Goal: Information Seeking & Learning: Learn about a topic

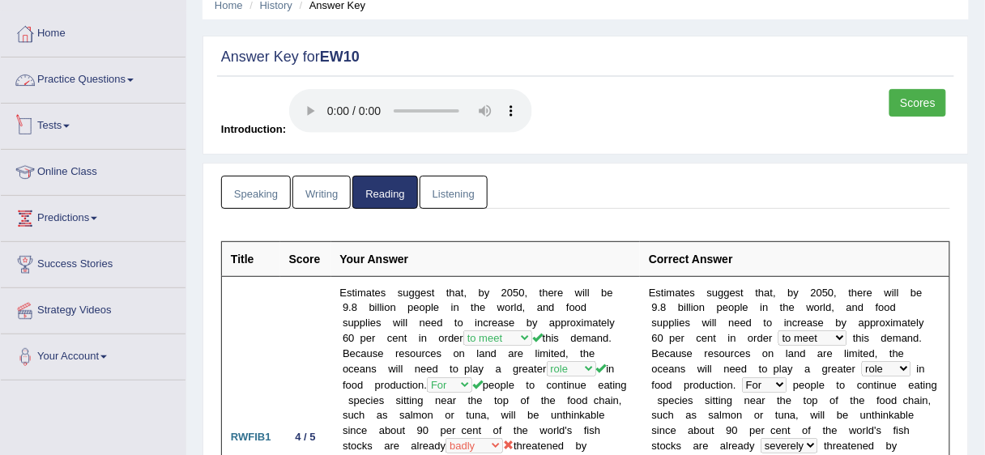
click at [109, 80] on link "Practice Questions" at bounding box center [93, 78] width 185 height 41
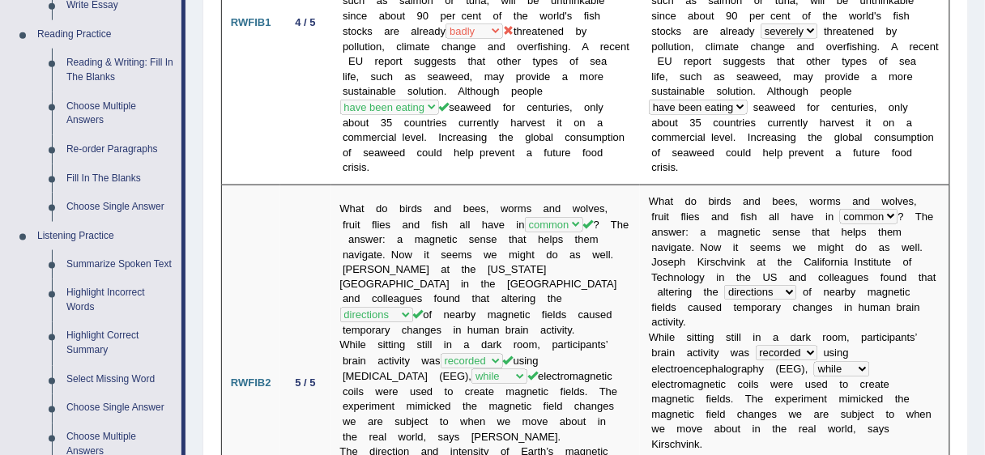
scroll to position [671, 0]
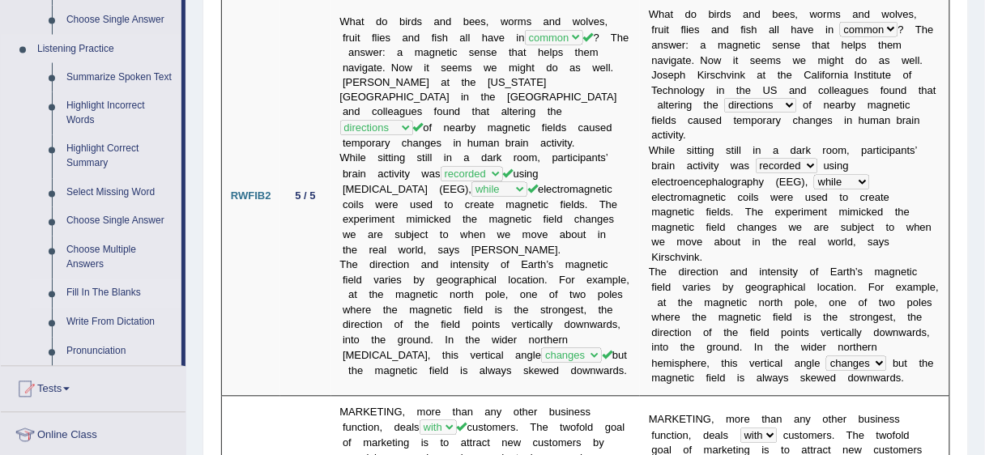
click at [119, 292] on link "Fill In The Blanks" at bounding box center [120, 293] width 122 height 29
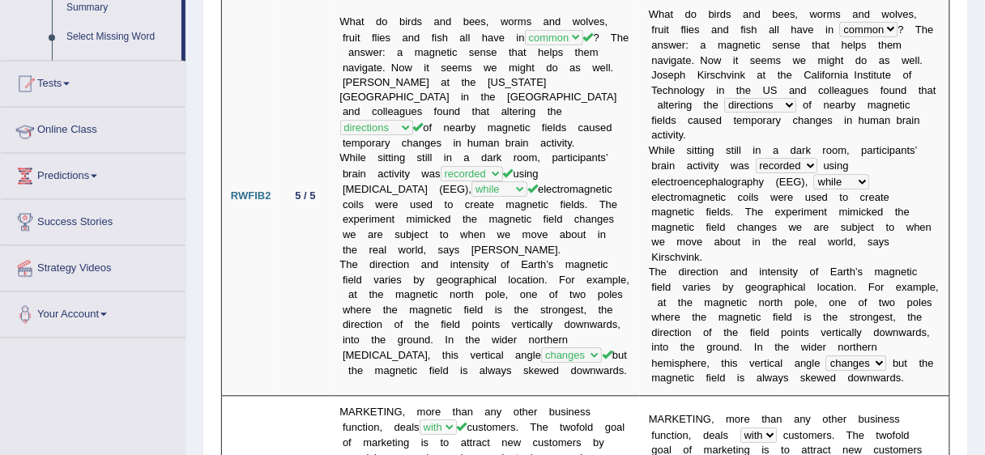
scroll to position [477, 0]
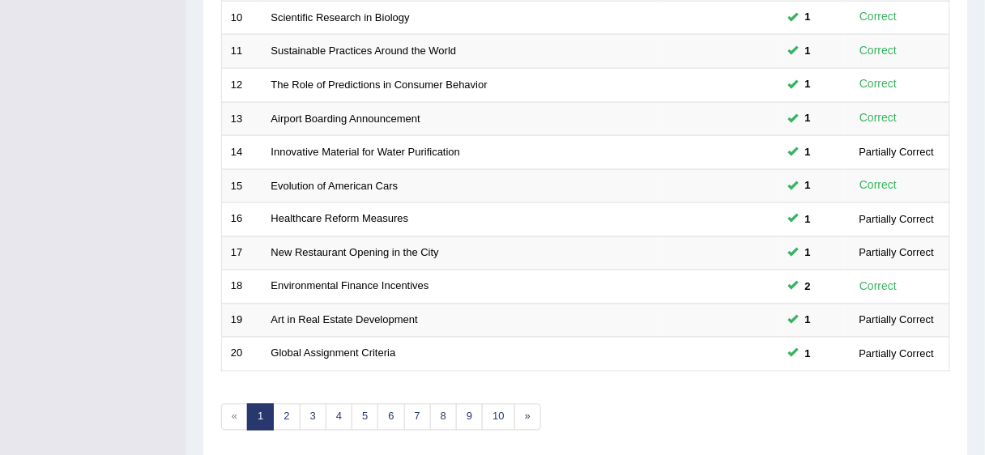
scroll to position [609, 0]
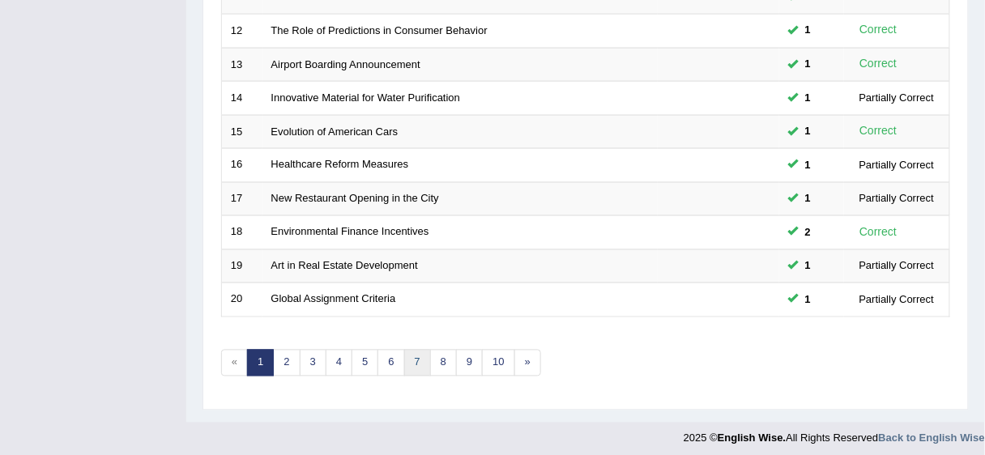
click at [412, 355] on link "7" at bounding box center [417, 363] width 27 height 27
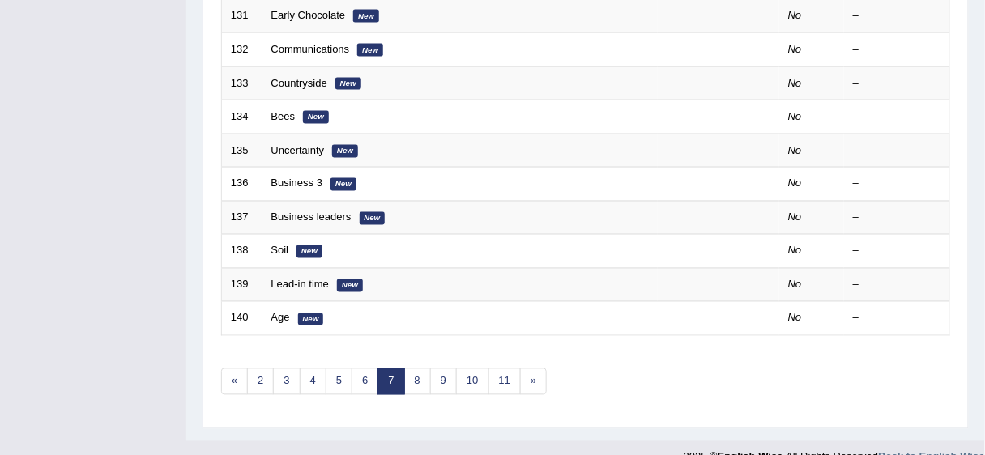
scroll to position [609, 0]
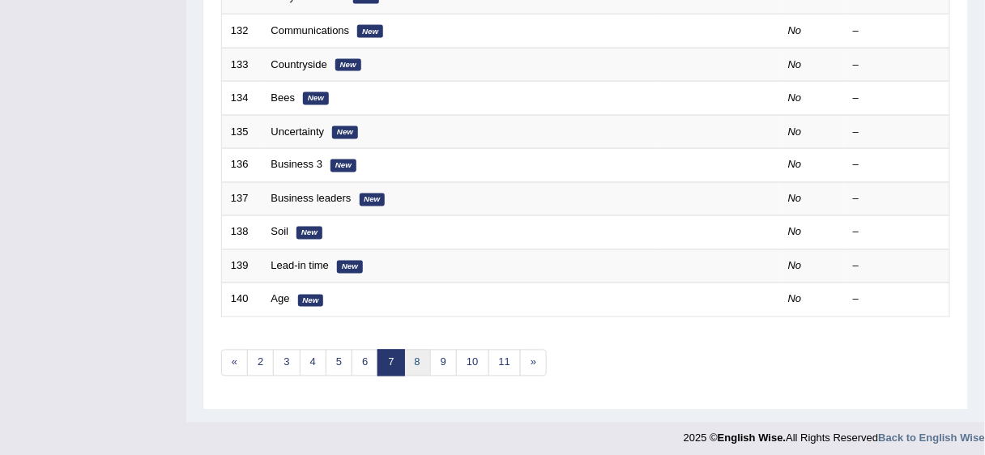
click at [411, 358] on link "8" at bounding box center [417, 363] width 27 height 27
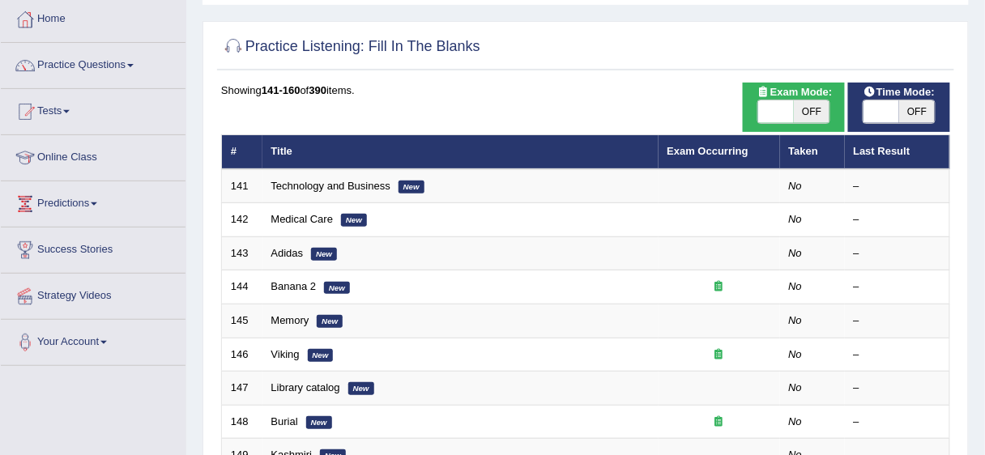
scroll to position [57, 0]
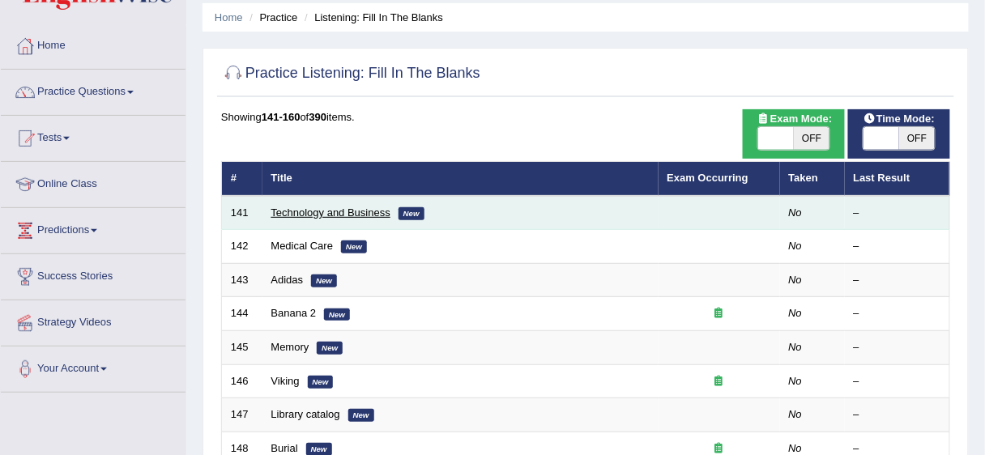
click at [339, 214] on link "Technology and Business" at bounding box center [330, 213] width 119 height 12
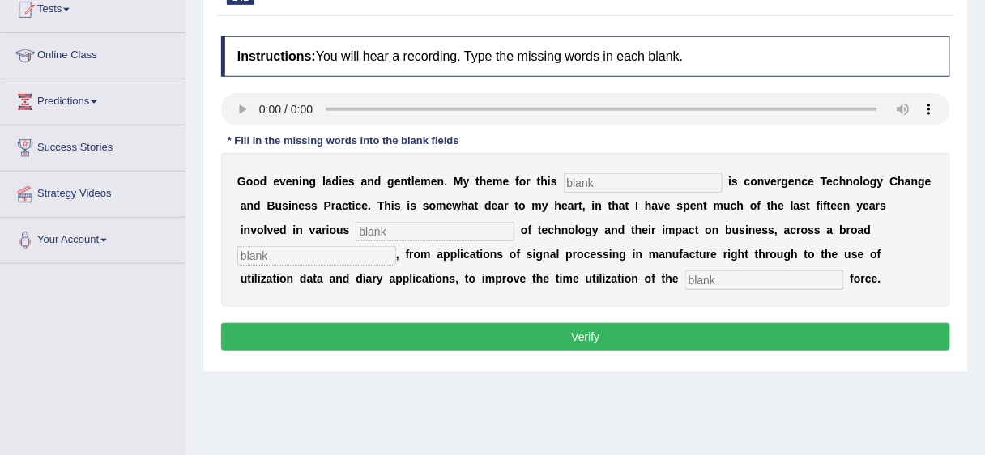
scroll to position [187, 0]
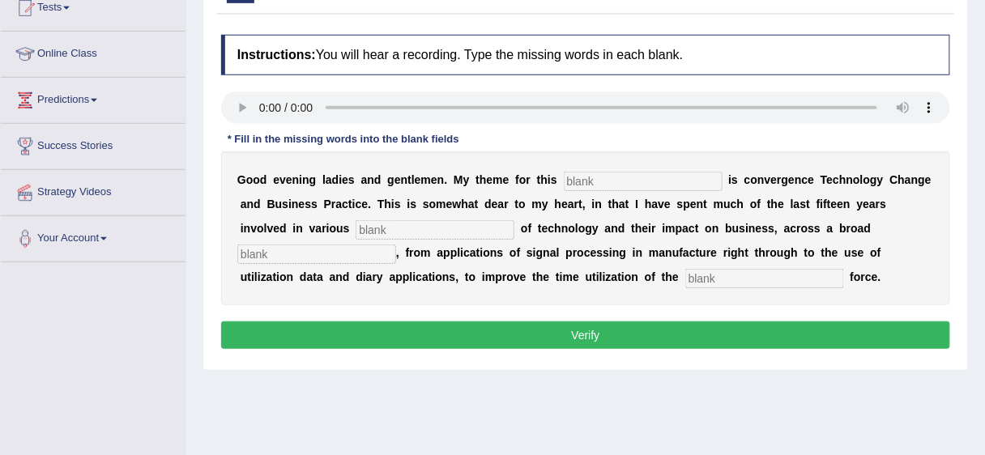
click at [672, 180] on input "text" at bounding box center [643, 181] width 159 height 19
click at [663, 182] on input "text" at bounding box center [643, 181] width 159 height 19
click at [611, 172] on input "text" at bounding box center [643, 181] width 159 height 19
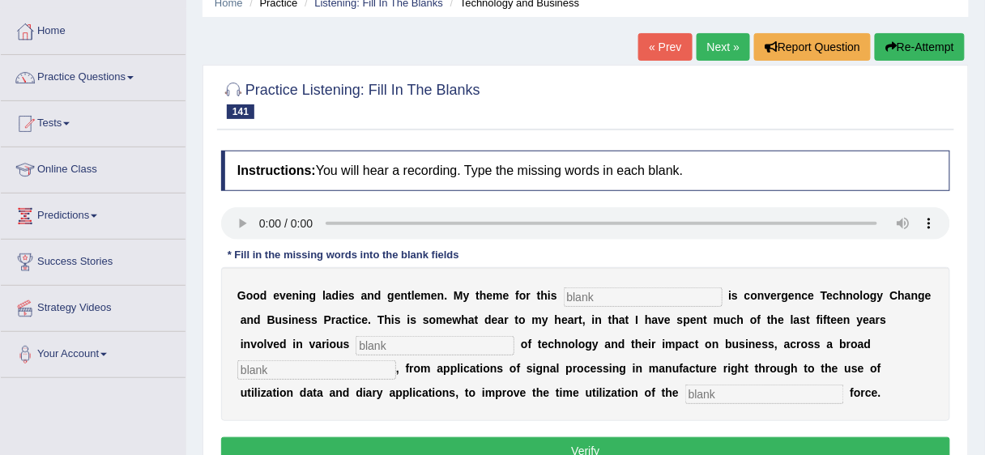
scroll to position [66, 0]
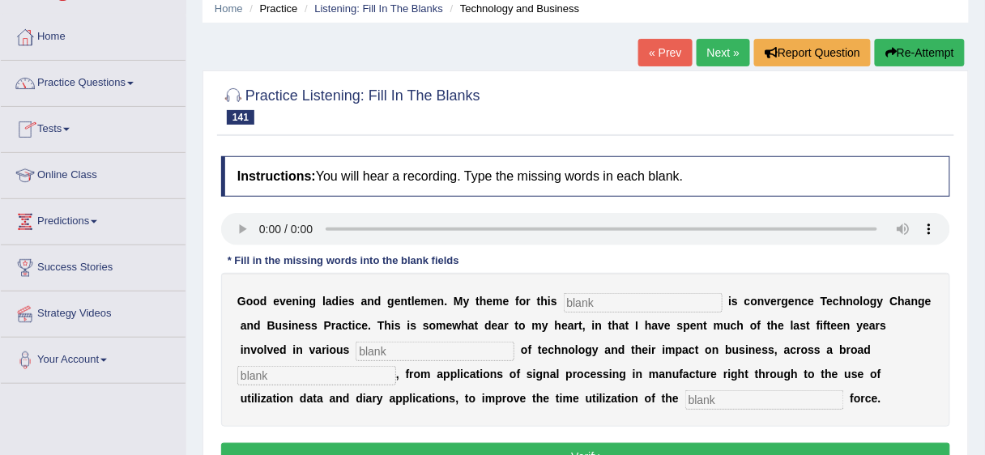
click at [78, 84] on link "Practice Questions" at bounding box center [93, 81] width 185 height 41
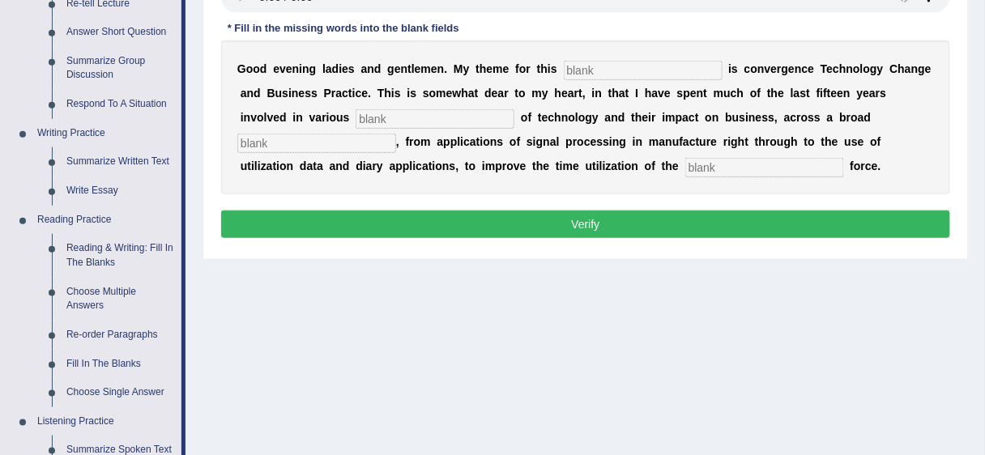
scroll to position [299, 0]
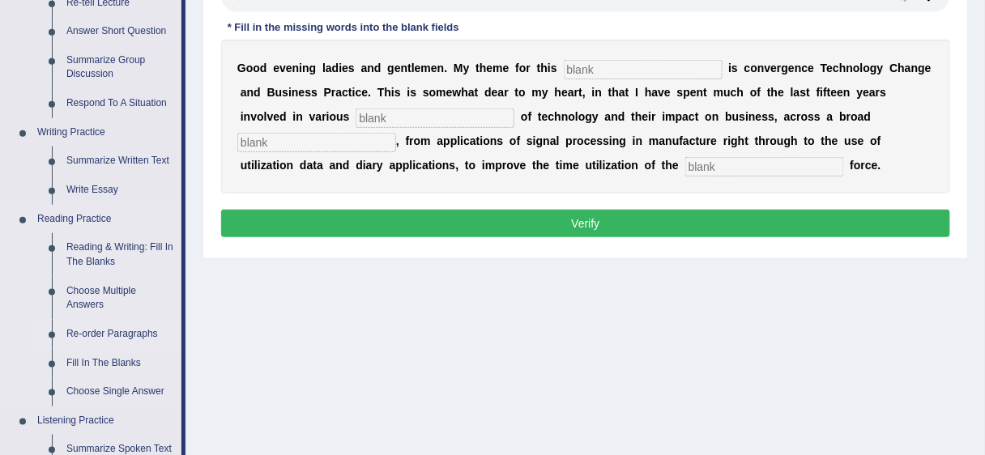
click at [105, 333] on link "Re-order Paragraphs" at bounding box center [120, 334] width 122 height 29
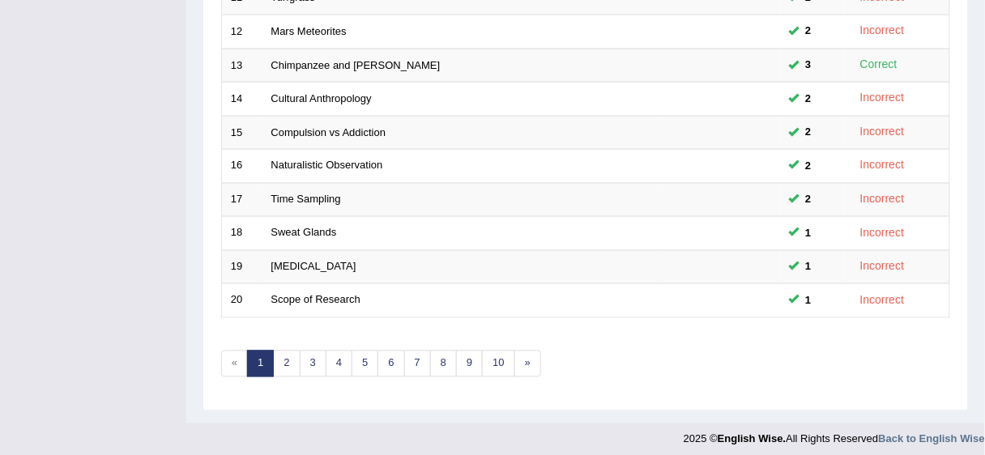
scroll to position [609, 0]
click at [442, 355] on link "8" at bounding box center [443, 363] width 27 height 27
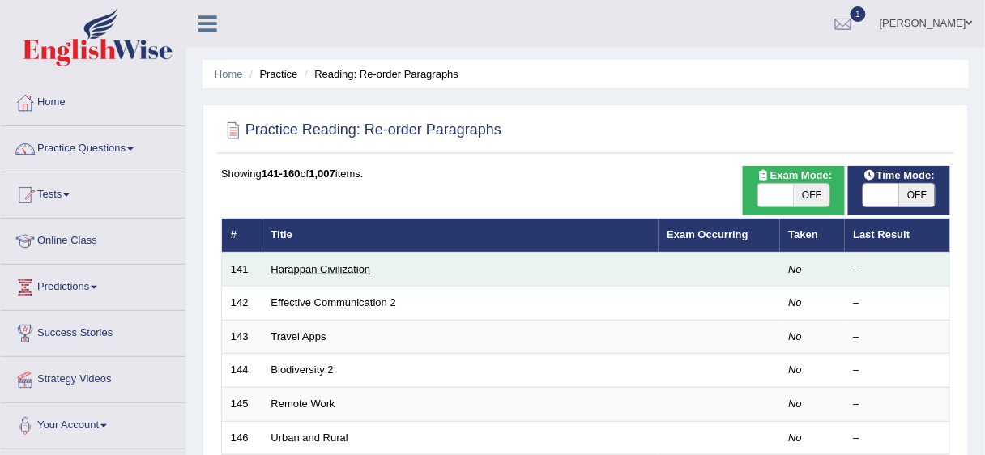
click at [309, 267] on link "Harappan Civilization" at bounding box center [321, 269] width 100 height 12
click at [313, 267] on link "Harappan Civilization" at bounding box center [321, 269] width 100 height 12
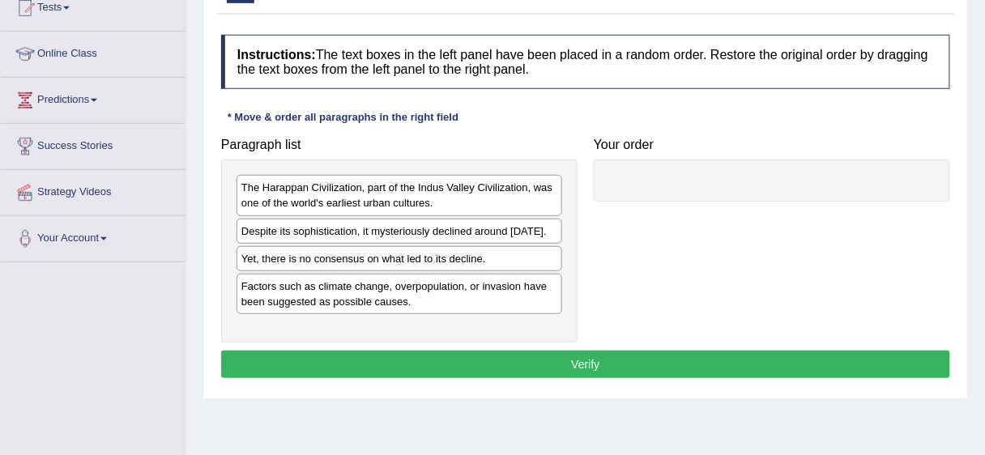
scroll to position [208, 0]
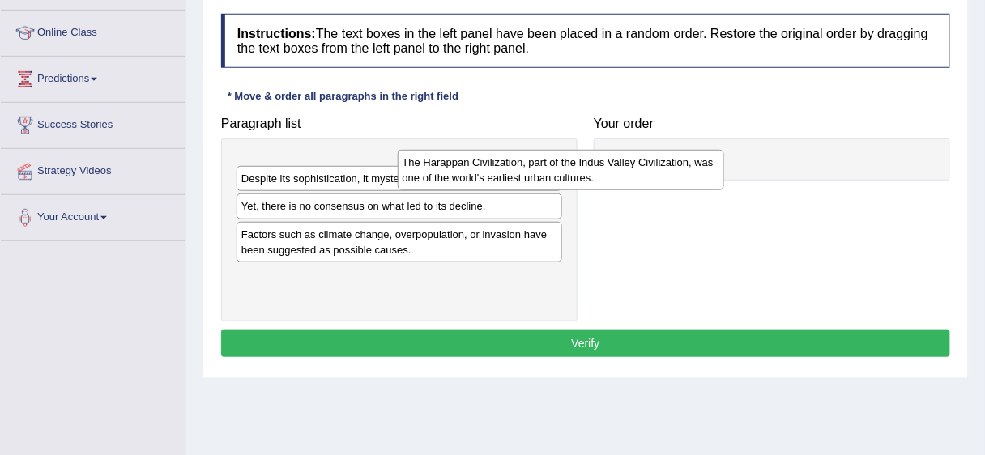
drag, startPoint x: 493, startPoint y: 176, endPoint x: 680, endPoint y: 172, distance: 187.2
click at [678, 172] on div "The Harappan Civilization, part of the Indus Valley Civilization, was one of th…" at bounding box center [561, 170] width 326 height 41
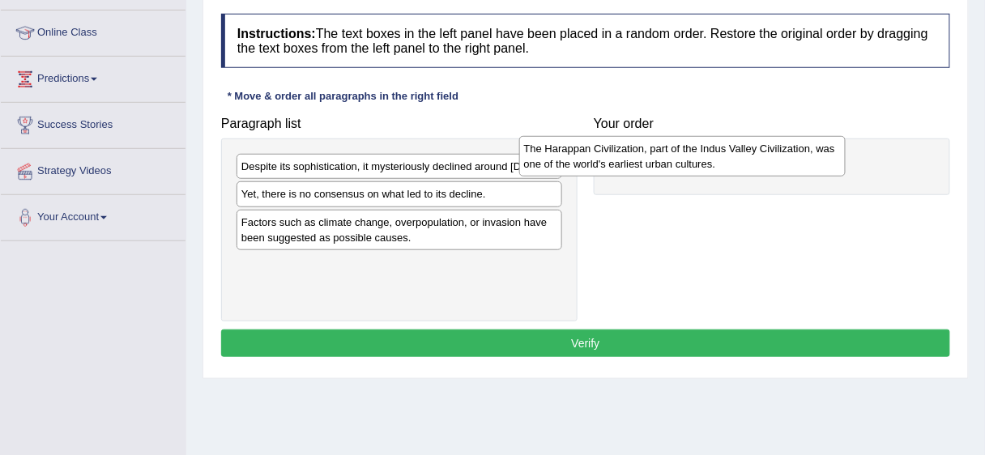
drag, startPoint x: 397, startPoint y: 169, endPoint x: 680, endPoint y: 152, distance: 283.2
click at [680, 152] on div "The Harappan Civilization, part of the Indus Valley Civilization, was one of th…" at bounding box center [682, 156] width 326 height 41
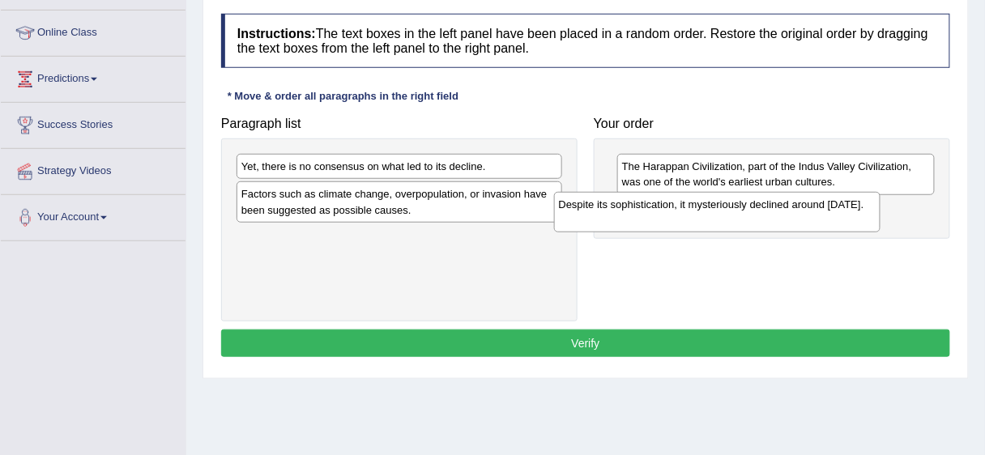
drag, startPoint x: 393, startPoint y: 168, endPoint x: 710, endPoint y: 207, distance: 319.9
click at [710, 207] on div "Despite its sophistication, it mysteriously declined around [DATE]." at bounding box center [717, 212] width 326 height 41
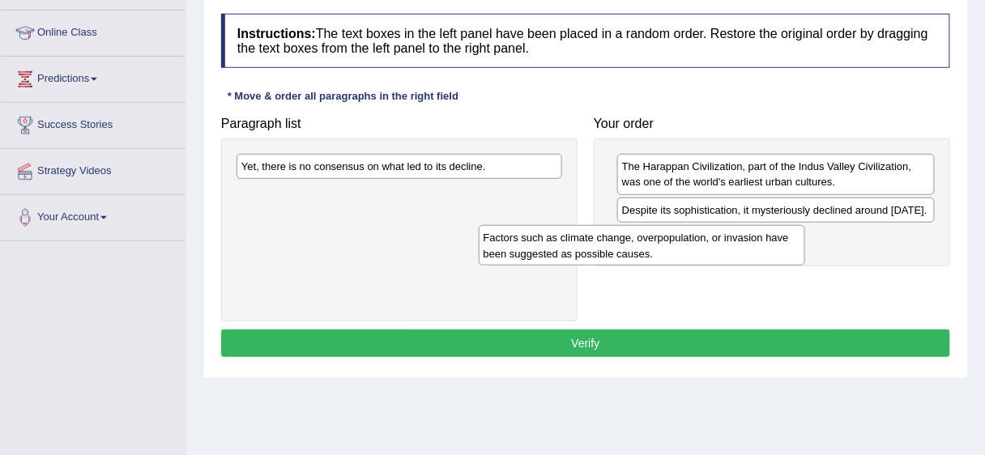
drag, startPoint x: 416, startPoint y: 204, endPoint x: 616, endPoint y: 201, distance: 200.1
click at [685, 240] on div "Factors such as climate change, overpopulation, or invasion have been suggested…" at bounding box center [642, 245] width 326 height 41
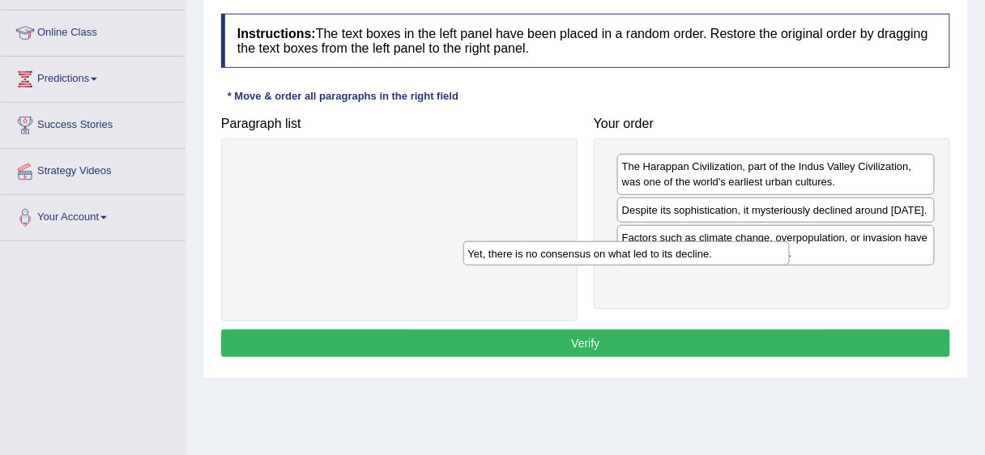
drag, startPoint x: 480, startPoint y: 168, endPoint x: 771, endPoint y: 266, distance: 306.6
click at [771, 264] on div "Yet, there is no consensus on what led to its decline." at bounding box center [626, 253] width 326 height 24
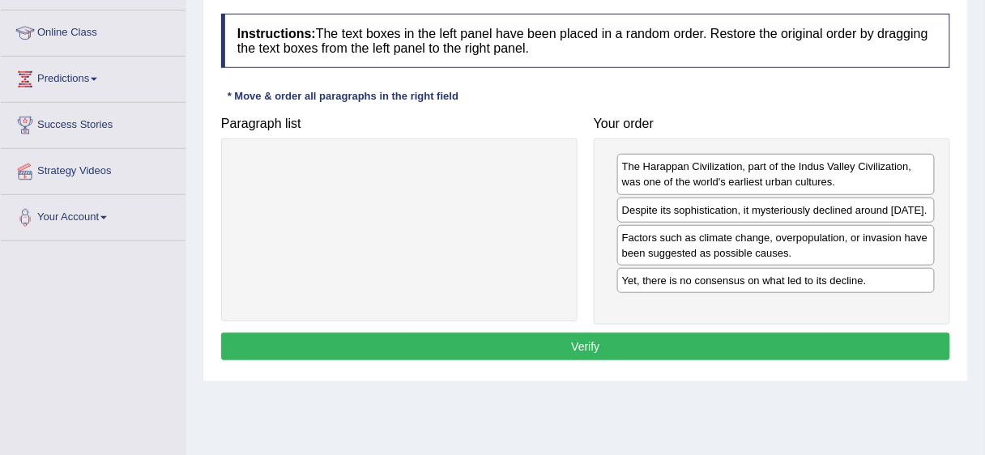
click at [752, 356] on button "Verify" at bounding box center [585, 347] width 729 height 28
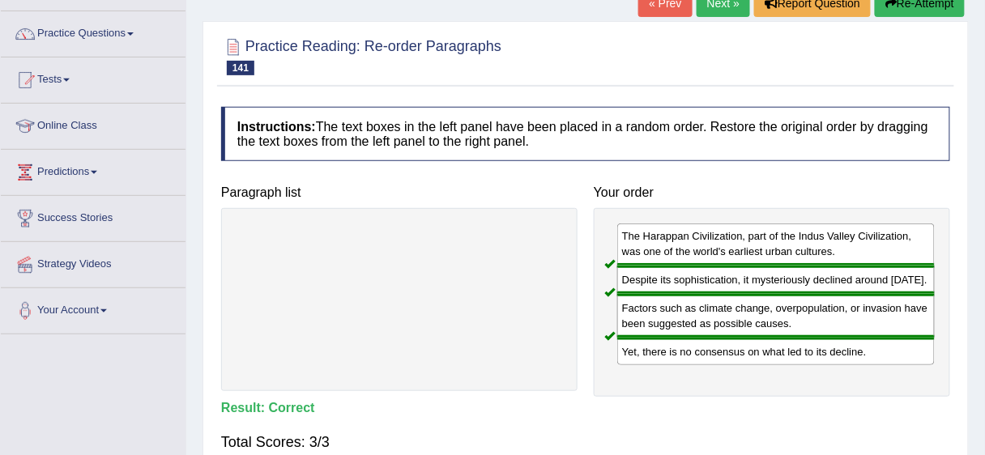
scroll to position [0, 0]
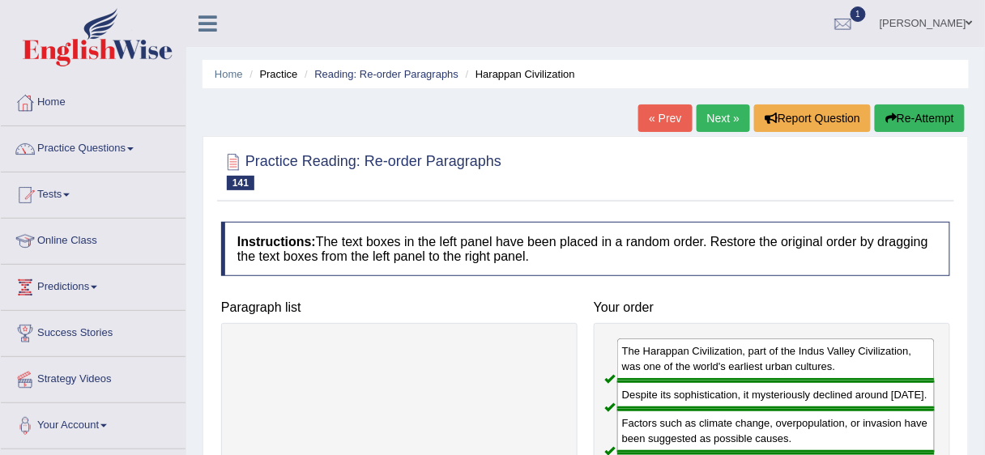
click at [732, 117] on link "Next »" at bounding box center [723, 119] width 53 height 28
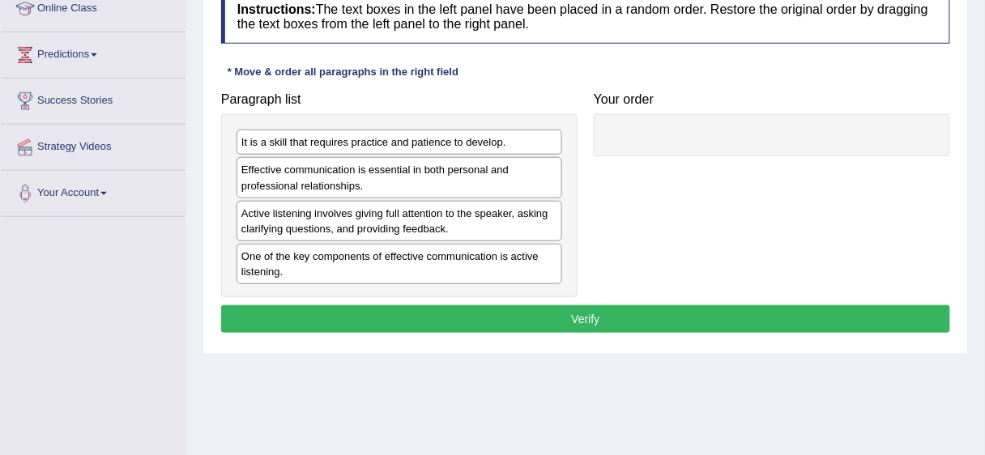
scroll to position [239, 0]
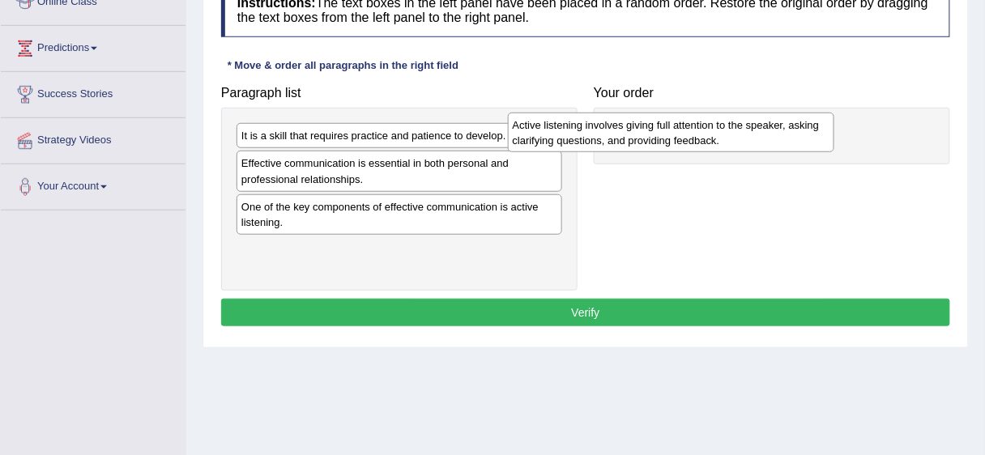
drag, startPoint x: 438, startPoint y: 220, endPoint x: 717, endPoint y: 136, distance: 290.9
click at [717, 136] on div "Active listening involves giving full attention to the speaker, asking clarifyi…" at bounding box center [671, 133] width 326 height 41
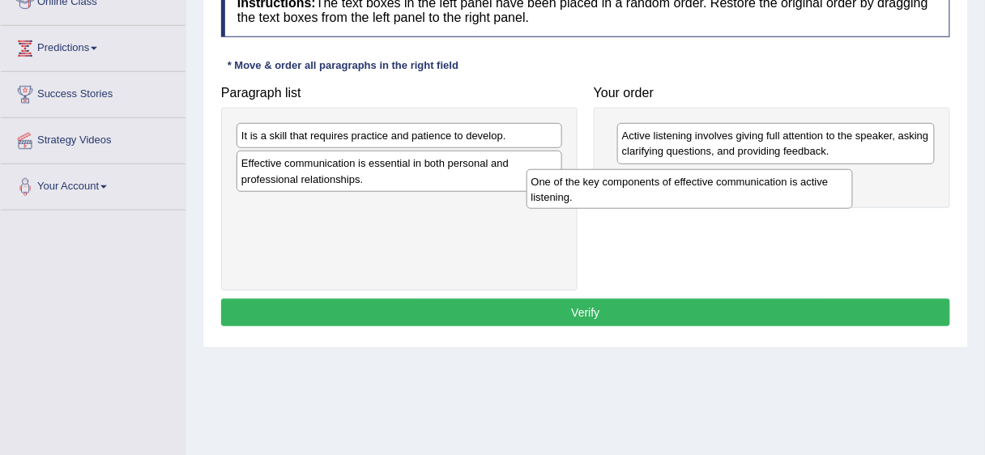
drag, startPoint x: 447, startPoint y: 215, endPoint x: 737, endPoint y: 191, distance: 291.0
click at [737, 191] on div "One of the key components of effective communication is active listening." at bounding box center [690, 189] width 326 height 41
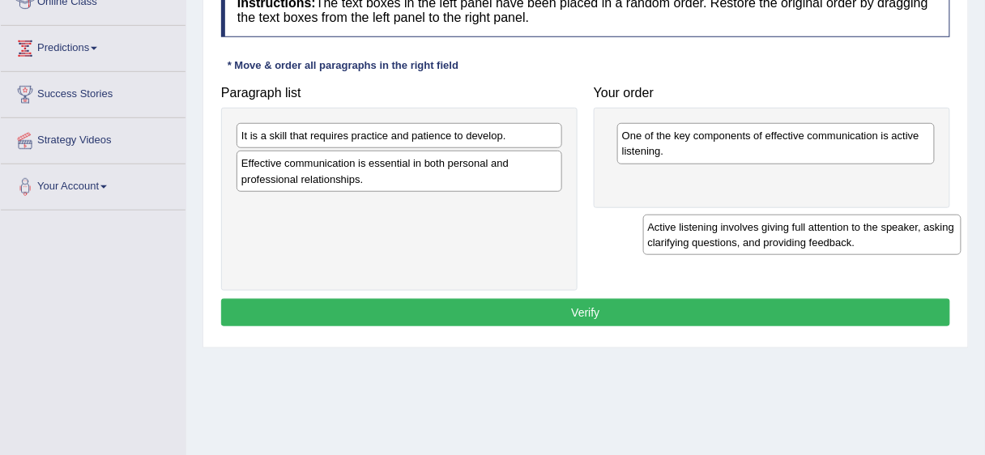
drag, startPoint x: 655, startPoint y: 165, endPoint x: 624, endPoint y: 206, distance: 50.9
click at [660, 224] on div "Active listening involves giving full attention to the speaker, asking clarifyi…" at bounding box center [802, 235] width 318 height 41
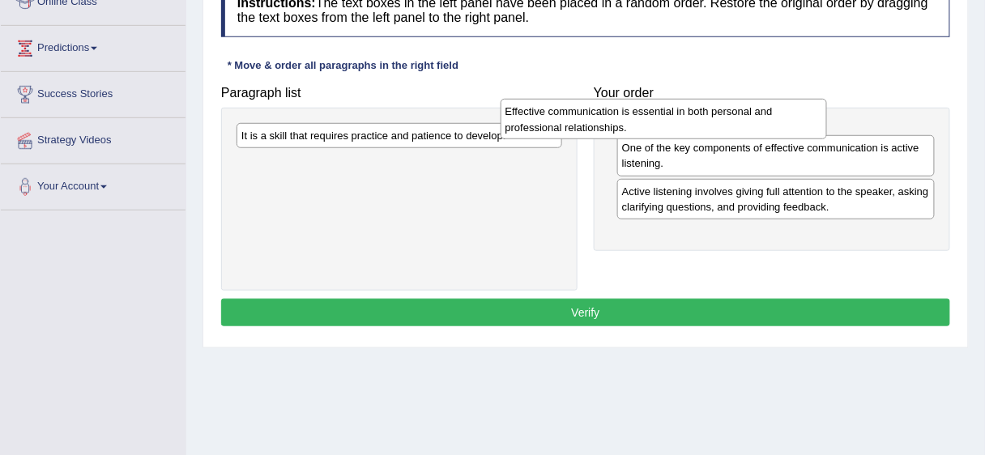
drag, startPoint x: 512, startPoint y: 173, endPoint x: 776, endPoint y: 122, distance: 269.0
click at [776, 122] on div "Effective communication is essential in both personal and professional relation…" at bounding box center [664, 119] width 326 height 41
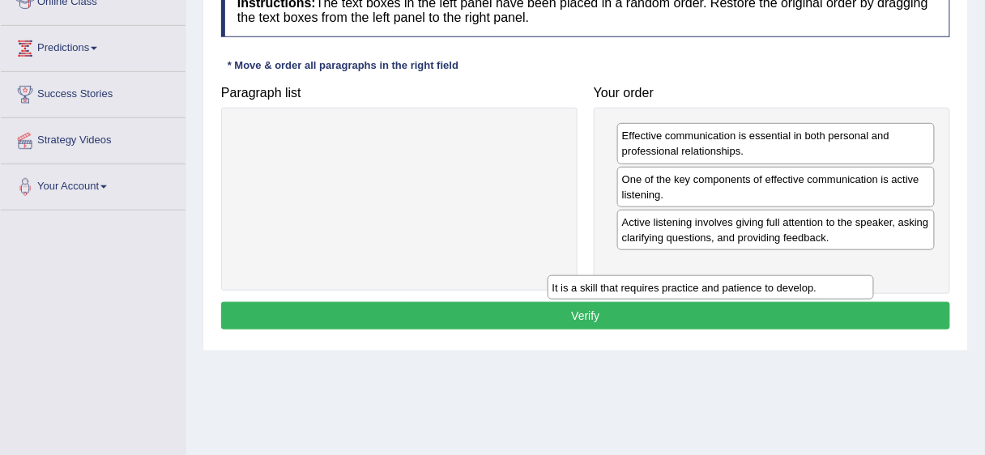
drag, startPoint x: 496, startPoint y: 131, endPoint x: 807, endPoint y: 284, distance: 346.7
click at [807, 284] on div "It is a skill that requires practice and patience to develop." at bounding box center [711, 287] width 326 height 24
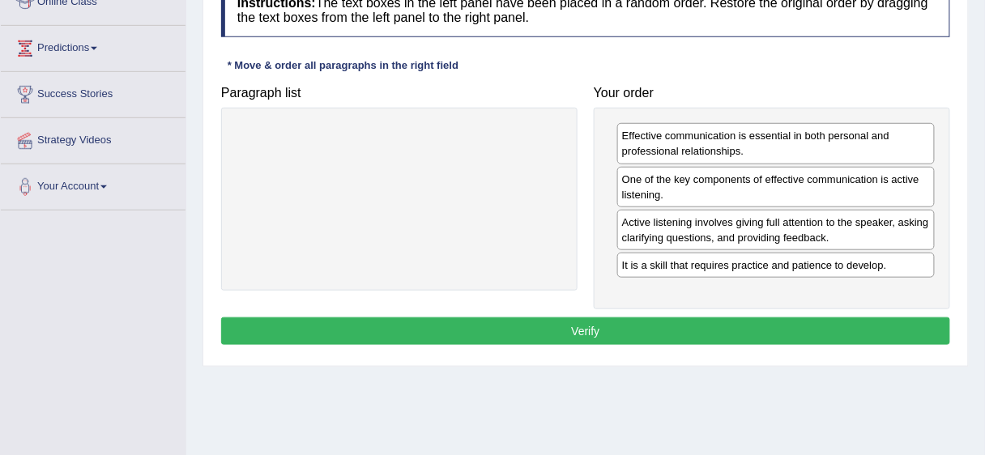
click at [761, 322] on button "Verify" at bounding box center [585, 332] width 729 height 28
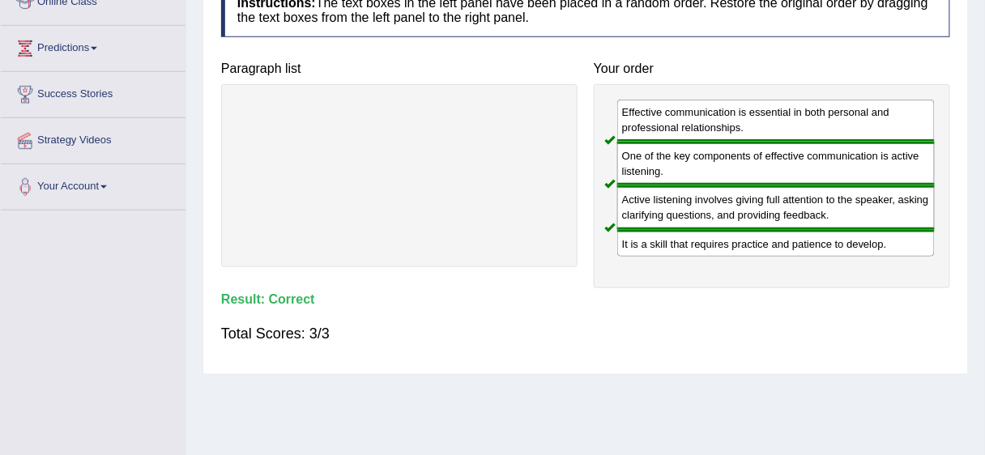
drag, startPoint x: 981, startPoint y: 146, endPoint x: 995, endPoint y: 169, distance: 27.2
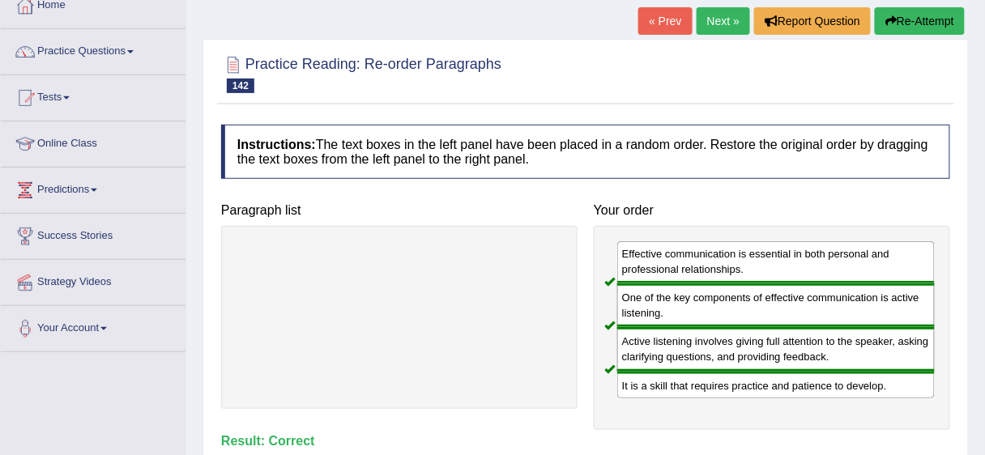
scroll to position [55, 0]
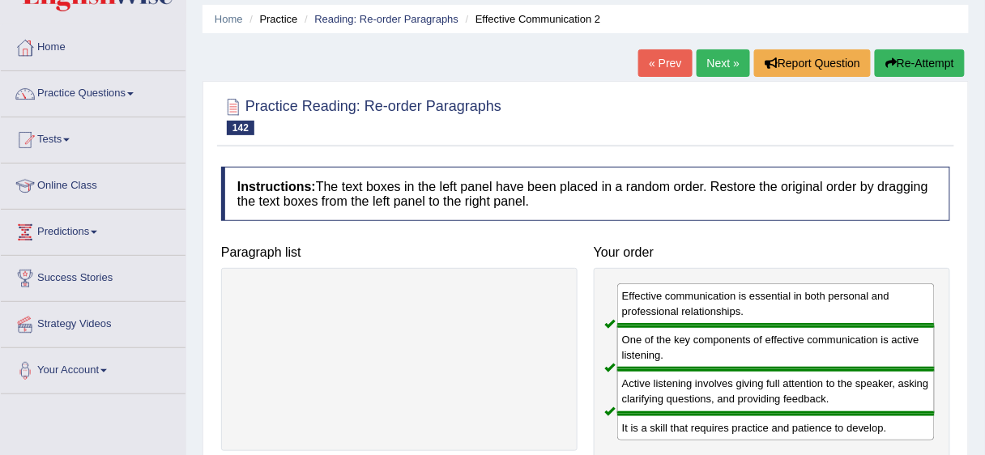
click at [735, 67] on link "Next »" at bounding box center [723, 63] width 53 height 28
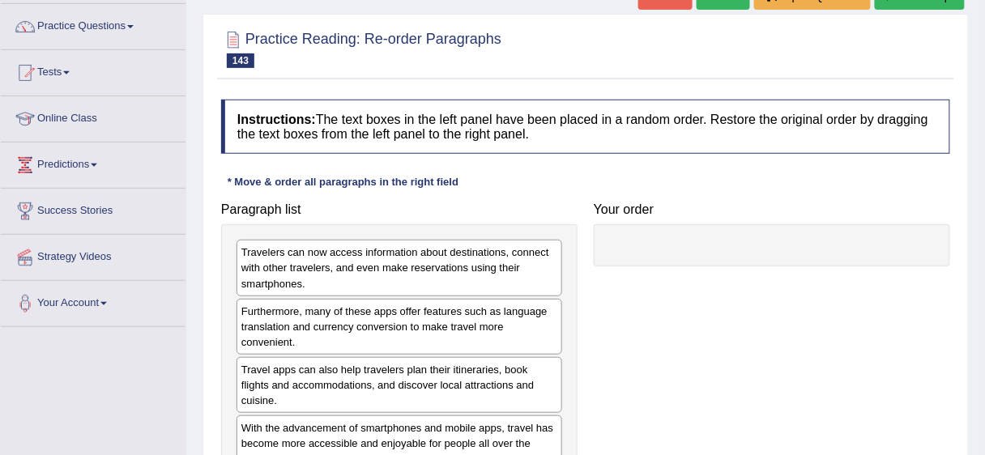
scroll to position [168, 0]
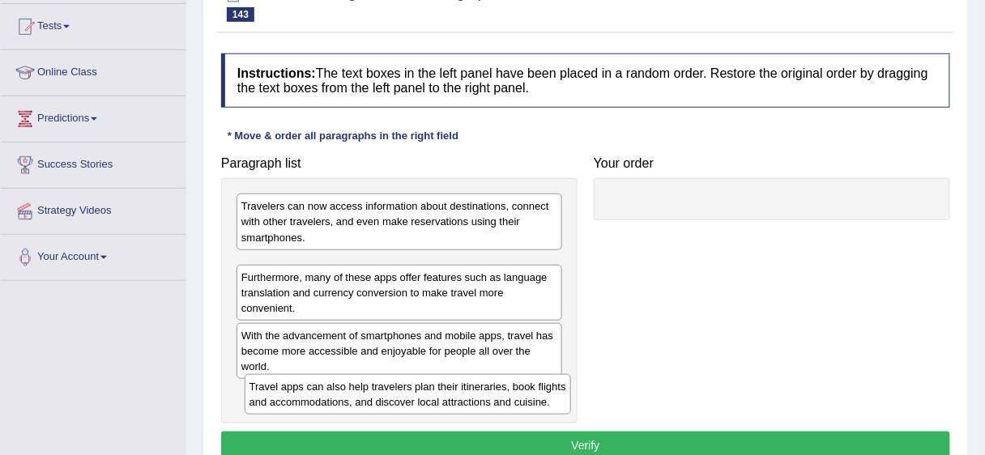
drag, startPoint x: 485, startPoint y: 332, endPoint x: 493, endPoint y: 397, distance: 65.3
click at [493, 397] on div "Travel apps can also help travelers plan their itineraries, book flights and ac…" at bounding box center [408, 394] width 326 height 41
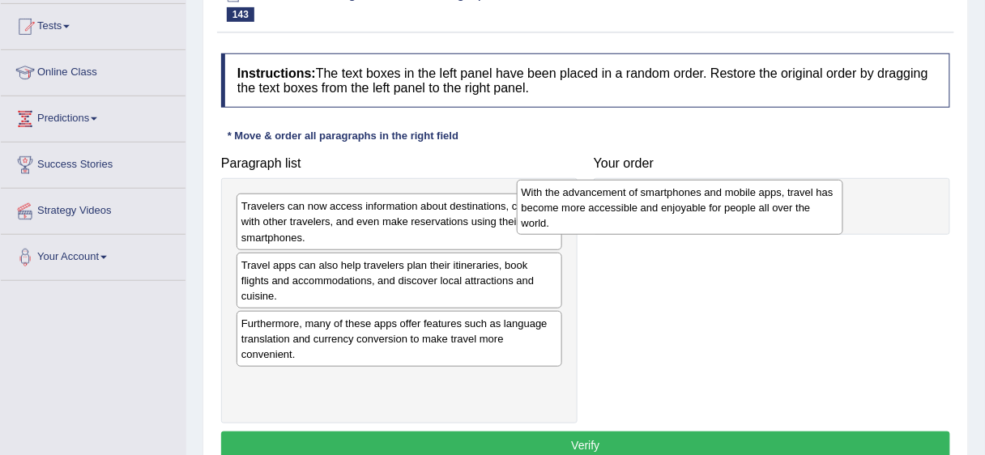
drag, startPoint x: 406, startPoint y: 381, endPoint x: 689, endPoint y: 207, distance: 332.8
click at [689, 207] on div "With the advancement of smartphones and mobile apps, travel has become more acc…" at bounding box center [680, 208] width 326 height 56
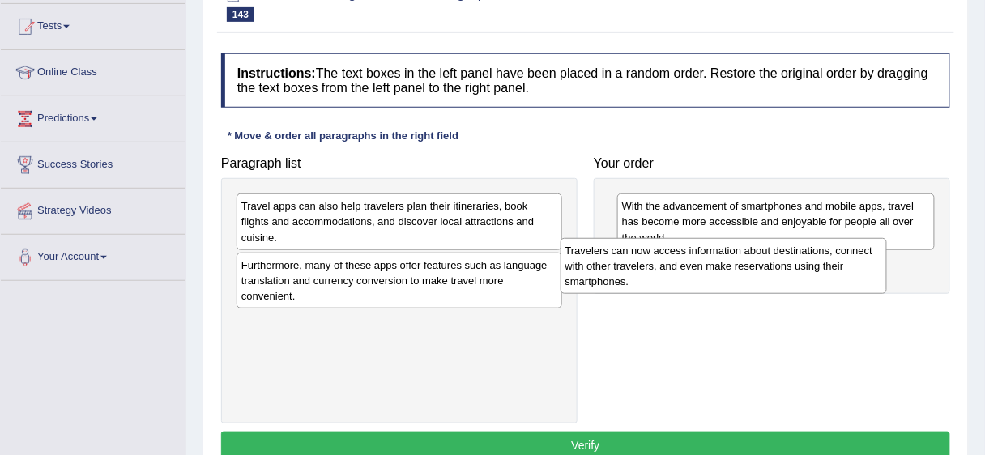
drag, startPoint x: 425, startPoint y: 204, endPoint x: 750, endPoint y: 245, distance: 327.5
click at [750, 245] on div "Travelers can now access information about destinations, connect with other tra…" at bounding box center [724, 266] width 326 height 56
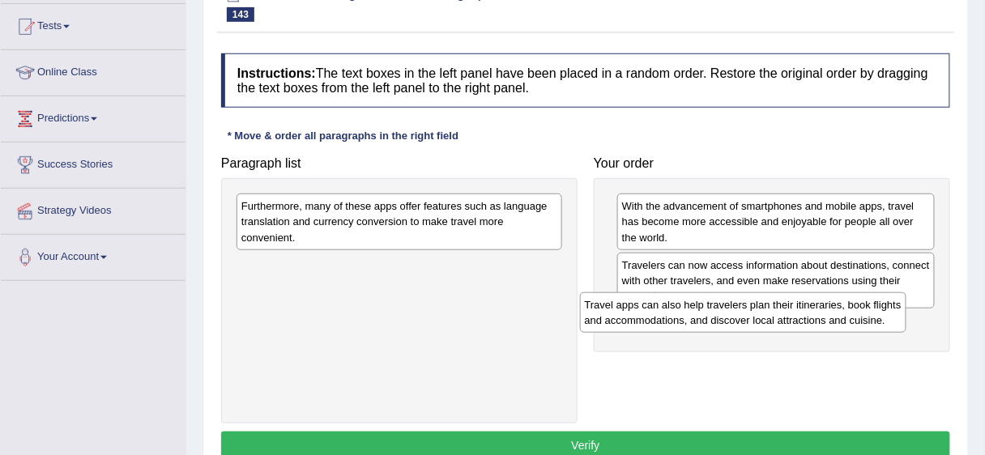
drag, startPoint x: 468, startPoint y: 218, endPoint x: 812, endPoint y: 317, distance: 357.4
click at [812, 317] on div "Travel apps can also help travelers plan their itineraries, book flights and ac…" at bounding box center [743, 312] width 326 height 41
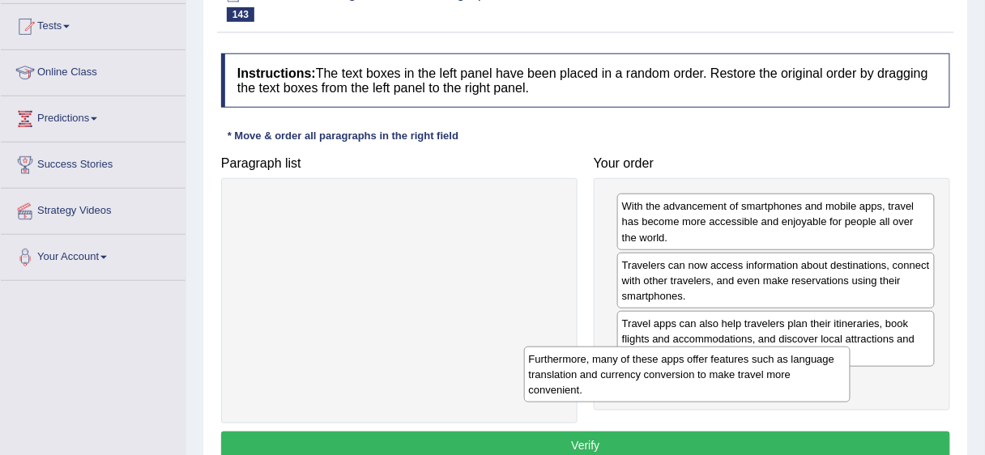
drag, startPoint x: 429, startPoint y: 211, endPoint x: 814, endPoint y: 387, distance: 423.4
click at [814, 387] on div "Furthermore, many of these apps offer features such as language translation and…" at bounding box center [687, 375] width 326 height 56
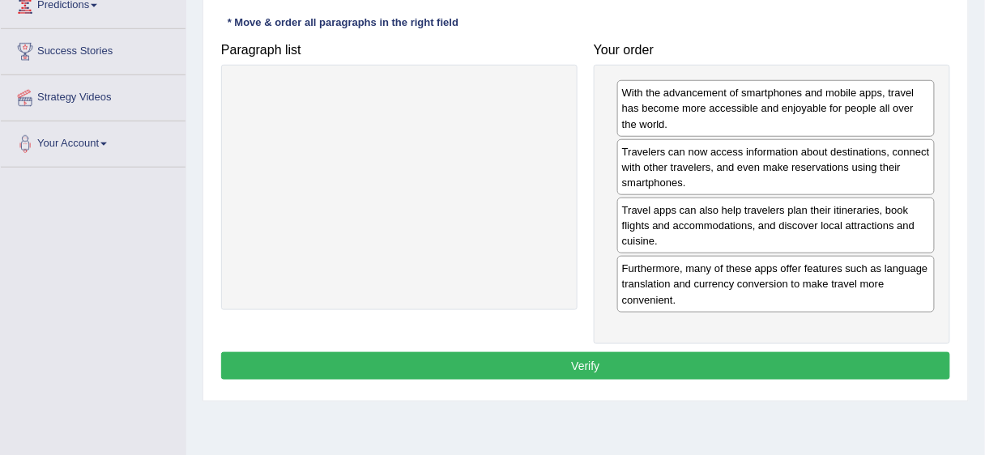
scroll to position [369, 0]
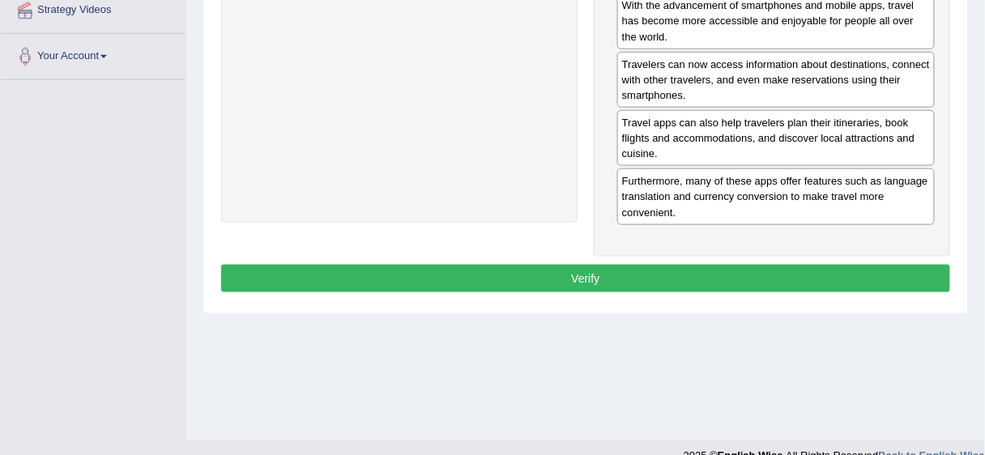
click at [782, 276] on button "Verify" at bounding box center [585, 279] width 729 height 28
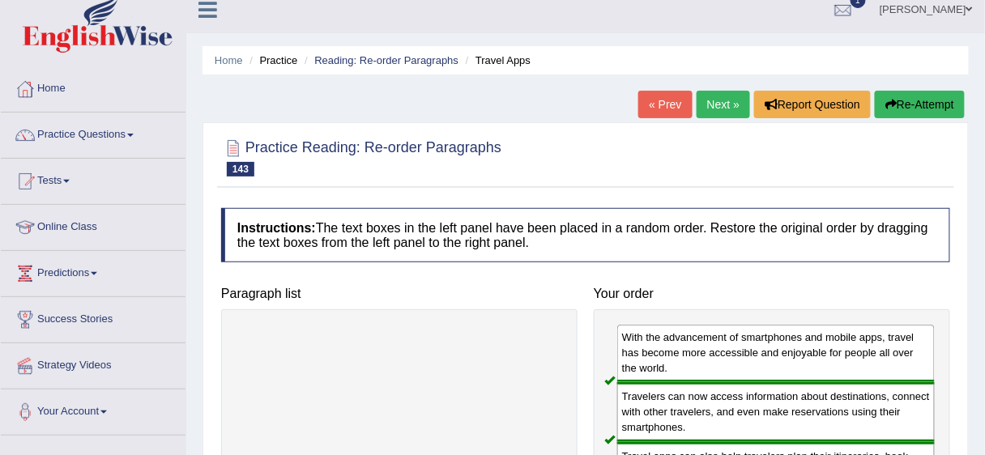
scroll to position [0, 0]
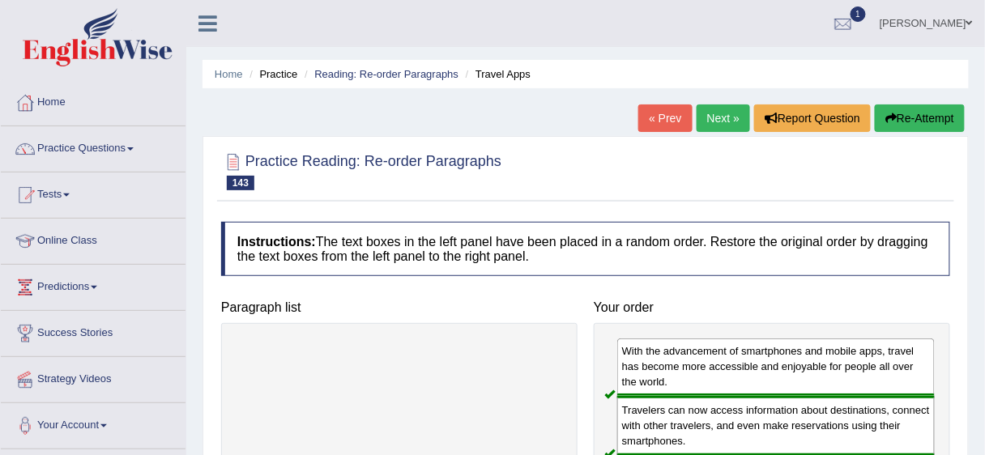
click at [729, 117] on link "Next »" at bounding box center [723, 119] width 53 height 28
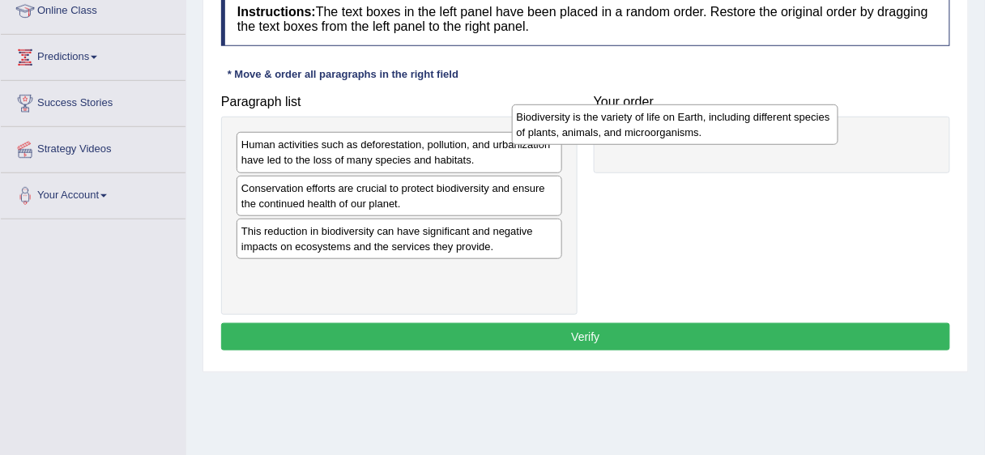
drag, startPoint x: 518, startPoint y: 147, endPoint x: 793, endPoint y: 119, distance: 276.8
click at [793, 119] on div "Biodiversity is the variety of life on Earth, including different species of pl…" at bounding box center [675, 125] width 326 height 41
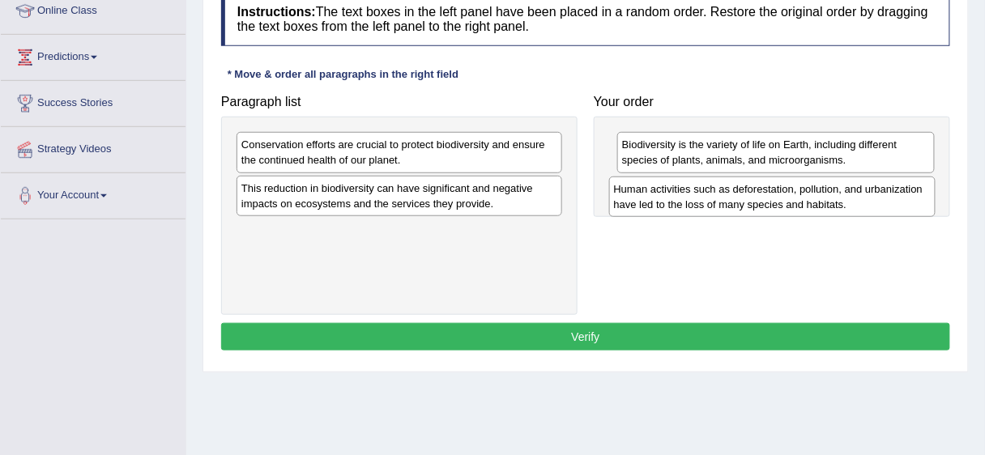
drag, startPoint x: 363, startPoint y: 153, endPoint x: 736, endPoint y: 198, distance: 375.3
click at [736, 198] on div "Human activities such as deforestation, pollution, and urbanization have led to…" at bounding box center [772, 197] width 326 height 41
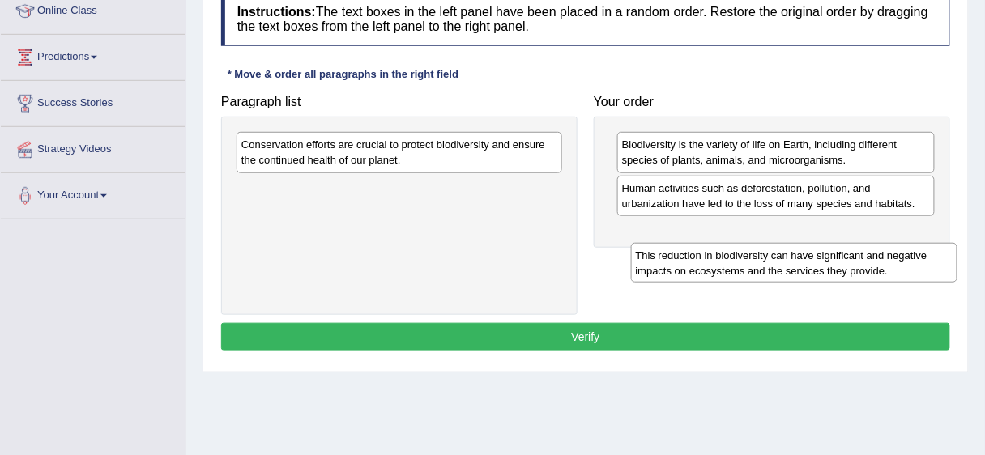
drag, startPoint x: 454, startPoint y: 194, endPoint x: 668, endPoint y: 213, distance: 213.9
click at [841, 258] on div "This reduction in biodiversity can have significant and negative impacts on eco…" at bounding box center [794, 263] width 326 height 41
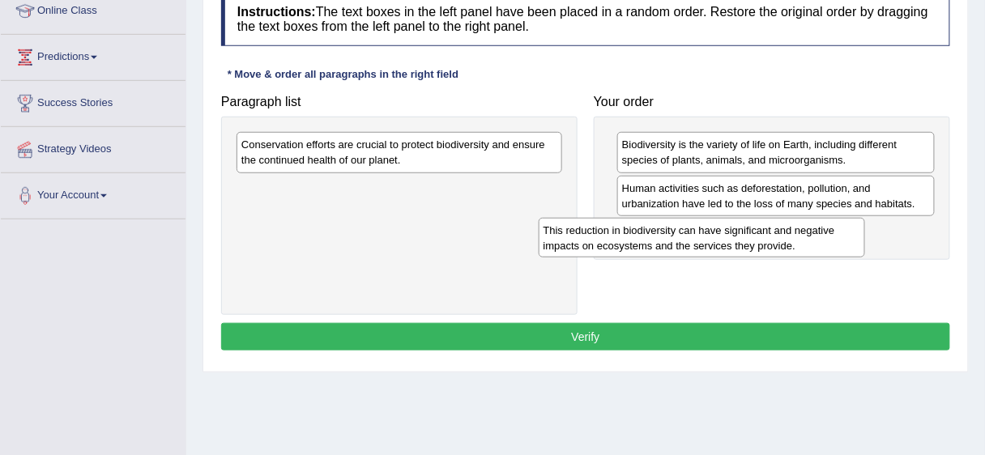
drag, startPoint x: 515, startPoint y: 203, endPoint x: 873, endPoint y: 218, distance: 358.4
click at [865, 218] on div "This reduction in biodiversity can have significant and negative impacts on eco…" at bounding box center [702, 238] width 326 height 41
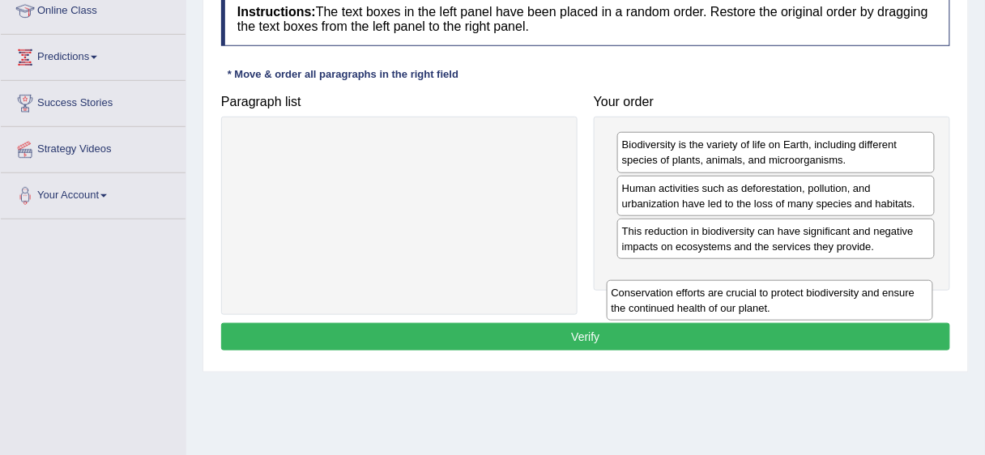
drag, startPoint x: 537, startPoint y: 151, endPoint x: 894, endPoint y: 288, distance: 382.6
click at [902, 288] on div "Conservation efforts are crucial to protect biodiversity and ensure the continu…" at bounding box center [770, 300] width 326 height 41
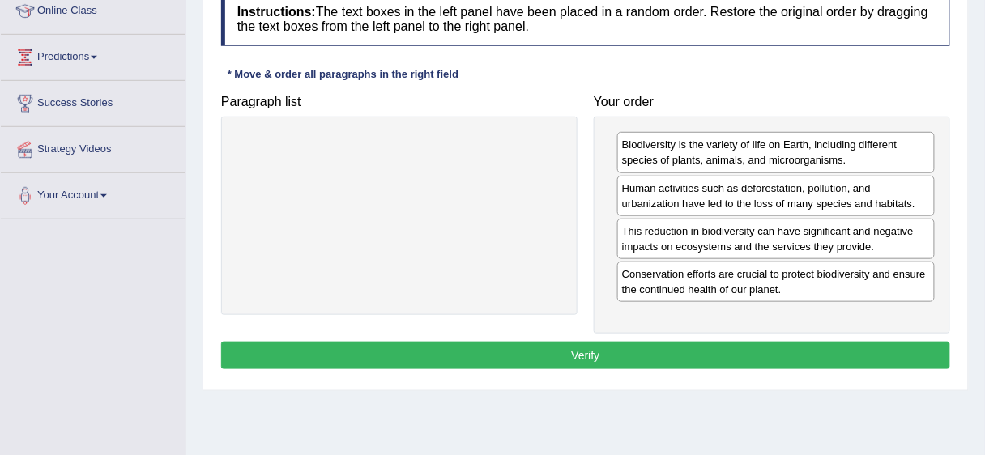
click at [835, 352] on button "Verify" at bounding box center [585, 356] width 729 height 28
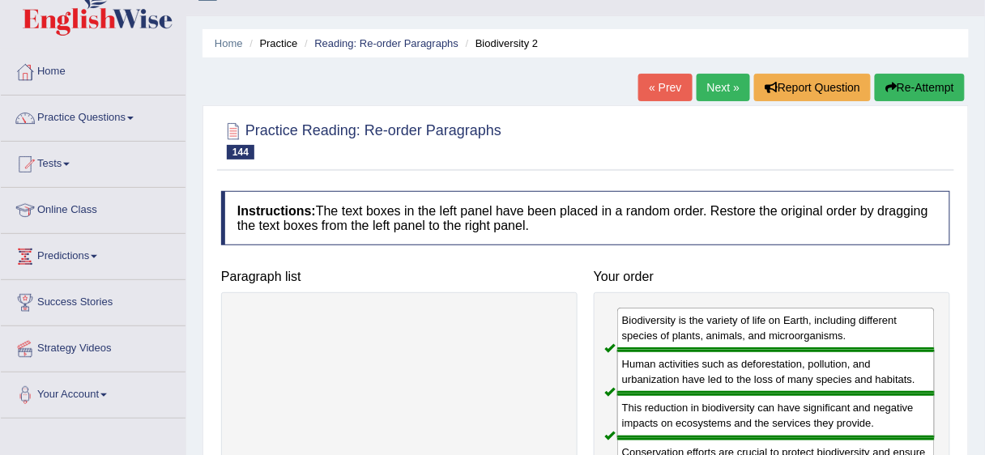
scroll to position [28, 0]
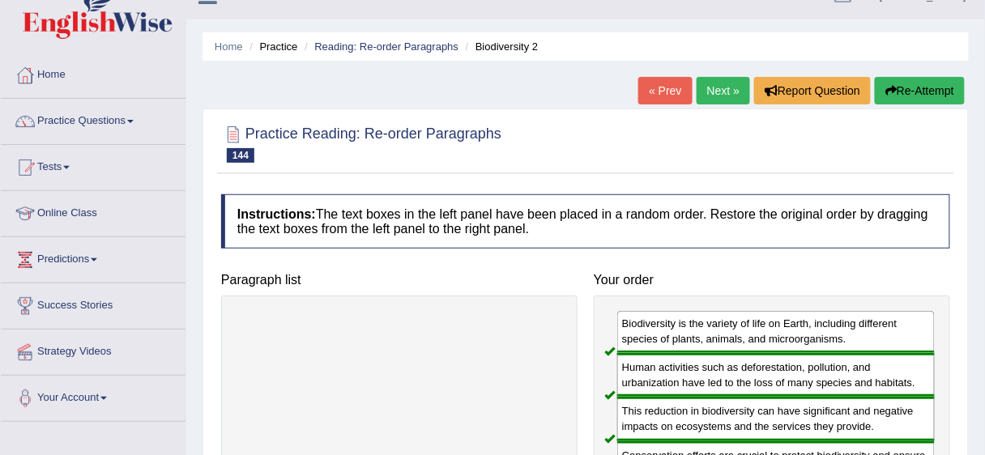
click at [723, 95] on link "Next »" at bounding box center [723, 91] width 53 height 28
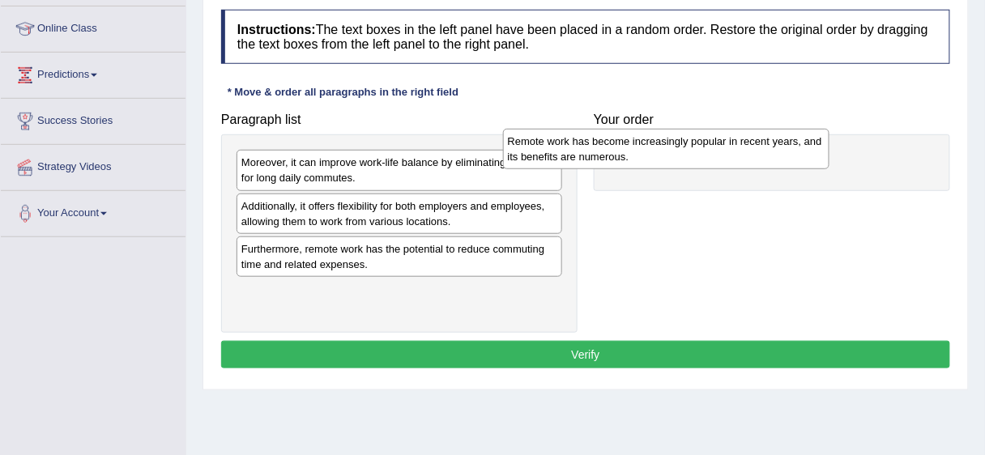
drag, startPoint x: 443, startPoint y: 168, endPoint x: 723, endPoint y: 147, distance: 280.2
click at [723, 147] on div "Remote work has become increasingly popular in recent years, and its benefits a…" at bounding box center [666, 149] width 326 height 41
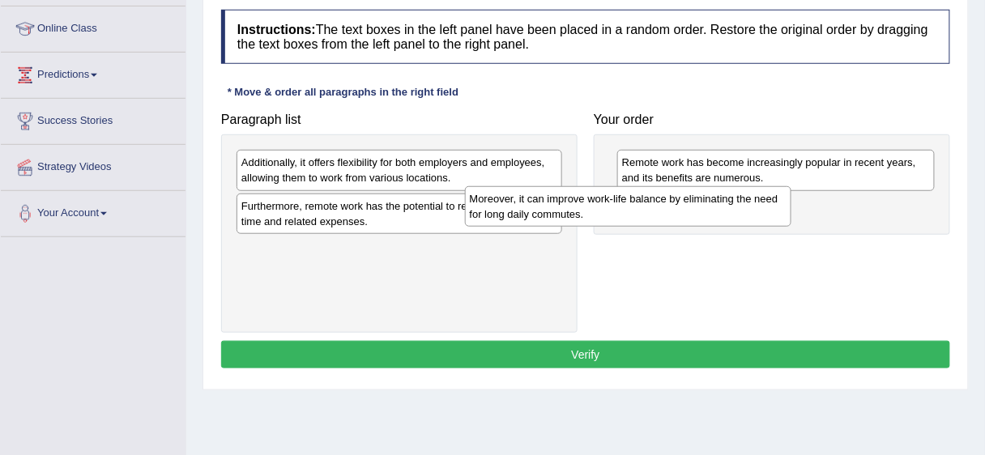
drag, startPoint x: 448, startPoint y: 164, endPoint x: 704, endPoint y: 199, distance: 258.3
click at [704, 199] on div "Moreover, it can improve work-life balance by eliminating the need for long dai…" at bounding box center [628, 206] width 326 height 41
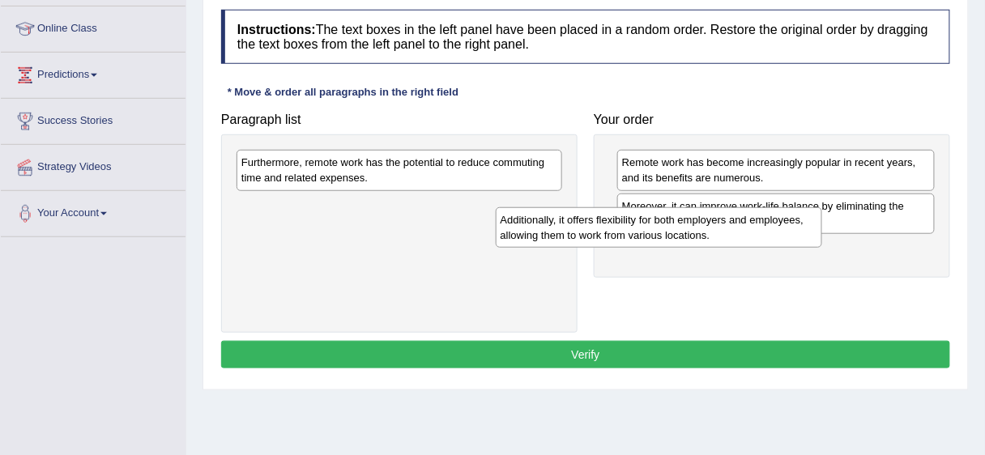
drag, startPoint x: 454, startPoint y: 158, endPoint x: 655, endPoint y: 195, distance: 203.5
click at [719, 217] on div "Additionally, it offers flexibility for both employers and employees, allowing …" at bounding box center [659, 227] width 326 height 41
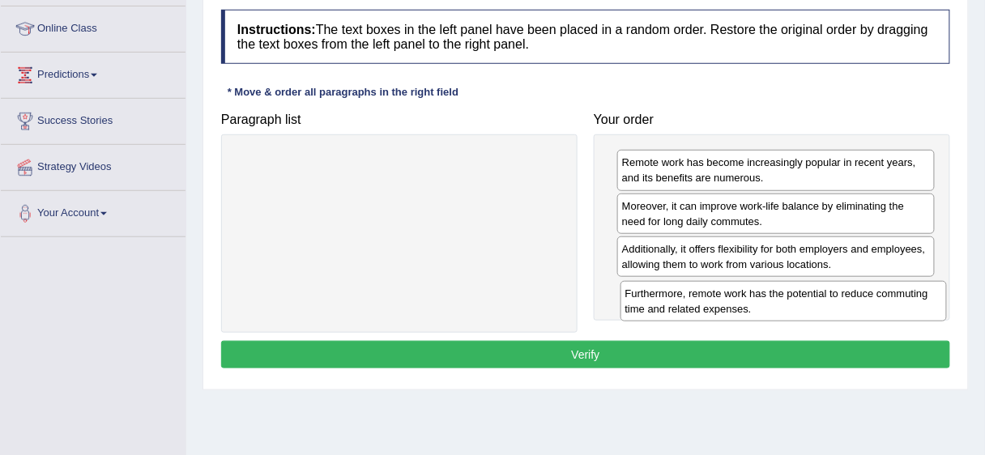
drag, startPoint x: 463, startPoint y: 153, endPoint x: 847, endPoint y: 284, distance: 405.8
click at [847, 284] on div "Furthermore, remote work has the potential to reduce commuting time and related…" at bounding box center [784, 301] width 326 height 41
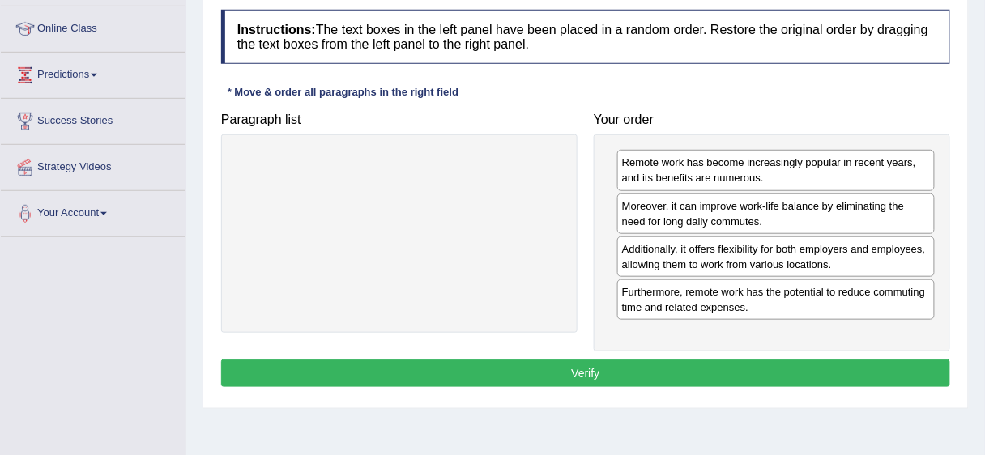
click at [732, 360] on button "Verify" at bounding box center [585, 374] width 729 height 28
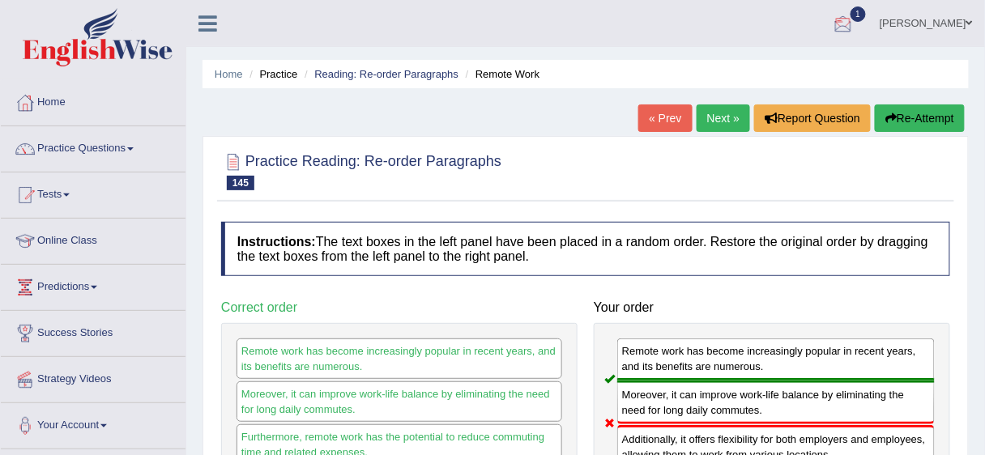
click at [711, 116] on link "Next »" at bounding box center [723, 119] width 53 height 28
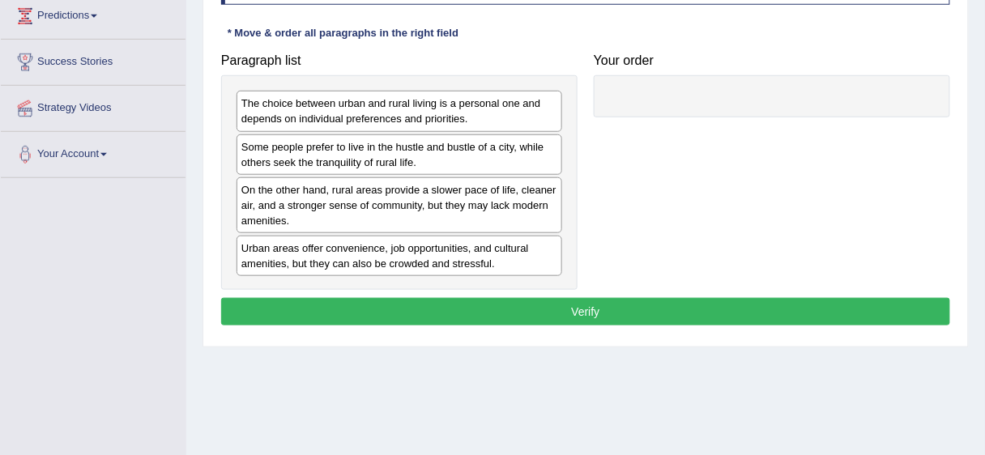
scroll to position [273, 0]
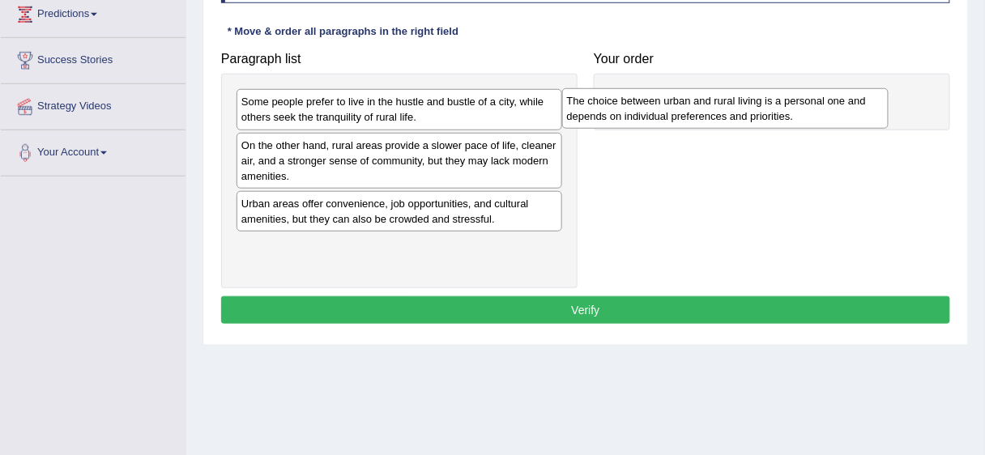
drag, startPoint x: 338, startPoint y: 114, endPoint x: 670, endPoint y: 106, distance: 332.2
click at [670, 106] on div "The choice between urban and rural living is a personal one and depends on indi…" at bounding box center [725, 108] width 326 height 41
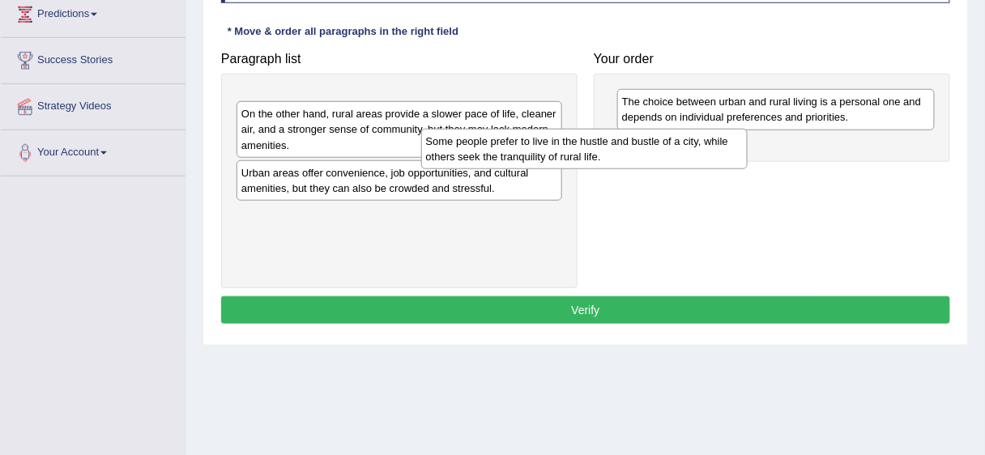
drag, startPoint x: 504, startPoint y: 126, endPoint x: 693, endPoint y: 142, distance: 189.4
click at [693, 142] on div "Some people prefer to live in the hustle and bustle of a city, while others see…" at bounding box center [584, 149] width 326 height 41
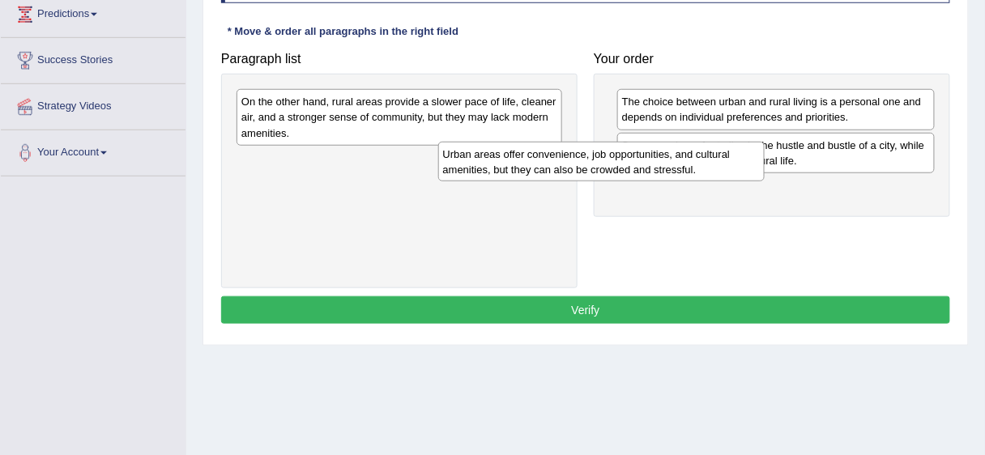
drag, startPoint x: 472, startPoint y: 177, endPoint x: 675, endPoint y: 171, distance: 202.6
click at [675, 171] on div "Urban areas offer convenience, job opportunities, and cultural amenities, but t…" at bounding box center [601, 162] width 326 height 41
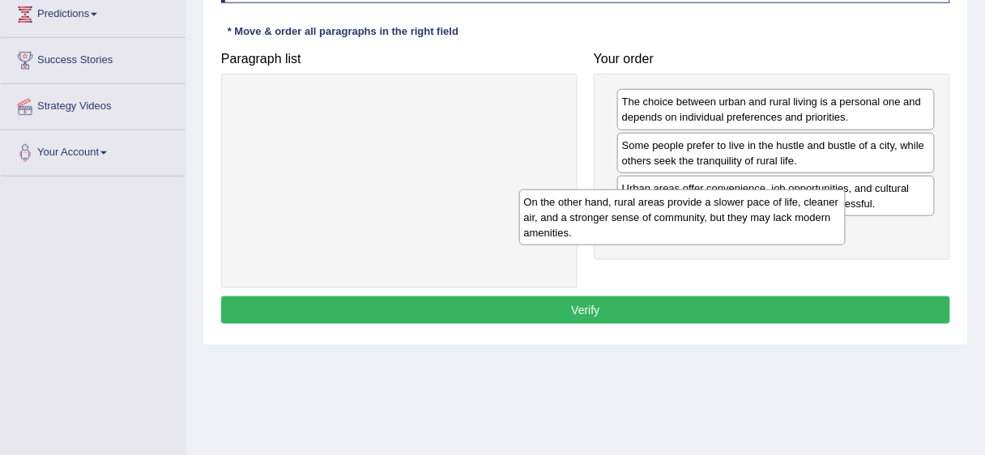
drag, startPoint x: 488, startPoint y: 132, endPoint x: 763, endPoint y: 222, distance: 289.0
click at [763, 222] on div "On the other hand, rural areas provide a slower pace of life, cleaner air, and …" at bounding box center [682, 218] width 326 height 56
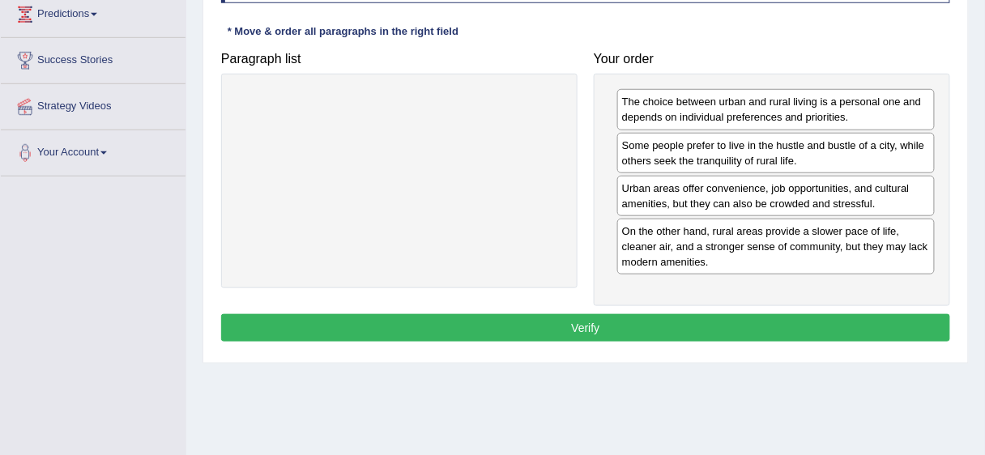
click at [745, 321] on button "Verify" at bounding box center [585, 328] width 729 height 28
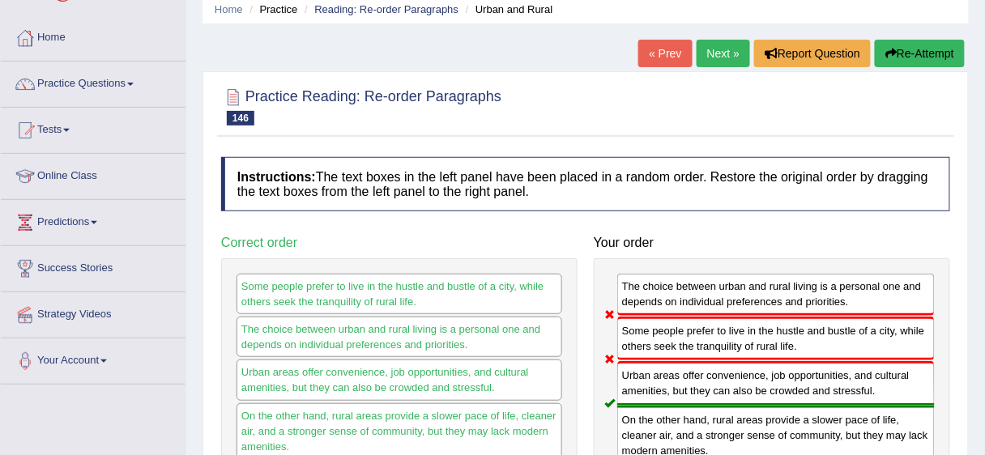
scroll to position [0, 0]
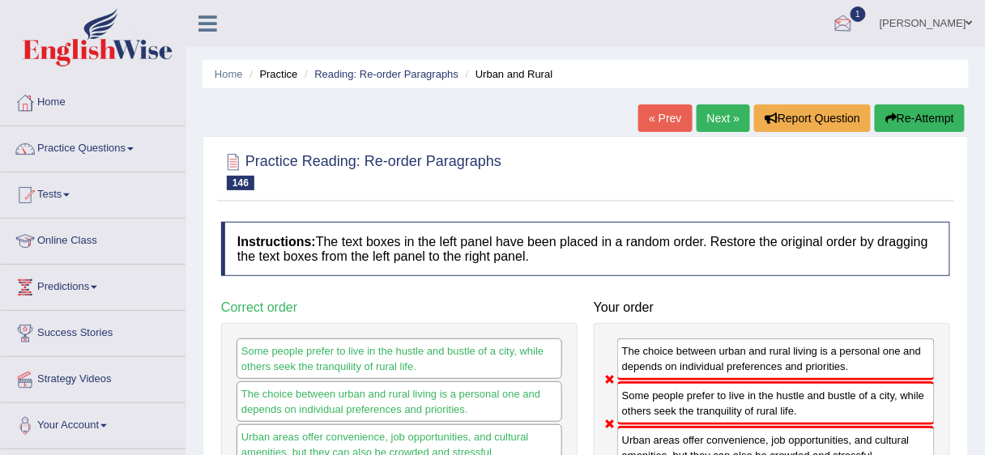
click at [721, 122] on link "Next »" at bounding box center [723, 119] width 53 height 28
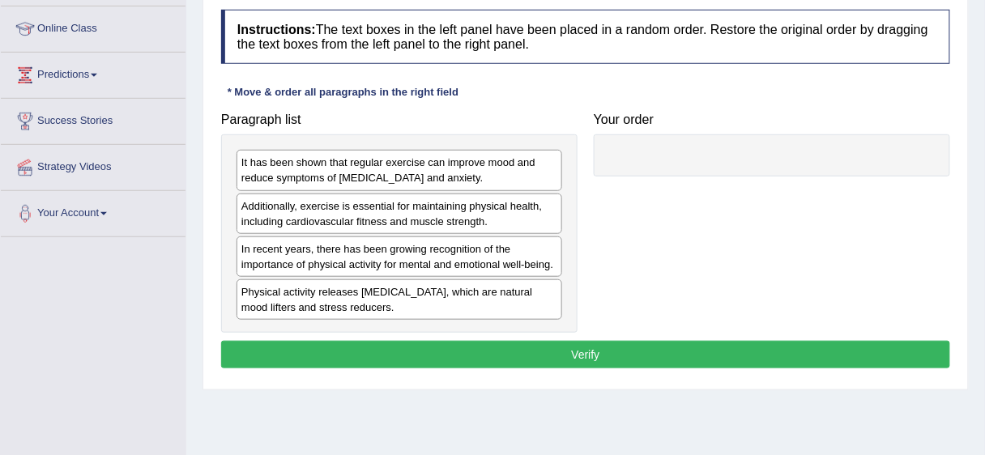
drag, startPoint x: 476, startPoint y: 275, endPoint x: 499, endPoint y: 221, distance: 58.8
click at [633, 211] on div "Paragraph list It has been shown that regular exercise can improve mood and red…" at bounding box center [585, 219] width 745 height 229
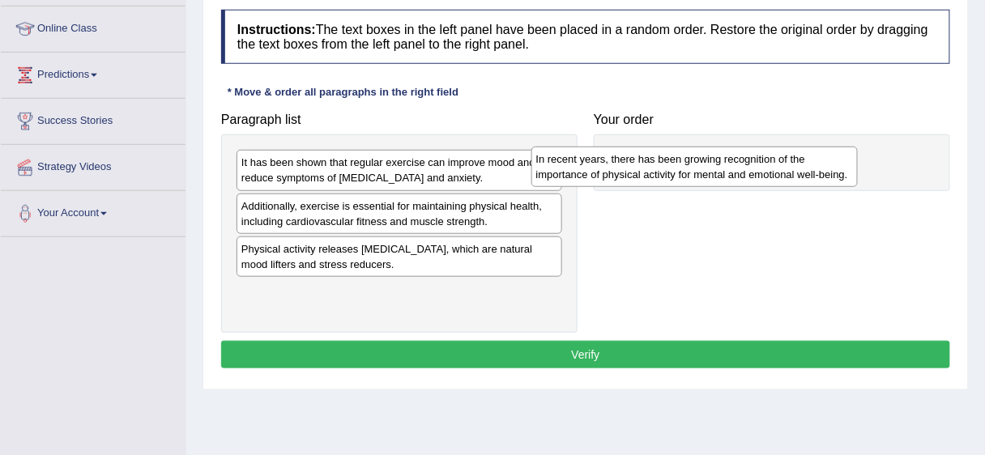
drag, startPoint x: 462, startPoint y: 254, endPoint x: 757, endPoint y: 166, distance: 307.8
click at [757, 166] on div "In recent years, there has been growing recognition of the importance of physic…" at bounding box center [694, 167] width 326 height 41
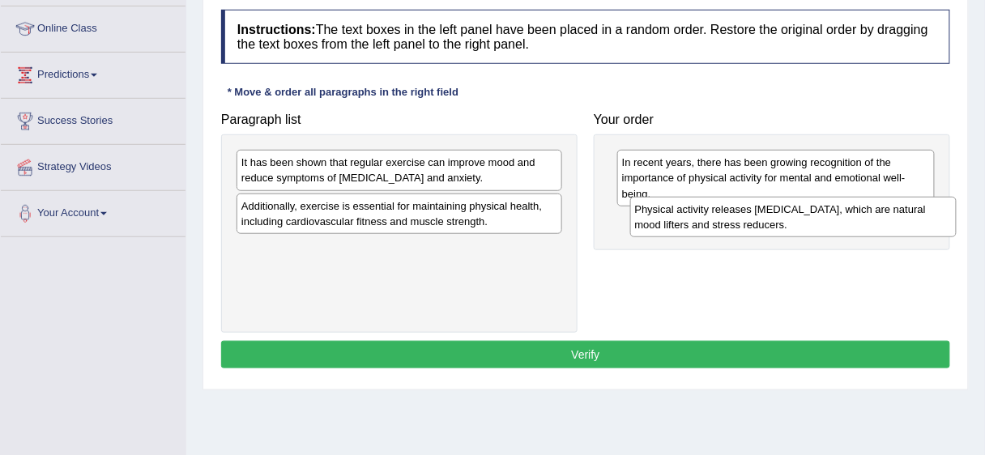
drag, startPoint x: 451, startPoint y: 264, endPoint x: 845, endPoint y: 227, distance: 395.5
click at [845, 227] on div "Physical activity releases endorphins, which are natural mood lifters and stres…" at bounding box center [793, 217] width 326 height 41
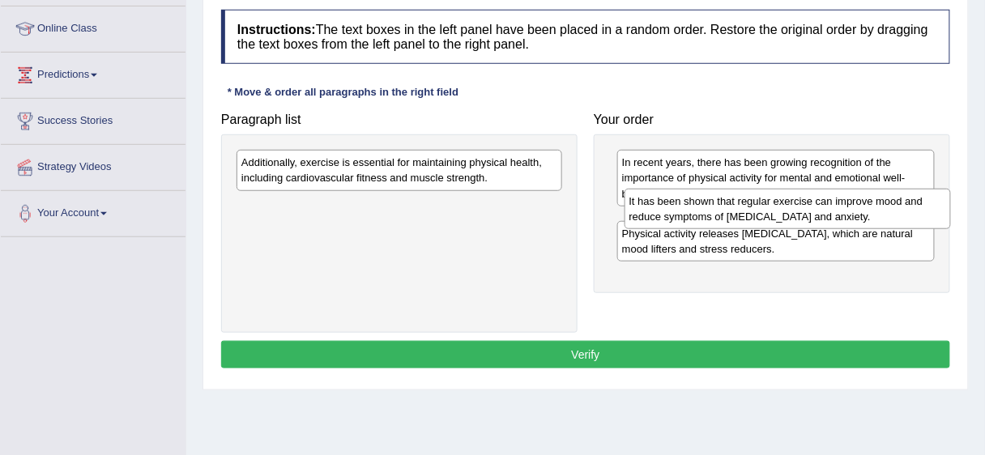
drag, startPoint x: 476, startPoint y: 165, endPoint x: 864, endPoint y: 204, distance: 390.0
click at [864, 204] on div "It has been shown that regular exercise can improve mood and reduce symptoms of…" at bounding box center [788, 209] width 326 height 41
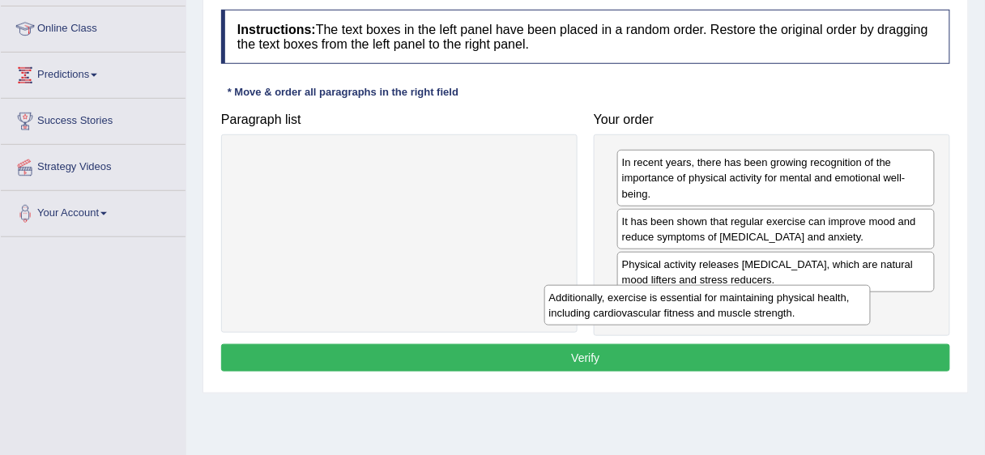
drag, startPoint x: 480, startPoint y: 164, endPoint x: 793, endPoint y: 299, distance: 341.5
click at [789, 299] on div "Additionally, exercise is essential for maintaining physical health, including …" at bounding box center [707, 305] width 326 height 41
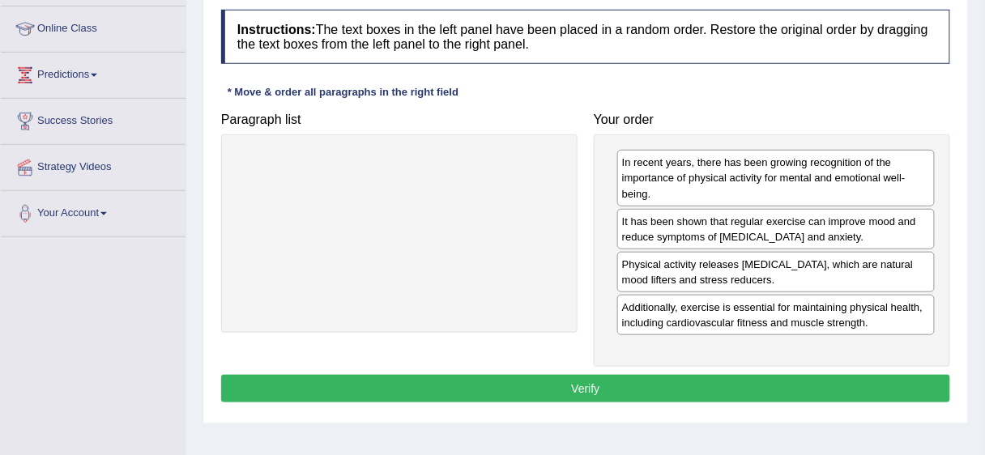
click at [718, 393] on button "Verify" at bounding box center [585, 389] width 729 height 28
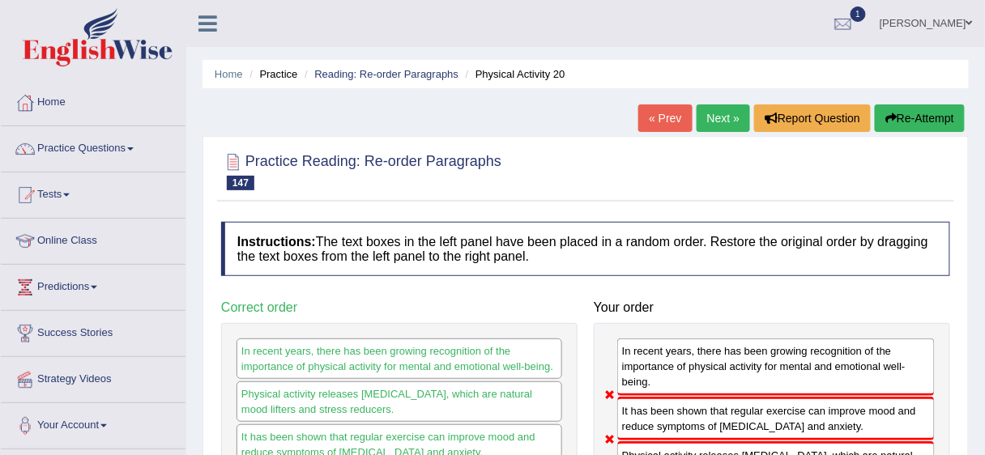
click at [711, 119] on link "Next »" at bounding box center [723, 119] width 53 height 28
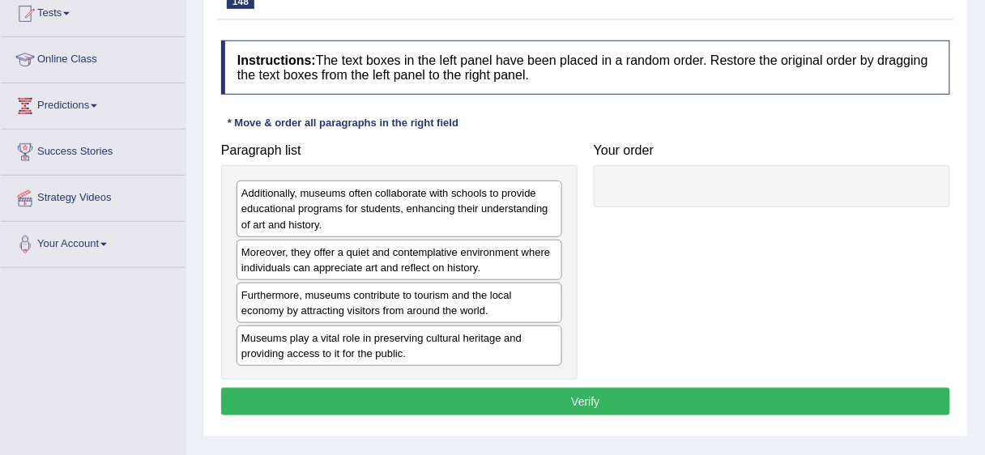
scroll to position [188, 0]
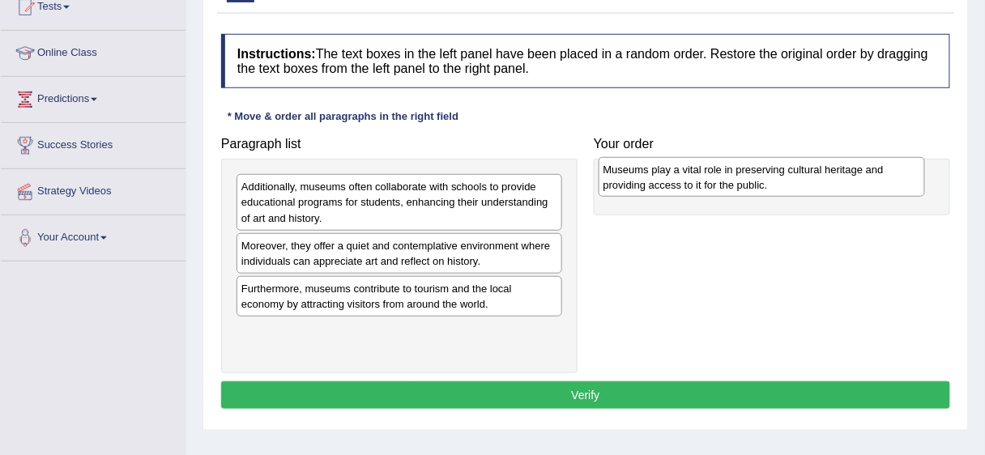
drag, startPoint x: 409, startPoint y: 339, endPoint x: 771, endPoint y: 178, distance: 396.0
click at [771, 178] on div "Museums play a vital role in preserving cultural heritage and providing access …" at bounding box center [762, 177] width 326 height 41
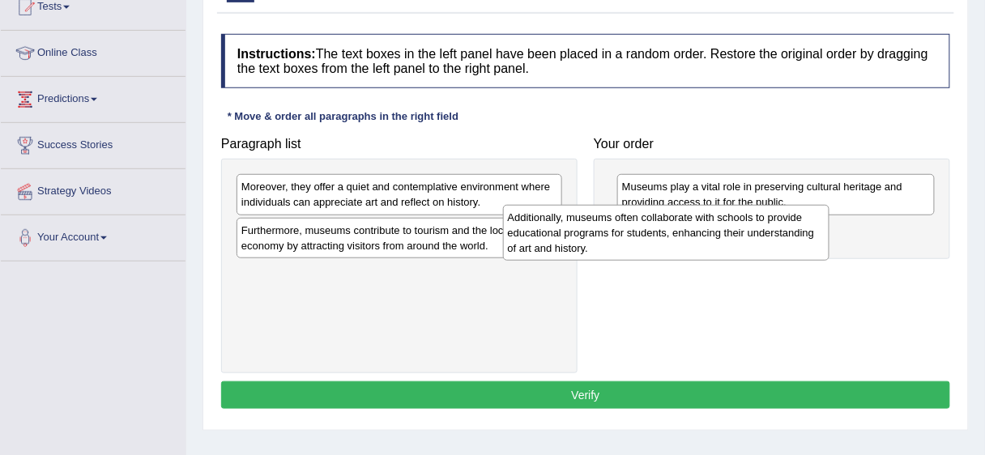
drag, startPoint x: 369, startPoint y: 218, endPoint x: 634, endPoint y: 249, distance: 267.5
click at [634, 249] on div "Additionally, museums often collaborate with schools to provide educational pro…" at bounding box center [666, 233] width 326 height 56
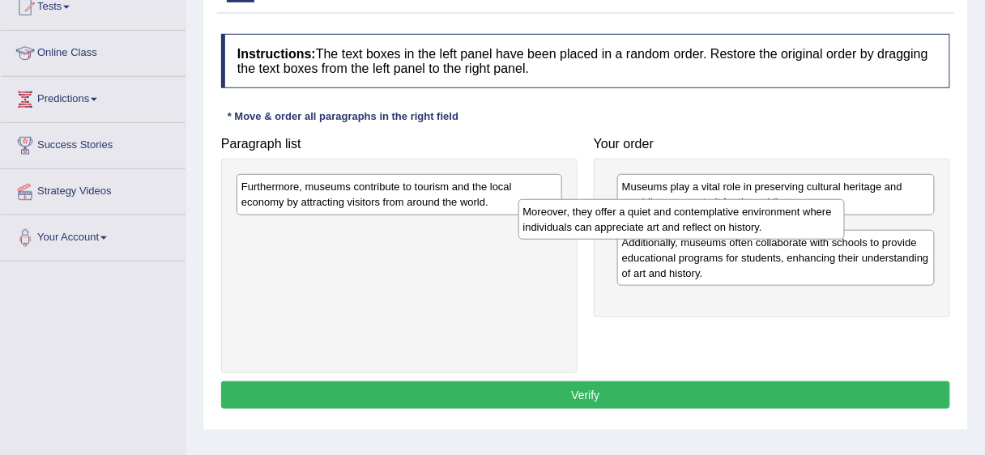
drag, startPoint x: 428, startPoint y: 198, endPoint x: 710, endPoint y: 224, distance: 283.1
click at [710, 224] on div "Moreover, they offer a quiet and contemplative environment where individuals ca…" at bounding box center [681, 219] width 326 height 41
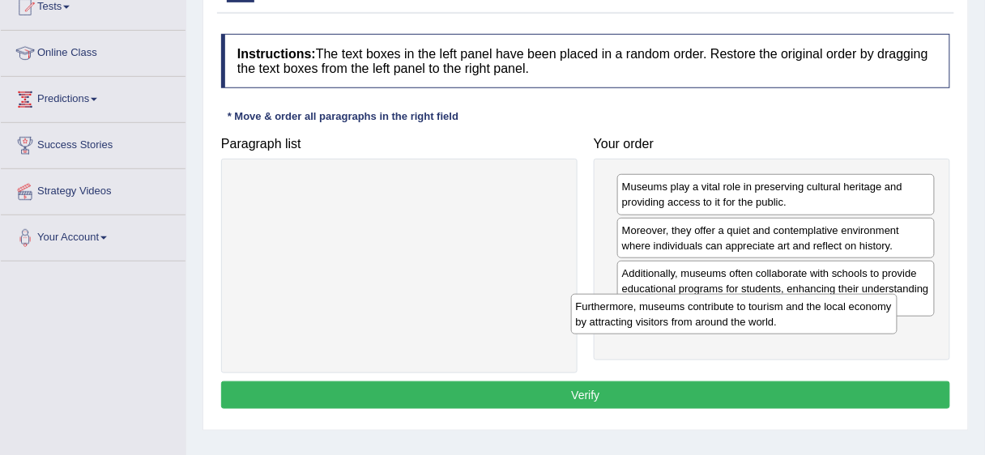
drag, startPoint x: 418, startPoint y: 185, endPoint x: 753, endPoint y: 305, distance: 356.4
click at [753, 305] on div "Furthermore, museums contribute to tourism and the local economy by attracting …" at bounding box center [734, 314] width 326 height 41
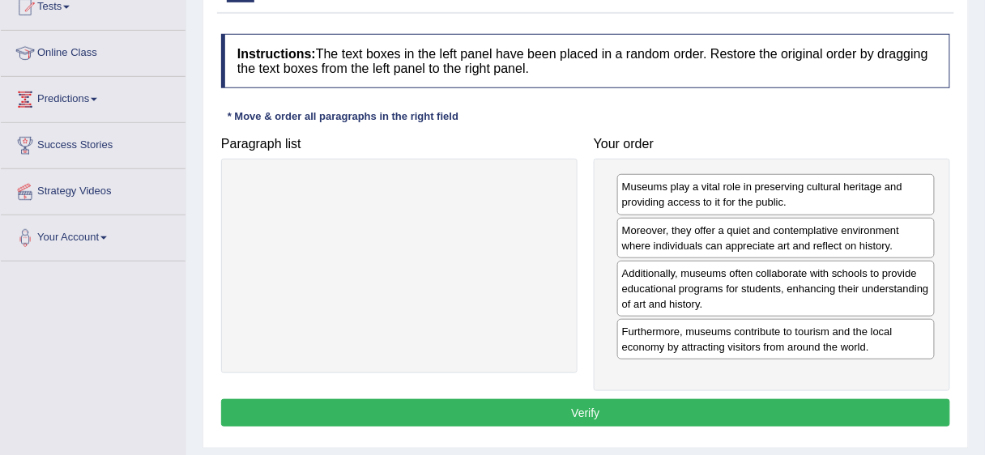
click at [695, 414] on button "Verify" at bounding box center [585, 413] width 729 height 28
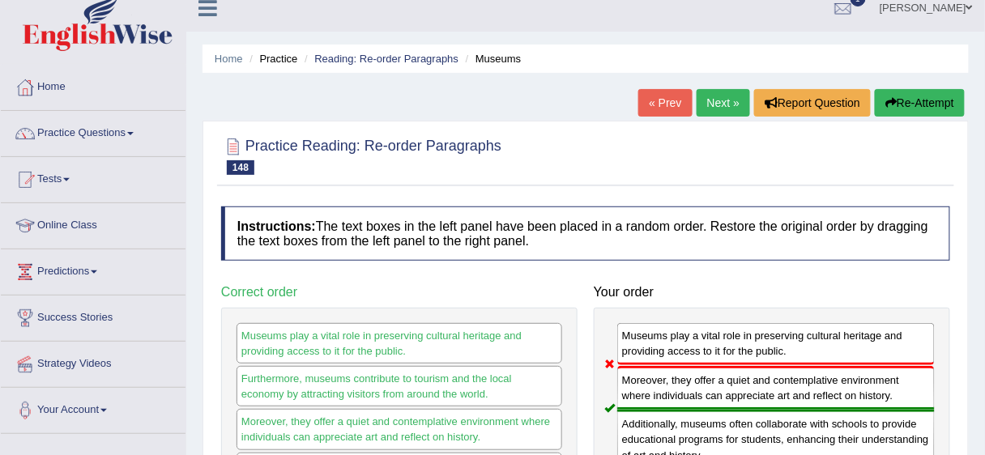
scroll to position [0, 0]
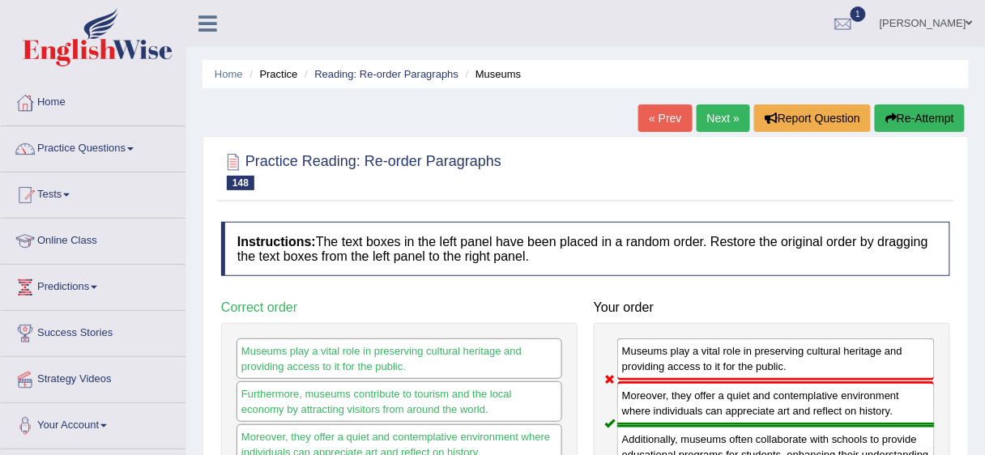
click at [736, 110] on link "Next »" at bounding box center [723, 119] width 53 height 28
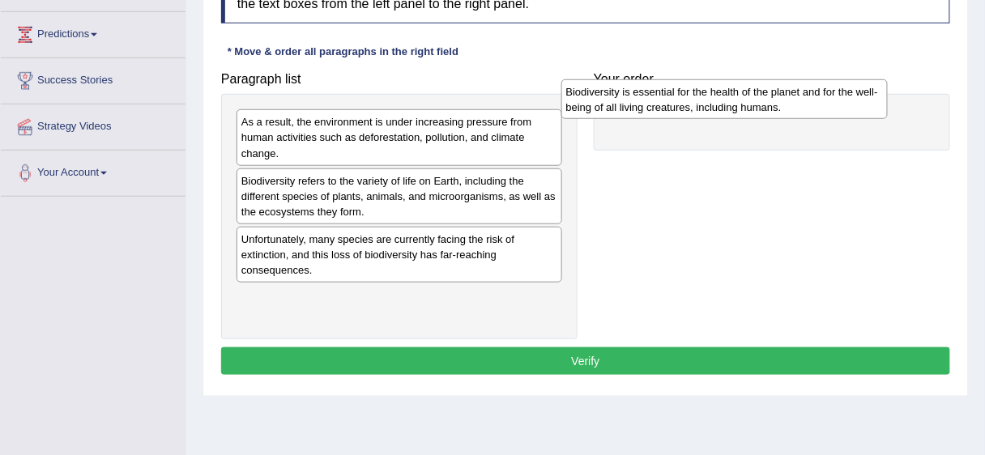
drag, startPoint x: 330, startPoint y: 320, endPoint x: 668, endPoint y: 107, distance: 399.4
click at [668, 107] on div "Biodiversity is essential for the health of the planet and for the well-being o…" at bounding box center [724, 99] width 326 height 41
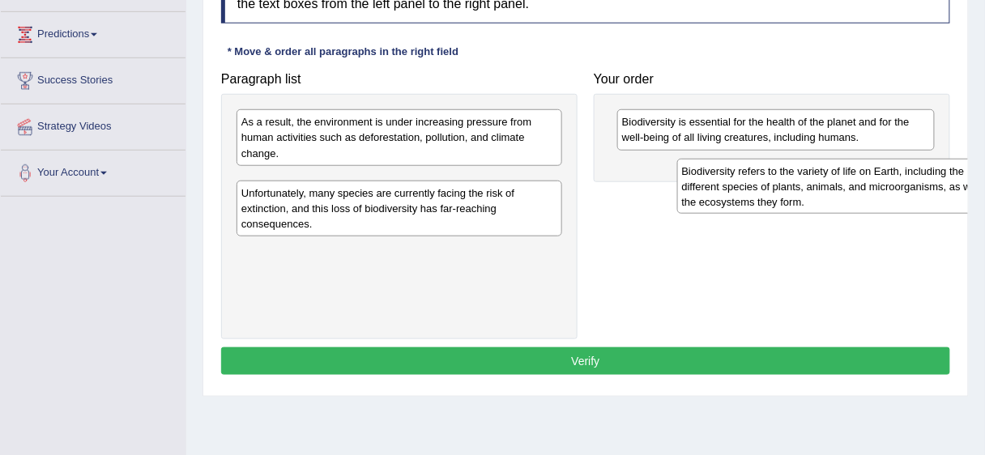
drag, startPoint x: 358, startPoint y: 209, endPoint x: 734, endPoint y: 193, distance: 376.2
click at [796, 199] on div "Biodiversity refers to the variety of life on Earth, including the different sp…" at bounding box center [840, 187] width 326 height 56
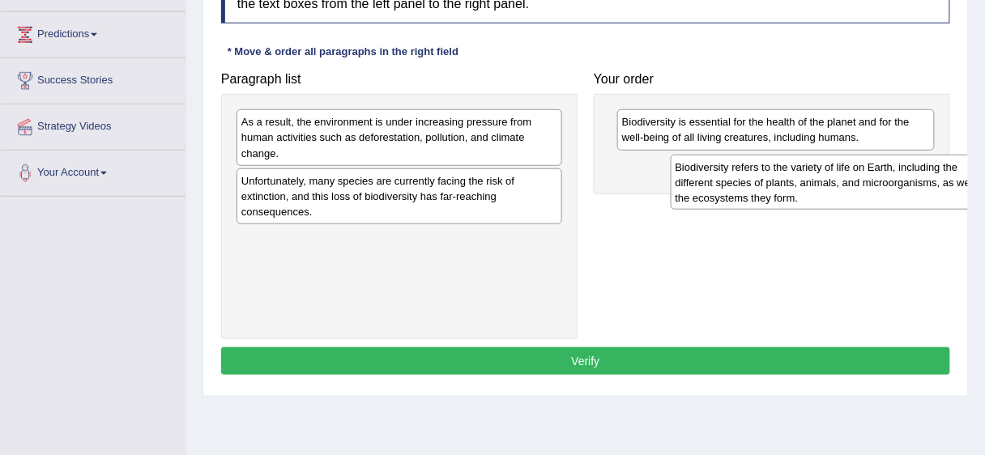
drag, startPoint x: 414, startPoint y: 197, endPoint x: 848, endPoint y: 184, distance: 434.4
click at [848, 184] on div "Biodiversity refers to the variety of life on Earth, including the different sp…" at bounding box center [834, 183] width 326 height 56
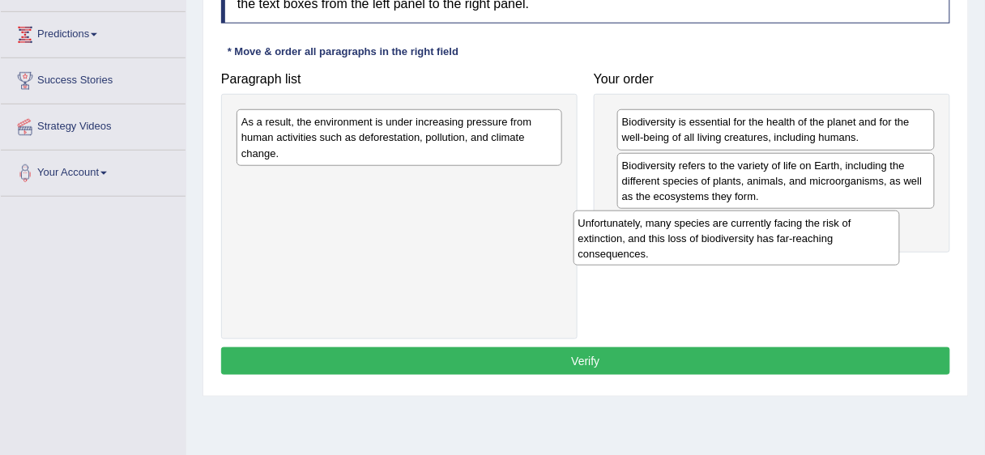
drag, startPoint x: 467, startPoint y: 188, endPoint x: 847, endPoint y: 224, distance: 380.8
click at [847, 228] on div "Unfortunately, many species are currently facing the risk of extinction, and th…" at bounding box center [737, 239] width 326 height 56
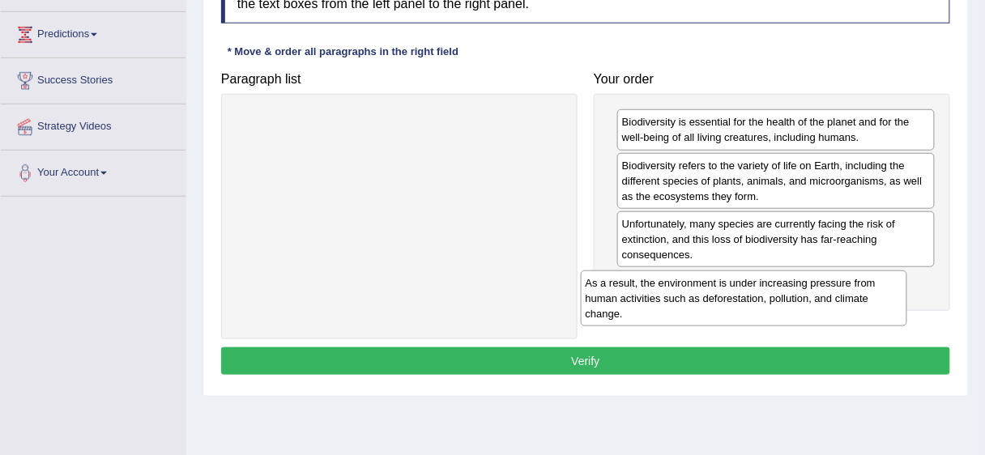
drag, startPoint x: 533, startPoint y: 142, endPoint x: 878, endPoint y: 303, distance: 380.9
click at [878, 303] on div "As a result, the environment is under increasing pressure from human activities…" at bounding box center [744, 299] width 326 height 56
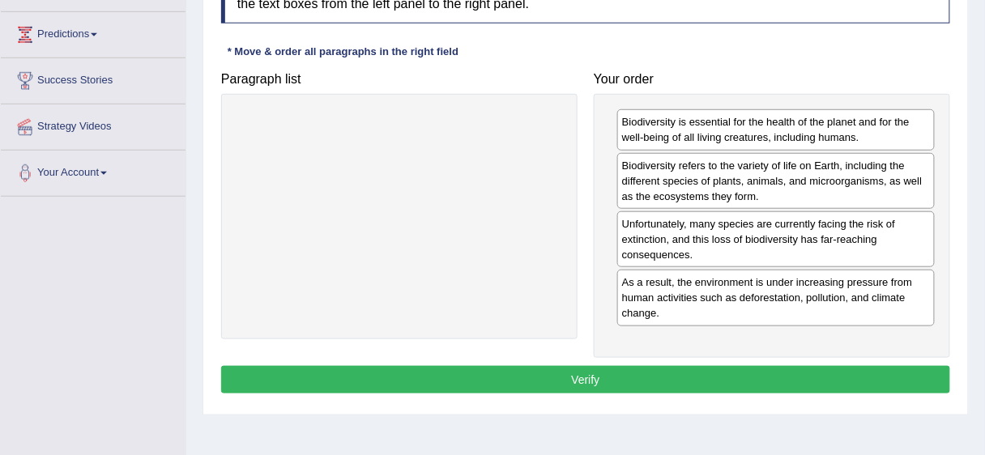
click at [782, 383] on button "Verify" at bounding box center [585, 380] width 729 height 28
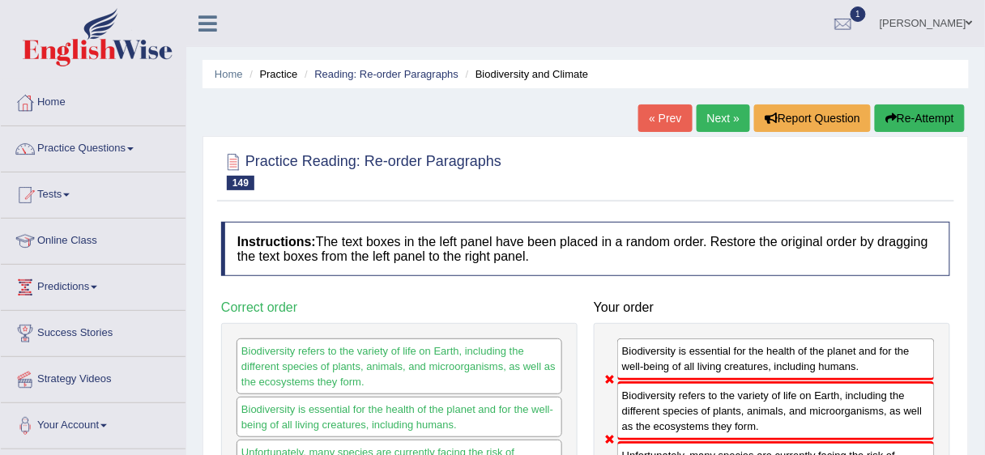
click at [706, 123] on link "Next »" at bounding box center [723, 119] width 53 height 28
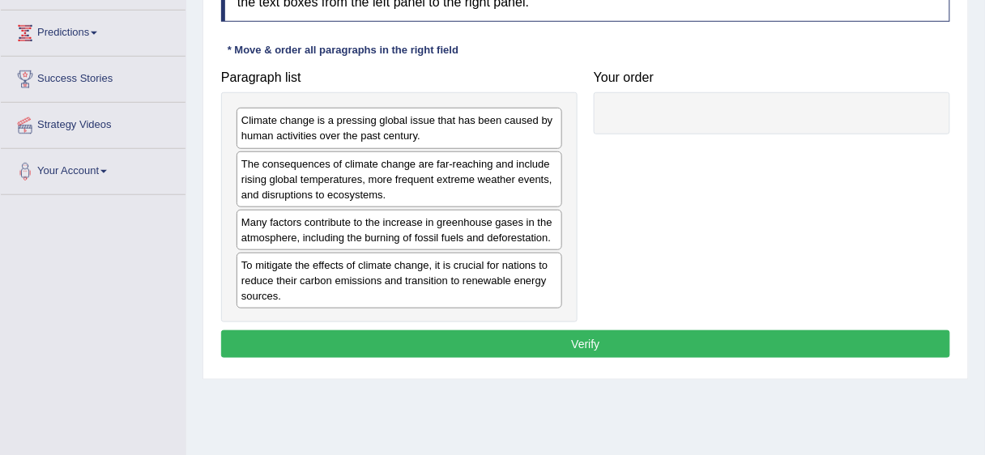
scroll to position [265, 0]
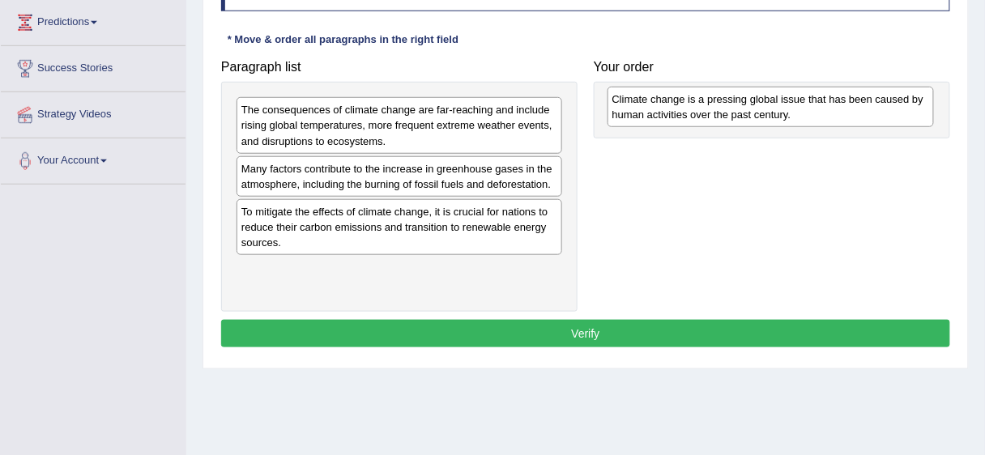
drag, startPoint x: 400, startPoint y: 109, endPoint x: 771, endPoint y: 98, distance: 371.2
click at [771, 98] on div "Climate change is a pressing global issue that has been caused by human activit…" at bounding box center [771, 107] width 326 height 41
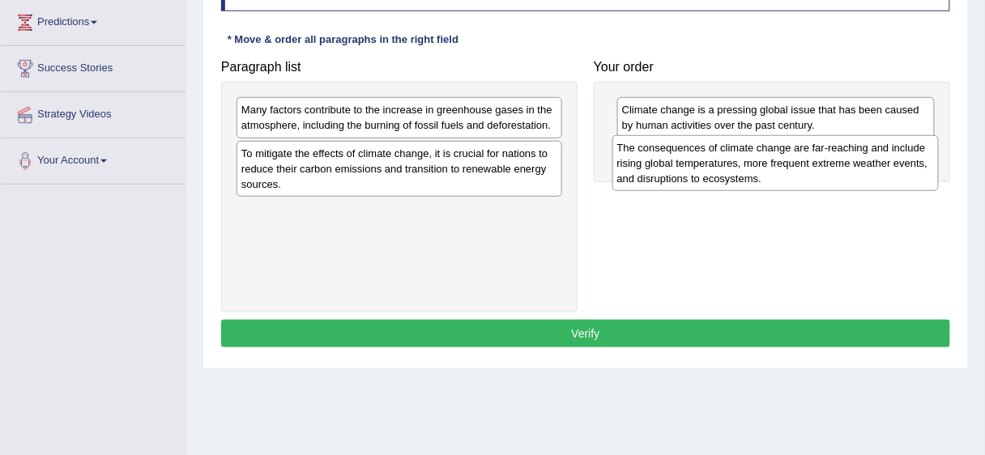
drag, startPoint x: 358, startPoint y: 128, endPoint x: 722, endPoint y: 164, distance: 365.6
click at [731, 166] on div "The consequences of climate change are far-reaching and include rising global t…" at bounding box center [775, 163] width 326 height 56
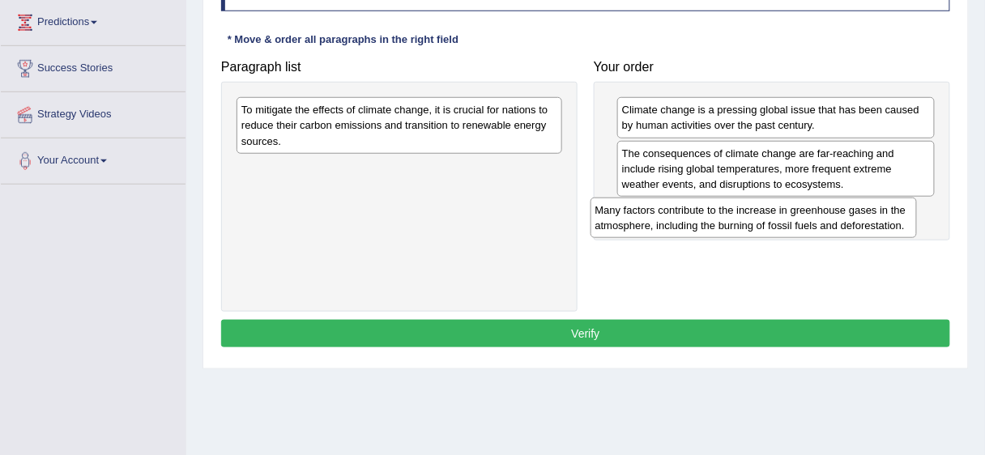
drag, startPoint x: 426, startPoint y: 115, endPoint x: 661, endPoint y: 153, distance: 238.0
click at [780, 214] on div "Many factors contribute to the increase in greenhouse gases in the atmosphere, …" at bounding box center [754, 218] width 326 height 41
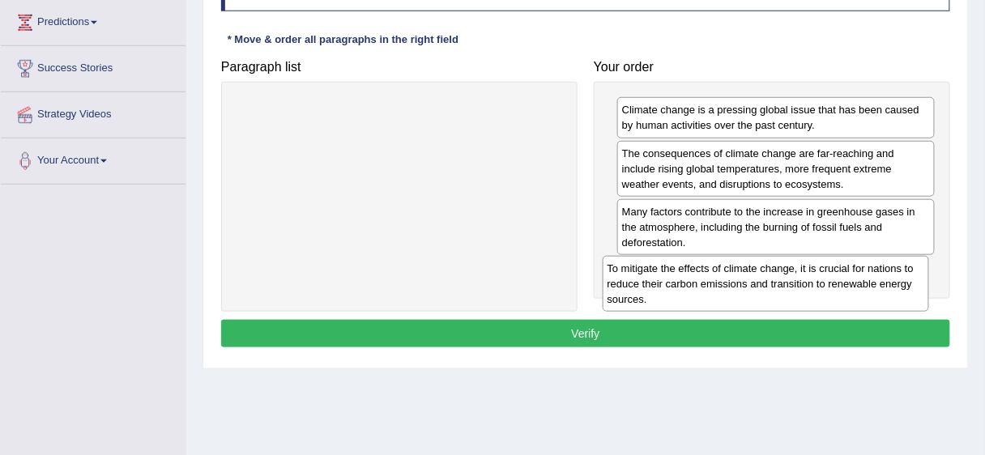
drag, startPoint x: 517, startPoint y: 126, endPoint x: 883, endPoint y: 284, distance: 399.1
click at [883, 284] on div "To mitigate the effects of climate change, it is crucial for nations to reduce …" at bounding box center [766, 284] width 326 height 56
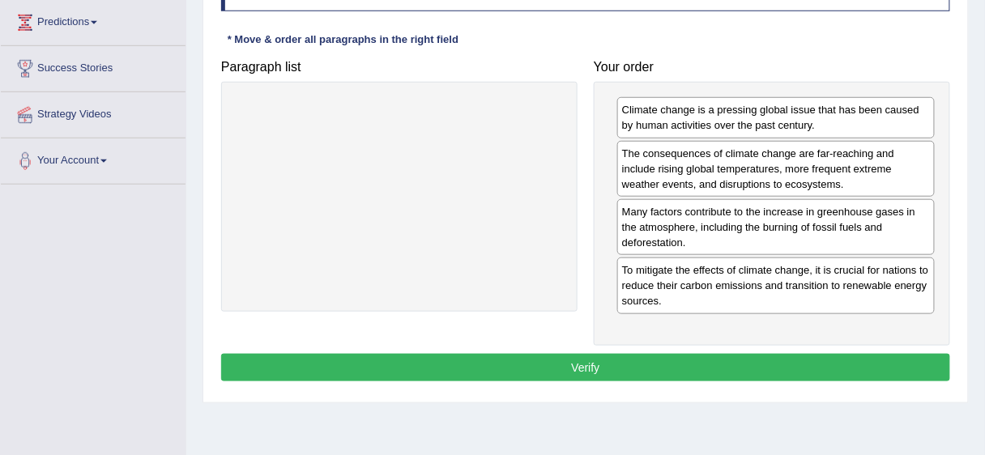
click at [771, 357] on button "Verify" at bounding box center [585, 368] width 729 height 28
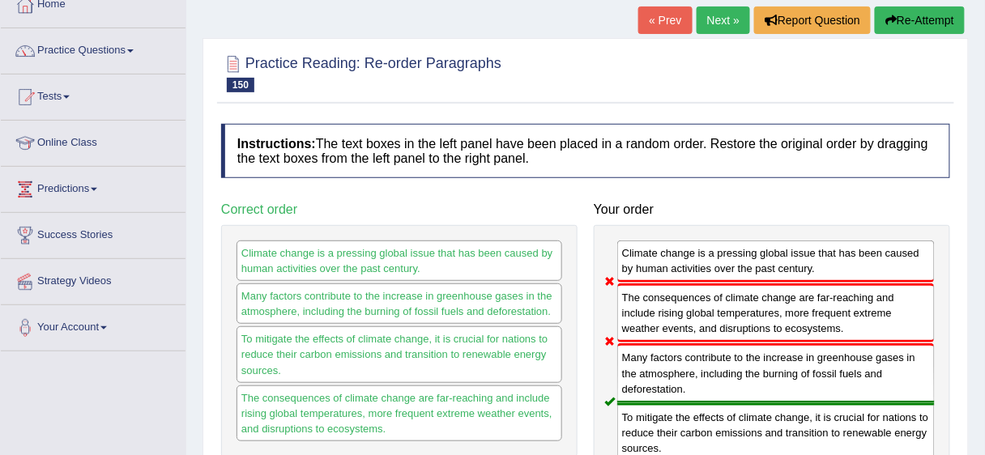
scroll to position [0, 0]
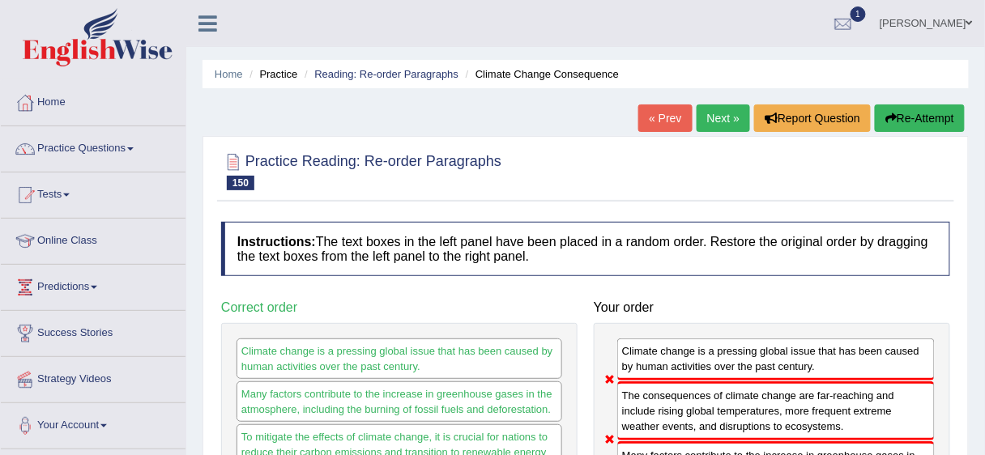
click at [723, 117] on link "Next »" at bounding box center [723, 119] width 53 height 28
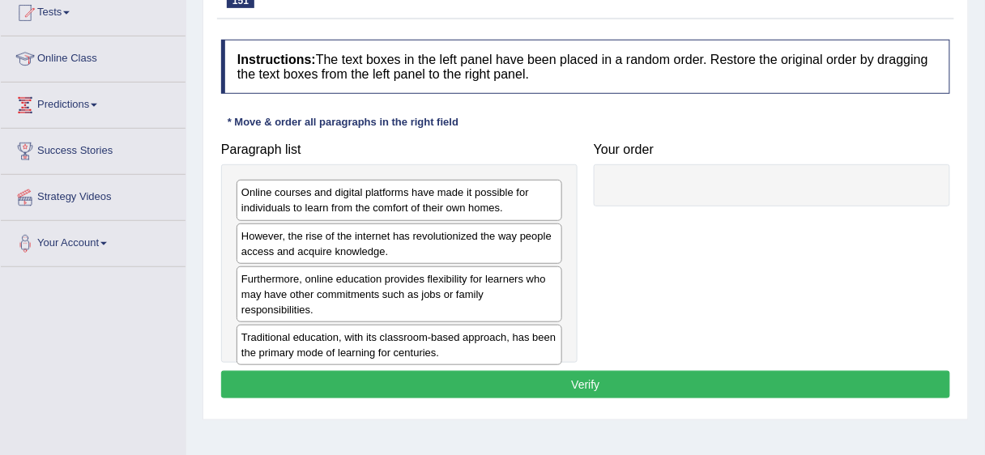
scroll to position [192, 0]
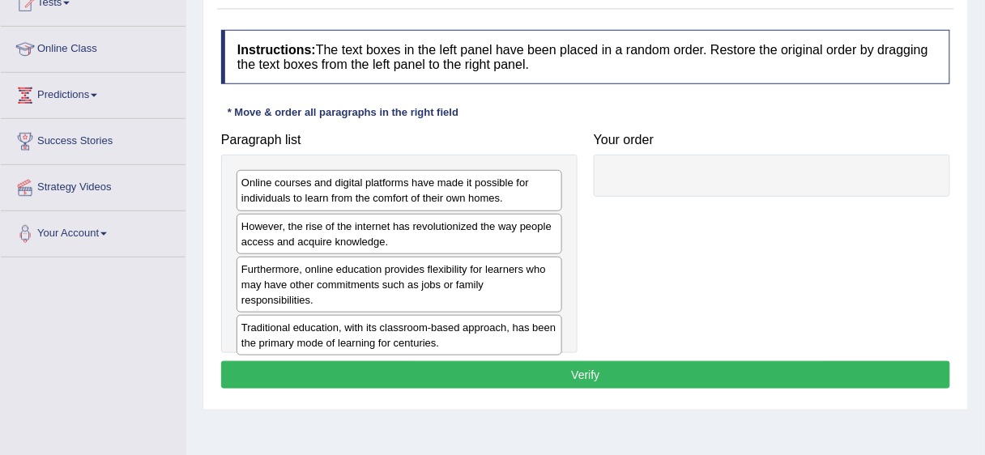
click at [984, 273] on div "Home Practice Reading: Re-order Paragraphs Online Education 2 « Prev Next » Rep…" at bounding box center [585, 213] width 799 height 810
click at [983, 273] on div "Home Practice Reading: Re-order Paragraphs Online Education 2 « Prev Next » Rep…" at bounding box center [585, 213] width 799 height 810
click at [982, 270] on div "Home Practice Reading: Re-order Paragraphs Online Education 2 « Prev Next » Rep…" at bounding box center [585, 213] width 799 height 810
click at [984, 262] on html "Toggle navigation Home Practice Questions Speaking Practice Read Aloud Repeat S…" at bounding box center [492, 35] width 985 height 455
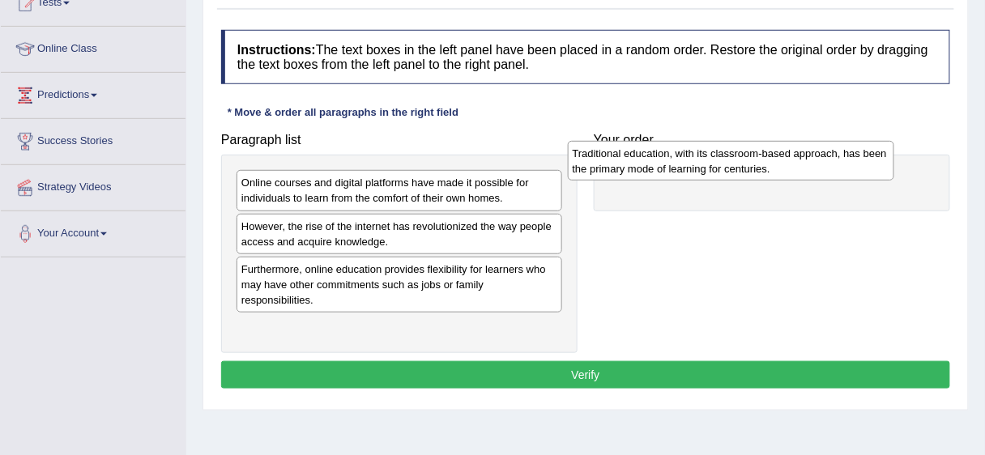
drag, startPoint x: 408, startPoint y: 327, endPoint x: 740, endPoint y: 170, distance: 366.7
click at [740, 170] on div "Traditional education, with its classroom-based approach, has been the primary …" at bounding box center [731, 161] width 326 height 41
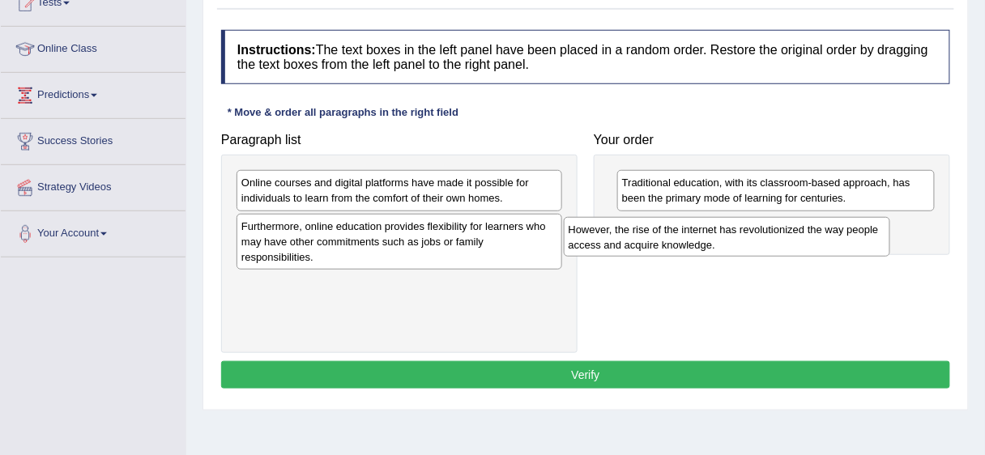
drag, startPoint x: 390, startPoint y: 225, endPoint x: 719, endPoint y: 229, distance: 328.9
click at [719, 229] on div "However, the rise of the internet has revolutionized the way people access and …" at bounding box center [727, 237] width 326 height 41
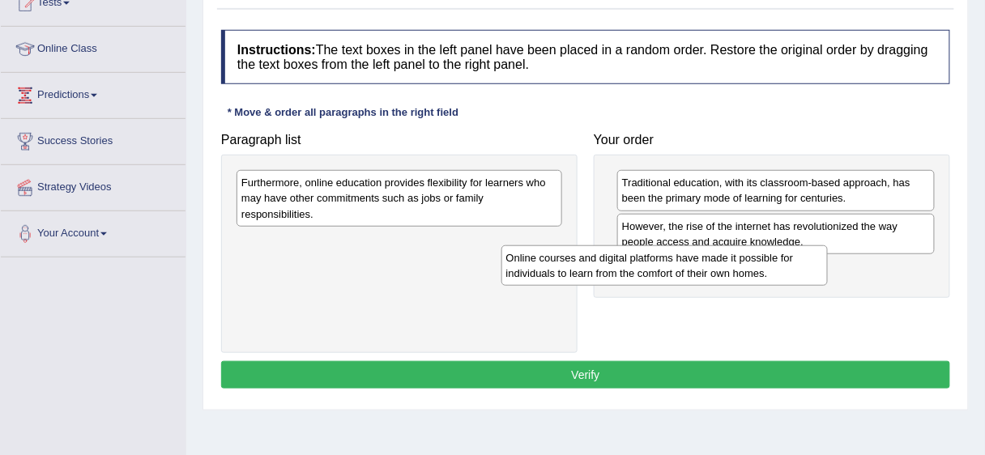
drag, startPoint x: 463, startPoint y: 183, endPoint x: 727, endPoint y: 258, distance: 275.2
click at [727, 258] on div "Online courses and digital platforms have made it possible for individuals to l…" at bounding box center [664, 265] width 326 height 41
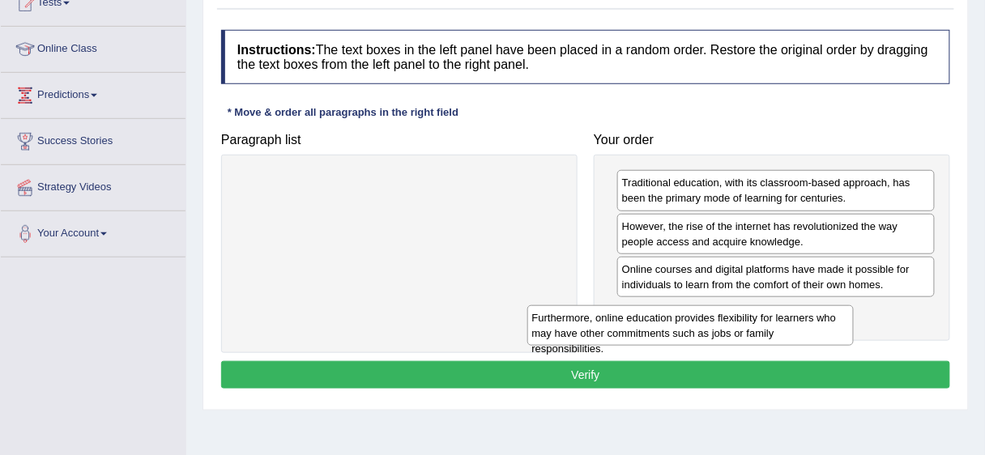
drag, startPoint x: 426, startPoint y: 179, endPoint x: 773, endPoint y: 326, distance: 376.8
click at [773, 326] on div "Furthermore, online education provides flexibility for learners who may have ot…" at bounding box center [690, 325] width 326 height 41
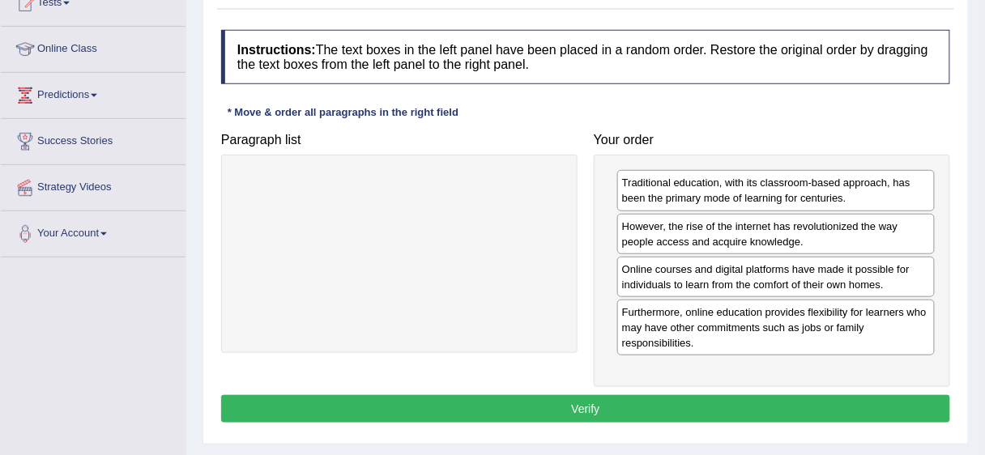
click at [647, 397] on button "Verify" at bounding box center [585, 409] width 729 height 28
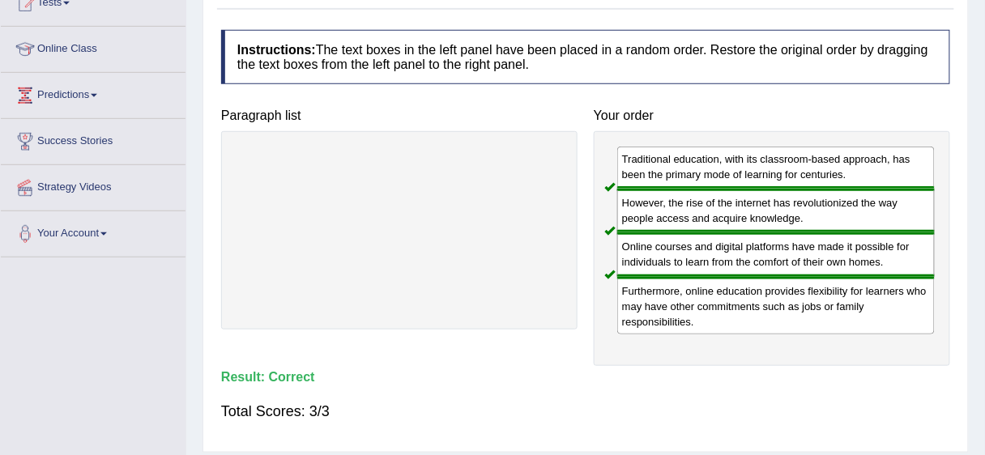
scroll to position [0, 0]
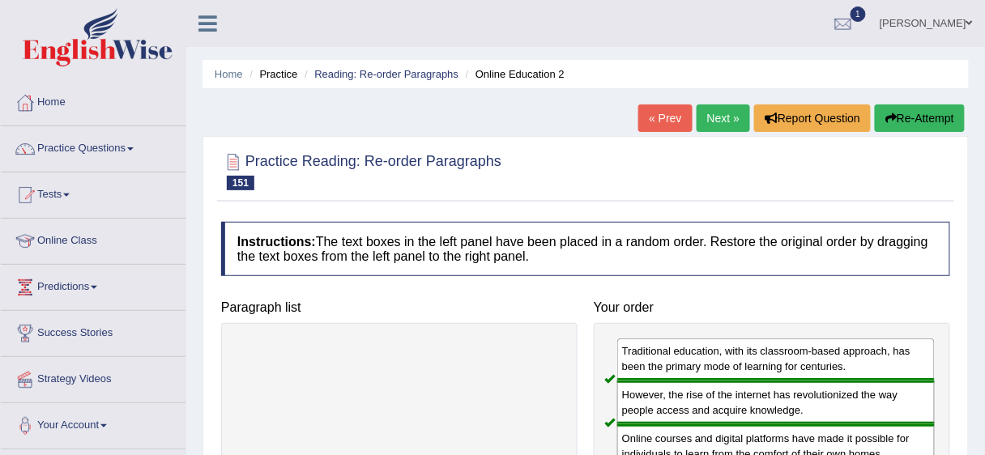
click at [710, 110] on link "Next »" at bounding box center [723, 119] width 53 height 28
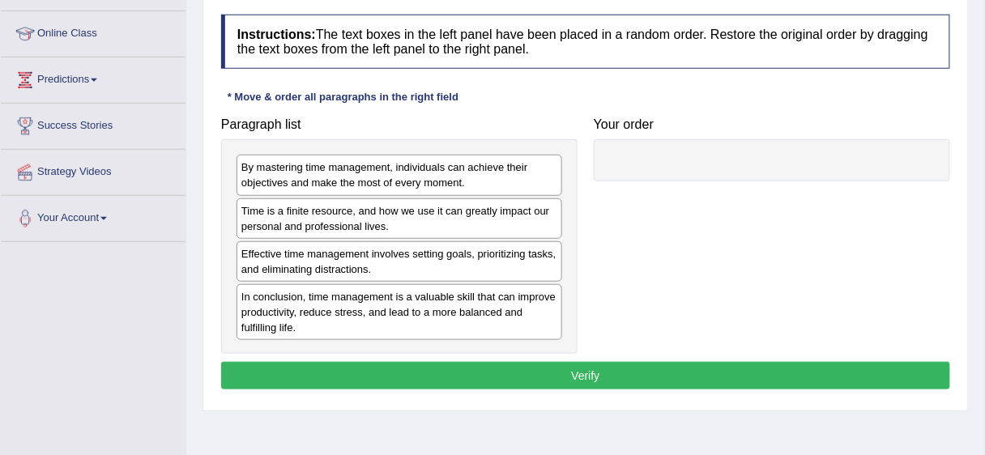
scroll to position [214, 0]
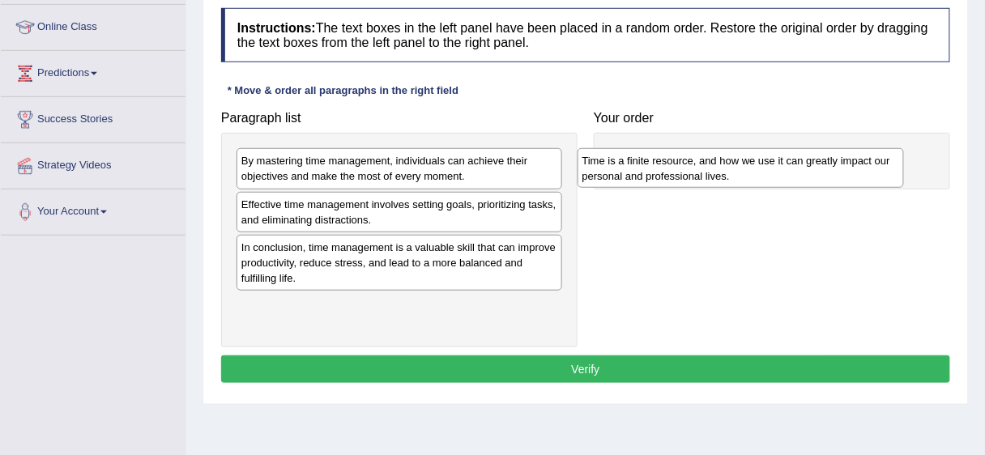
drag, startPoint x: 398, startPoint y: 209, endPoint x: 739, endPoint y: 166, distance: 343.7
click at [739, 166] on div "Time is a finite resource, and how we use it can greatly impact our personal an…" at bounding box center [741, 168] width 326 height 41
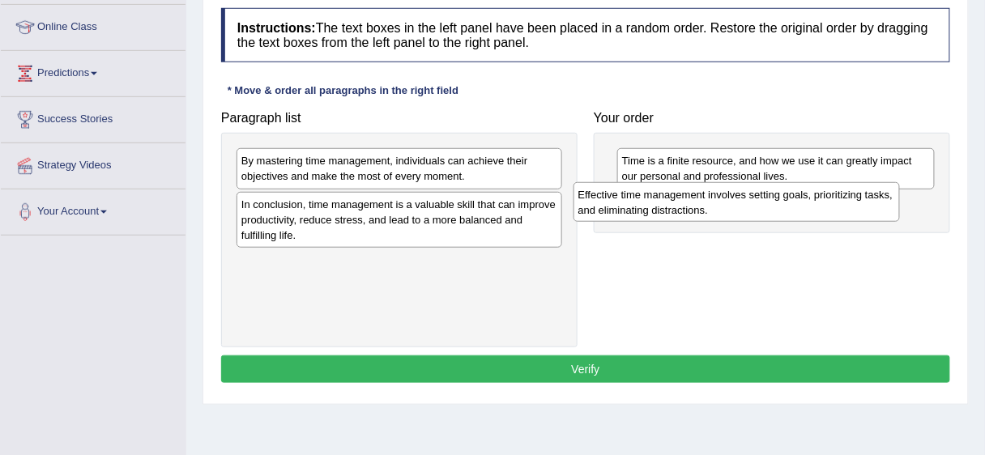
drag, startPoint x: 429, startPoint y: 207, endPoint x: 766, endPoint y: 198, distance: 337.1
click at [766, 198] on div "Effective time management involves setting goals, prioritizing tasks, and elimi…" at bounding box center [737, 202] width 326 height 41
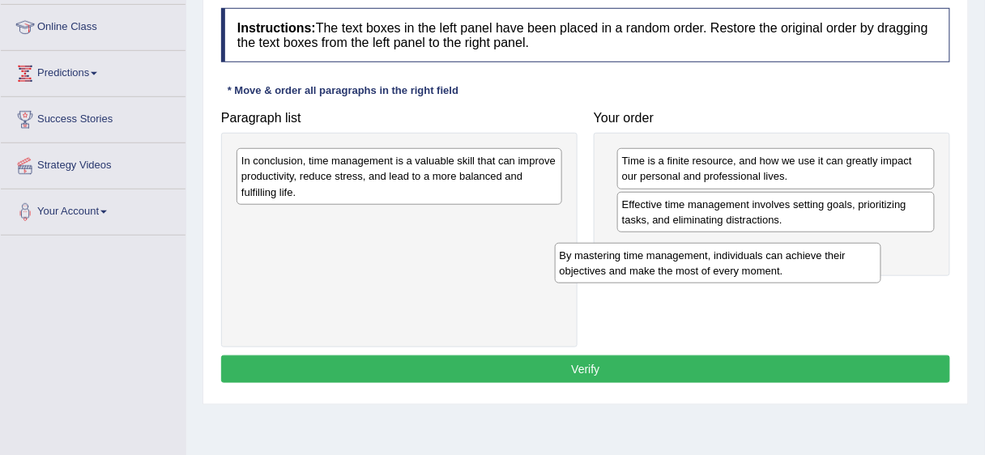
drag, startPoint x: 443, startPoint y: 168, endPoint x: 652, endPoint y: 224, distance: 216.3
click at [761, 255] on div "By mastering time management, individuals can achieve their objectives and make…" at bounding box center [718, 263] width 326 height 41
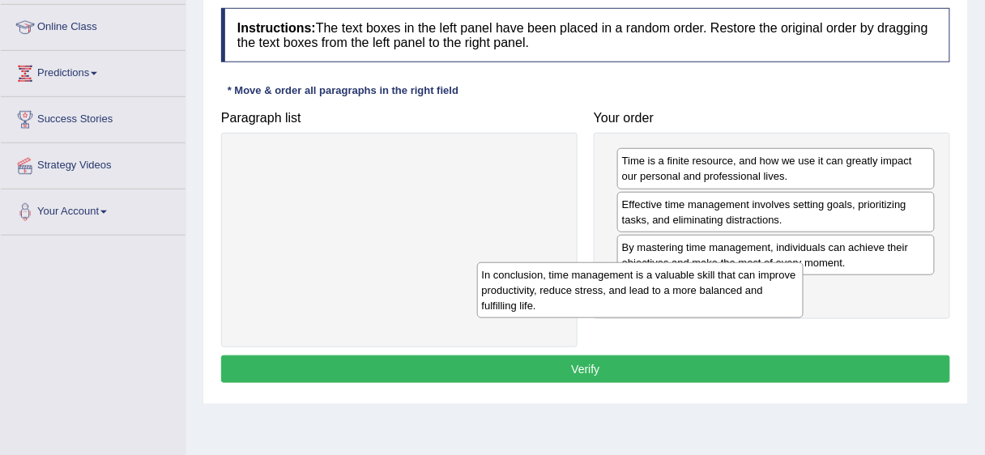
drag, startPoint x: 464, startPoint y: 184, endPoint x: 726, endPoint y: 303, distance: 287.5
click at [731, 296] on div "In conclusion, time management is a valuable skill that can improve productivit…" at bounding box center [640, 290] width 326 height 56
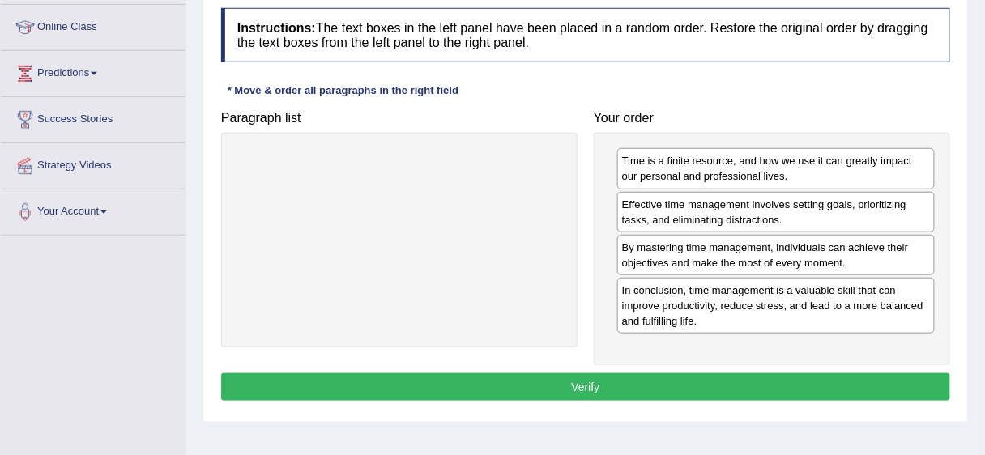
click at [661, 385] on button "Verify" at bounding box center [585, 387] width 729 height 28
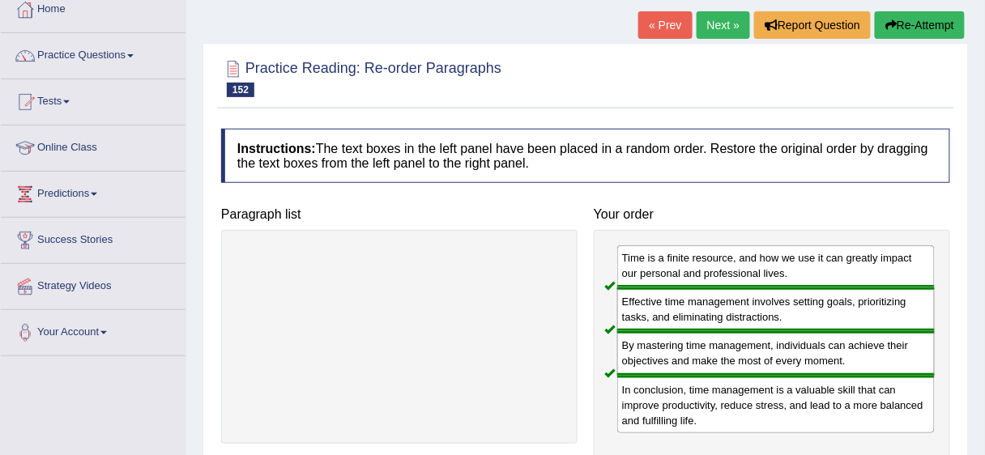
scroll to position [11, 0]
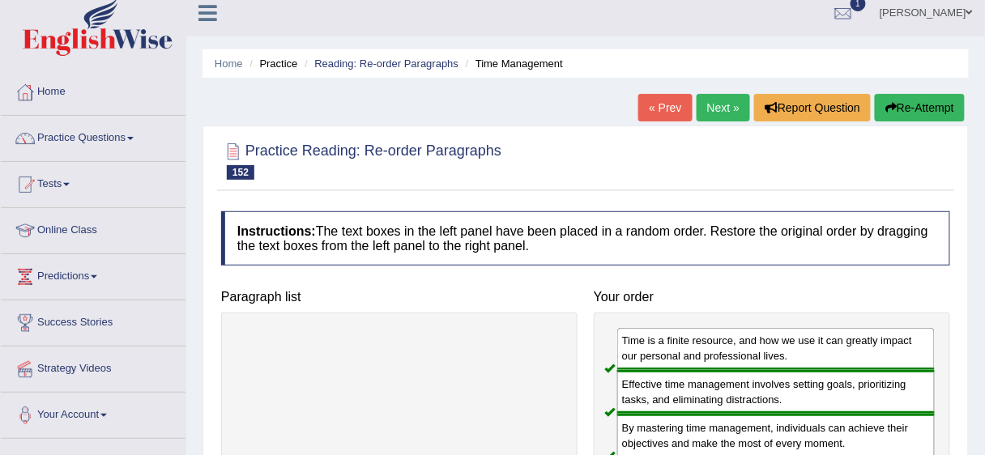
click at [712, 110] on link "Next »" at bounding box center [723, 108] width 53 height 28
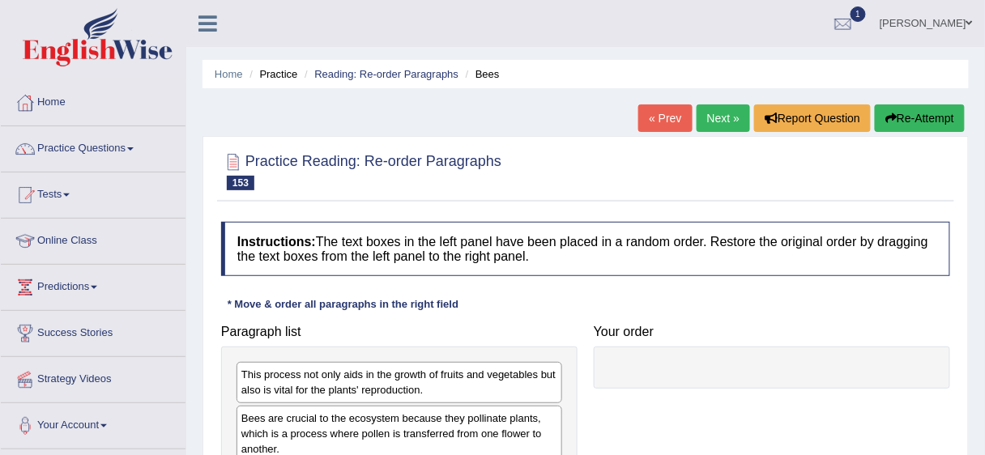
click at [983, 146] on div "Home Practice Reading: Re-order Paragraphs Bees « Prev Next » Report Question R…" at bounding box center [585, 405] width 799 height 810
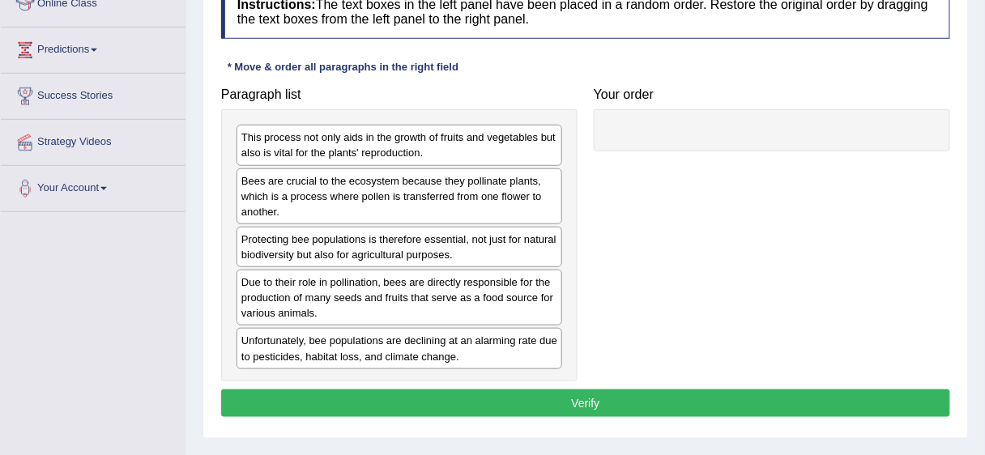
scroll to position [246, 0]
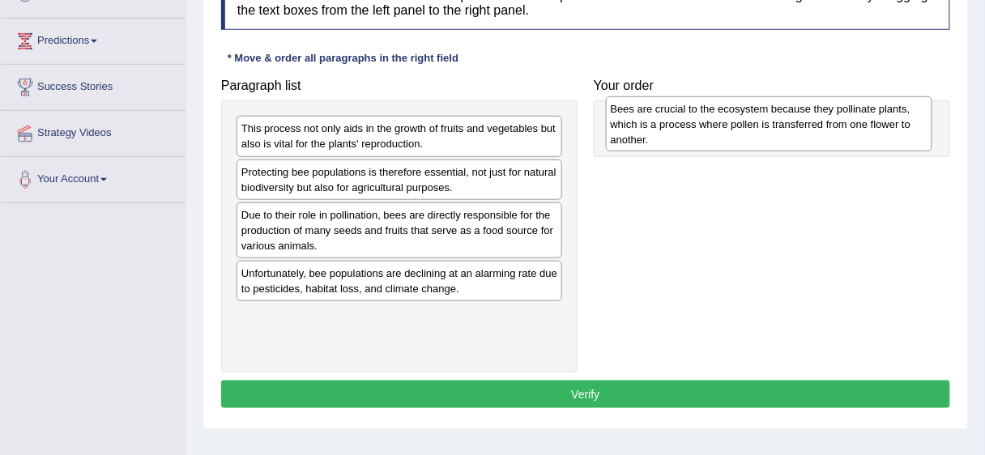
drag, startPoint x: 298, startPoint y: 186, endPoint x: 668, endPoint y: 123, distance: 374.6
click at [668, 123] on div "Bees are crucial to the ecosystem because they pollinate plants, which is a pro…" at bounding box center [769, 124] width 326 height 56
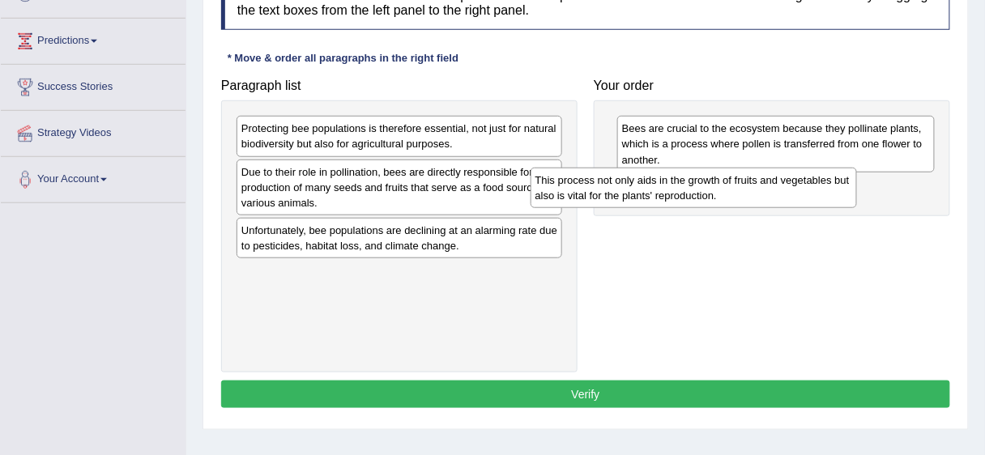
drag, startPoint x: 375, startPoint y: 133, endPoint x: 669, endPoint y: 185, distance: 298.6
click at [669, 185] on div "This process not only aids in the growth of fruits and vegetables but also is v…" at bounding box center [694, 188] width 326 height 41
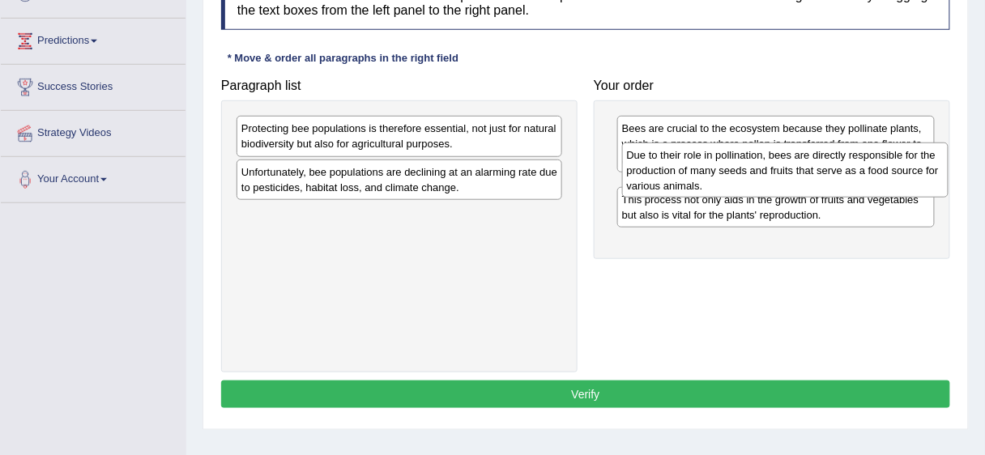
drag, startPoint x: 367, startPoint y: 186, endPoint x: 753, endPoint y: 169, distance: 385.9
click at [753, 169] on div "Due to their role in pollination, bees are directly responsible for the product…" at bounding box center [785, 171] width 326 height 56
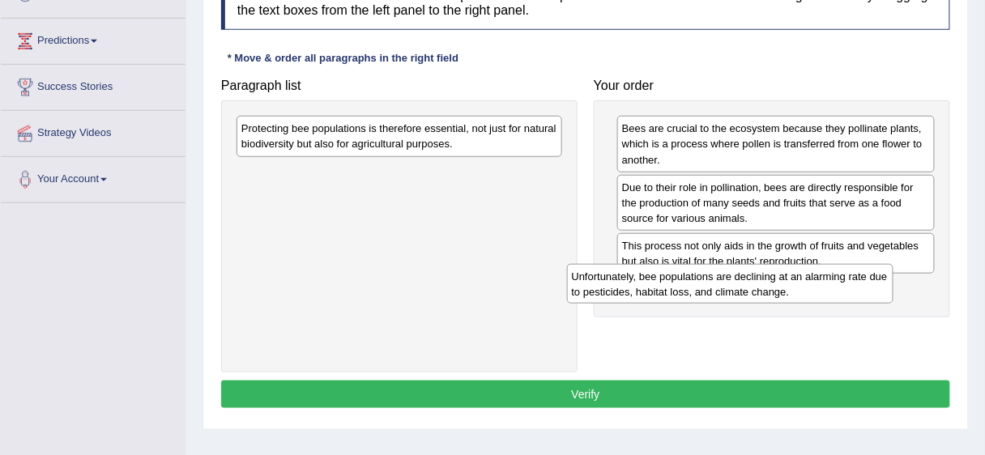
drag, startPoint x: 373, startPoint y: 168, endPoint x: 704, endPoint y: 274, distance: 346.9
click at [704, 274] on div "Unfortunately, bee populations are declining at an alarming rate due to pestici…" at bounding box center [730, 284] width 326 height 41
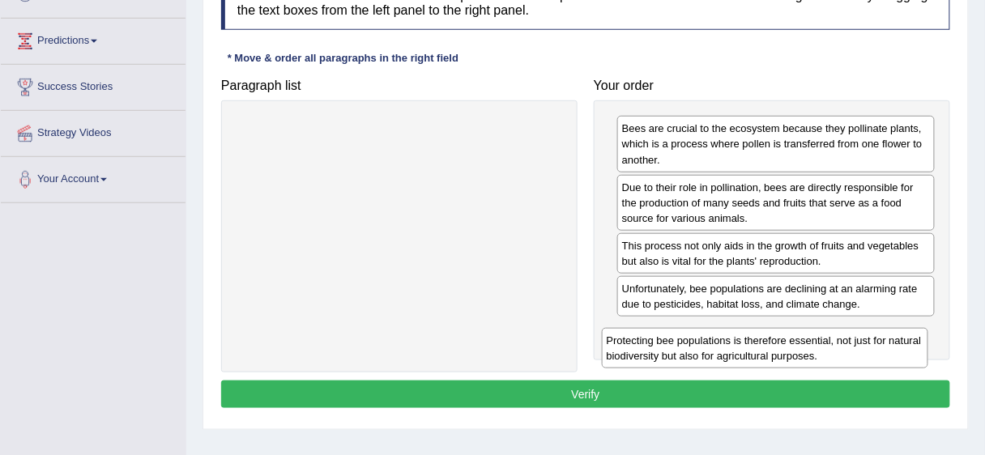
drag, startPoint x: 371, startPoint y: 146, endPoint x: 736, endPoint y: 358, distance: 422.5
click at [736, 358] on div "Protecting bee populations is therefore essential, not just for natural biodive…" at bounding box center [765, 348] width 326 height 41
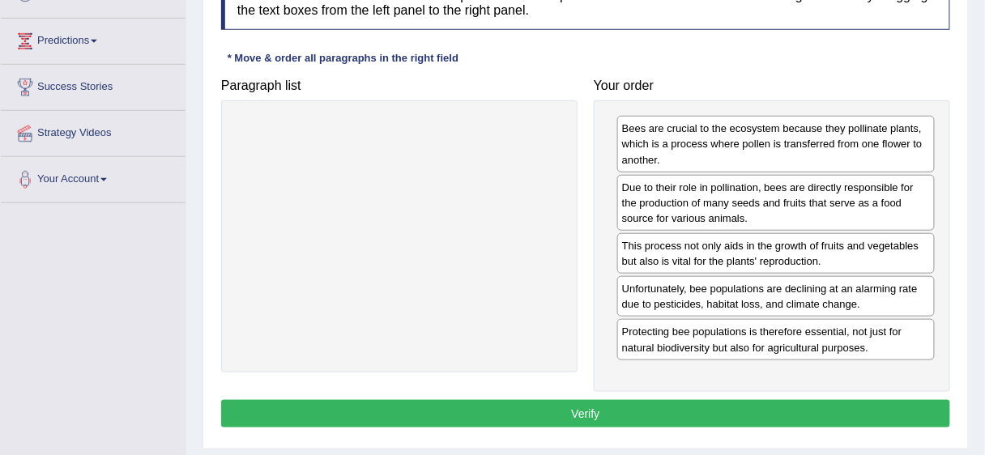
click at [682, 408] on button "Verify" at bounding box center [585, 414] width 729 height 28
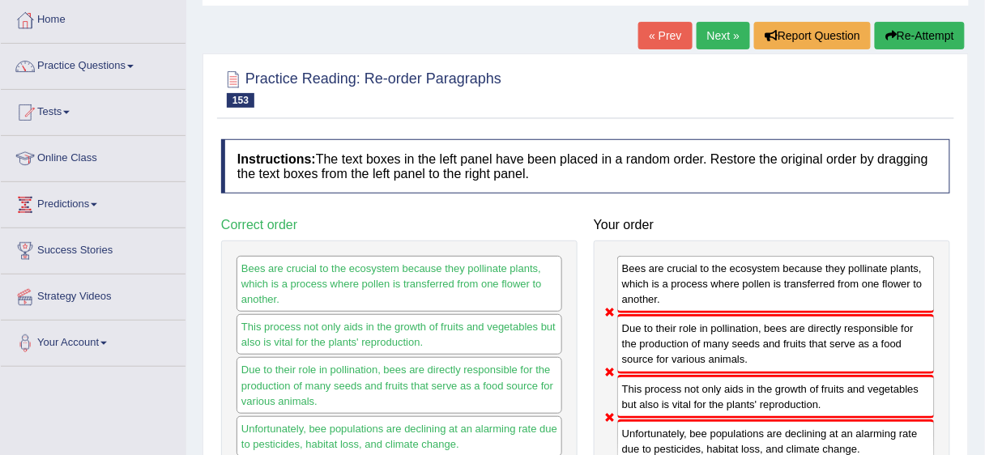
scroll to position [0, 0]
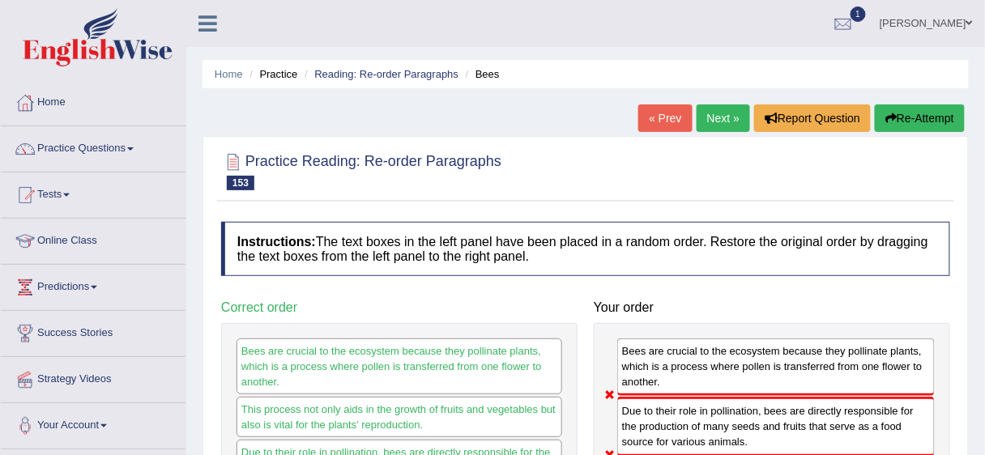
click at [914, 116] on button "Re-Attempt" at bounding box center [920, 119] width 90 height 28
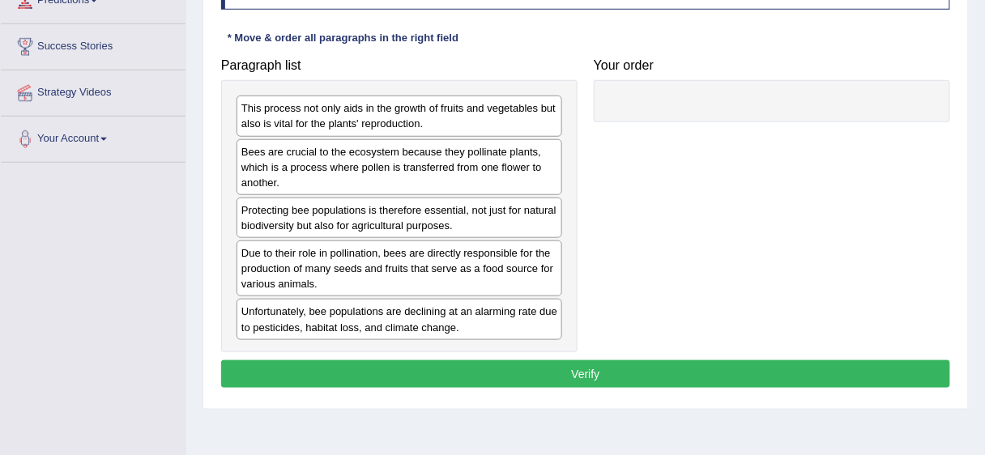
scroll to position [290, 0]
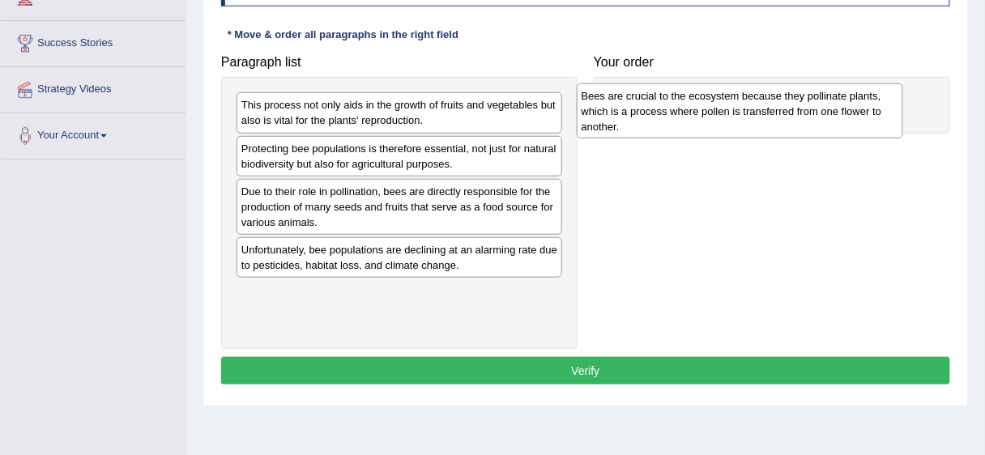
drag, startPoint x: 319, startPoint y: 165, endPoint x: 659, endPoint y: 114, distance: 344.0
click at [659, 114] on div "Bees are crucial to the ecosystem because they pollinate plants, which is a pro…" at bounding box center [740, 111] width 326 height 56
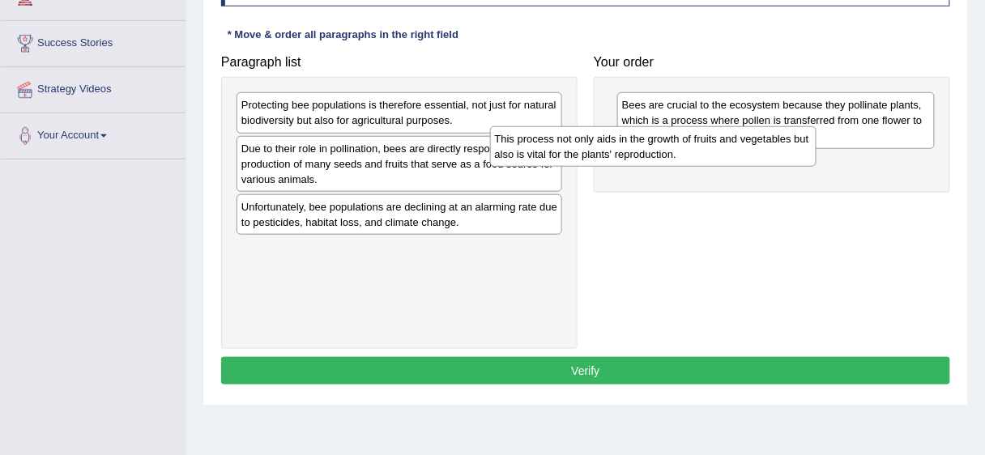
drag, startPoint x: 484, startPoint y: 119, endPoint x: 736, endPoint y: 150, distance: 253.8
click at [736, 150] on div "This process not only aids in the growth of fruits and vegetables but also is v…" at bounding box center [653, 146] width 326 height 41
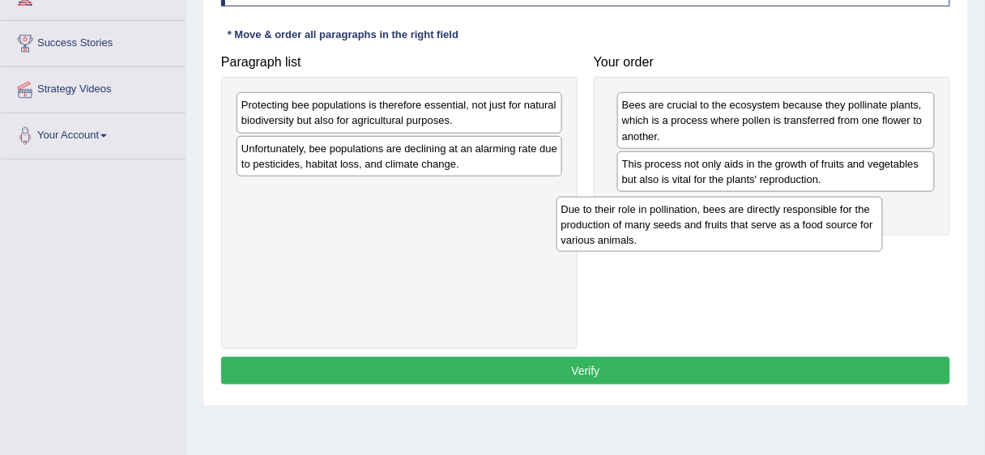
drag, startPoint x: 394, startPoint y: 156, endPoint x: 719, endPoint y: 218, distance: 330.6
click at [719, 218] on div "Due to their role in pollination, bees are directly responsible for the product…" at bounding box center [720, 225] width 326 height 56
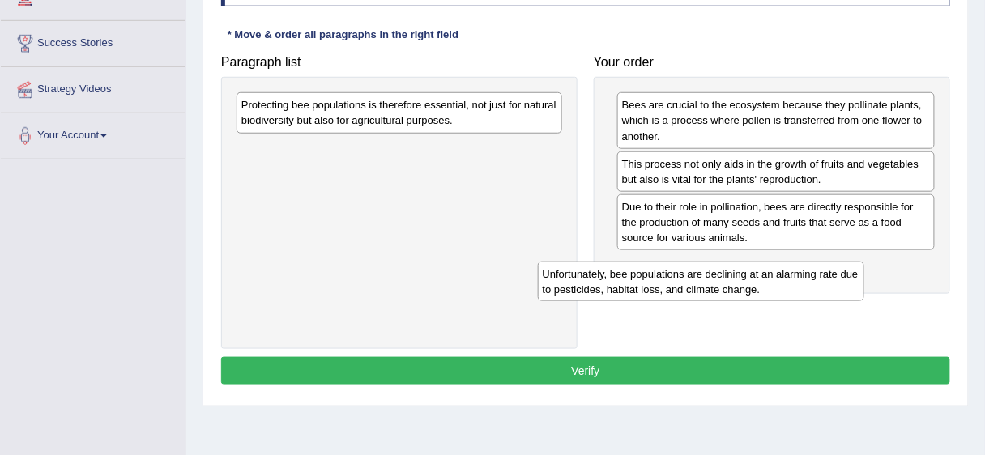
drag, startPoint x: 463, startPoint y: 156, endPoint x: 775, endPoint y: 267, distance: 331.0
click at [775, 269] on div "Unfortunately, bee populations are declining at an alarming rate due to pestici…" at bounding box center [701, 282] width 326 height 41
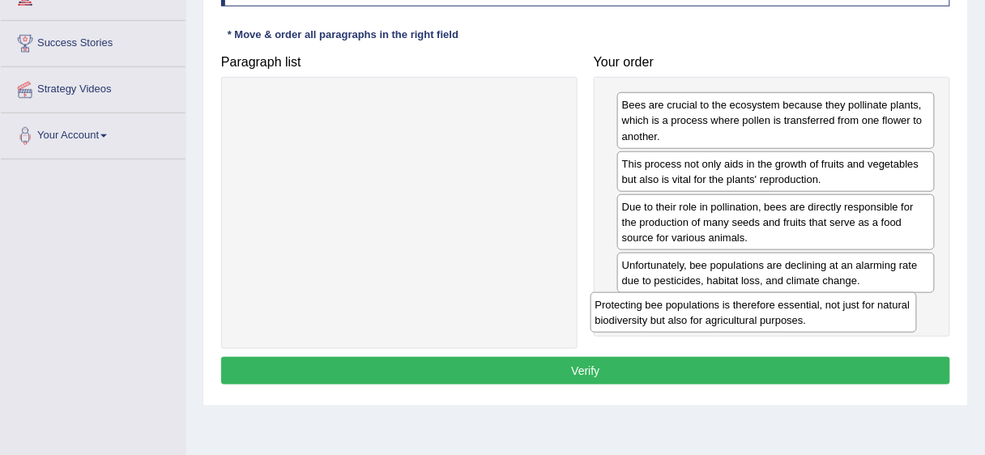
drag, startPoint x: 387, startPoint y: 106, endPoint x: 783, endPoint y: 312, distance: 446.4
click at [783, 312] on div "Protecting bee populations is therefore essential, not just for natural biodive…" at bounding box center [754, 312] width 326 height 41
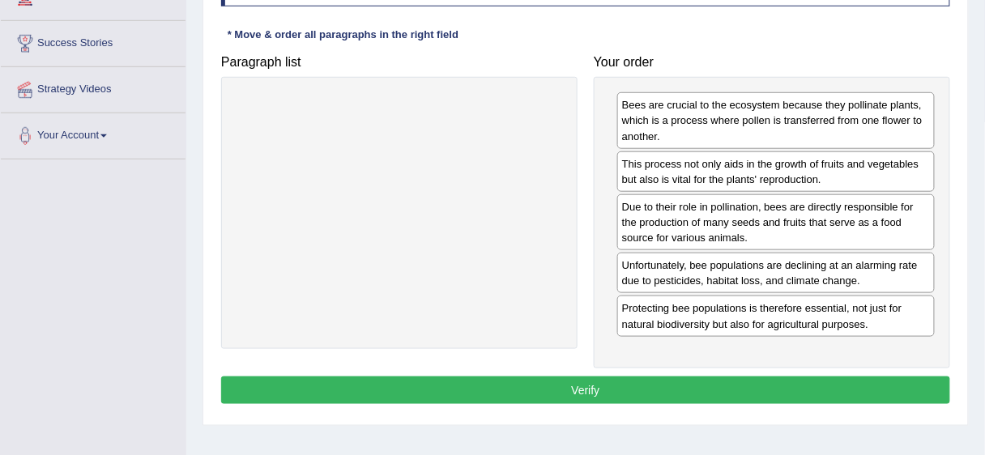
click at [709, 378] on button "Verify" at bounding box center [585, 391] width 729 height 28
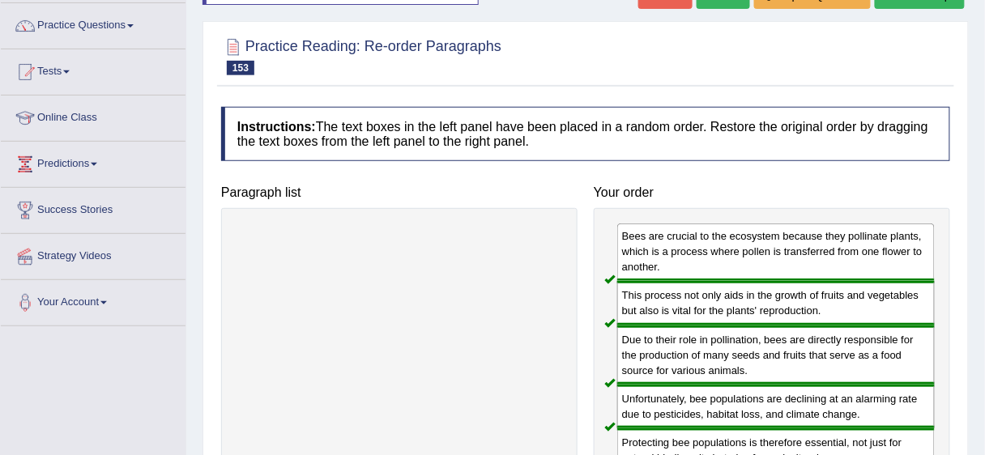
scroll to position [45, 0]
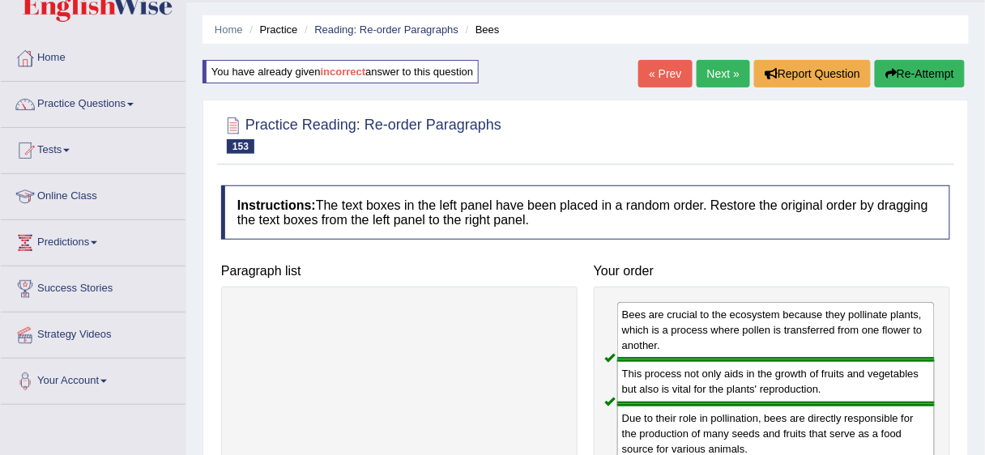
click at [723, 77] on link "Next »" at bounding box center [723, 74] width 53 height 28
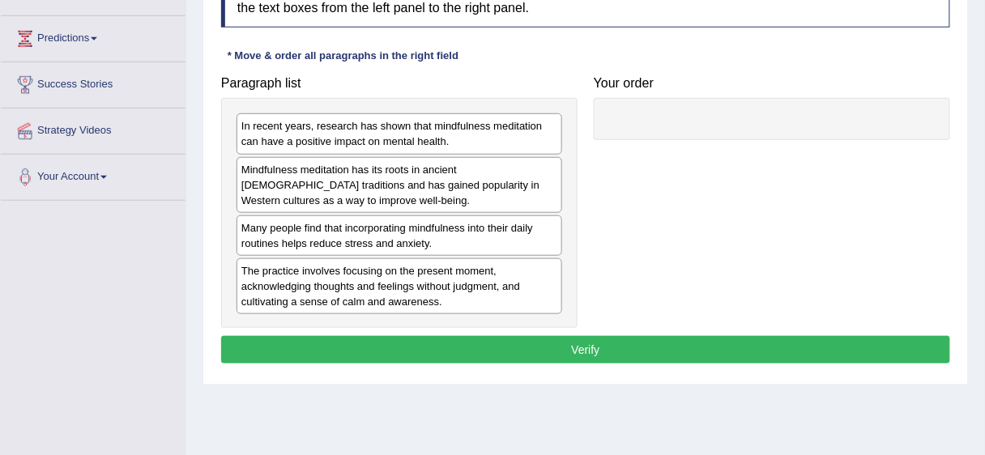
scroll to position [254, 0]
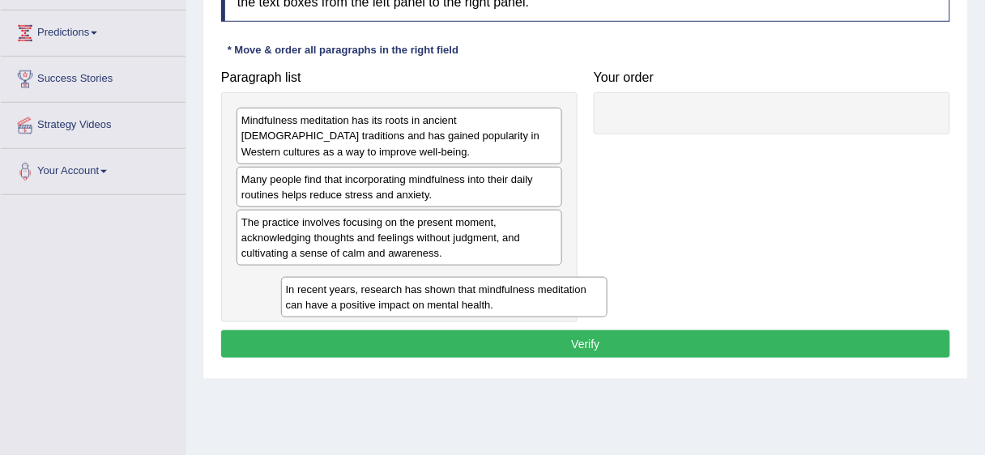
drag, startPoint x: 389, startPoint y: 134, endPoint x: 433, endPoint y: 305, distance: 175.9
click at [433, 305] on div "In recent years, research has shown that mindfulness meditation can have a posi…" at bounding box center [444, 297] width 326 height 41
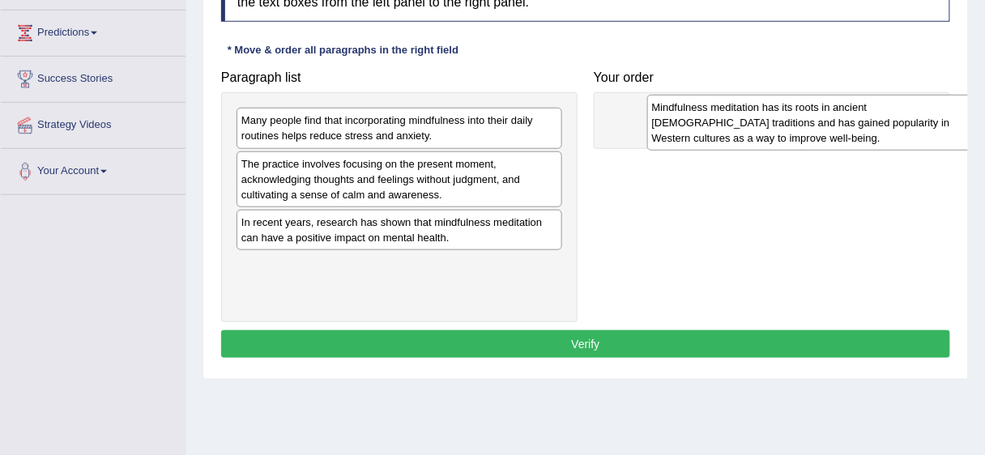
drag, startPoint x: 406, startPoint y: 127, endPoint x: 817, endPoint y: 115, distance: 410.9
click at [817, 115] on div "Mindfulness meditation has its roots in ancient [DEMOGRAPHIC_DATA] traditions a…" at bounding box center [810, 123] width 326 height 56
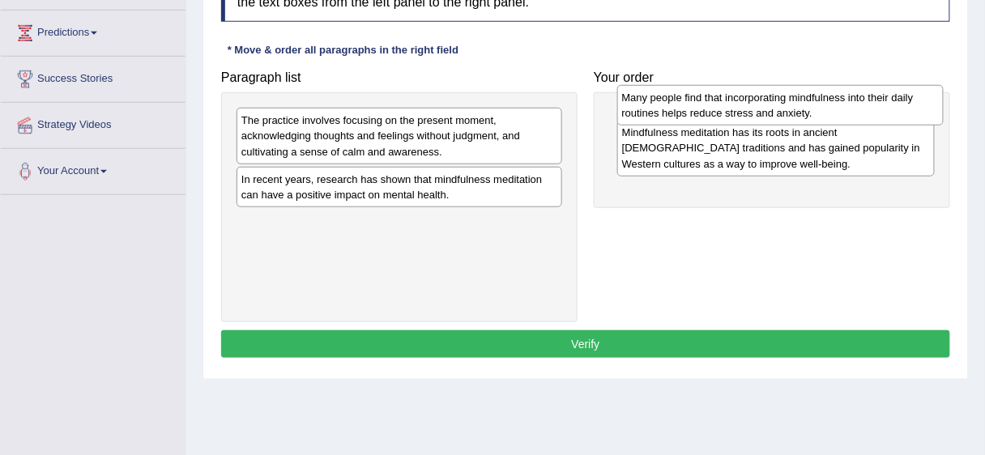
drag, startPoint x: 390, startPoint y: 137, endPoint x: 770, endPoint y: 114, distance: 381.4
click at [770, 114] on div "Many people find that incorporating mindfulness into their daily routines helps…" at bounding box center [780, 105] width 326 height 41
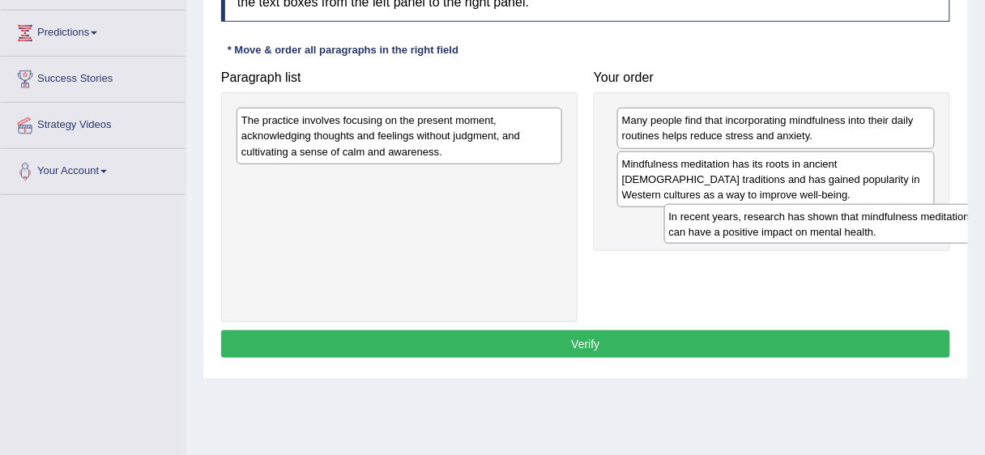
drag, startPoint x: 369, startPoint y: 182, endPoint x: 770, endPoint y: 199, distance: 400.5
click at [795, 215] on div "In recent years, research has shown that mindfulness meditation can have a posi…" at bounding box center [827, 224] width 326 height 41
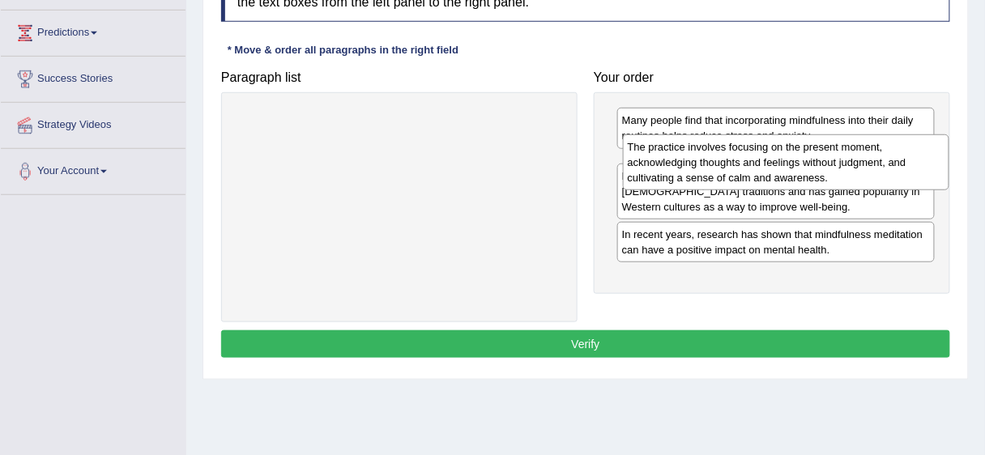
drag, startPoint x: 381, startPoint y: 139, endPoint x: 767, endPoint y: 165, distance: 387.3
click at [767, 165] on div "The practice involves focusing on the present moment, acknowledging thoughts an…" at bounding box center [786, 162] width 326 height 56
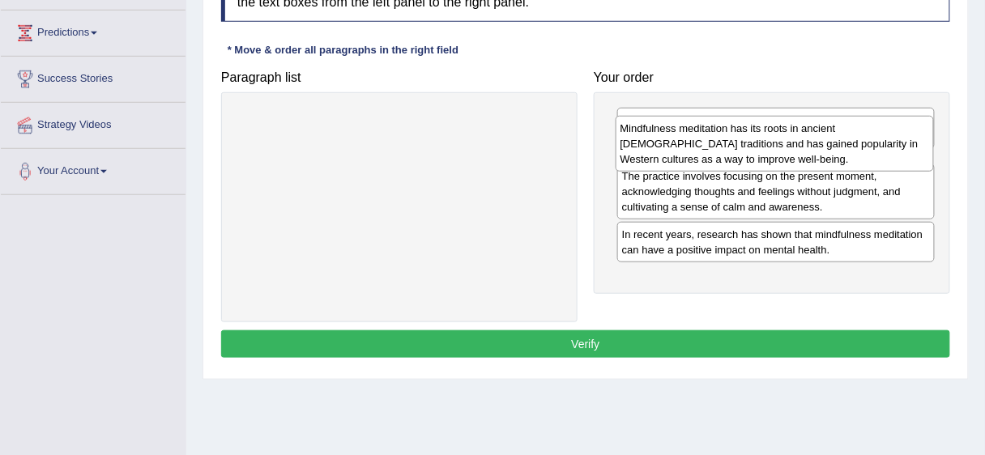
drag, startPoint x: 747, startPoint y: 241, endPoint x: 745, endPoint y: 149, distance: 92.4
click at [745, 149] on div "Mindfulness meditation has its roots in ancient [DEMOGRAPHIC_DATA] traditions a…" at bounding box center [775, 144] width 318 height 56
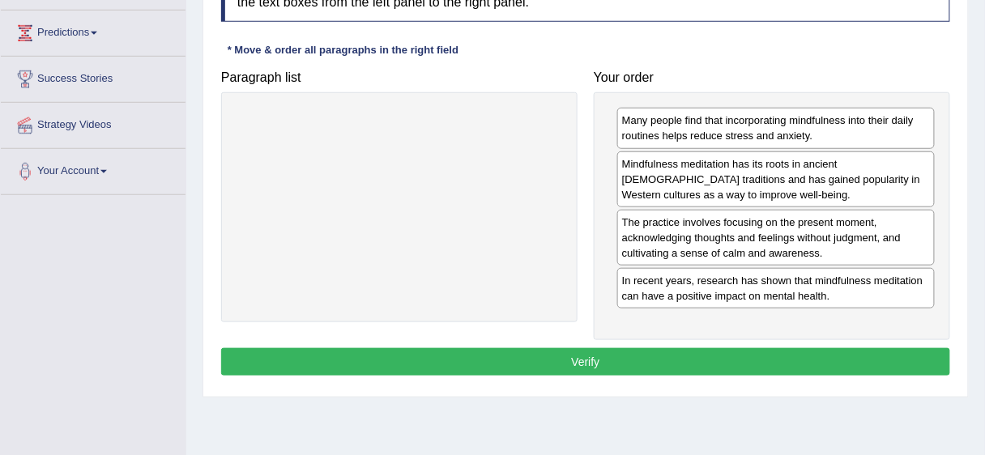
click at [704, 370] on button "Verify" at bounding box center [585, 362] width 729 height 28
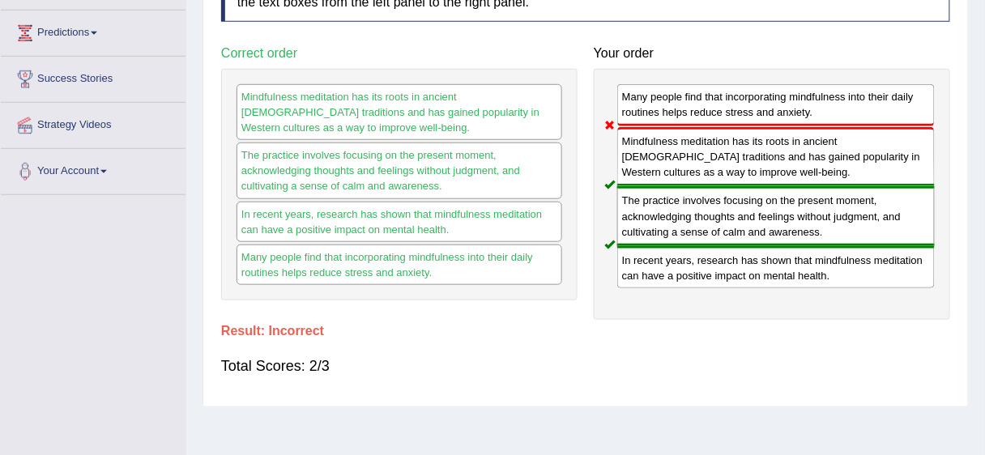
click at [899, 132] on div "Many people find that incorporating mindfulness into their daily routines helps…" at bounding box center [772, 194] width 356 height 251
click at [900, 107] on div "Many people find that incorporating mindfulness into their daily routines helps…" at bounding box center [772, 194] width 356 height 251
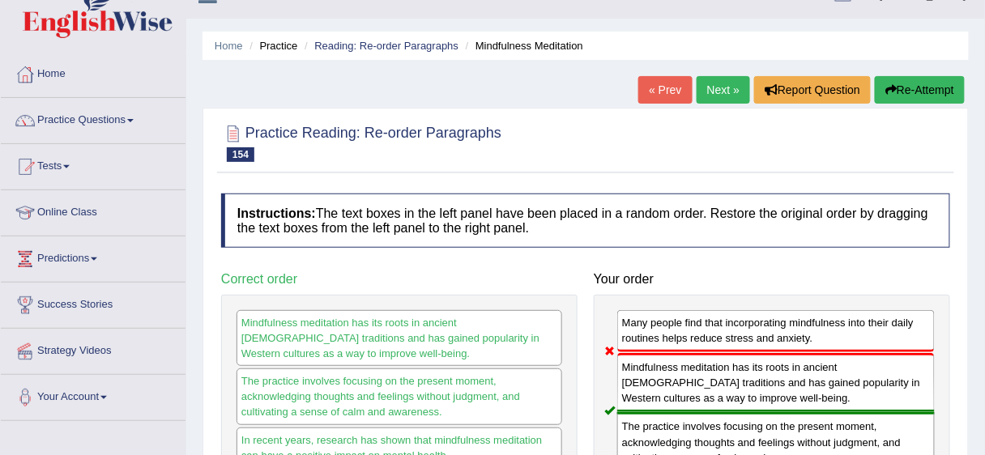
scroll to position [0, 0]
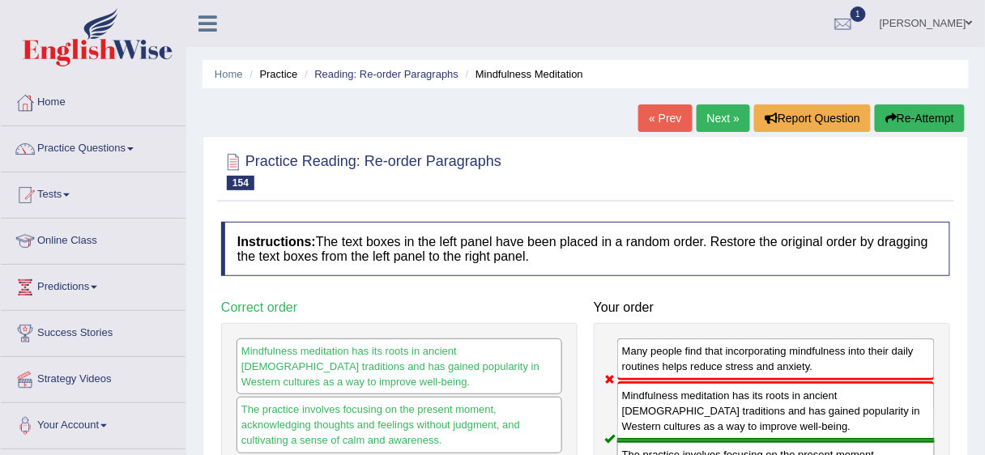
click at [919, 120] on button "Re-Attempt" at bounding box center [920, 119] width 90 height 28
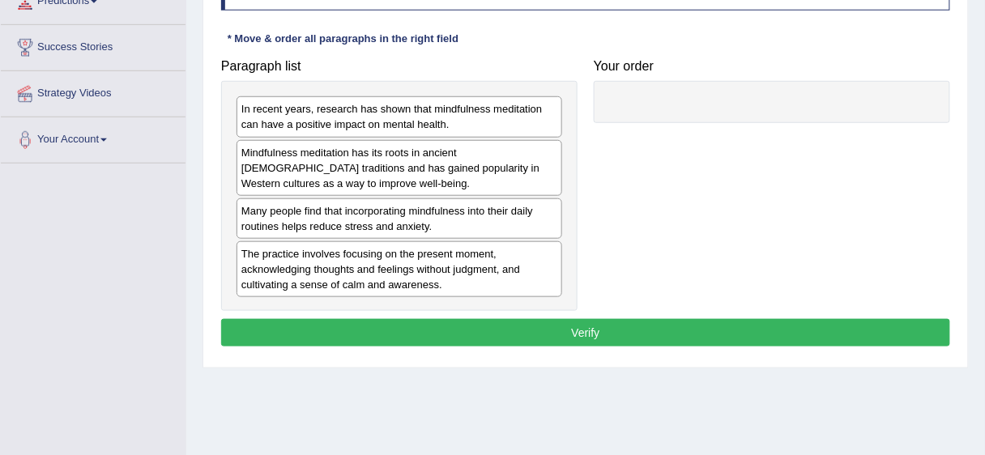
scroll to position [317, 0]
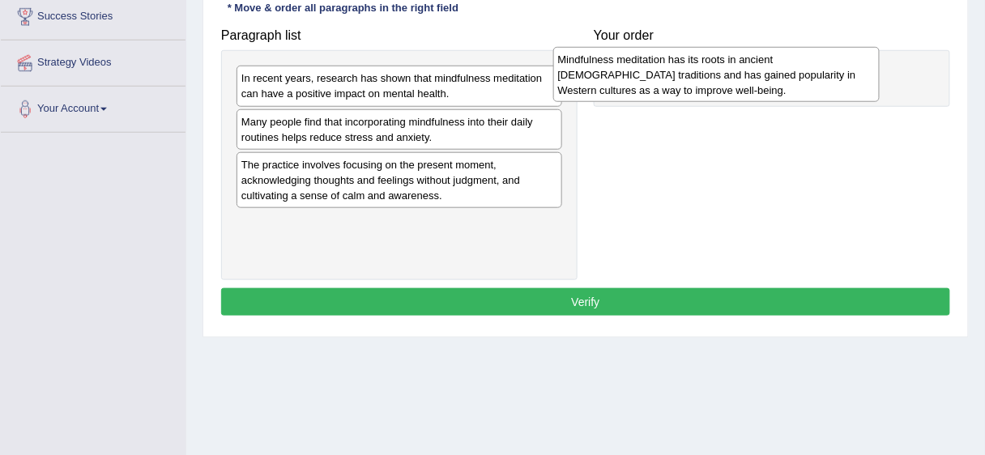
drag, startPoint x: 338, startPoint y: 134, endPoint x: 656, endPoint y: 73, distance: 324.3
click at [656, 73] on div "Mindfulness meditation has its roots in ancient [DEMOGRAPHIC_DATA] traditions a…" at bounding box center [716, 75] width 326 height 56
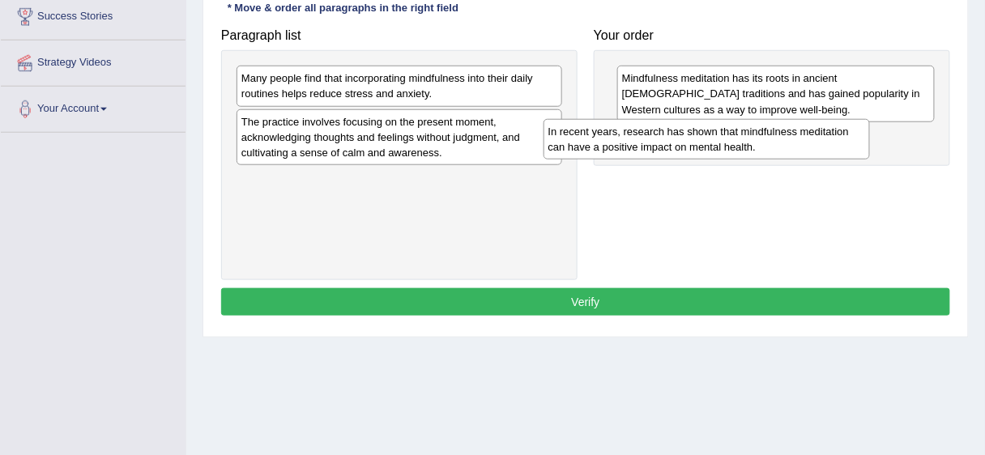
drag, startPoint x: 416, startPoint y: 81, endPoint x: 723, endPoint y: 134, distance: 311.6
click at [723, 134] on div "In recent years, research has shown that mindfulness meditation can have a posi…" at bounding box center [707, 139] width 326 height 41
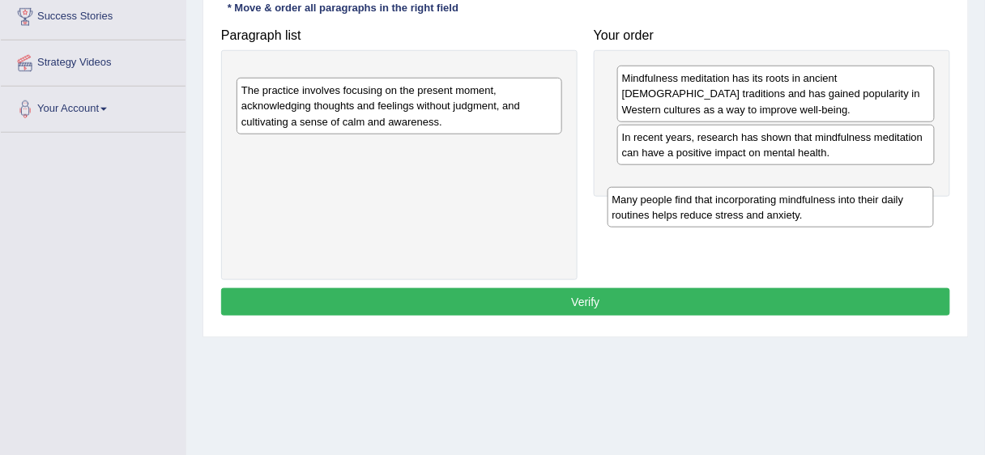
drag, startPoint x: 510, startPoint y: 164, endPoint x: 766, endPoint y: 190, distance: 257.3
click at [776, 198] on div "Many people find that incorporating mindfulness into their daily routines helps…" at bounding box center [771, 207] width 326 height 41
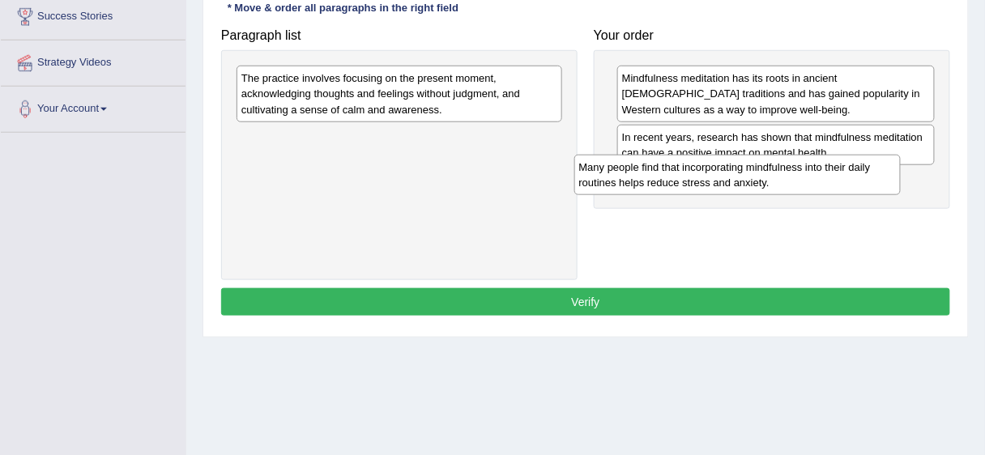
drag, startPoint x: 497, startPoint y: 84, endPoint x: 843, endPoint y: 165, distance: 356.1
click at [843, 165] on div "Many people find that incorporating mindfulness into their daily routines helps…" at bounding box center [737, 175] width 326 height 41
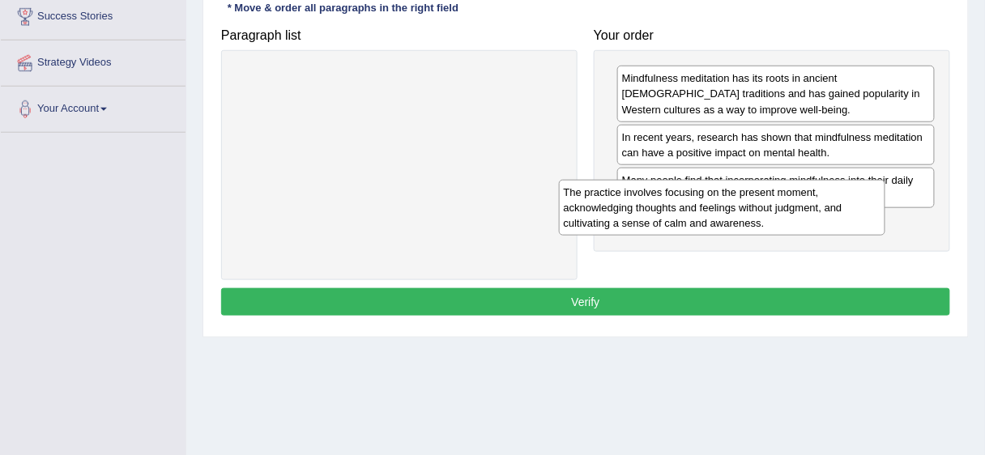
drag, startPoint x: 500, startPoint y: 105, endPoint x: 836, endPoint y: 217, distance: 354.5
click at [836, 217] on div "The practice involves focusing on the present moment, acknowledging thoughts an…" at bounding box center [722, 208] width 326 height 56
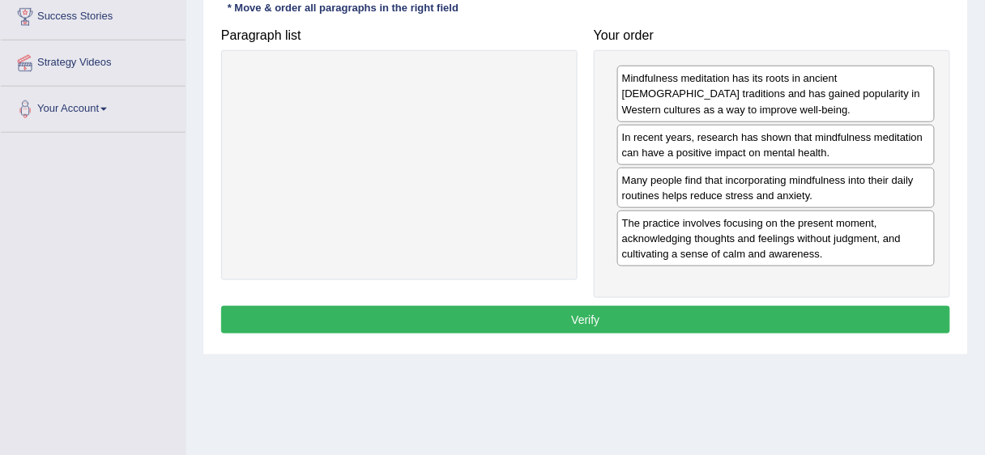
click at [754, 317] on button "Verify" at bounding box center [585, 320] width 729 height 28
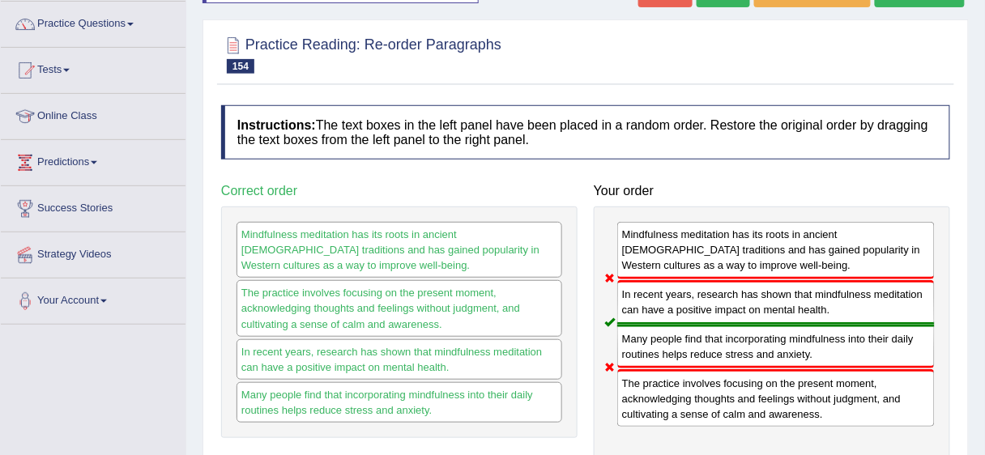
scroll to position [79, 0]
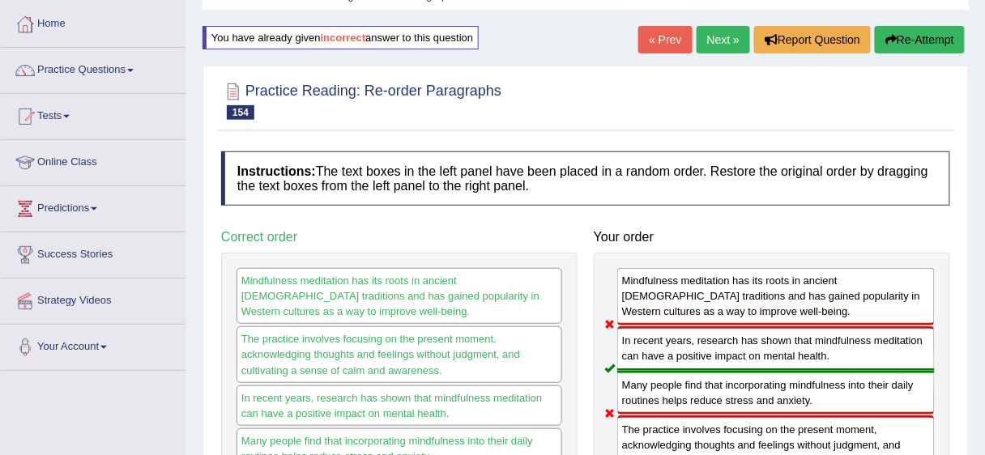
click at [719, 40] on link "Next »" at bounding box center [723, 40] width 53 height 28
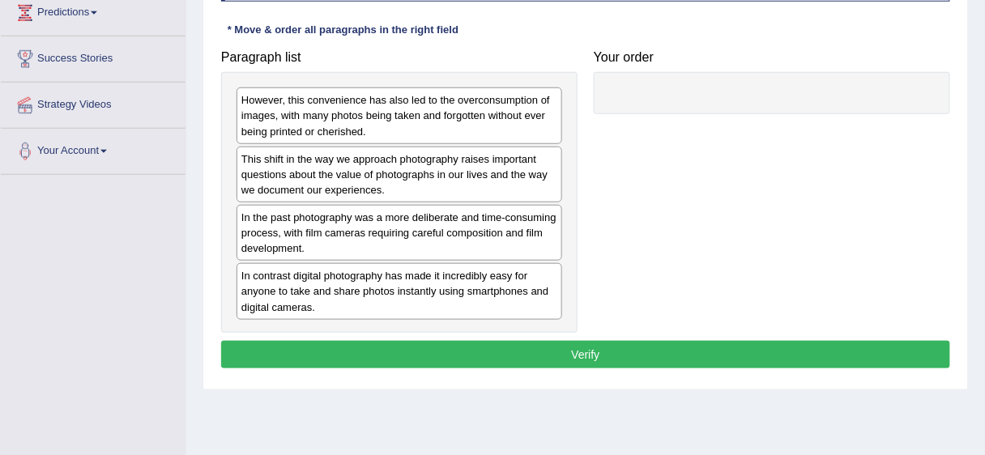
scroll to position [276, 0]
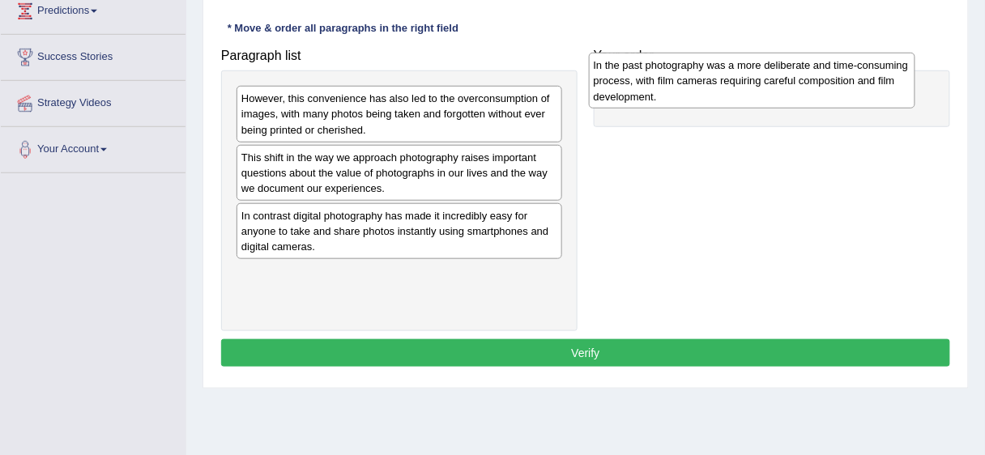
drag, startPoint x: 374, startPoint y: 230, endPoint x: 727, endPoint y: 81, distance: 382.6
click at [727, 81] on div "In the past photography was a more deliberate and time-consuming process, with …" at bounding box center [752, 81] width 326 height 56
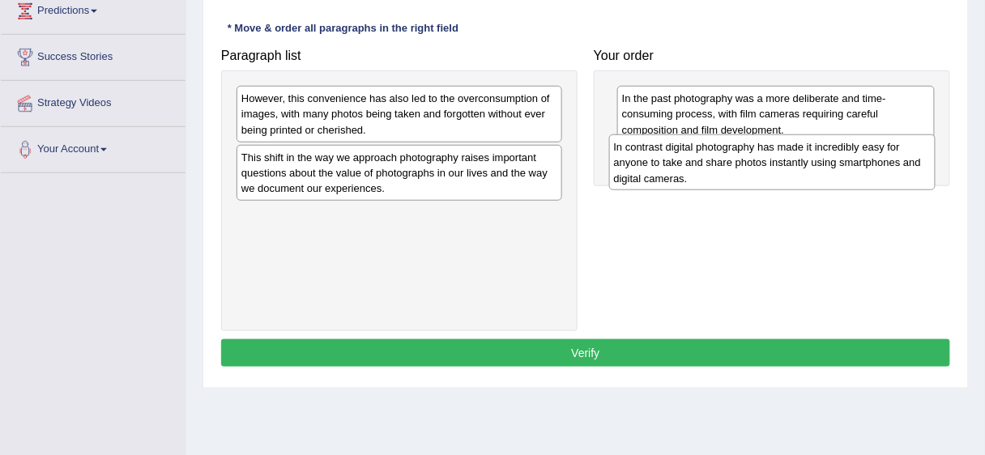
drag, startPoint x: 383, startPoint y: 240, endPoint x: 756, endPoint y: 173, distance: 378.7
click at [756, 173] on div "In contrast digital photography has made it incredibly easy for anyone to take …" at bounding box center [772, 162] width 326 height 56
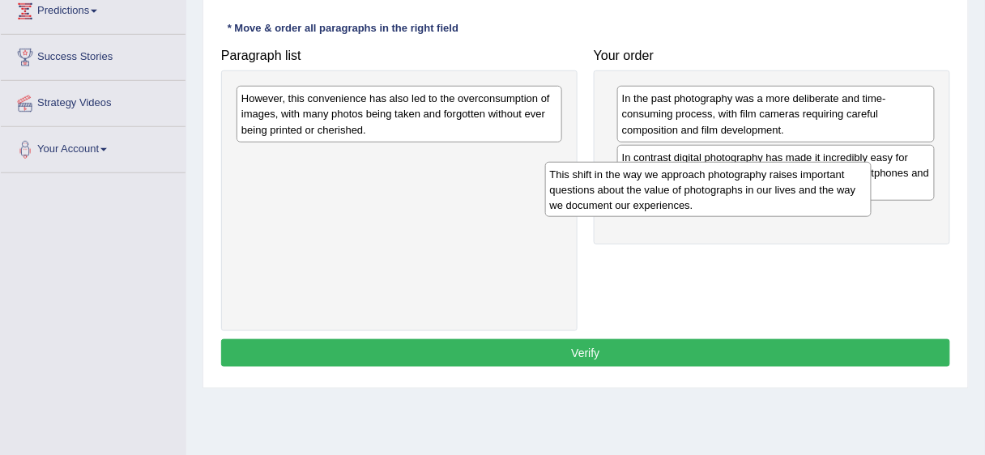
drag, startPoint x: 352, startPoint y: 160, endPoint x: 661, endPoint y: 177, distance: 309.2
click at [661, 177] on div "This shift in the way we approach photography raises important questions about …" at bounding box center [708, 190] width 326 height 56
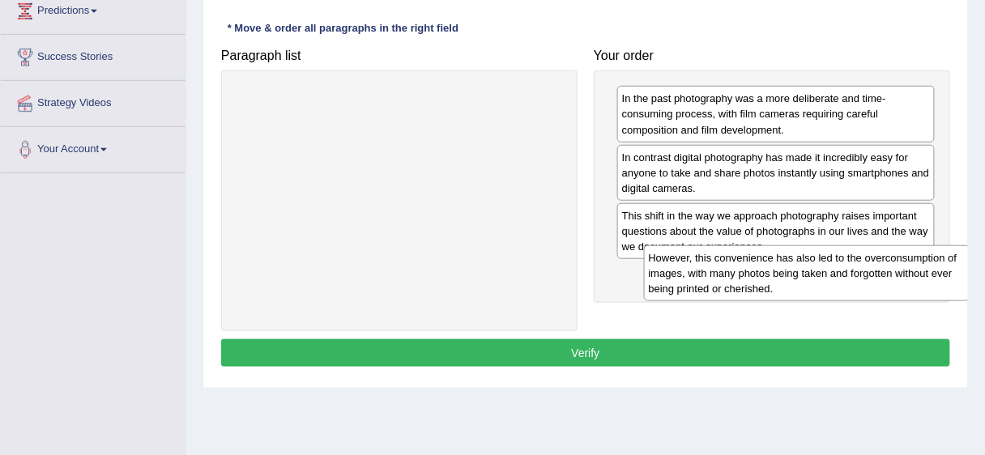
drag, startPoint x: 389, startPoint y: 110, endPoint x: 796, endPoint y: 269, distance: 437.3
click at [796, 269] on div "However, this convenience has also led to the overconsumption of images, with m…" at bounding box center [807, 273] width 326 height 56
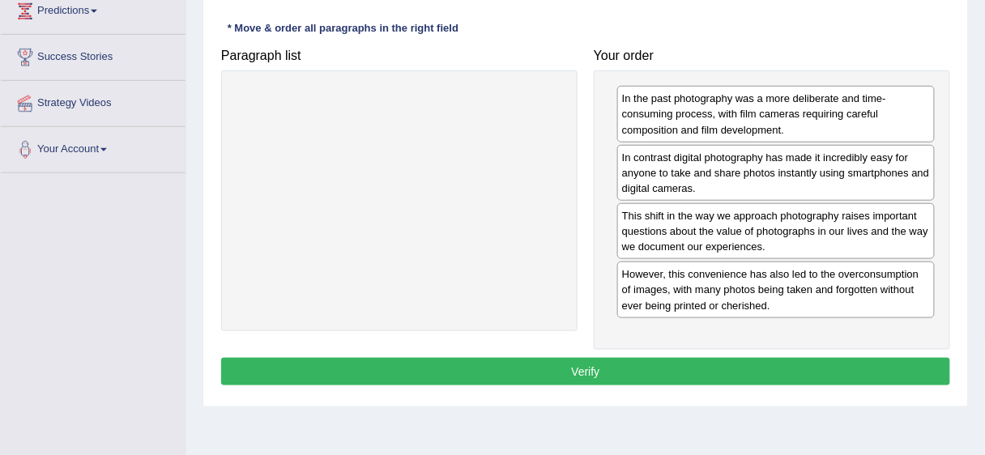
click at [736, 373] on button "Verify" at bounding box center [585, 372] width 729 height 28
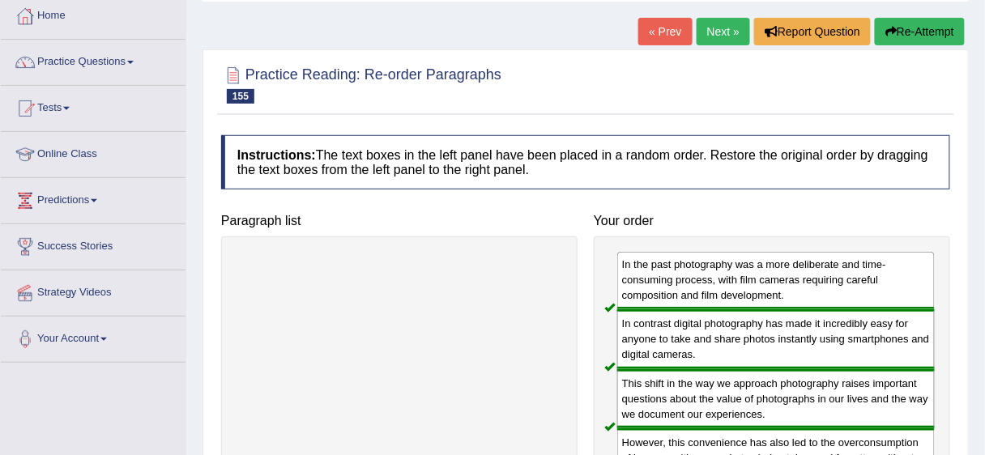
scroll to position [0, 0]
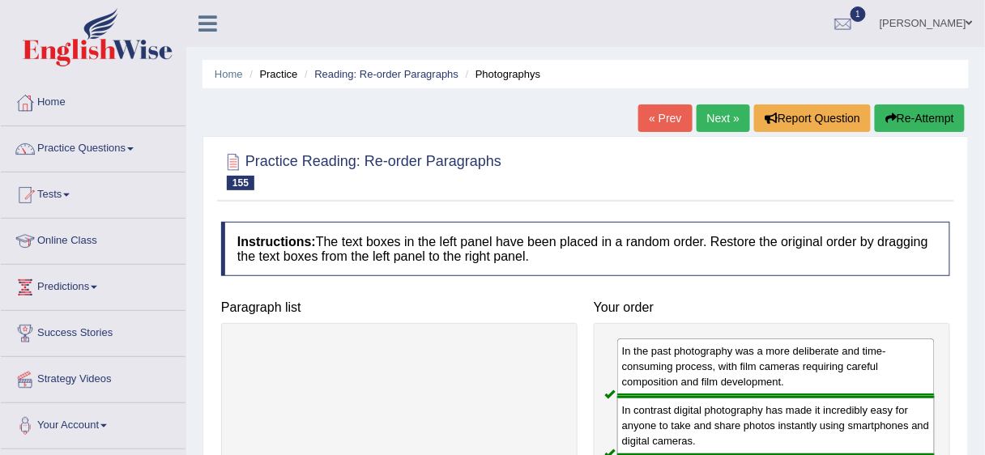
click at [723, 127] on link "Next »" at bounding box center [723, 119] width 53 height 28
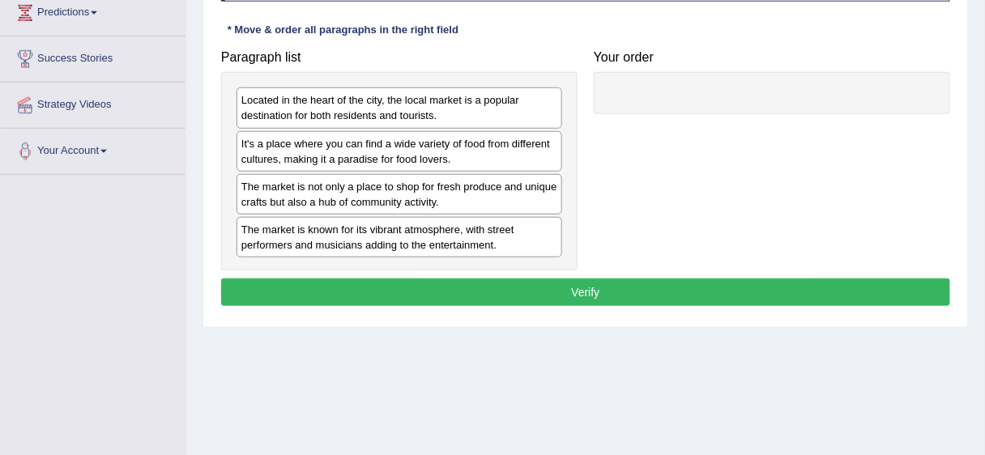
scroll to position [282, 0]
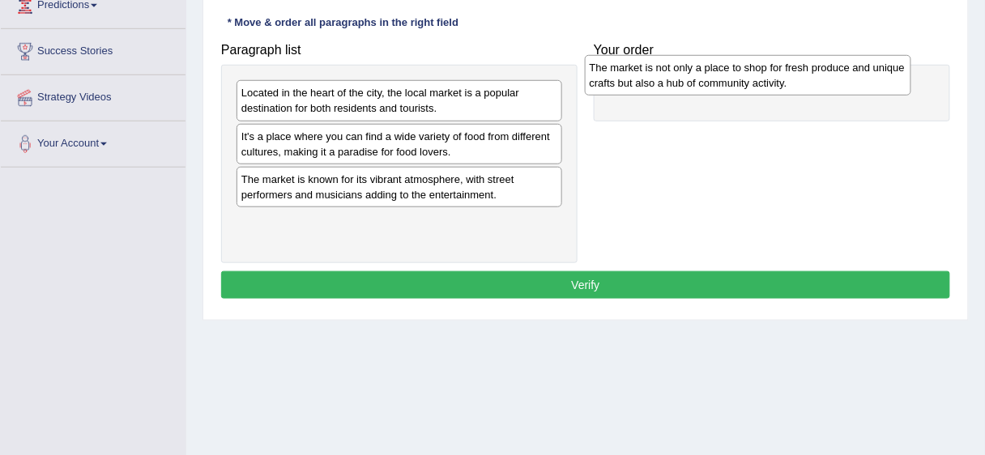
drag, startPoint x: 309, startPoint y: 186, endPoint x: 658, endPoint y: 77, distance: 365.1
click at [658, 77] on div "The market is not only a place to shop for fresh produce and unique crafts but …" at bounding box center [748, 75] width 326 height 41
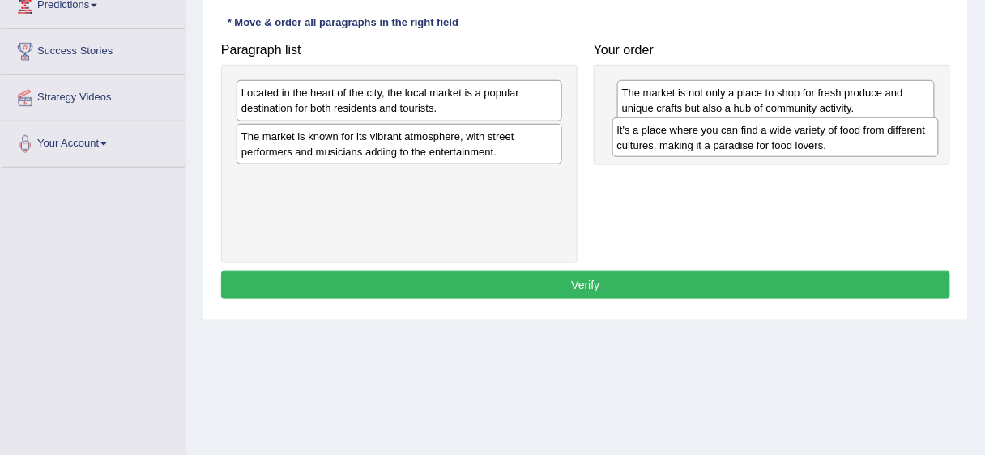
drag, startPoint x: 377, startPoint y: 139, endPoint x: 761, endPoint y: 133, distance: 384.8
click at [761, 133] on div "It's a place where you can find a wide variety of food from different cultures,…" at bounding box center [775, 137] width 326 height 41
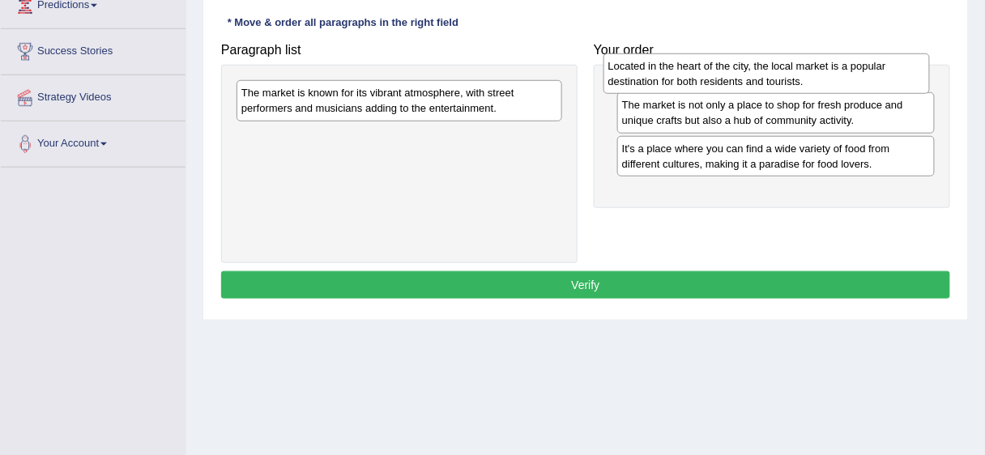
drag, startPoint x: 385, startPoint y: 113, endPoint x: 752, endPoint y: 86, distance: 367.9
click at [752, 86] on div "Located in the heart of the city, the local market is a popular destination for…" at bounding box center [767, 73] width 326 height 41
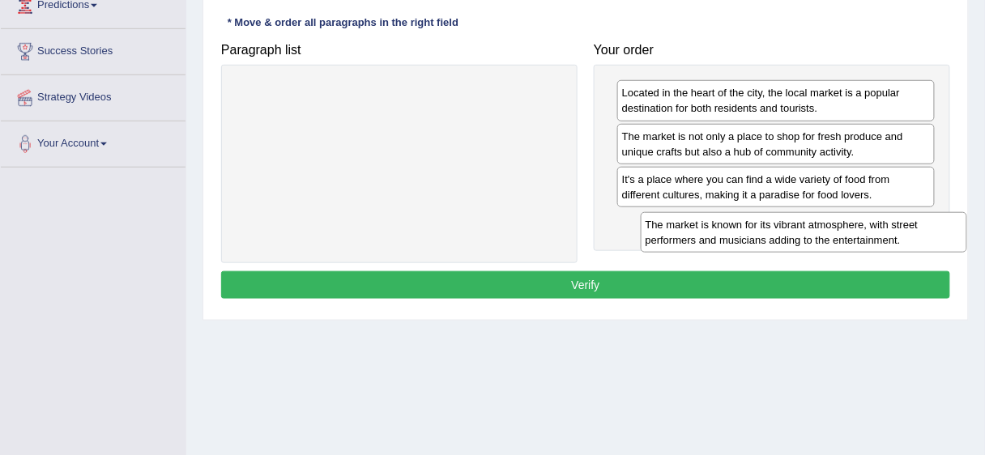
drag, startPoint x: 296, startPoint y: 96, endPoint x: 695, endPoint y: 225, distance: 418.9
click at [695, 225] on div "The market is known for its vibrant atmosphere, with street performers and musi…" at bounding box center [804, 232] width 326 height 41
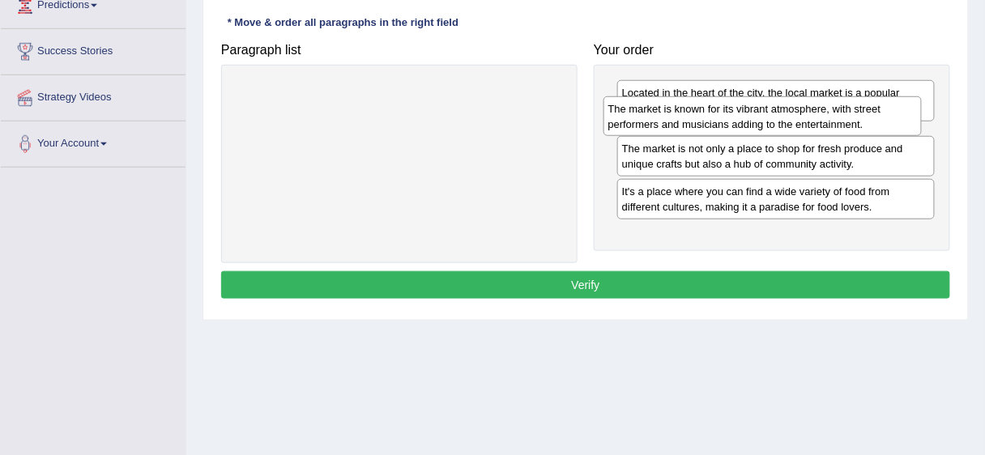
drag, startPoint x: 698, startPoint y: 232, endPoint x: 685, endPoint y: 121, distance: 112.6
click at [685, 121] on div "The market is known for its vibrant atmosphere, with street performers and musi…" at bounding box center [763, 116] width 318 height 41
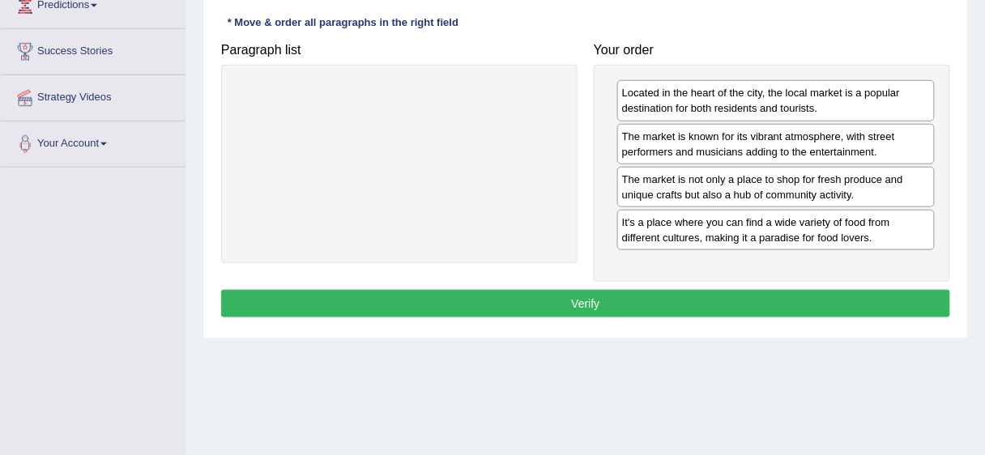
click at [662, 306] on button "Verify" at bounding box center [585, 304] width 729 height 28
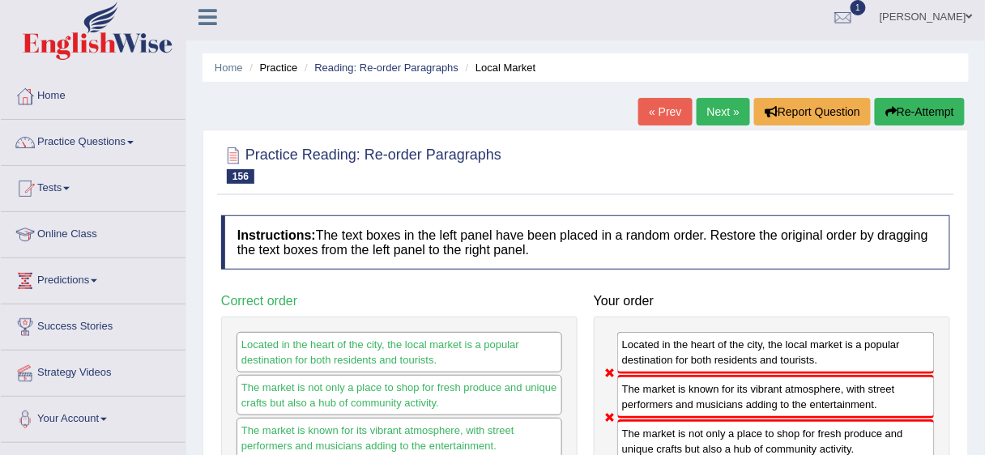
scroll to position [0, 0]
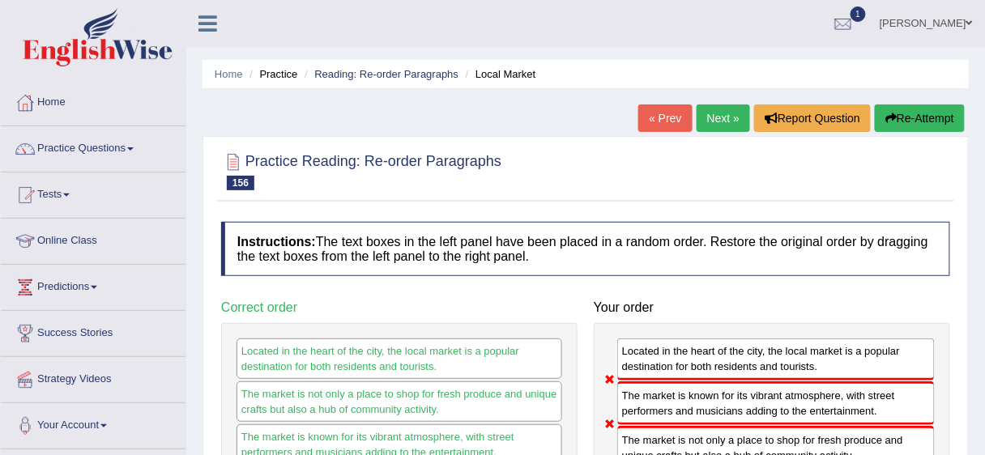
click at [710, 107] on link "Next »" at bounding box center [723, 119] width 53 height 28
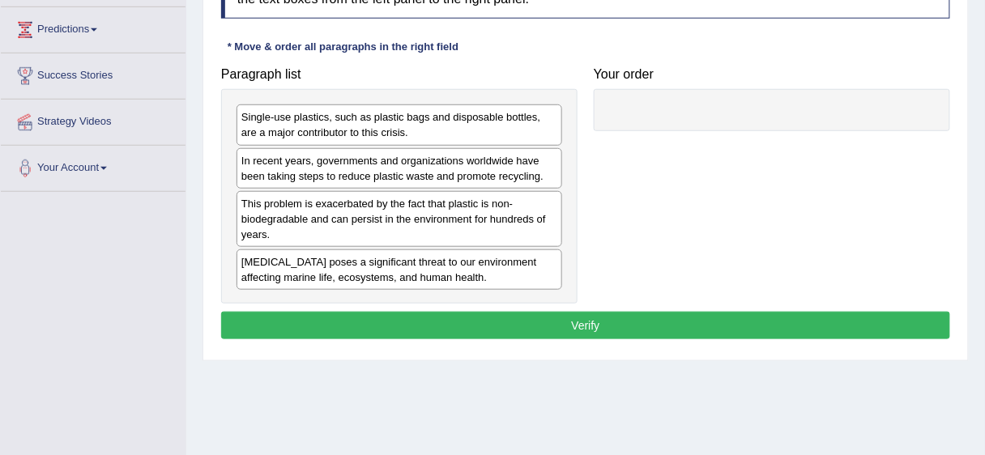
scroll to position [233, 0]
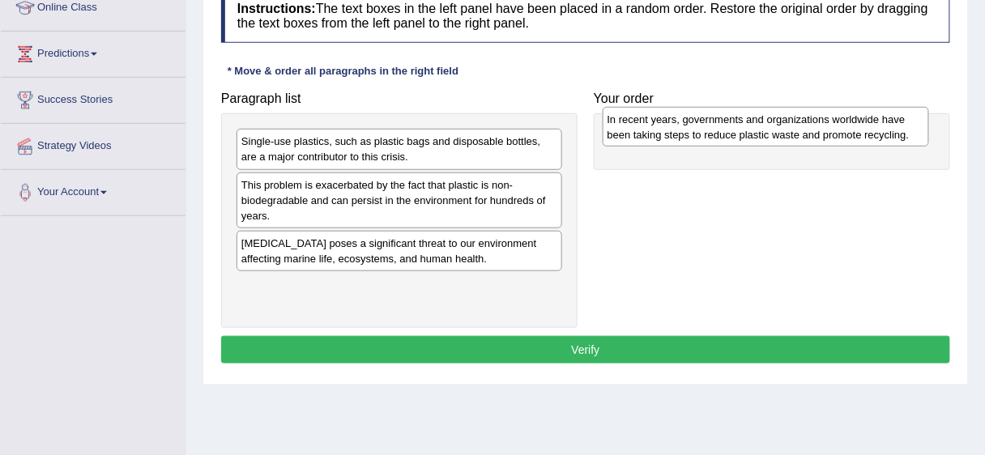
drag, startPoint x: 369, startPoint y: 193, endPoint x: 735, endPoint y: 128, distance: 371.9
click at [735, 128] on div "In recent years, governments and organizations worldwide have been taking steps…" at bounding box center [766, 127] width 326 height 41
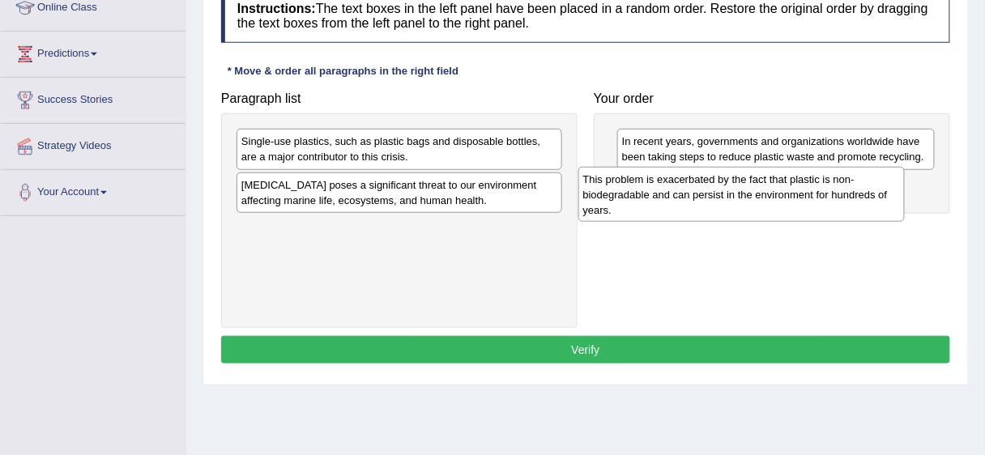
drag, startPoint x: 449, startPoint y: 200, endPoint x: 791, endPoint y: 195, distance: 341.9
click at [791, 195] on div "This problem is exacerbated by the fact that plastic is non-biodegradable and c…" at bounding box center [741, 195] width 326 height 56
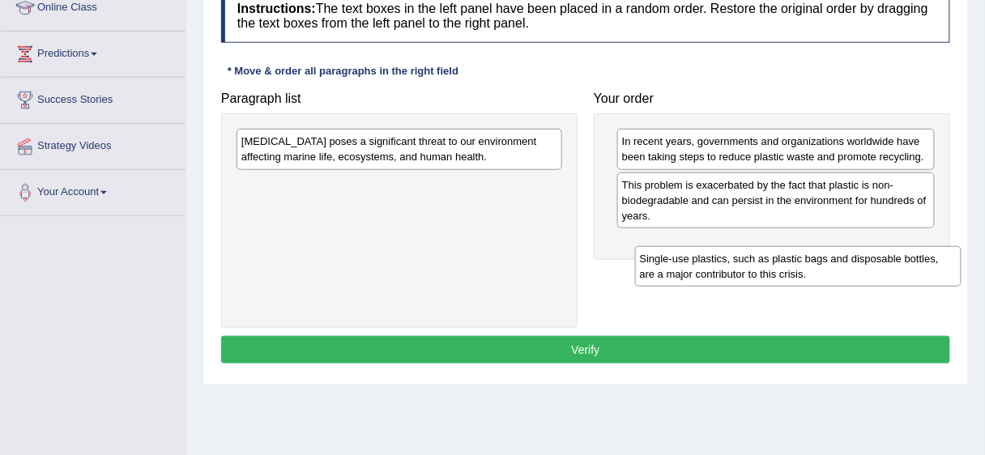
drag, startPoint x: 360, startPoint y: 153, endPoint x: 758, endPoint y: 271, distance: 415.5
click at [758, 271] on div "Single-use plastics, such as plastic bags and disposable bottles, are a major c…" at bounding box center [798, 266] width 326 height 41
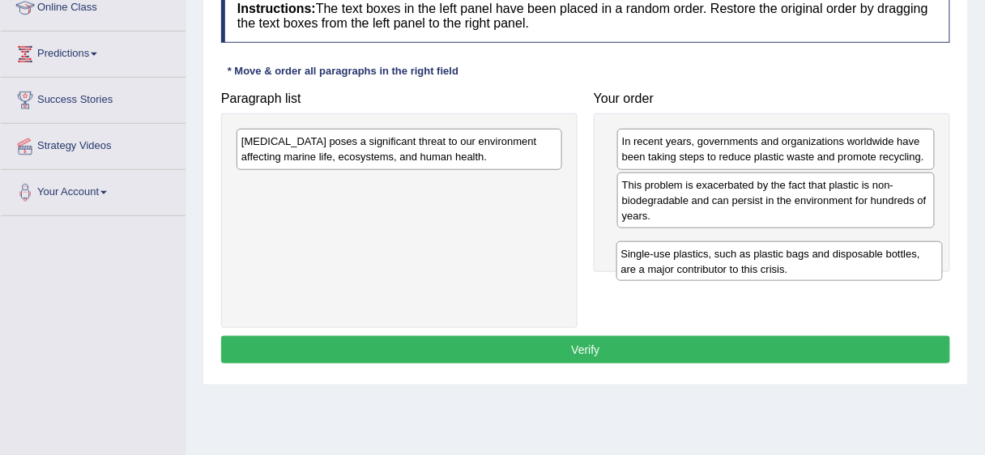
drag, startPoint x: 517, startPoint y: 185, endPoint x: 897, endPoint y: 253, distance: 386.0
click at [897, 253] on div "Single-use plastics, such as plastic bags and disposable bottles, are a major c…" at bounding box center [779, 261] width 326 height 41
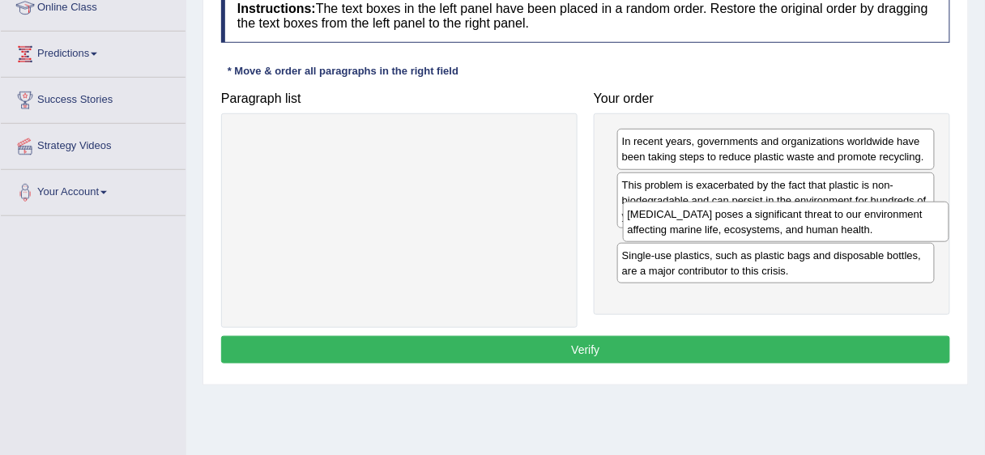
drag, startPoint x: 430, startPoint y: 154, endPoint x: 817, endPoint y: 227, distance: 393.2
click at [817, 227] on div "[MEDICAL_DATA] poses a significant threat to our environment affecting marine l…" at bounding box center [786, 222] width 326 height 41
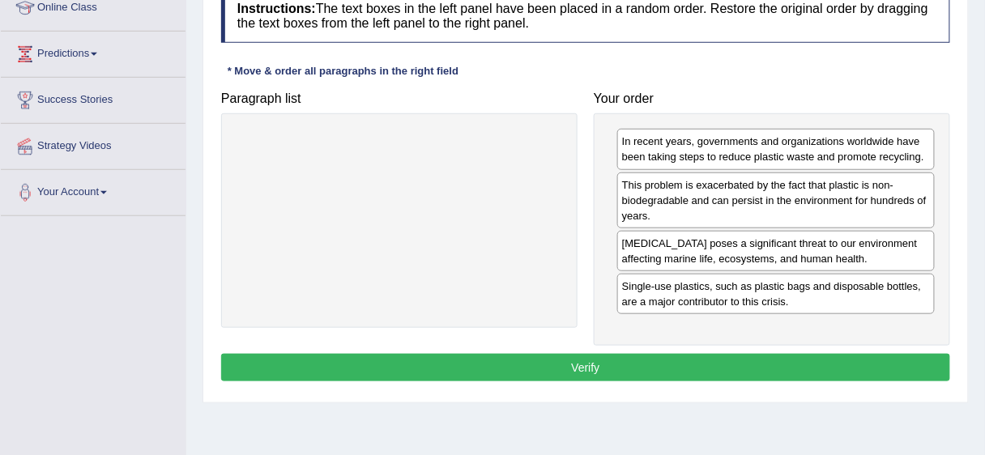
click at [715, 366] on button "Verify" at bounding box center [585, 368] width 729 height 28
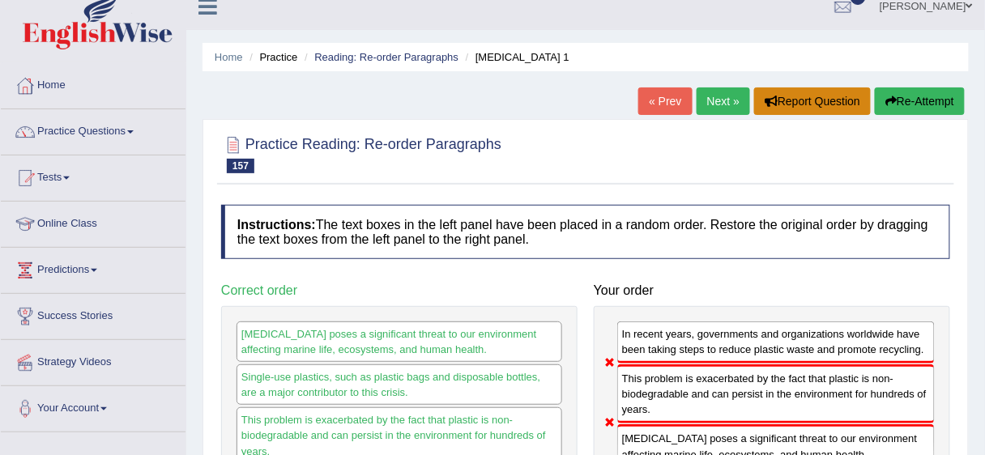
scroll to position [16, 0]
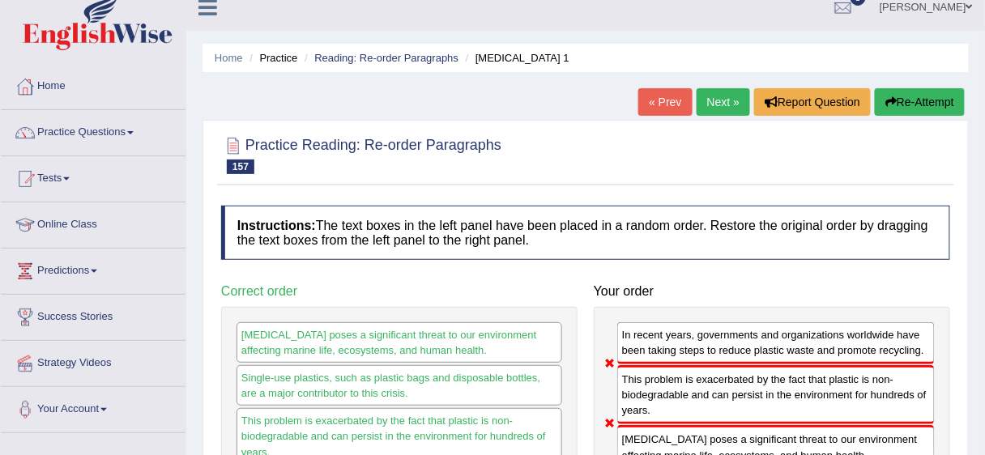
click at [881, 99] on button "Re-Attempt" at bounding box center [920, 102] width 90 height 28
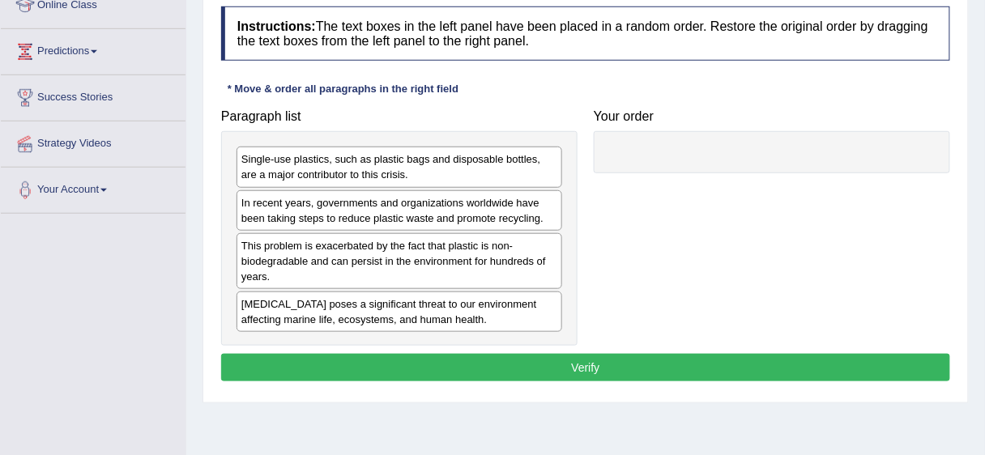
scroll to position [242, 0]
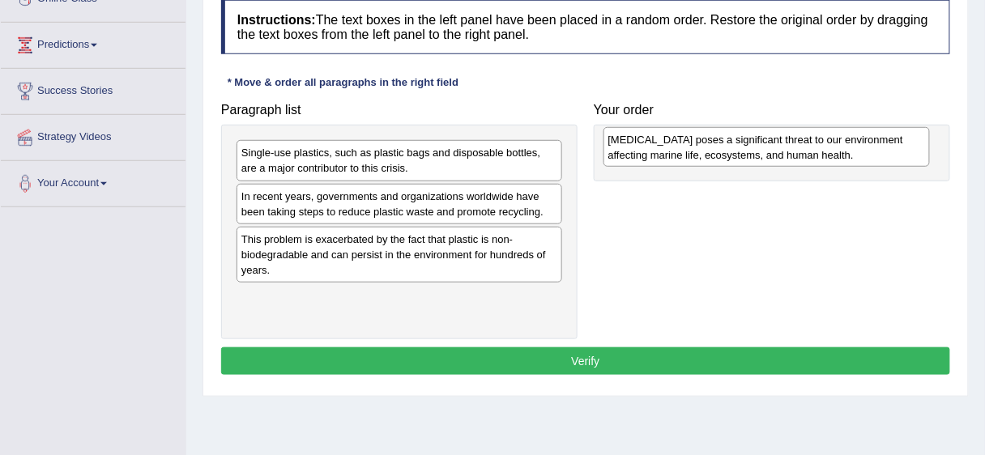
drag, startPoint x: 329, startPoint y: 309, endPoint x: 696, endPoint y: 152, distance: 398.9
click at [696, 152] on div "[MEDICAL_DATA] poses a significant threat to our environment affecting marine l…" at bounding box center [767, 147] width 326 height 41
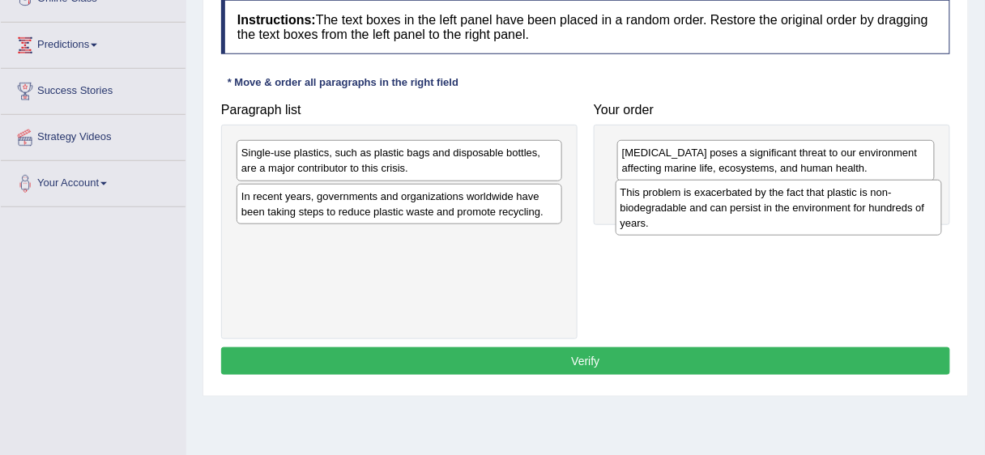
drag, startPoint x: 382, startPoint y: 262, endPoint x: 761, endPoint y: 217, distance: 381.7
click at [761, 217] on div "This problem is exacerbated by the fact that plastic is non-biodegradable and c…" at bounding box center [779, 208] width 326 height 56
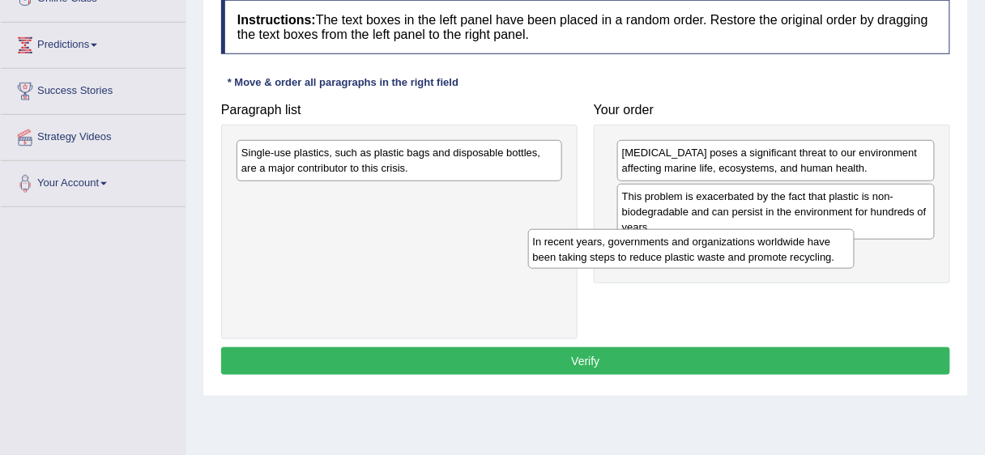
drag, startPoint x: 511, startPoint y: 217, endPoint x: 803, endPoint y: 264, distance: 295.4
click at [803, 264] on div "In recent years, governments and organizations worldwide have been taking steps…" at bounding box center [691, 249] width 326 height 41
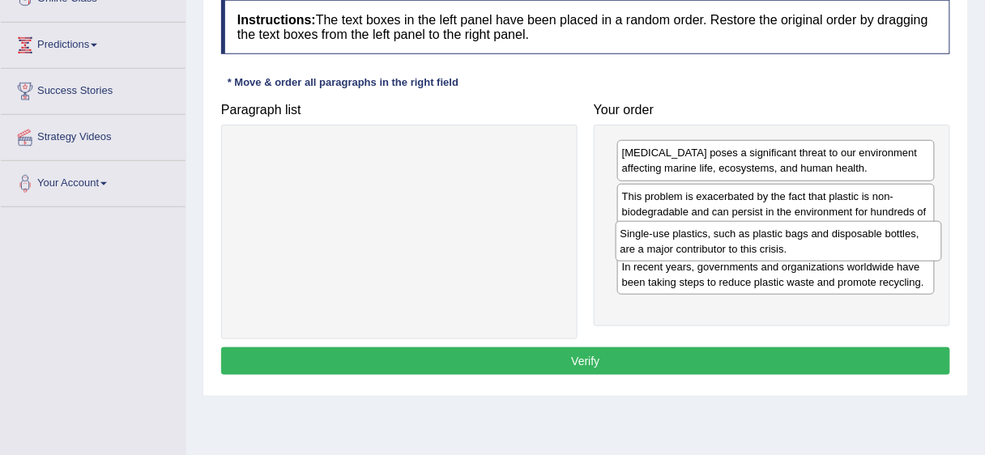
drag, startPoint x: 489, startPoint y: 177, endPoint x: 868, endPoint y: 257, distance: 387.5
click at [868, 257] on div "Single-use plastics, such as plastic bags and disposable bottles, are a major c…" at bounding box center [779, 241] width 326 height 41
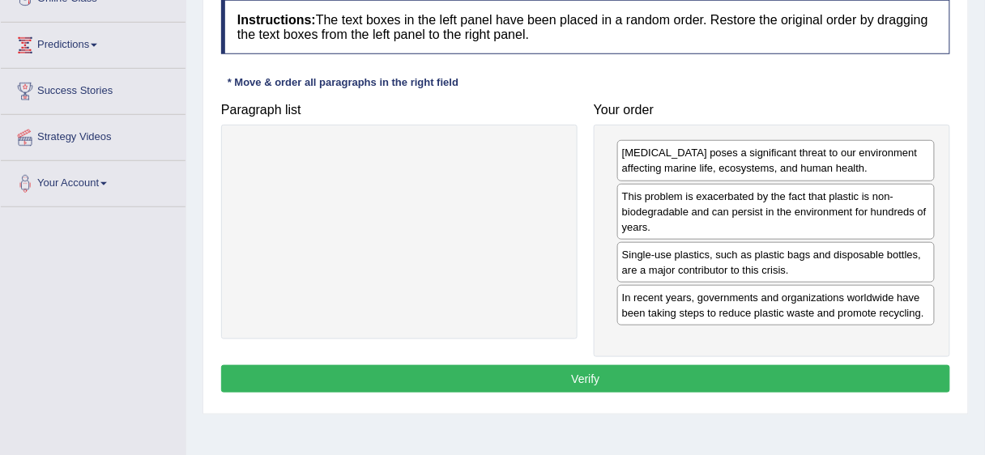
click at [812, 369] on button "Verify" at bounding box center [585, 379] width 729 height 28
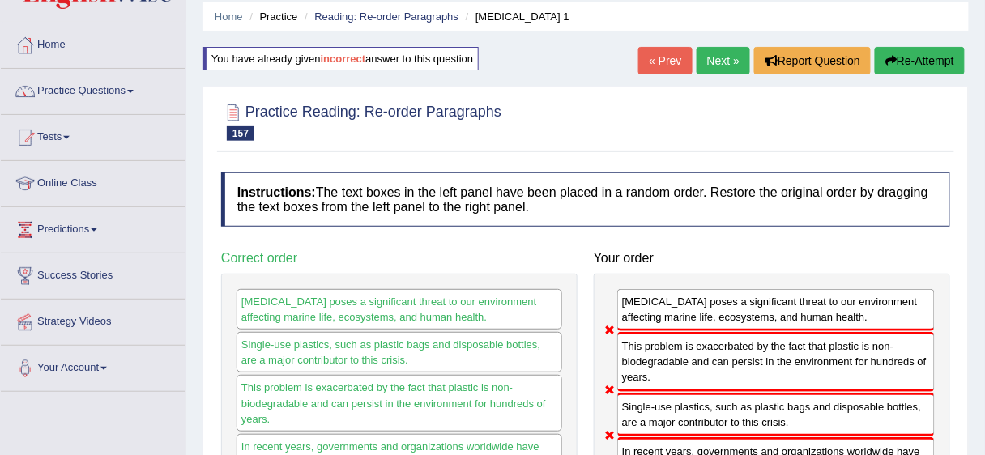
scroll to position [0, 0]
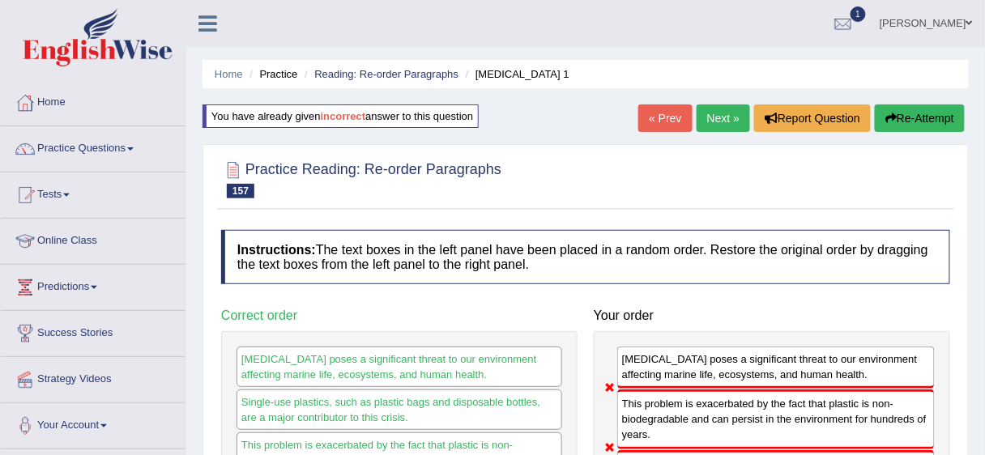
click at [708, 109] on link "Next »" at bounding box center [723, 119] width 53 height 28
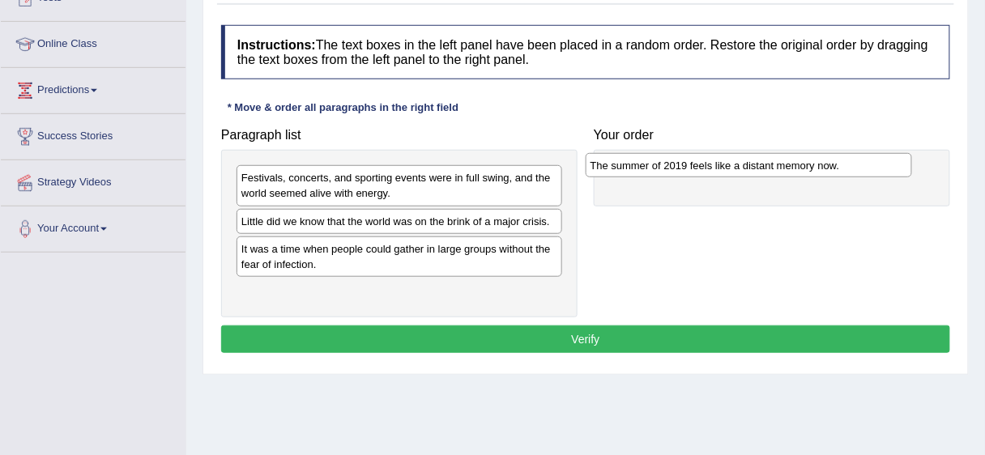
drag, startPoint x: 384, startPoint y: 220, endPoint x: 733, endPoint y: 165, distance: 353.3
click at [733, 165] on div "The summer of 2019 feels like a distant memory now." at bounding box center [749, 165] width 326 height 24
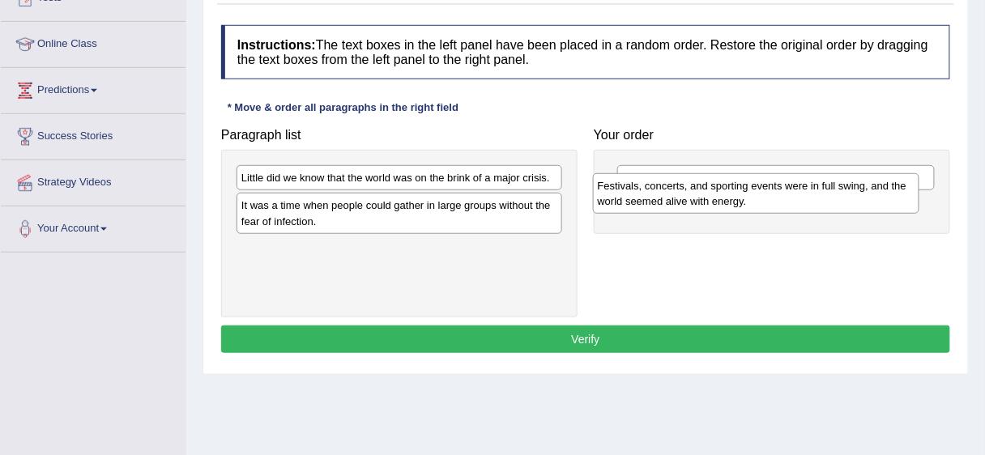
drag, startPoint x: 374, startPoint y: 192, endPoint x: 731, endPoint y: 200, distance: 356.5
click at [731, 200] on div "Festivals, concerts, and sporting events were in full swing, and the world seem…" at bounding box center [756, 193] width 326 height 41
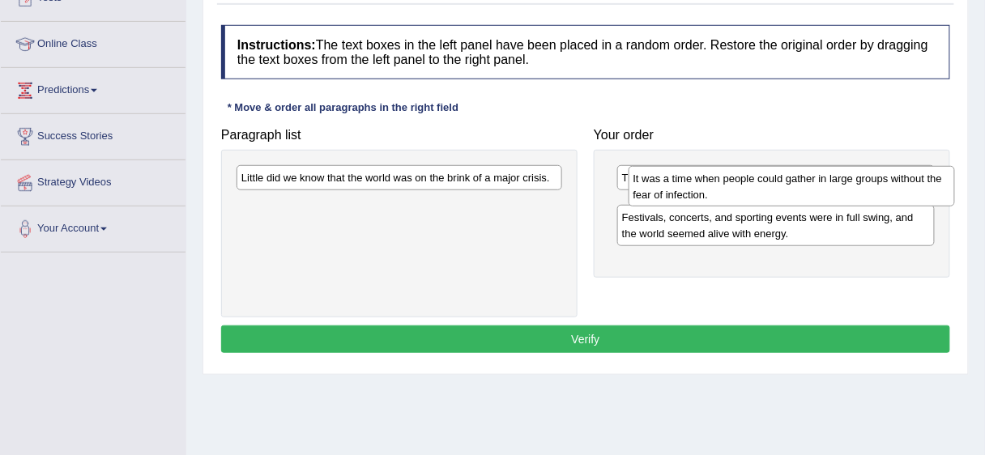
drag, startPoint x: 356, startPoint y: 215, endPoint x: 749, endPoint y: 189, distance: 393.0
click at [749, 189] on div "It was a time when people could gather in large groups without the fear of infe…" at bounding box center [792, 186] width 326 height 41
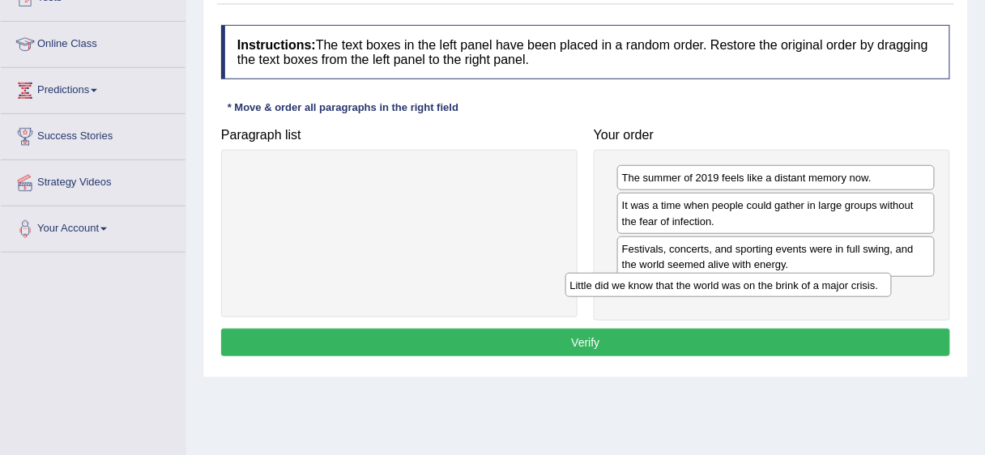
drag, startPoint x: 392, startPoint y: 181, endPoint x: 725, endPoint y: 288, distance: 349.9
click at [725, 288] on div "Little did we know that the world was on the brink of a major crisis." at bounding box center [728, 285] width 326 height 24
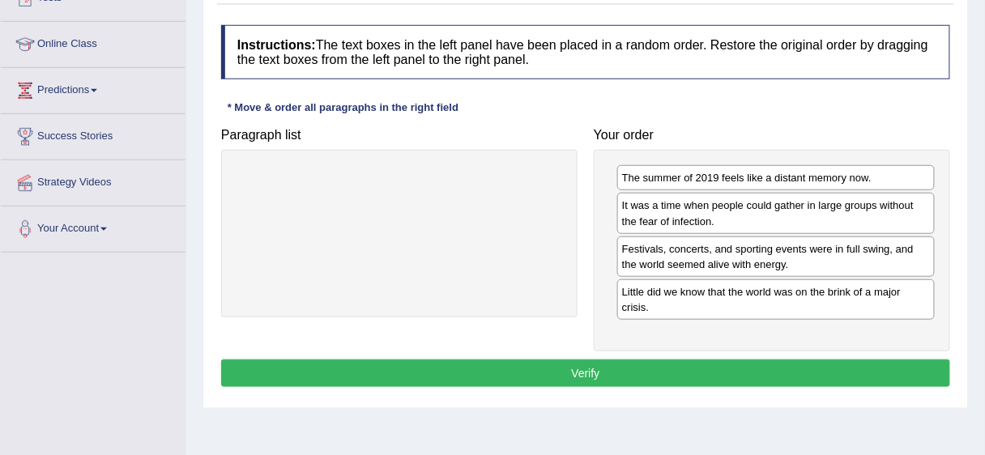
click at [719, 360] on button "Verify" at bounding box center [585, 374] width 729 height 28
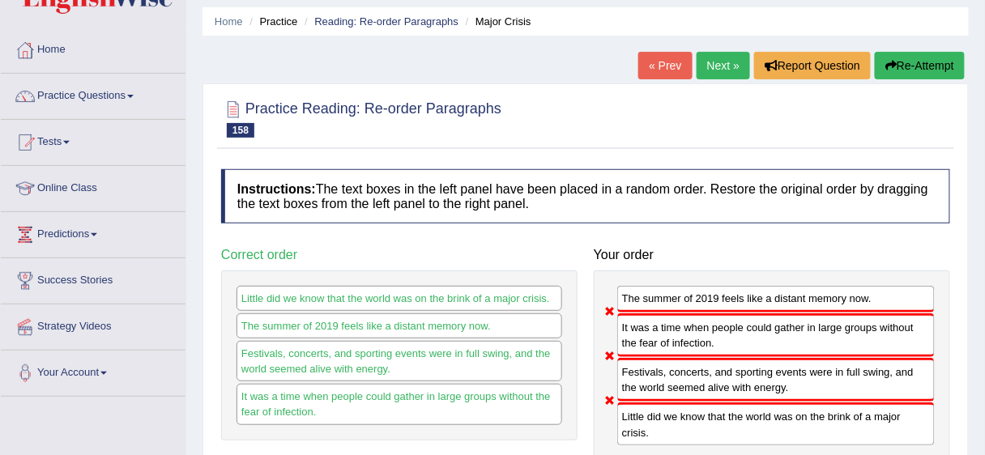
scroll to position [52, 0]
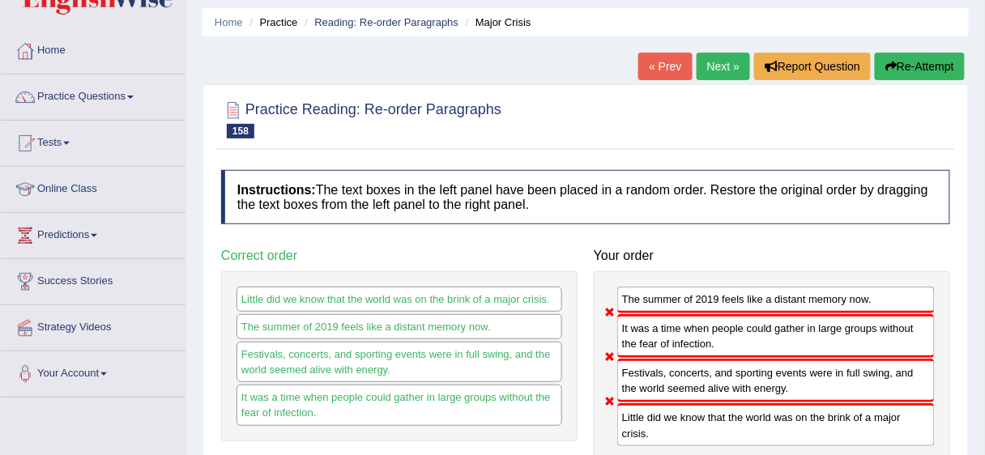
click at [715, 66] on link "Next »" at bounding box center [723, 67] width 53 height 28
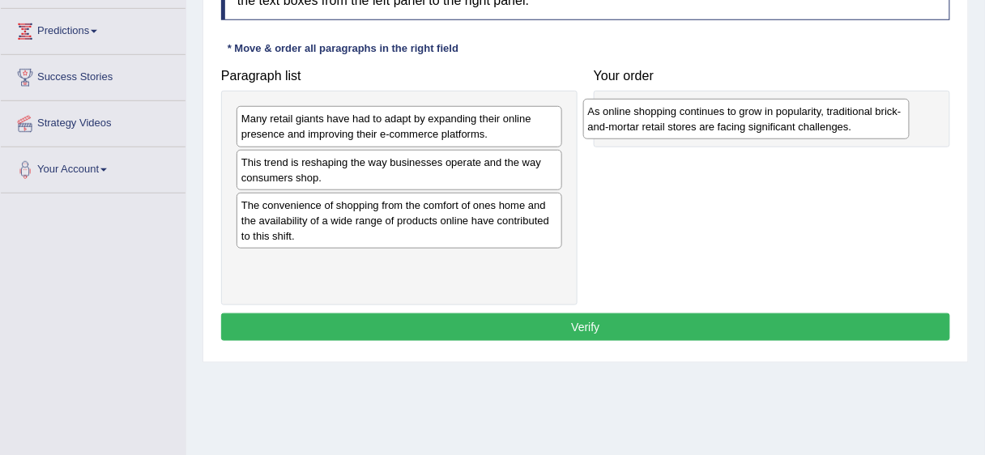
drag, startPoint x: 332, startPoint y: 134, endPoint x: 678, endPoint y: 127, distance: 346.0
click at [678, 127] on div "As online shopping continues to grow in popularity, traditional brick-and-morta…" at bounding box center [746, 119] width 326 height 41
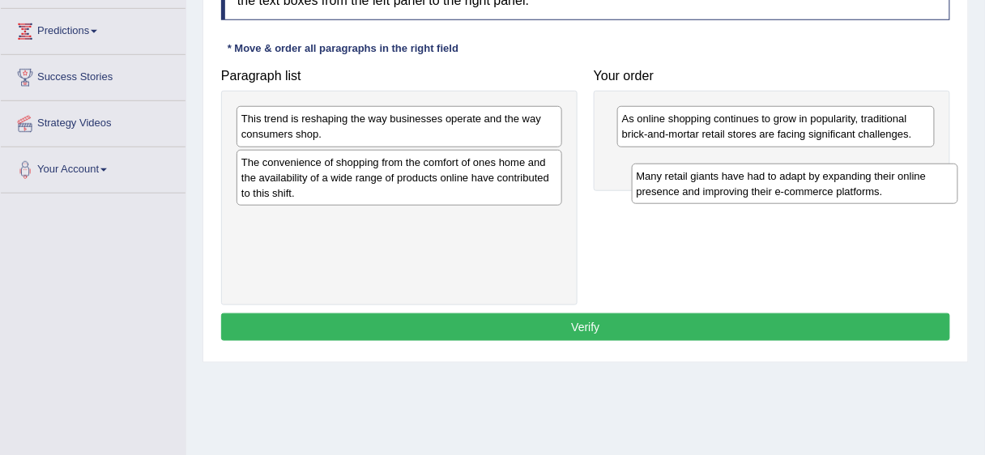
drag, startPoint x: 320, startPoint y: 129, endPoint x: 715, endPoint y: 186, distance: 399.5
click at [715, 186] on div "Many retail giants have had to adapt by expanding their online presence and imp…" at bounding box center [795, 184] width 326 height 41
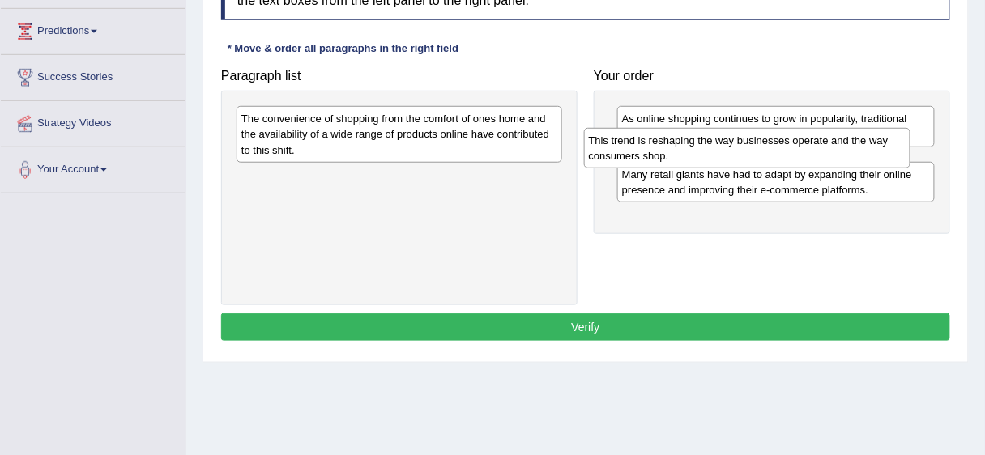
drag, startPoint x: 459, startPoint y: 130, endPoint x: 806, endPoint y: 151, distance: 347.4
click at [806, 151] on div "This trend is reshaping the way businesses operate and the way consumers shop." at bounding box center [747, 148] width 326 height 41
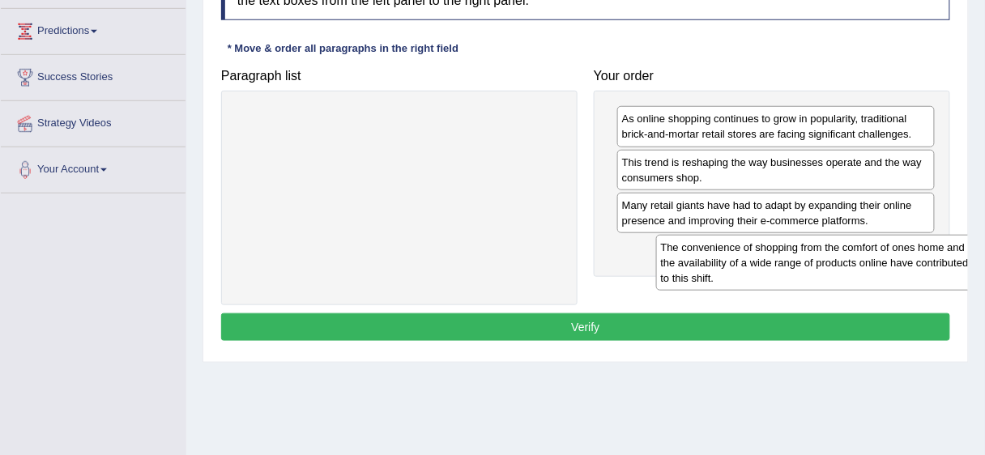
drag, startPoint x: 453, startPoint y: 139, endPoint x: 826, endPoint y: 265, distance: 394.3
click at [852, 266] on div "The convenience of shopping from the comfort of ones home and the availability …" at bounding box center [819, 263] width 326 height 56
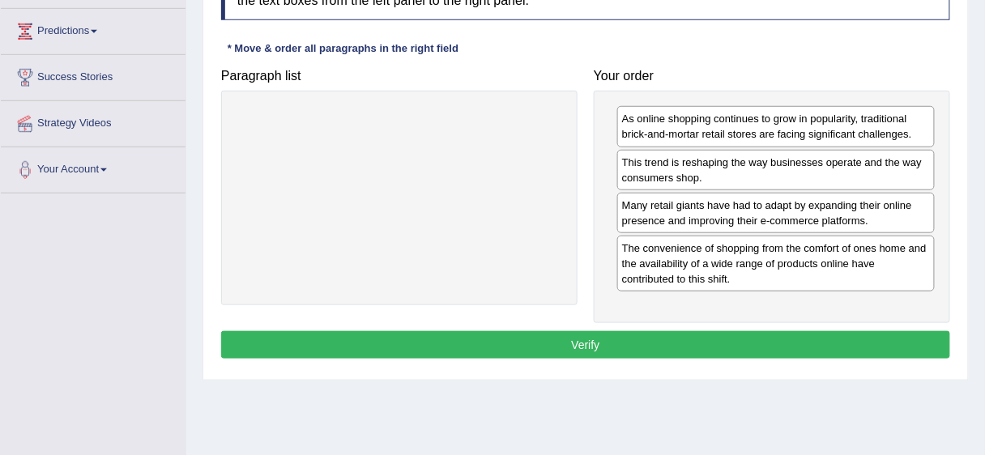
click at [804, 338] on button "Verify" at bounding box center [585, 345] width 729 height 28
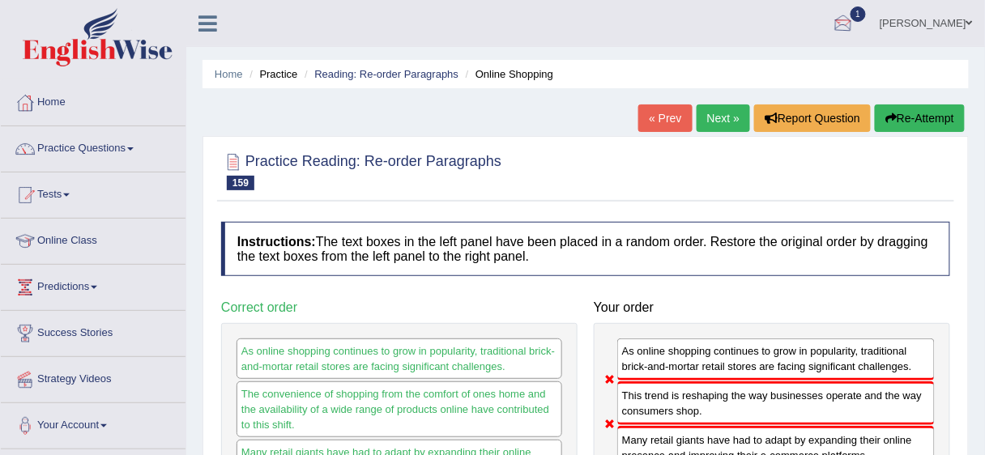
click at [729, 120] on link "Next »" at bounding box center [723, 119] width 53 height 28
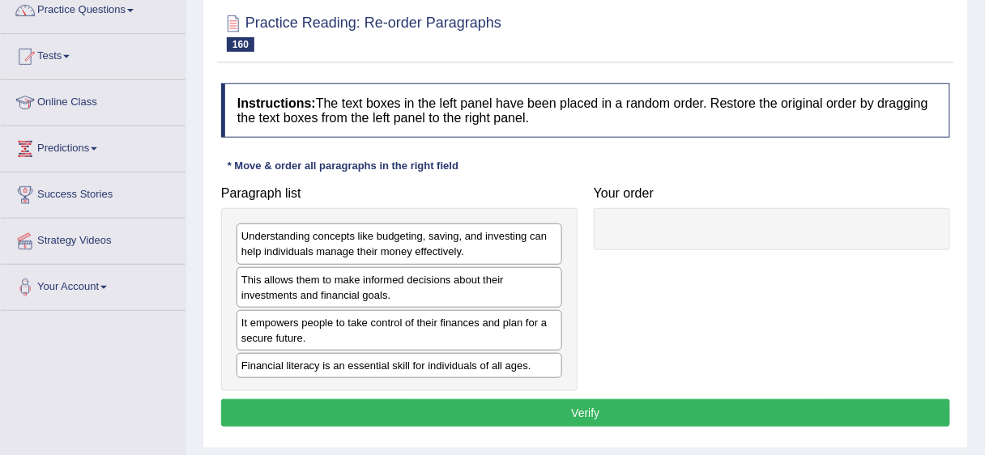
scroll to position [136, 0]
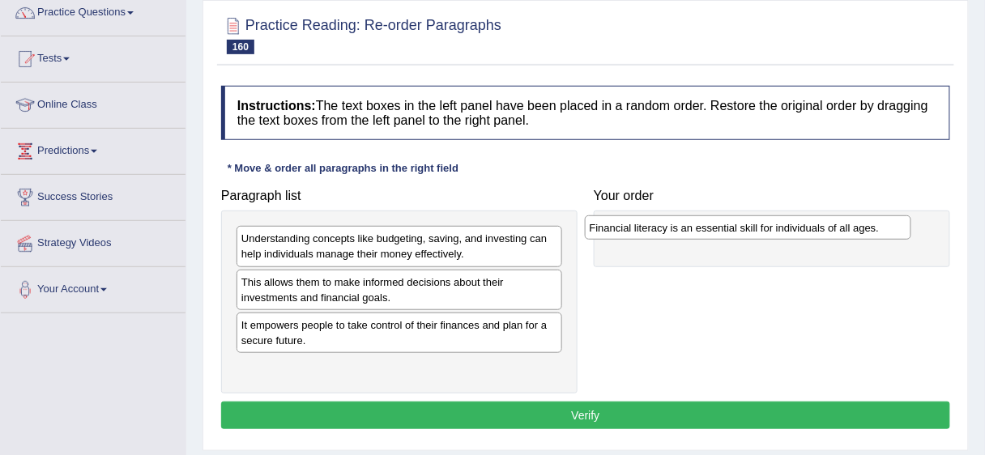
drag, startPoint x: 313, startPoint y: 363, endPoint x: 661, endPoint y: 224, distance: 374.9
click at [661, 224] on div "Financial literacy is an essential skill for individuals of all ages." at bounding box center [748, 227] width 326 height 24
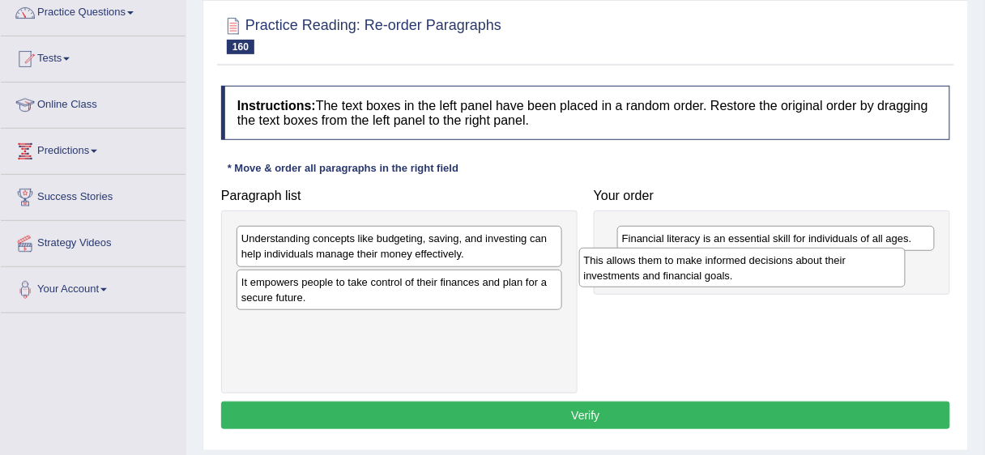
drag, startPoint x: 384, startPoint y: 290, endPoint x: 727, endPoint y: 269, distance: 343.3
click at [727, 269] on div "This allows them to make informed decisions about their investments and financi…" at bounding box center [742, 268] width 326 height 41
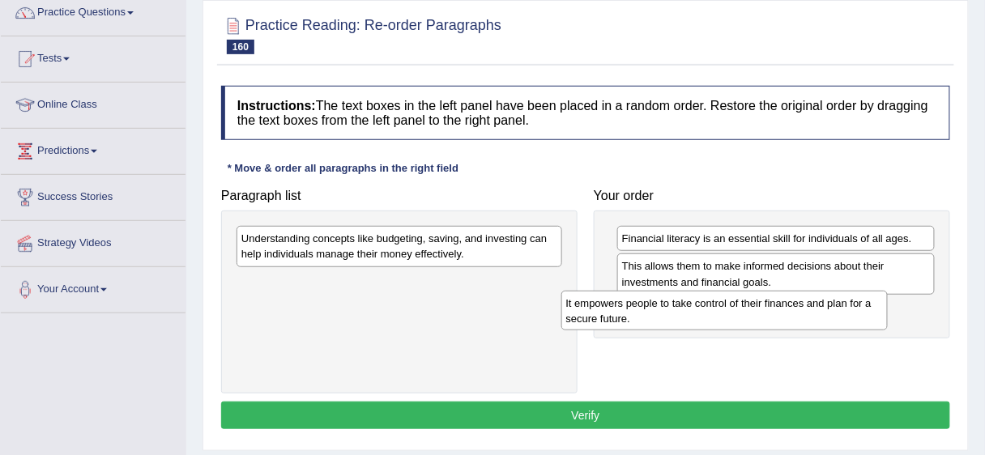
drag, startPoint x: 398, startPoint y: 285, endPoint x: 723, endPoint y: 308, distance: 325.6
click at [723, 308] on div "It empowers people to take control of their finances and plan for a secure futu…" at bounding box center [724, 311] width 326 height 41
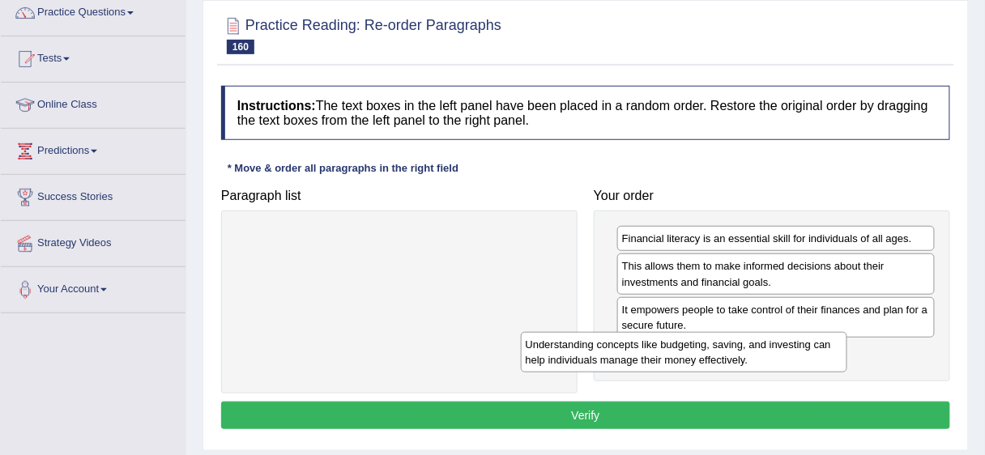
drag, startPoint x: 466, startPoint y: 254, endPoint x: 750, endPoint y: 360, distance: 303.5
click at [750, 360] on div "Understanding concepts like budgeting, saving, and investing can help individua…" at bounding box center [684, 352] width 326 height 41
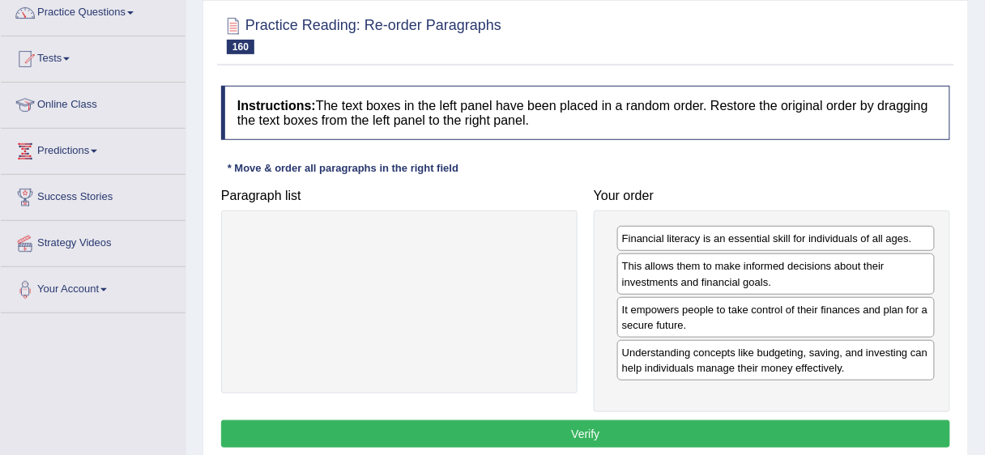
click at [723, 431] on button "Verify" at bounding box center [585, 434] width 729 height 28
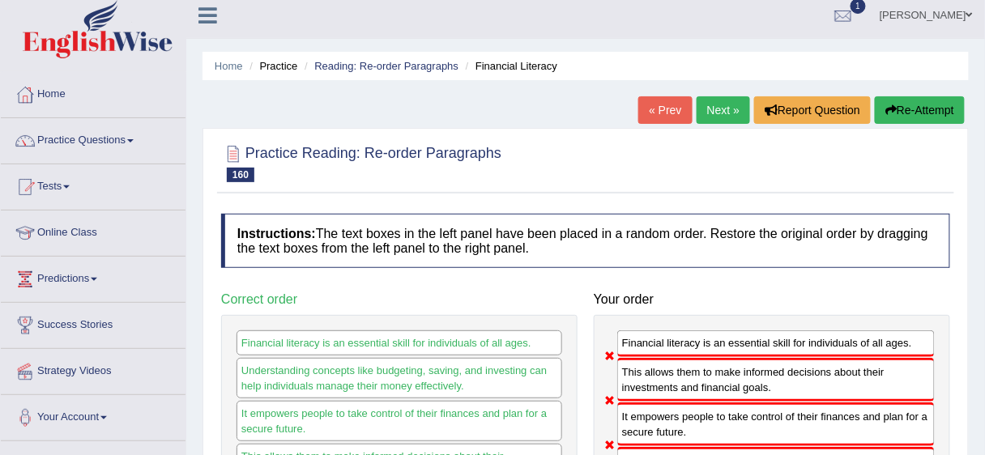
scroll to position [0, 0]
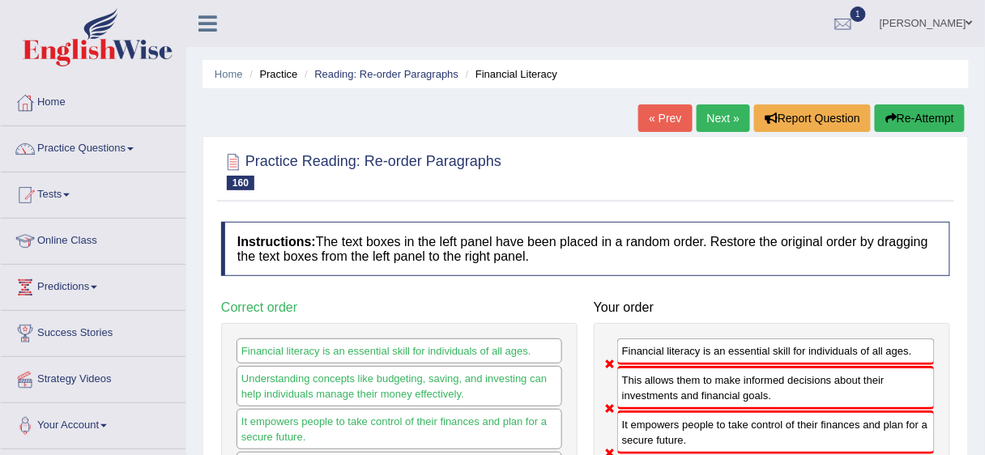
click at [904, 115] on button "Re-Attempt" at bounding box center [920, 119] width 90 height 28
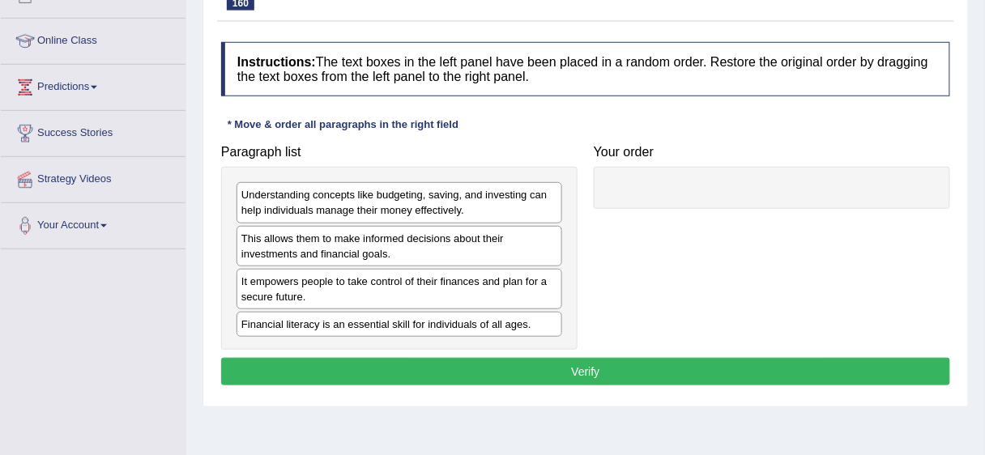
scroll to position [221, 0]
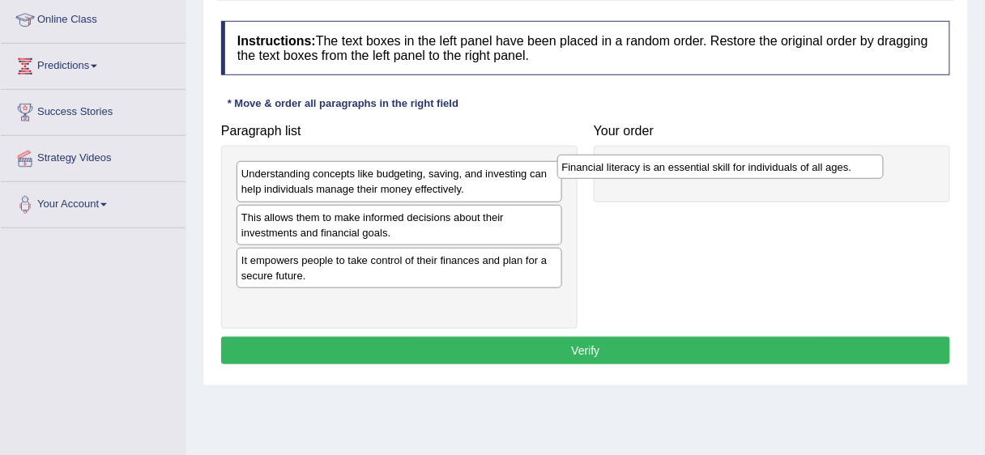
drag, startPoint x: 315, startPoint y: 305, endPoint x: 638, endPoint y: 169, distance: 350.0
click at [638, 169] on div "Financial literacy is an essential skill for individuals of all ages." at bounding box center [720, 167] width 326 height 24
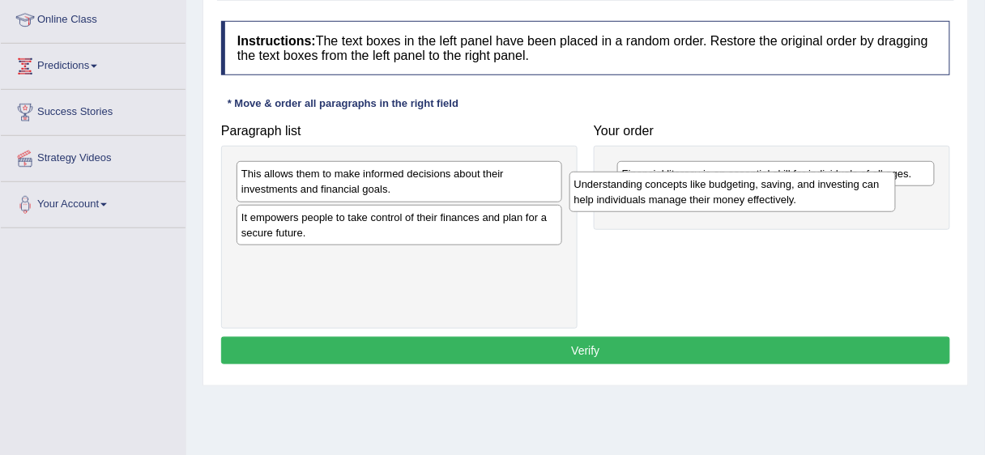
drag, startPoint x: 407, startPoint y: 178, endPoint x: 740, endPoint y: 188, distance: 333.1
click at [740, 188] on div "Understanding concepts like budgeting, saving, and investing can help individua…" at bounding box center [732, 192] width 326 height 41
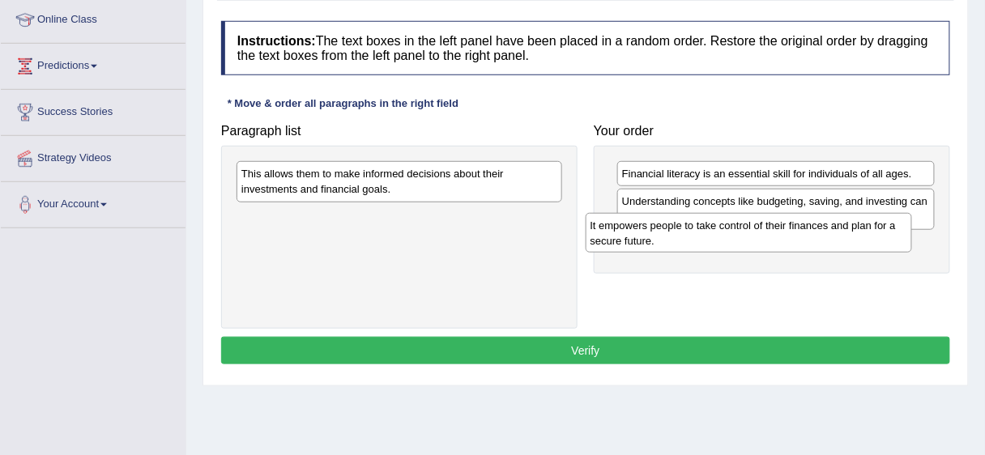
drag, startPoint x: 394, startPoint y: 229, endPoint x: 695, endPoint y: 221, distance: 301.5
click at [745, 237] on div "It empowers people to take control of their finances and plan for a secure futu…" at bounding box center [749, 233] width 326 height 41
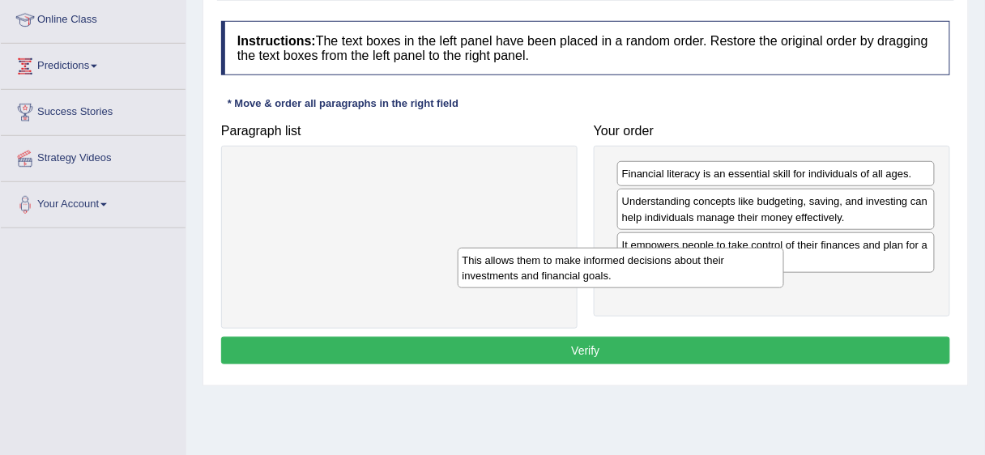
drag, startPoint x: 497, startPoint y: 186, endPoint x: 811, endPoint y: 283, distance: 328.0
click at [784, 284] on div "This allows them to make informed decisions about their investments and financi…" at bounding box center [621, 268] width 326 height 41
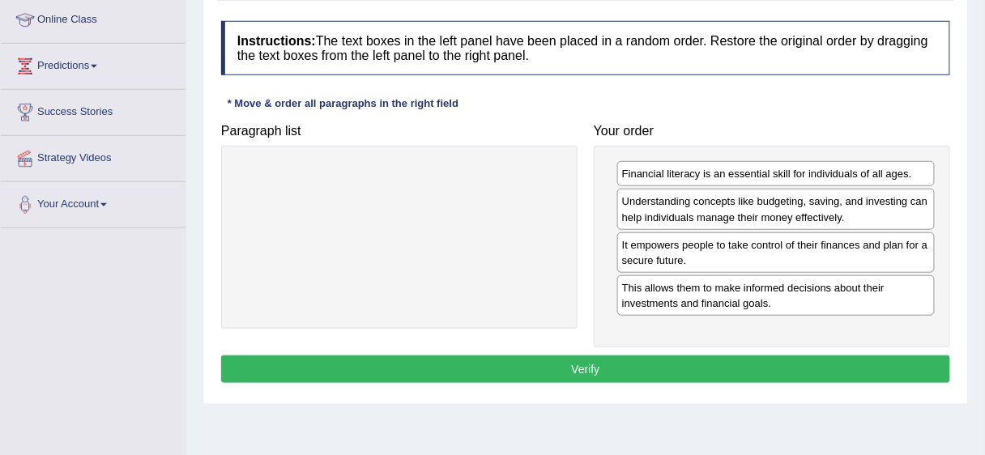
click at [716, 356] on button "Verify" at bounding box center [585, 370] width 729 height 28
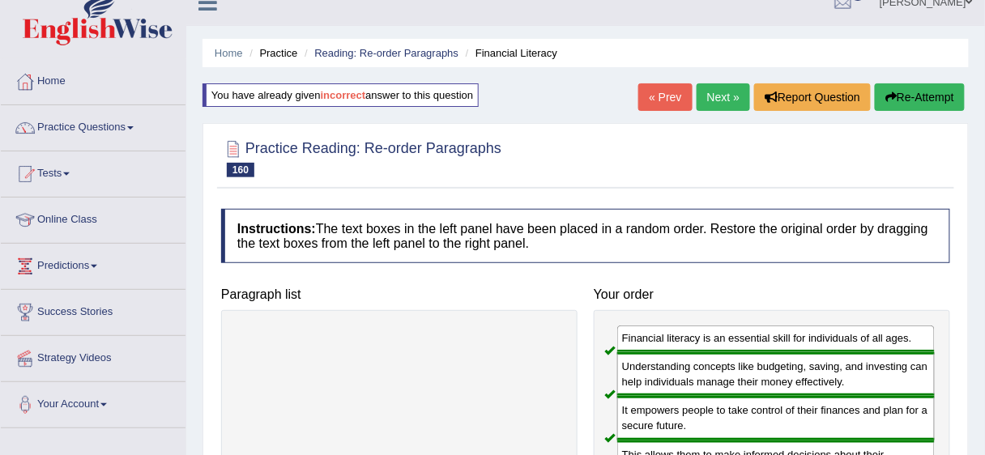
scroll to position [3, 0]
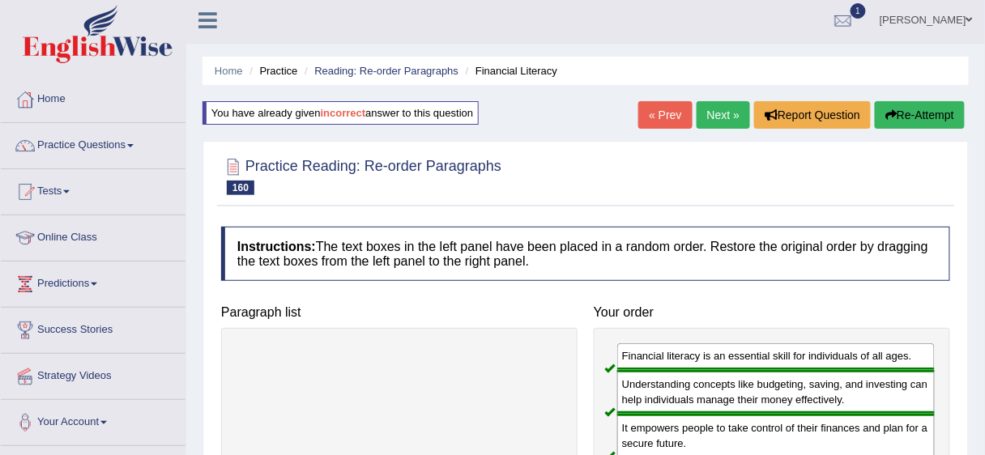
click at [710, 105] on link "Next »" at bounding box center [723, 115] width 53 height 28
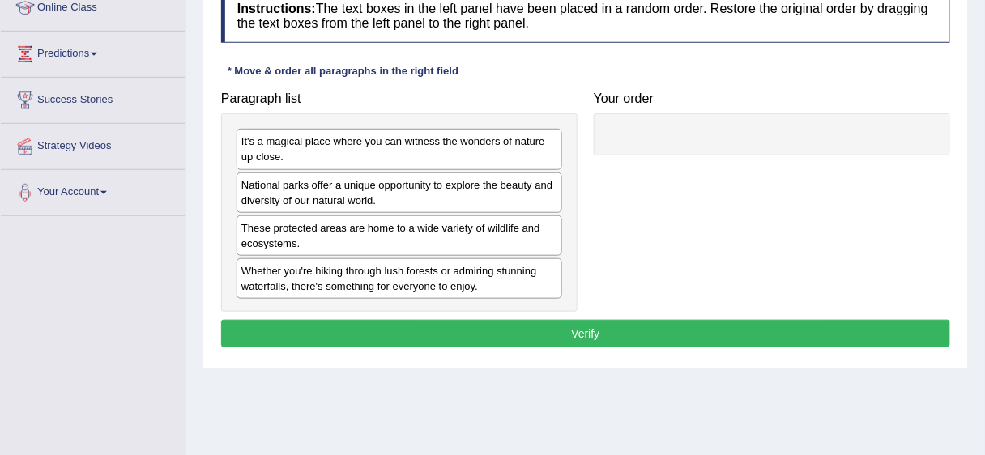
scroll to position [244, 0]
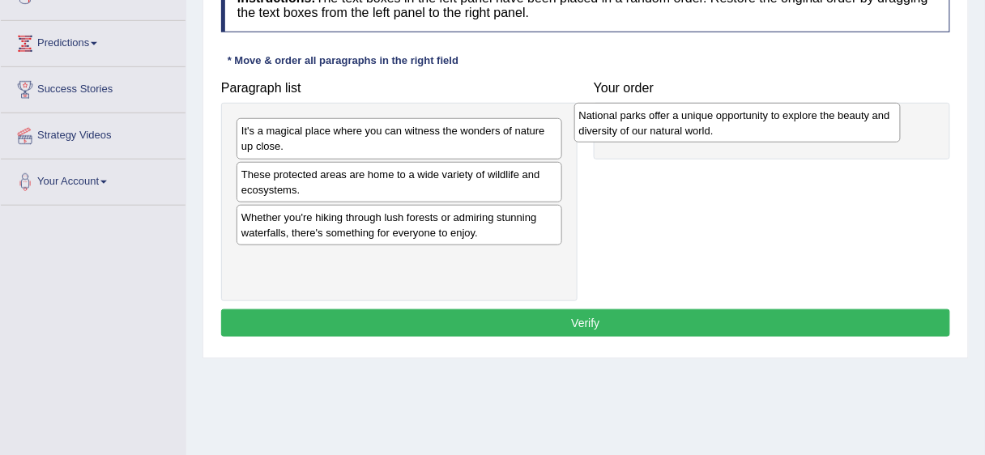
drag, startPoint x: 329, startPoint y: 186, endPoint x: 667, endPoint y: 129, distance: 342.7
click at [667, 129] on div "National parks offer a unique opportunity to explore the beauty and diversity o…" at bounding box center [737, 123] width 326 height 41
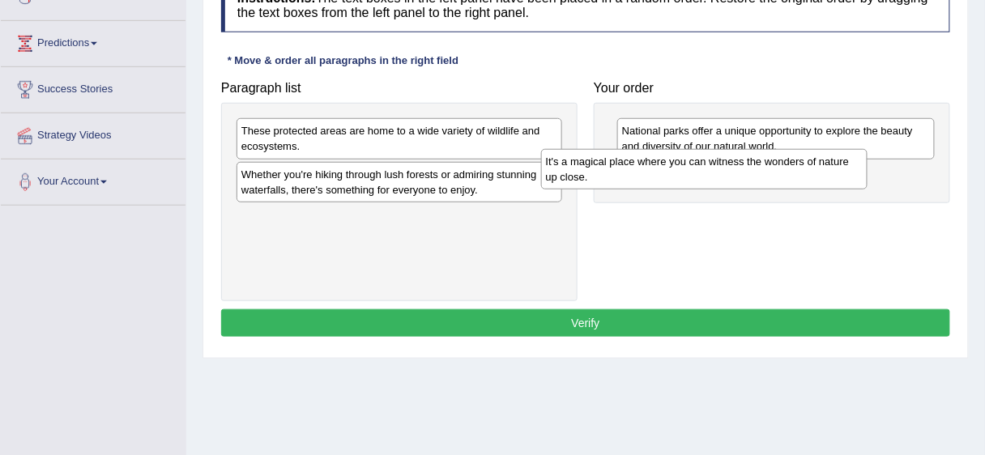
drag, startPoint x: 418, startPoint y: 136, endPoint x: 723, endPoint y: 166, distance: 306.1
click at [723, 166] on div "It's a magical place where you can witness the wonders of nature up close." at bounding box center [704, 169] width 326 height 41
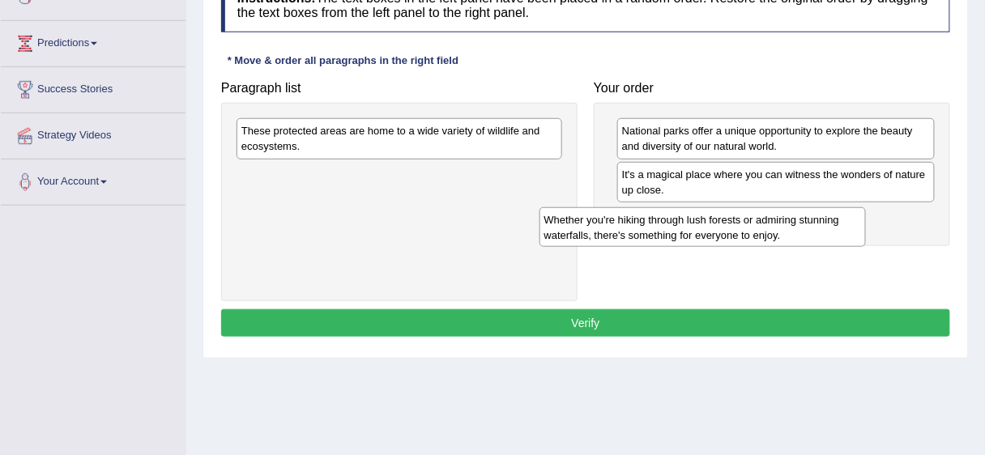
drag, startPoint x: 378, startPoint y: 185, endPoint x: 675, endPoint y: 228, distance: 299.7
click at [685, 231] on div "Whether you're hiking through lush forests or admiring stunning waterfalls, the…" at bounding box center [703, 227] width 326 height 41
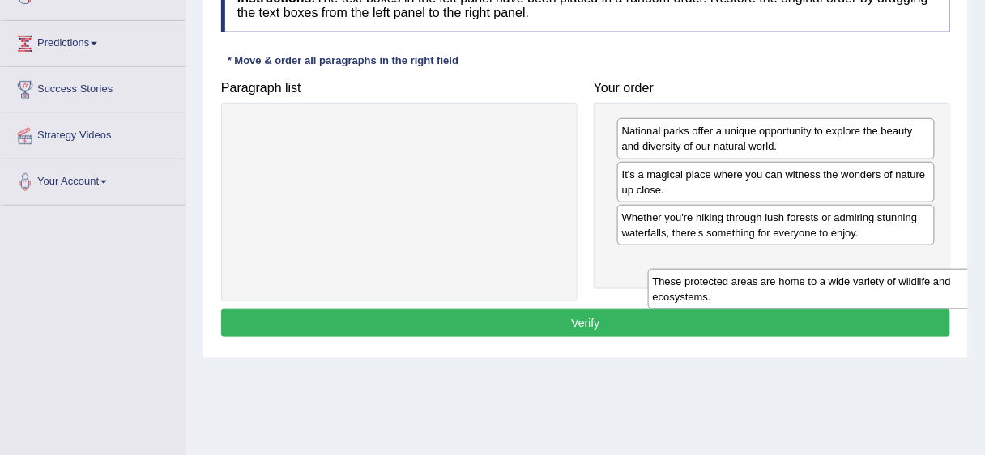
drag, startPoint x: 373, startPoint y: 153, endPoint x: 744, endPoint y: 291, distance: 396.5
click at [748, 291] on div "These protected areas are home to a wide variety of wildlife and ecosystems." at bounding box center [811, 289] width 326 height 41
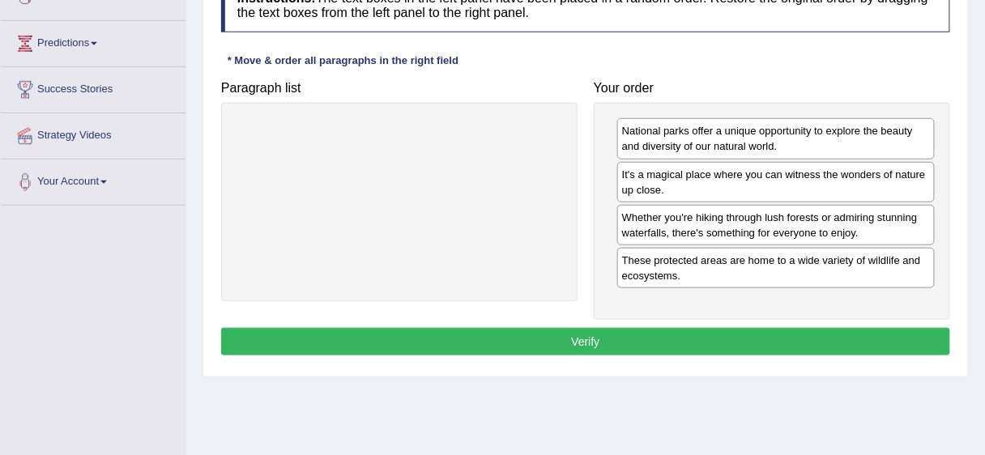
click at [725, 338] on button "Verify" at bounding box center [585, 342] width 729 height 28
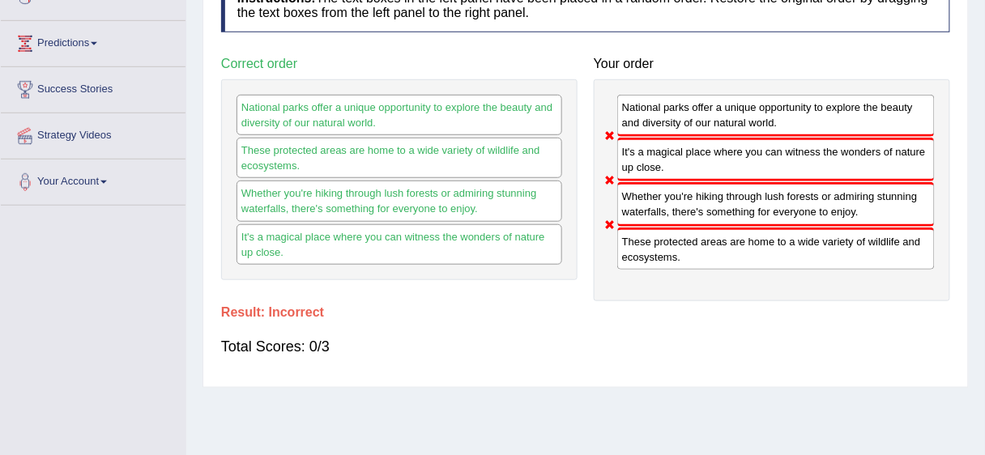
scroll to position [30, 0]
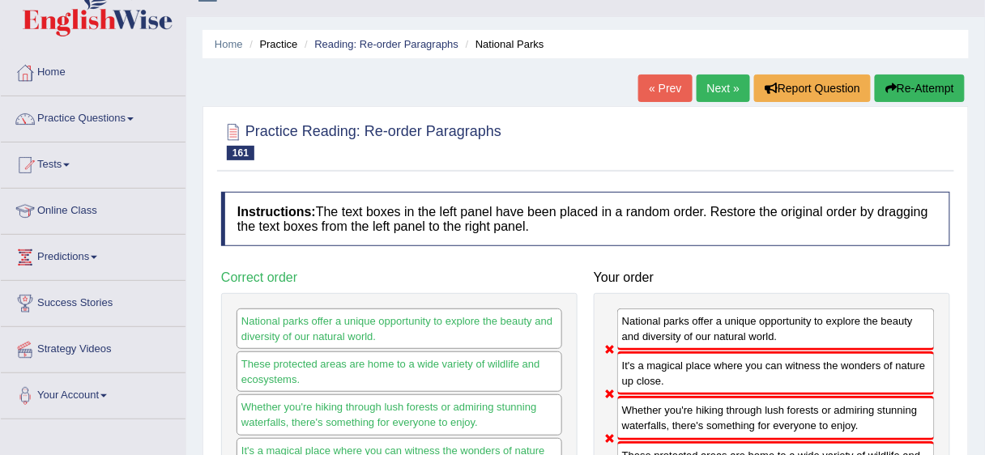
click at [889, 75] on button "Re-Attempt" at bounding box center [920, 89] width 90 height 28
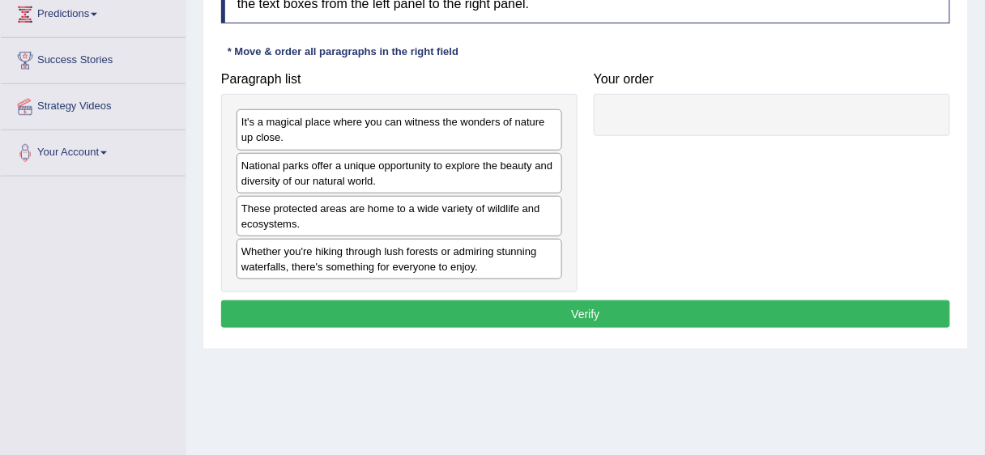
scroll to position [250, 0]
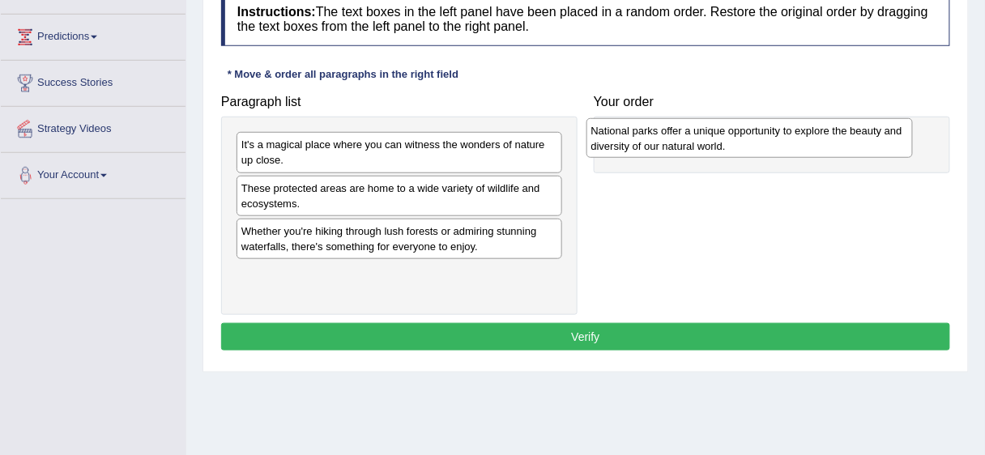
drag, startPoint x: 291, startPoint y: 204, endPoint x: 641, endPoint y: 147, distance: 354.7
click at [641, 147] on div "National parks offer a unique opportunity to explore the beauty and diversity o…" at bounding box center [750, 138] width 326 height 41
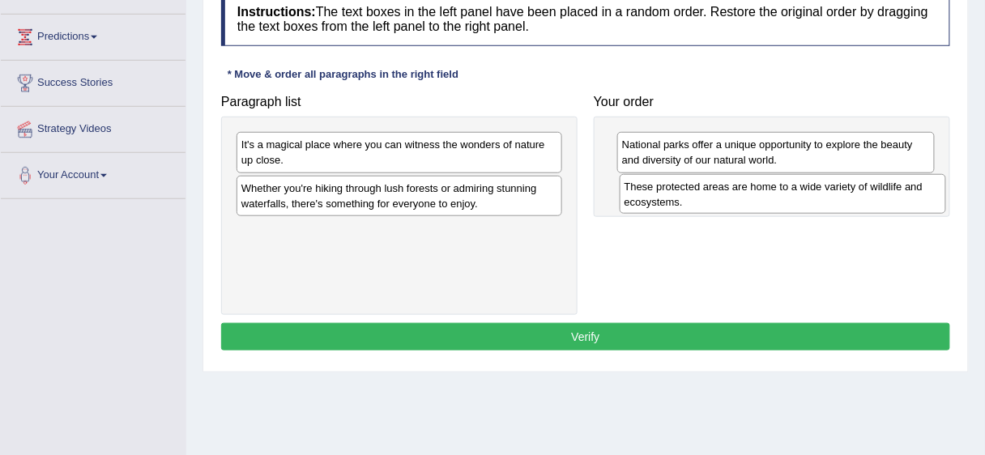
drag, startPoint x: 306, startPoint y: 197, endPoint x: 689, endPoint y: 195, distance: 383.2
click at [689, 195] on div "These protected areas are home to a wide variety of wildlife and ecosystems." at bounding box center [783, 194] width 326 height 41
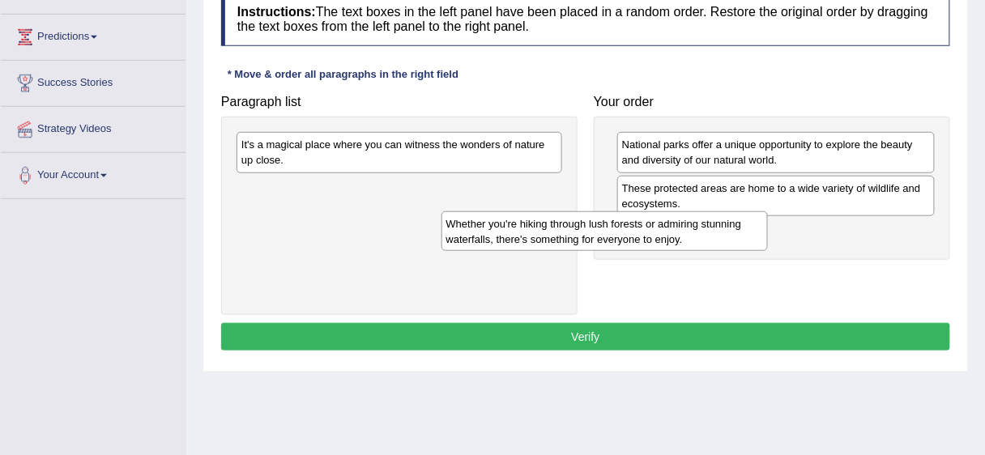
drag, startPoint x: 433, startPoint y: 198, endPoint x: 708, endPoint y: 225, distance: 276.8
click at [708, 225] on div "Whether you're hiking through lush forests or admiring stunning waterfalls, the…" at bounding box center [605, 231] width 326 height 41
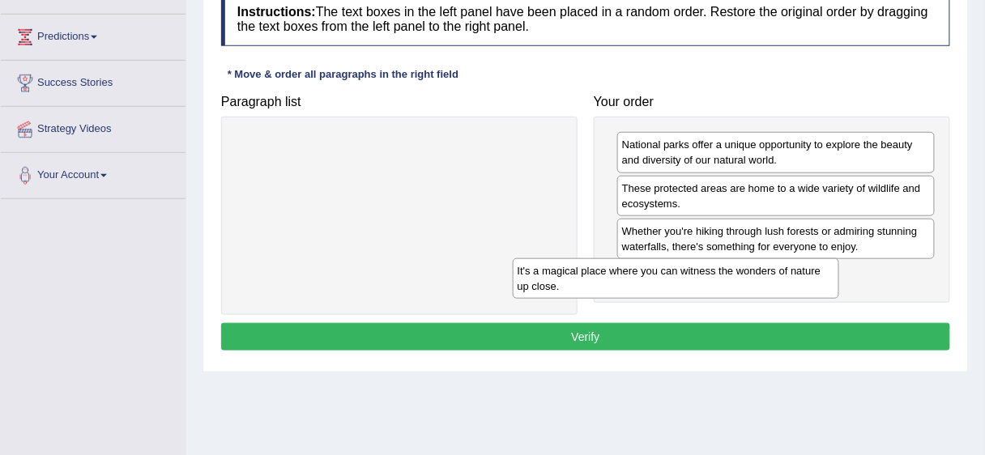
drag, startPoint x: 527, startPoint y: 157, endPoint x: 803, endPoint y: 284, distance: 304.1
click at [803, 284] on div "It's a magical place where you can witness the wonders of nature up close." at bounding box center [676, 278] width 326 height 41
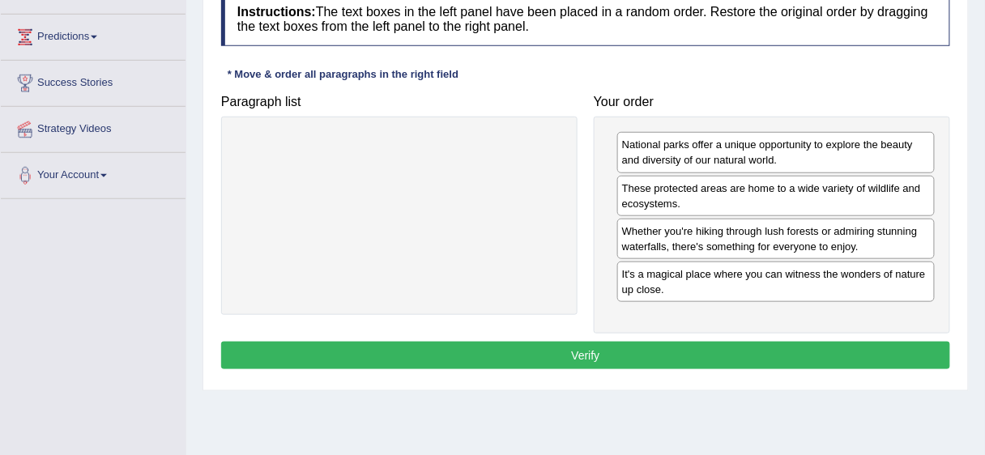
click at [762, 350] on button "Verify" at bounding box center [585, 356] width 729 height 28
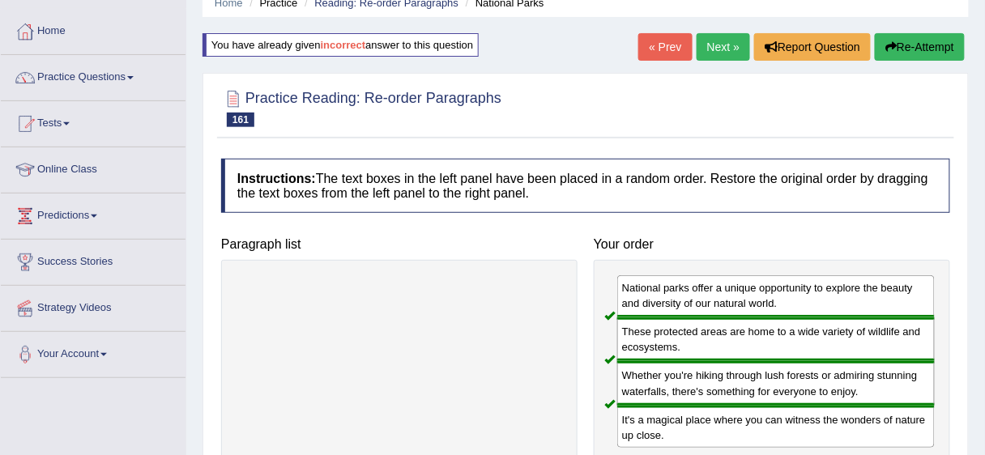
scroll to position [49, 0]
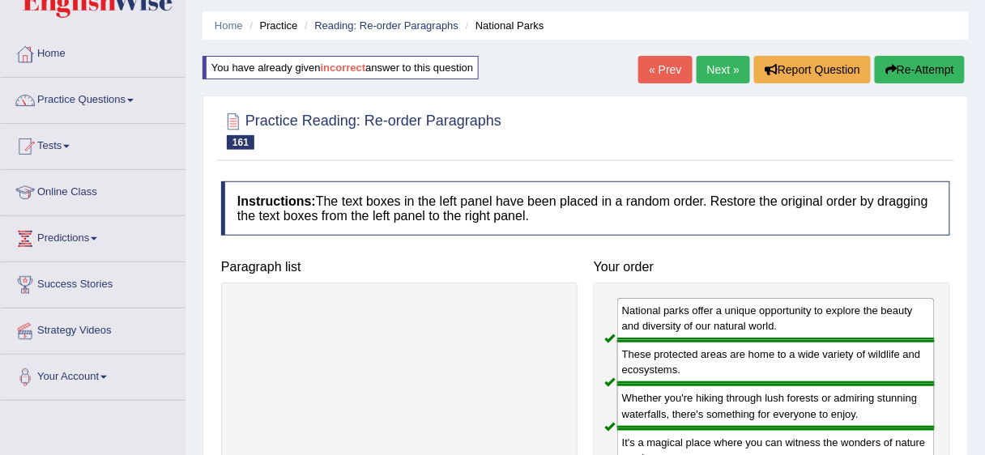
click at [724, 71] on link "Next »" at bounding box center [723, 70] width 53 height 28
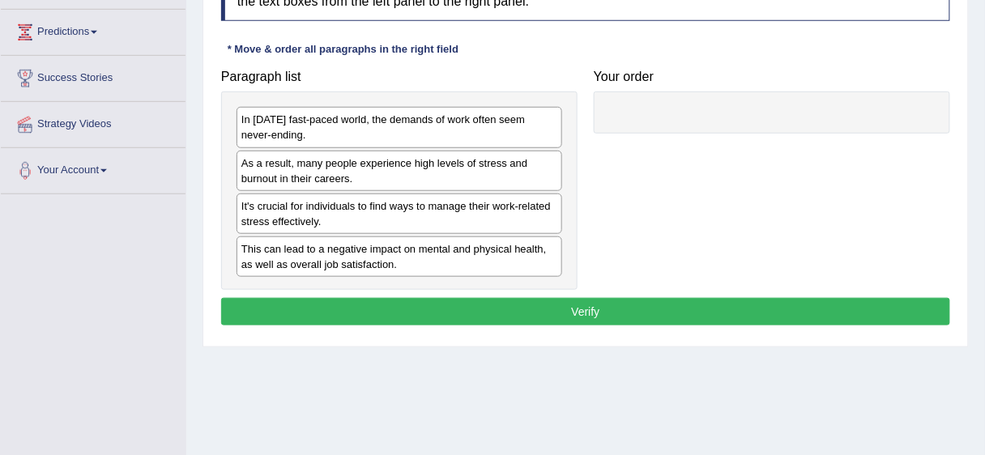
scroll to position [262, 0]
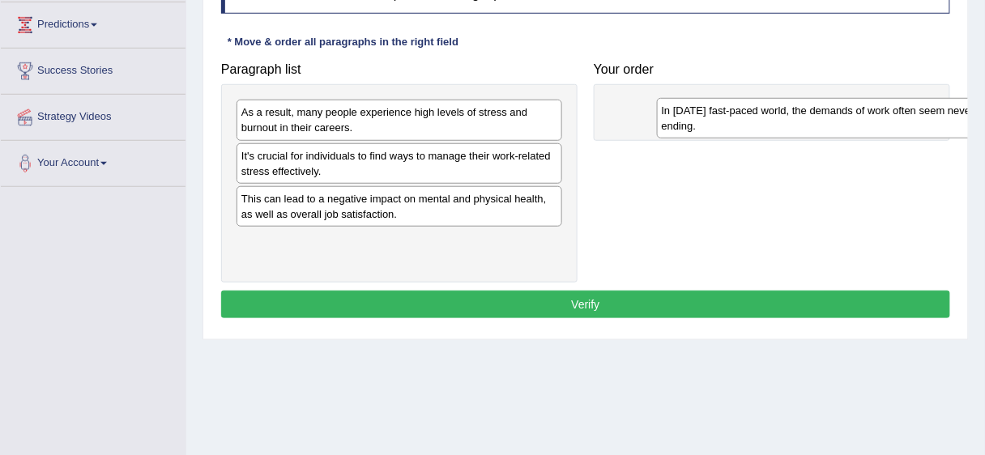
drag, startPoint x: 311, startPoint y: 119, endPoint x: 730, endPoint y: 113, distance: 418.9
click at [732, 116] on div "In [DATE] fast-paced world, the demands of work often seem never-ending." at bounding box center [820, 118] width 326 height 41
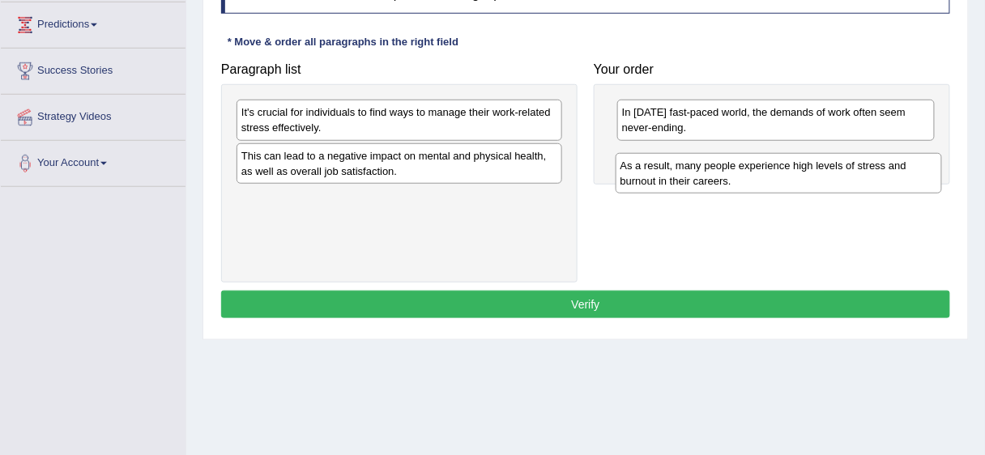
drag, startPoint x: 428, startPoint y: 120, endPoint x: 807, endPoint y: 173, distance: 382.9
click at [807, 173] on div "As a result, many people experience high levels of stress and burnout in their …" at bounding box center [779, 173] width 326 height 41
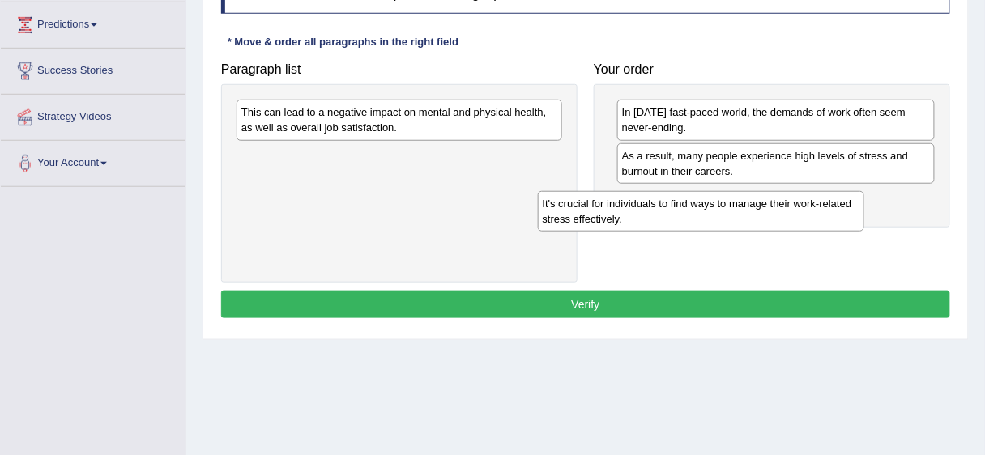
drag, startPoint x: 439, startPoint y: 117, endPoint x: 740, endPoint y: 208, distance: 315.0
click at [740, 208] on div "It's crucial for individuals to find ways to manage their work-related stress e…" at bounding box center [701, 211] width 326 height 41
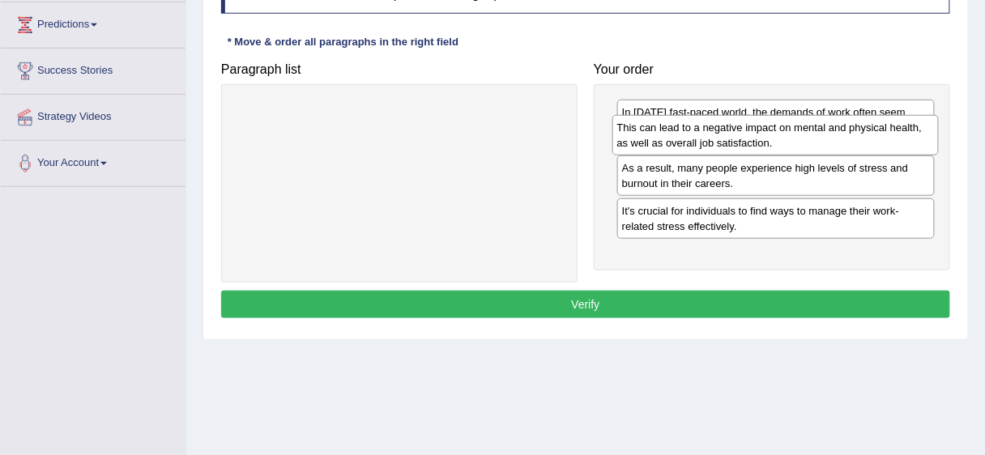
drag, startPoint x: 412, startPoint y: 115, endPoint x: 788, endPoint y: 131, distance: 376.2
click at [788, 131] on div "This can lead to a negative impact on mental and physical health, as well as ov…" at bounding box center [775, 135] width 326 height 41
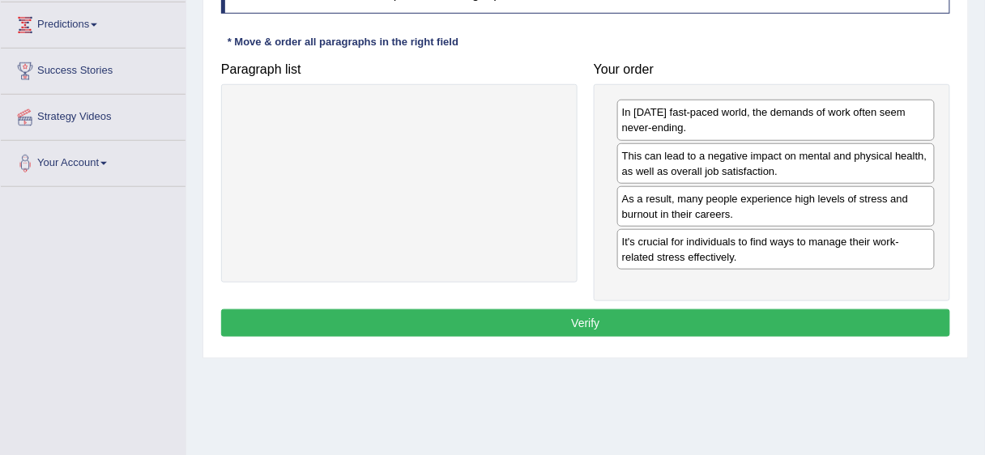
click at [691, 309] on button "Verify" at bounding box center [585, 323] width 729 height 28
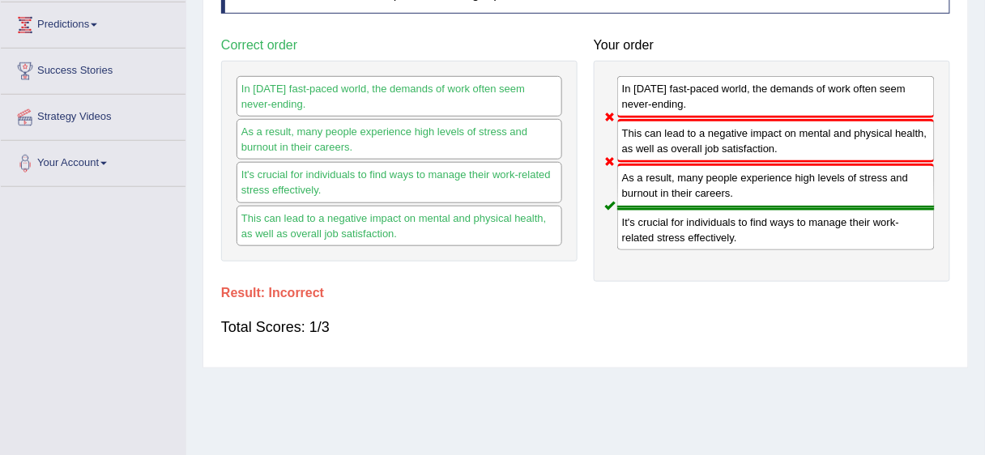
scroll to position [0, 0]
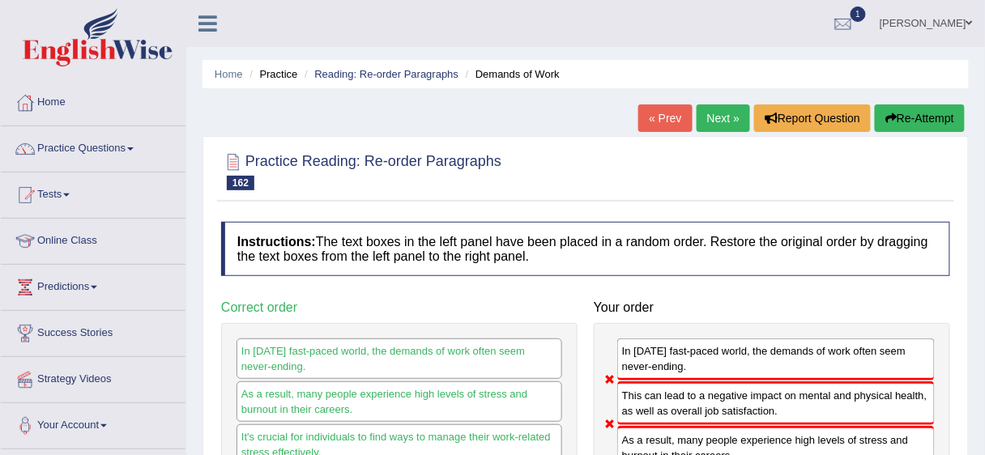
click at [715, 122] on link "Next »" at bounding box center [723, 119] width 53 height 28
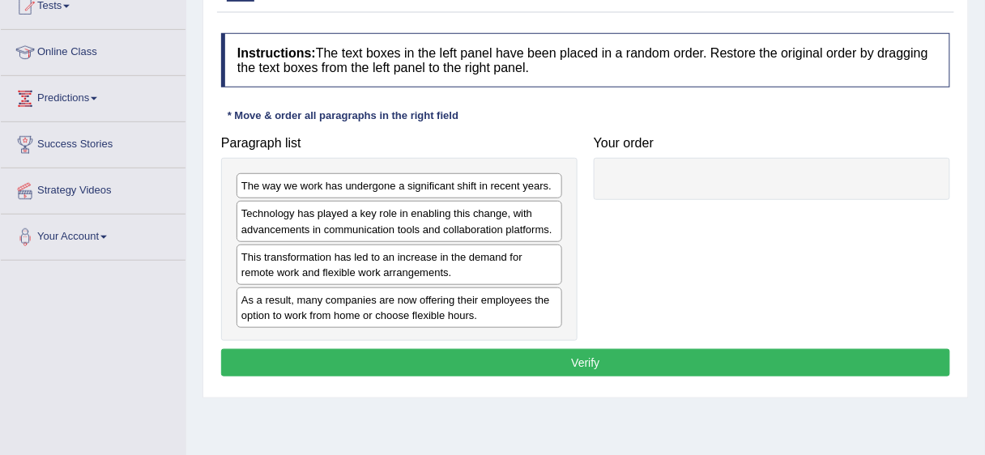
scroll to position [221, 0]
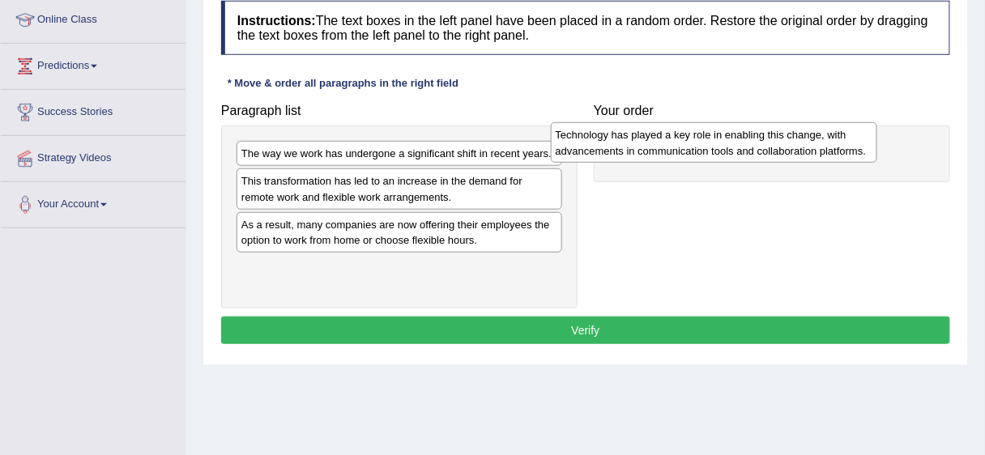
drag, startPoint x: 323, startPoint y: 186, endPoint x: 638, endPoint y: 140, distance: 317.6
click at [638, 140] on div "Technology has played a key role in enabling this change, with advancements in …" at bounding box center [714, 142] width 326 height 41
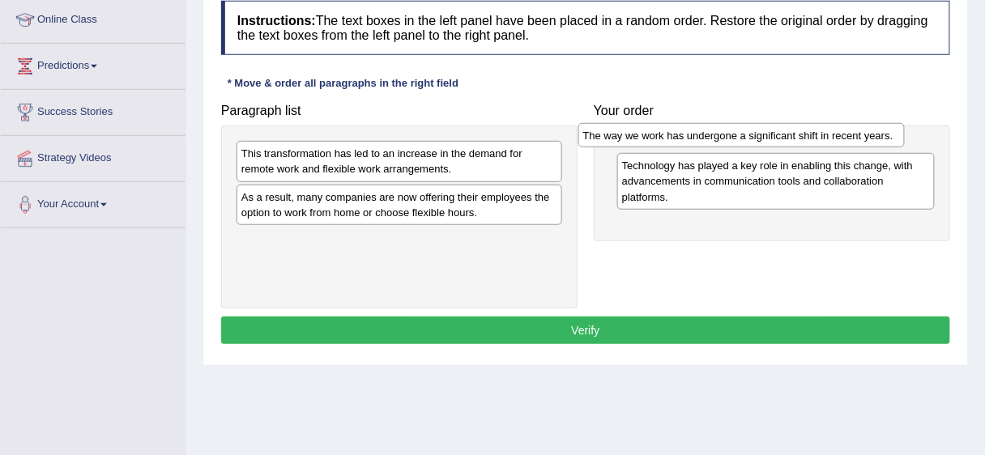
drag, startPoint x: 468, startPoint y: 151, endPoint x: 812, endPoint y: 132, distance: 344.0
click at [811, 133] on div "The way we work has undergone a significant shift in recent years." at bounding box center [741, 135] width 326 height 24
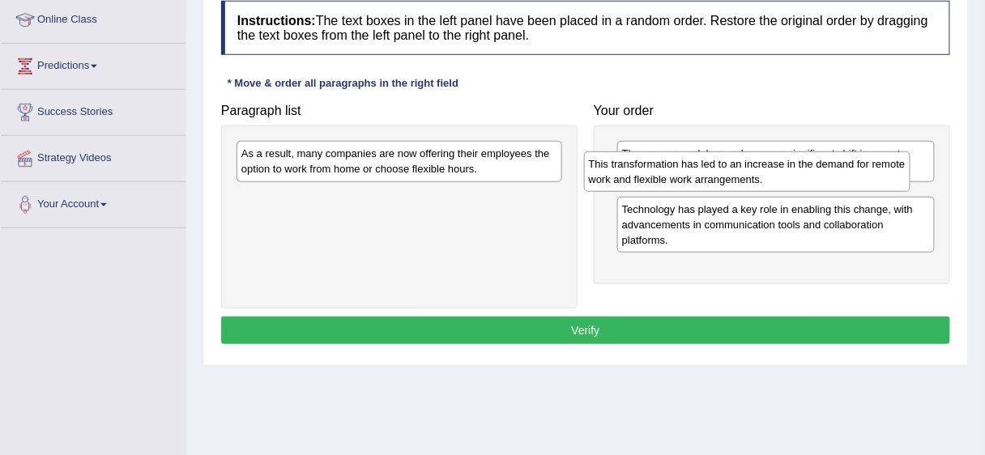
drag, startPoint x: 339, startPoint y: 166, endPoint x: 687, endPoint y: 177, distance: 347.7
click at [687, 177] on div "This transformation has led to an increase in the demand for remote work and fl…" at bounding box center [747, 171] width 326 height 41
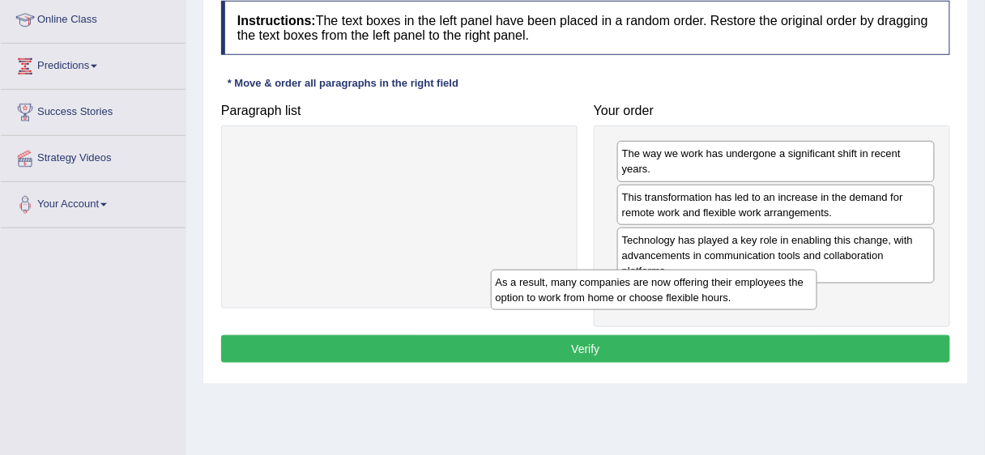
drag, startPoint x: 544, startPoint y: 166, endPoint x: 834, endPoint y: 292, distance: 316.0
click at [817, 292] on div "As a result, many companies are now offering their employees the option to work…" at bounding box center [654, 290] width 326 height 41
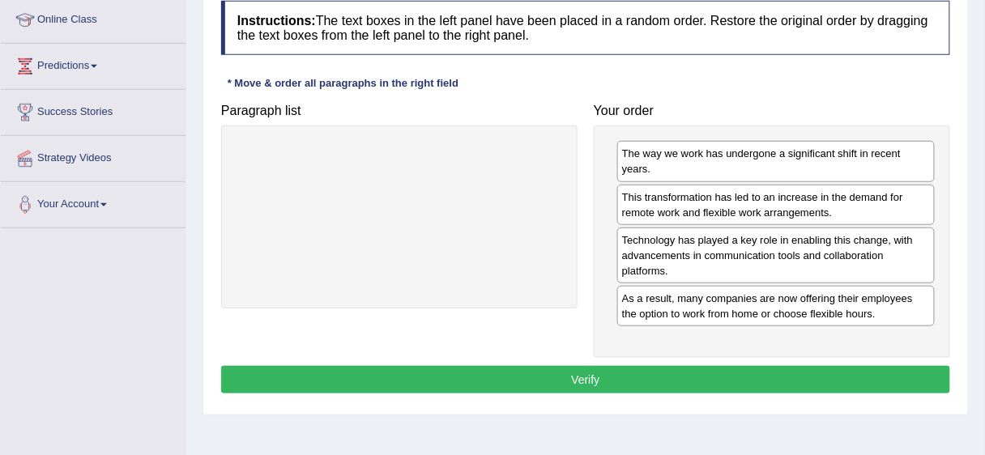
click at [678, 366] on button "Verify" at bounding box center [585, 380] width 729 height 28
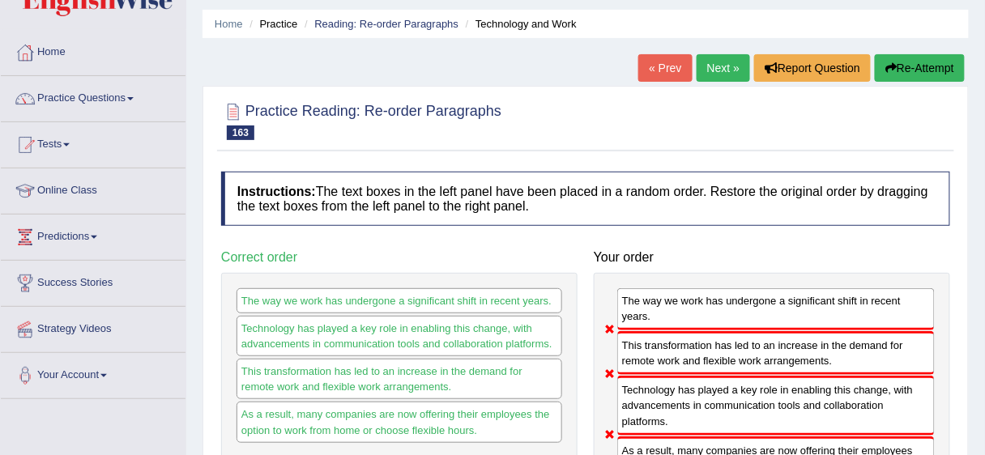
scroll to position [49, 0]
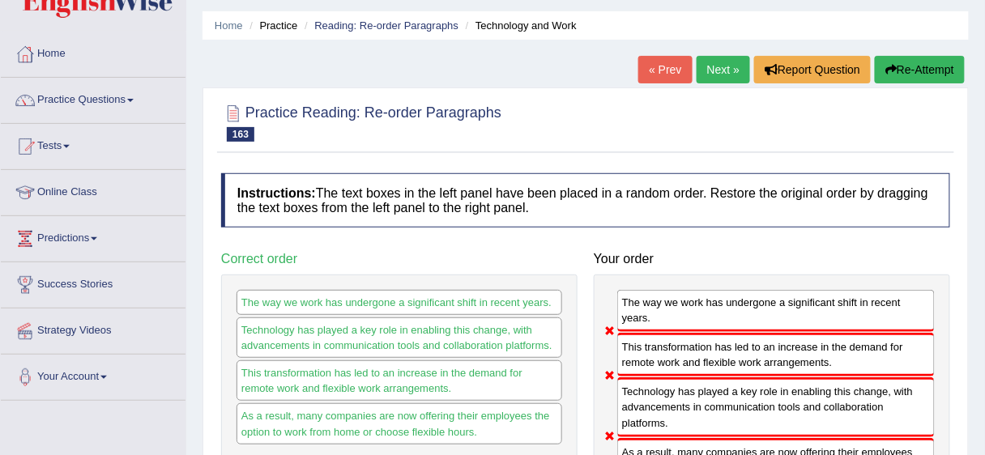
click at [731, 68] on link "Next »" at bounding box center [723, 70] width 53 height 28
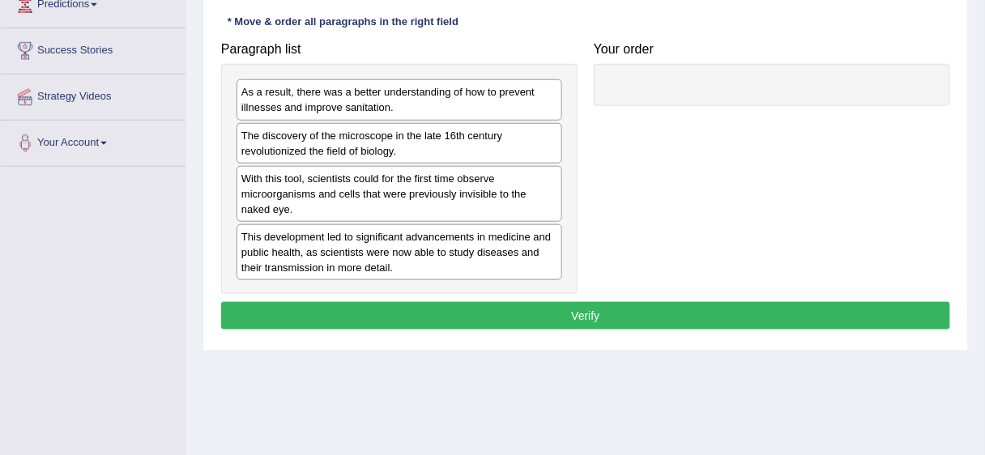
scroll to position [287, 0]
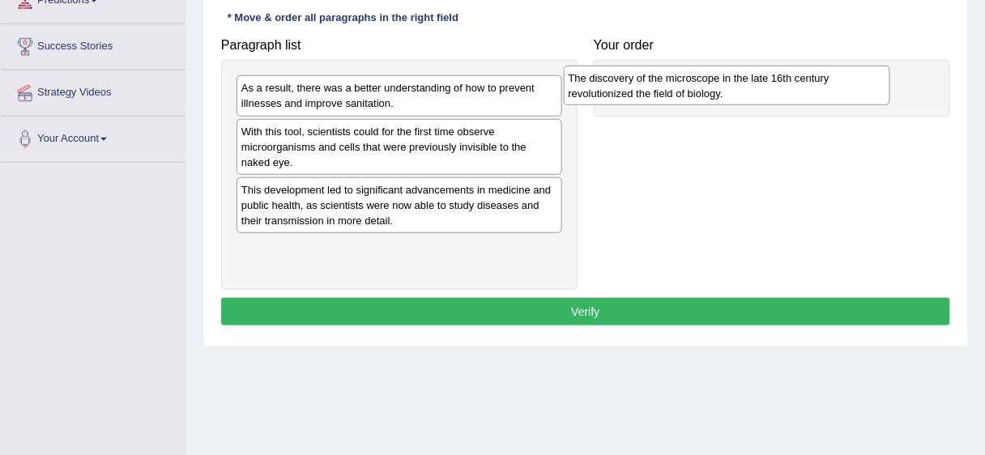
drag, startPoint x: 369, startPoint y: 134, endPoint x: 696, endPoint y: 83, distance: 331.4
click at [696, 83] on div "The discovery of the microscope in the late 16th century revolutionized the fie…" at bounding box center [727, 86] width 326 height 41
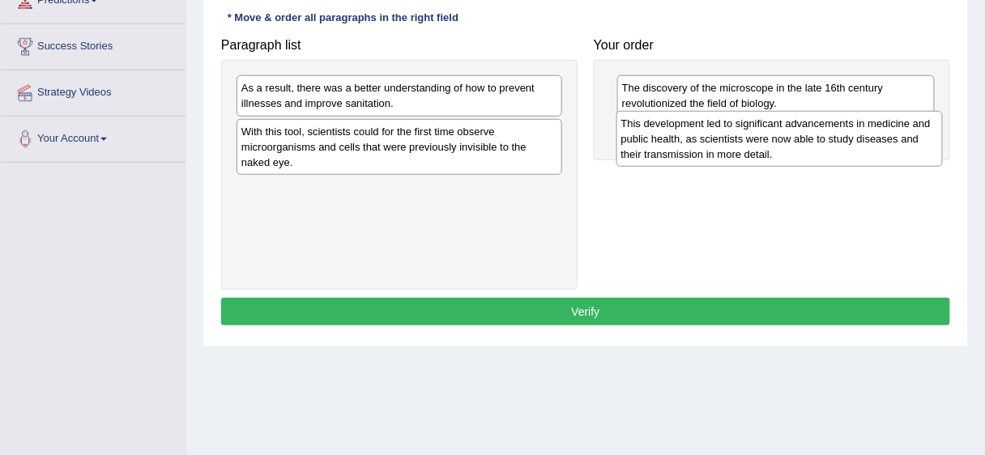
drag, startPoint x: 363, startPoint y: 206, endPoint x: 743, endPoint y: 141, distance: 385.4
click at [743, 141] on div "This development led to significant advancements in medicine and public health,…" at bounding box center [779, 139] width 326 height 56
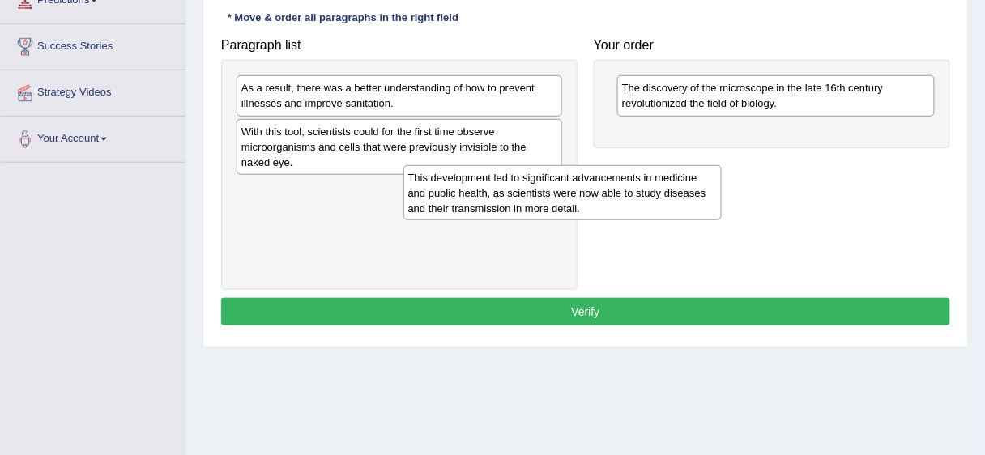
drag, startPoint x: 739, startPoint y: 150, endPoint x: 382, endPoint y: 208, distance: 361.2
click at [403, 208] on div "This development led to significant advancements in medicine and public health,…" at bounding box center [562, 193] width 318 height 56
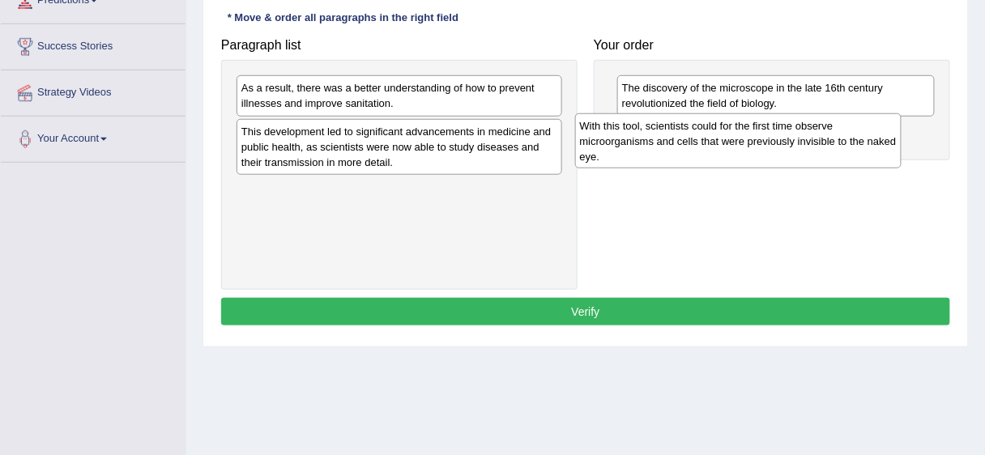
drag, startPoint x: 369, startPoint y: 151, endPoint x: 707, endPoint y: 145, distance: 338.7
click at [707, 145] on div "With this tool, scientists could for the first time observe microorganisms and …" at bounding box center [738, 141] width 326 height 56
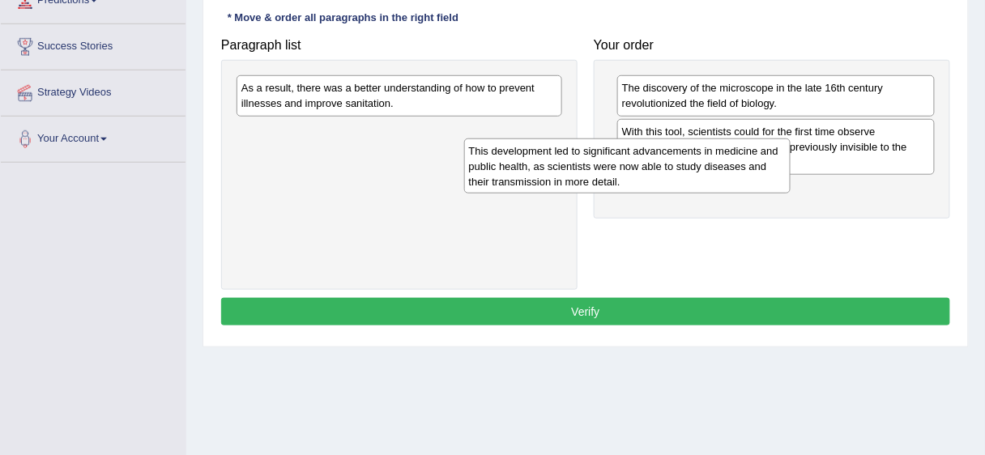
drag, startPoint x: 437, startPoint y: 147, endPoint x: 722, endPoint y: 151, distance: 284.4
click at [732, 162] on div "This development led to significant advancements in medicine and public health,…" at bounding box center [627, 167] width 326 height 56
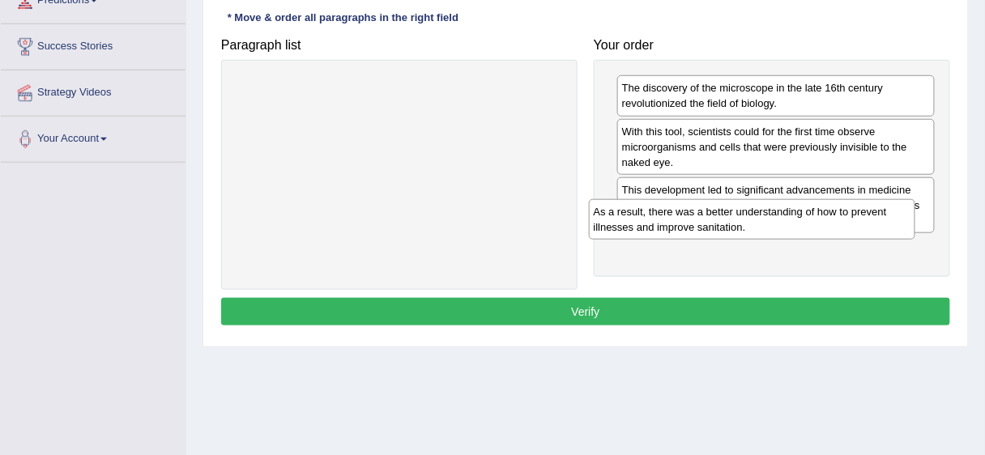
drag, startPoint x: 420, startPoint y: 122, endPoint x: 773, endPoint y: 220, distance: 365.8
click at [773, 220] on div "As a result, there was a better understanding of how to prevent illnesses and i…" at bounding box center [752, 219] width 326 height 41
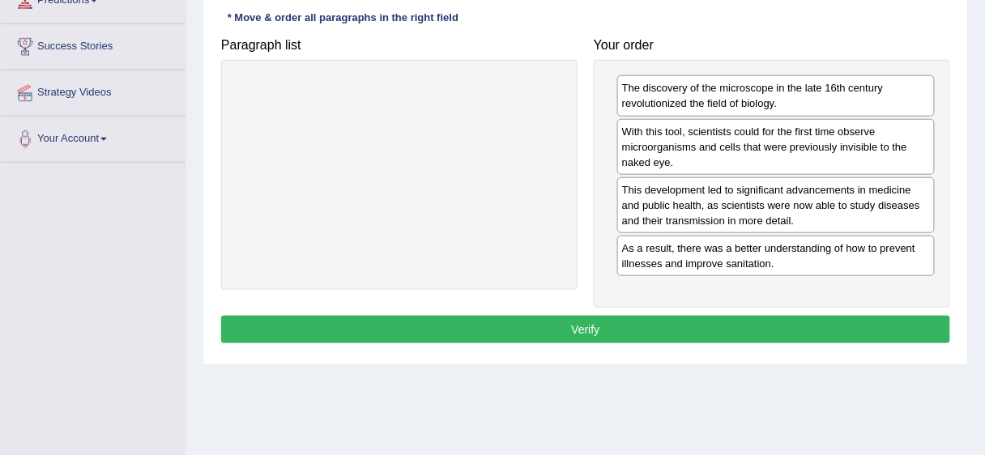
click at [719, 323] on button "Verify" at bounding box center [585, 330] width 729 height 28
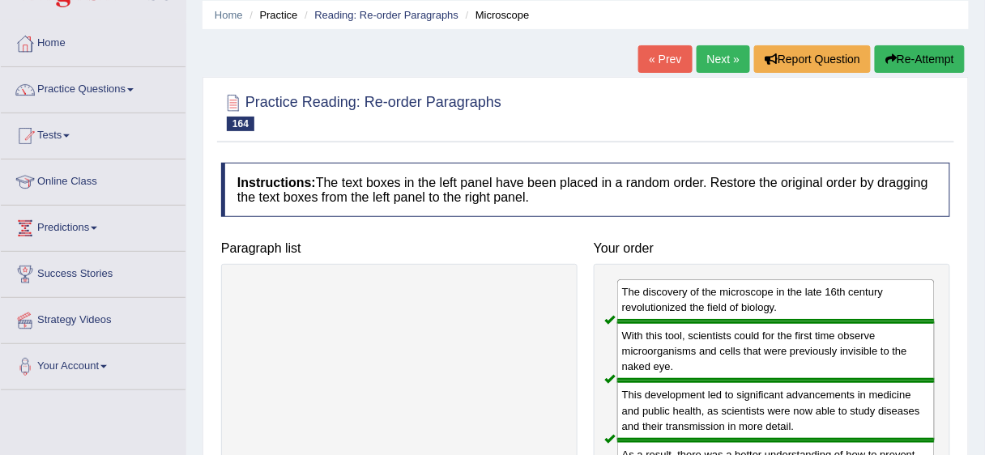
scroll to position [0, 0]
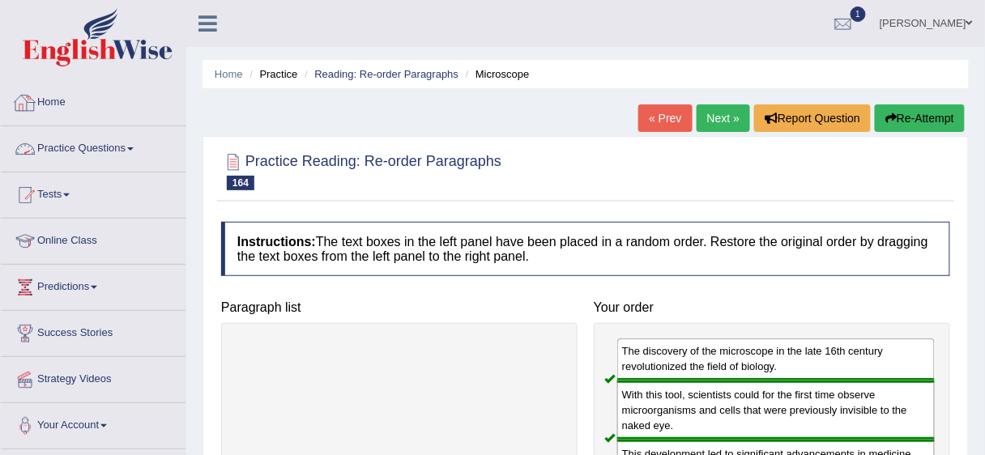
click at [80, 143] on link "Practice Questions" at bounding box center [93, 146] width 185 height 41
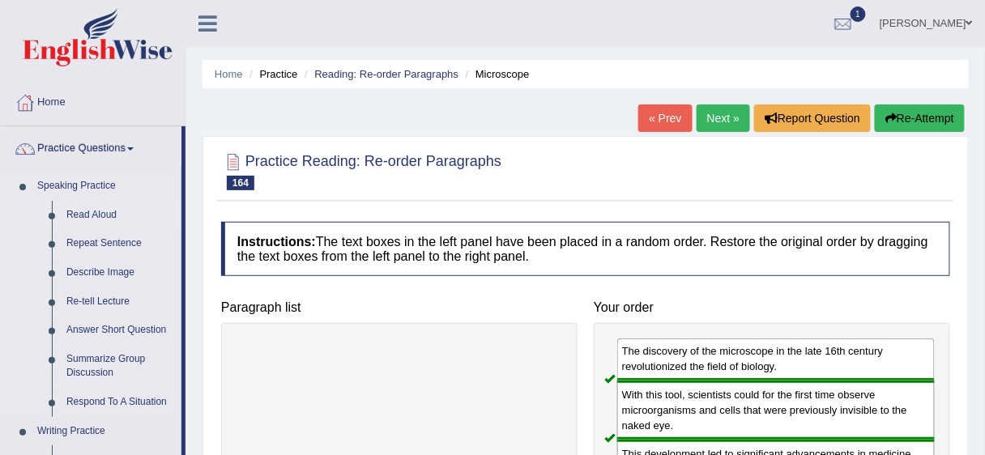
click at [75, 213] on link "Read Aloud" at bounding box center [120, 215] width 122 height 29
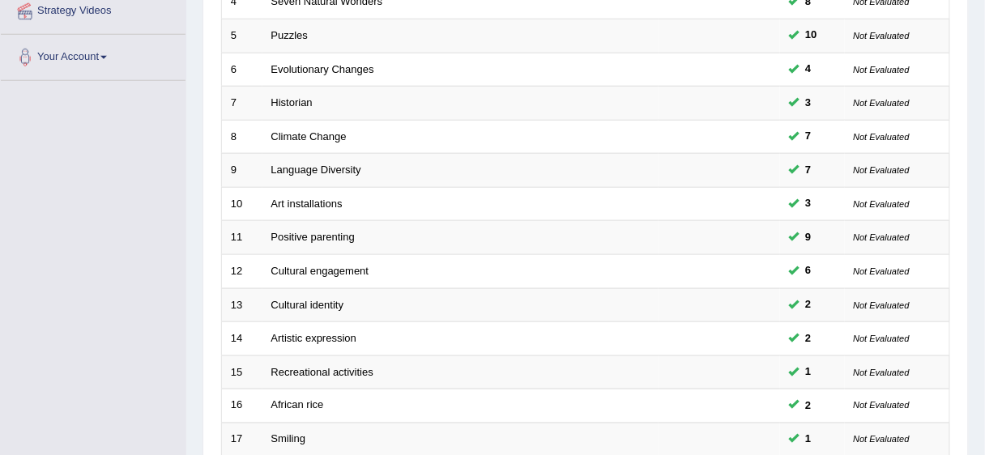
scroll to position [609, 0]
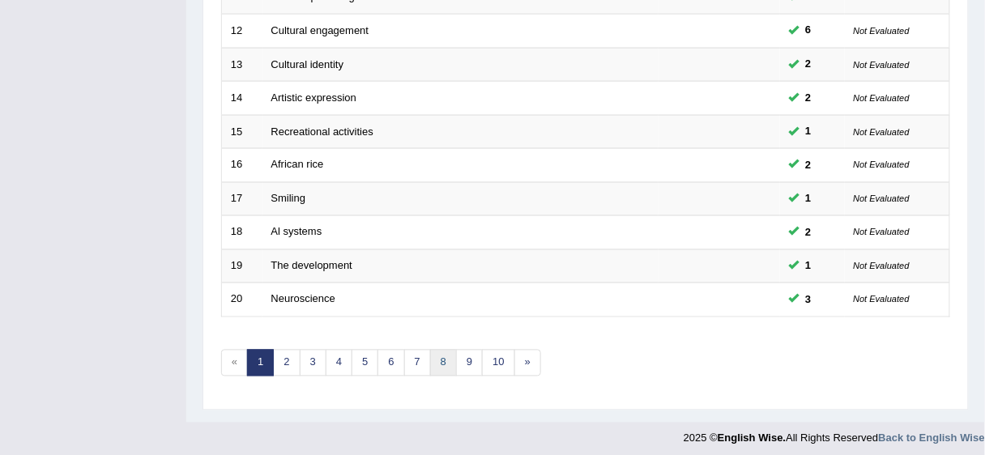
click at [441, 350] on link "8" at bounding box center [443, 363] width 27 height 27
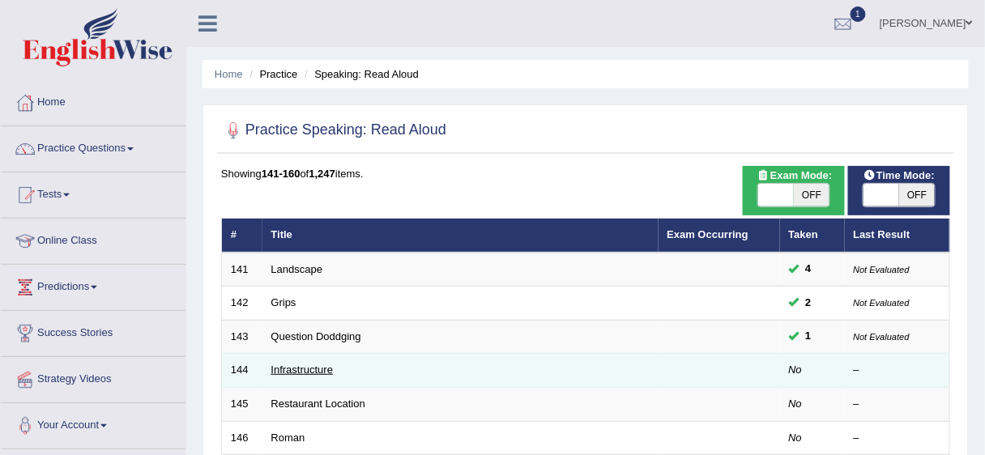
click at [319, 368] on link "Infrastructure" at bounding box center [302, 370] width 62 height 12
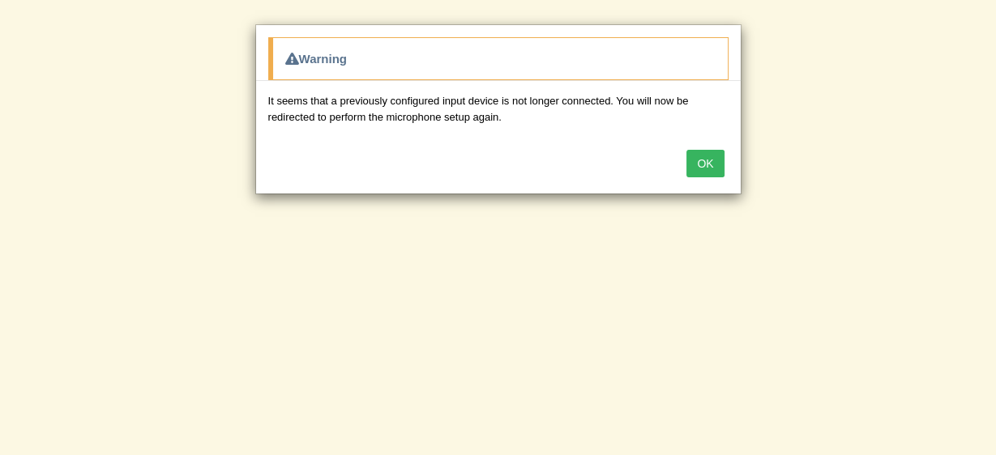
click at [689, 161] on button "OK" at bounding box center [704, 164] width 37 height 28
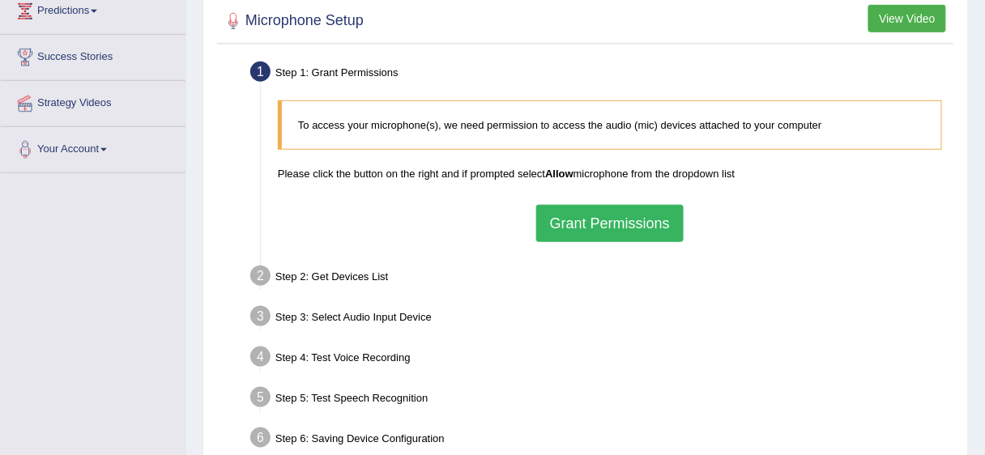
scroll to position [279, 0]
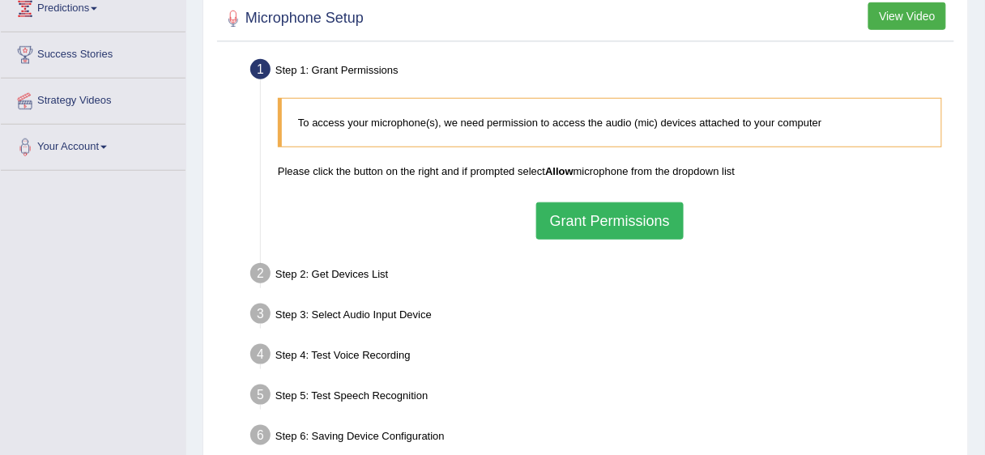
click at [638, 224] on button "Grant Permissions" at bounding box center [609, 221] width 147 height 37
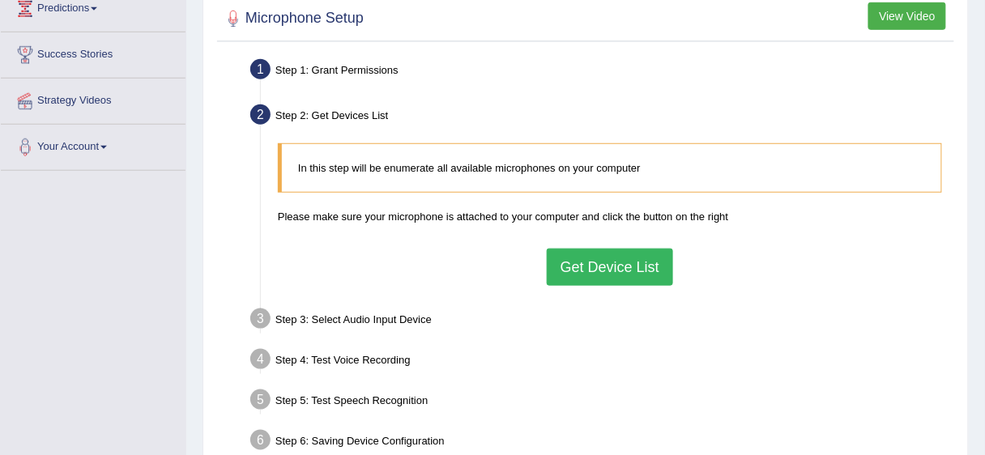
click at [602, 265] on button "Get Device List" at bounding box center [610, 267] width 126 height 37
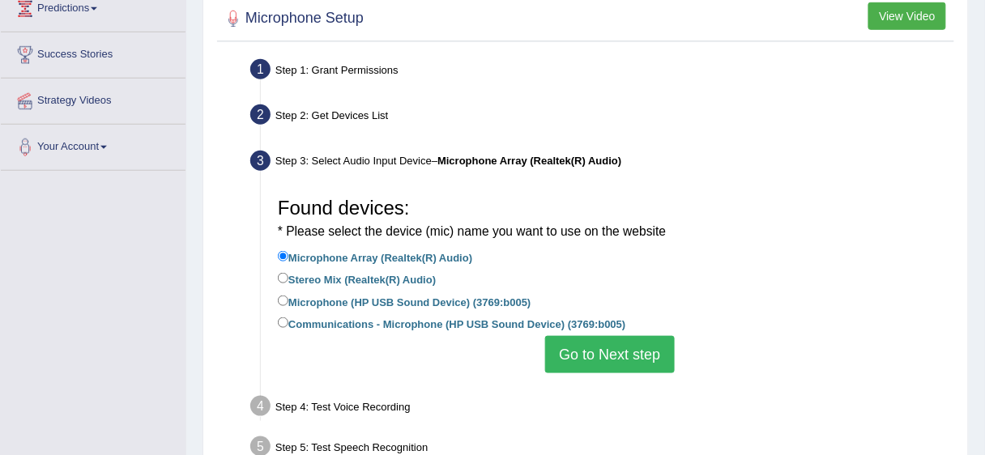
drag, startPoint x: 354, startPoint y: 305, endPoint x: 437, endPoint y: 325, distance: 85.1
click at [355, 305] on label "Microphone (HP USB Sound Device) (3769:b005)" at bounding box center [405, 301] width 254 height 18
click at [288, 305] on input "Microphone (HP USB Sound Device) (3769:b005)" at bounding box center [283, 301] width 11 height 11
radio input "true"
click at [571, 358] on button "Go to Next step" at bounding box center [609, 354] width 129 height 37
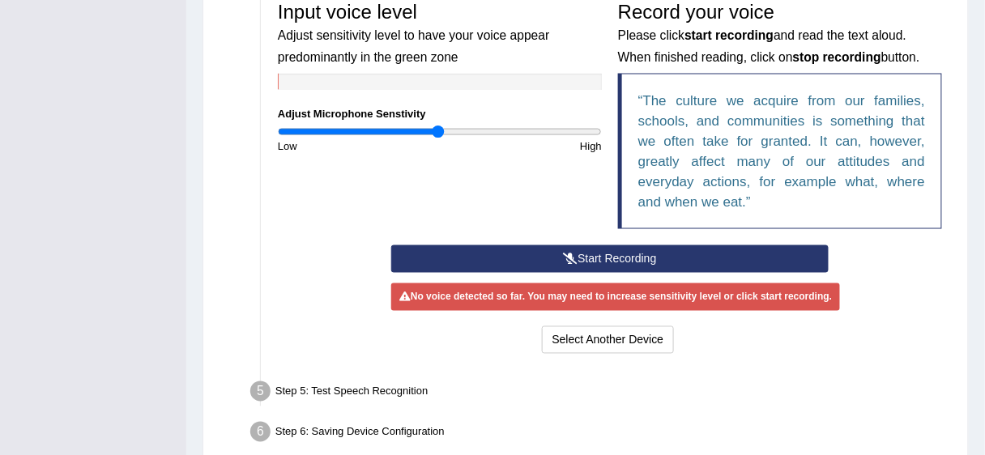
scroll to position [540, 0]
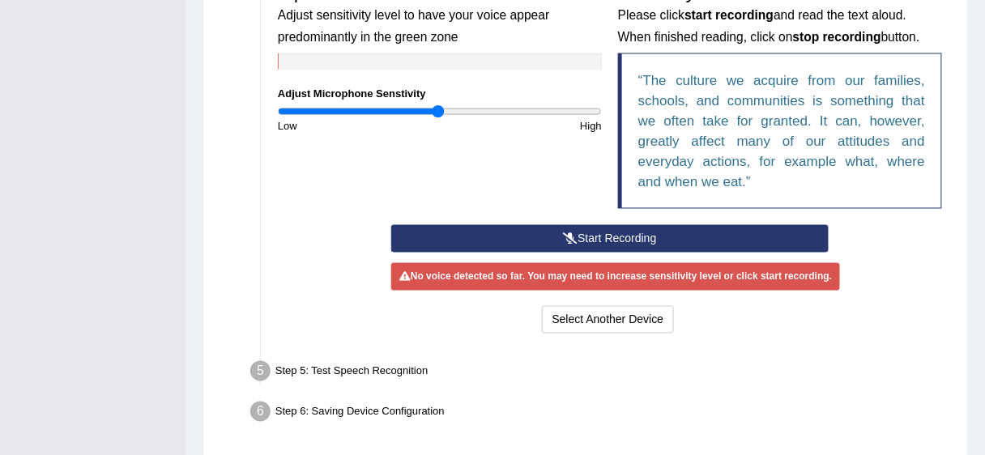
click at [626, 237] on button "Start Recording" at bounding box center [609, 239] width 437 height 28
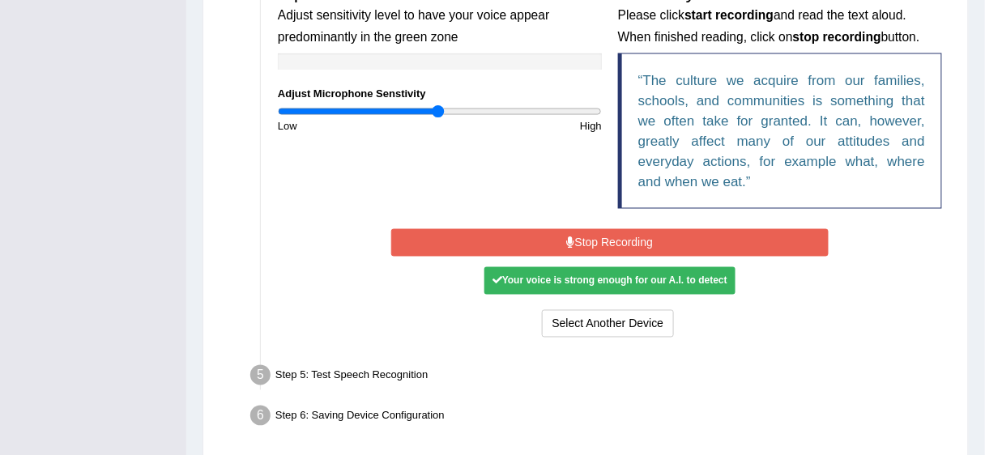
click at [625, 236] on button "Stop Recording" at bounding box center [609, 243] width 437 height 28
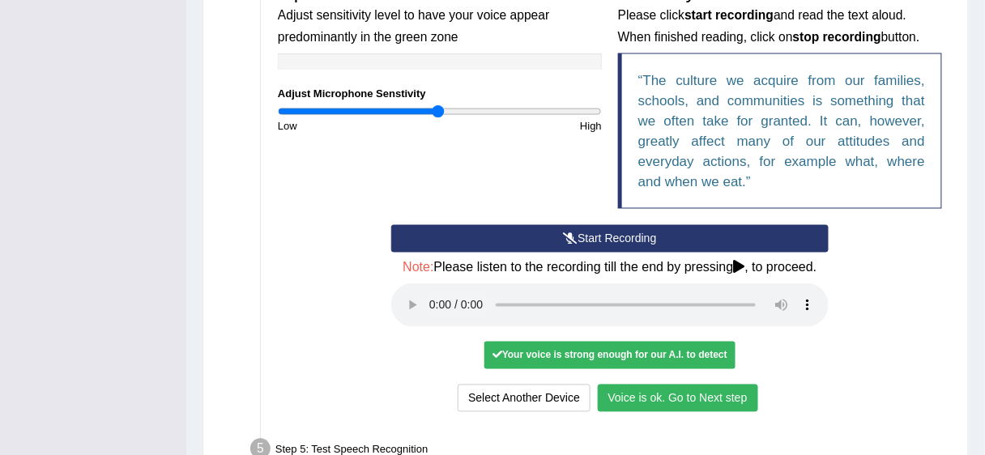
click at [661, 399] on button "Voice is ok. Go to Next step" at bounding box center [678, 399] width 160 height 28
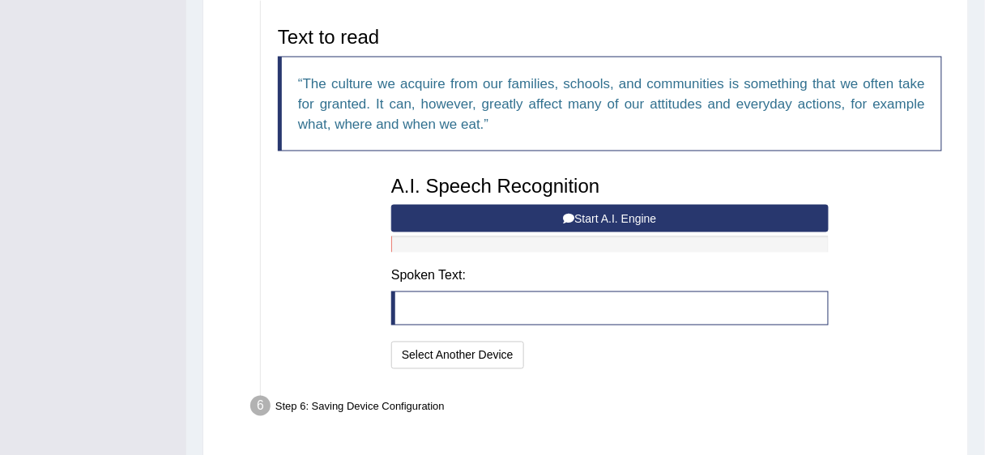
click at [617, 210] on button "Start A.I. Engine" at bounding box center [609, 219] width 437 height 28
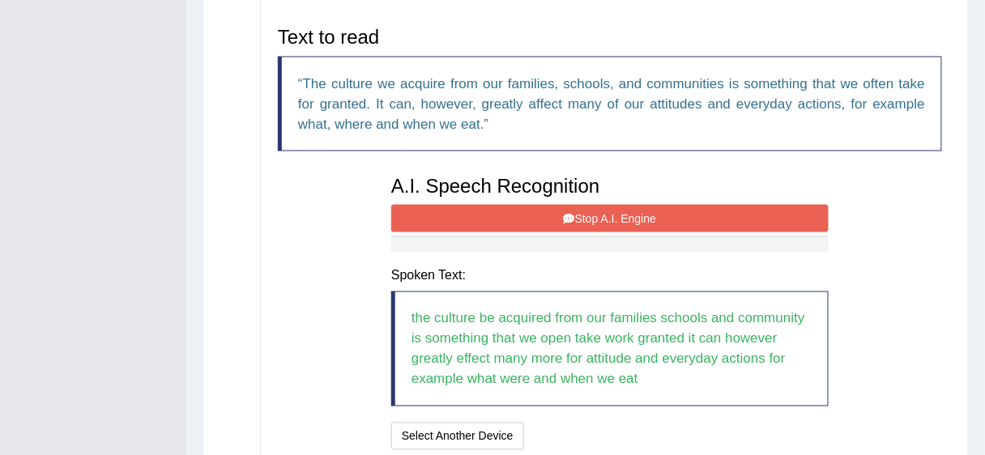
scroll to position [671, 0]
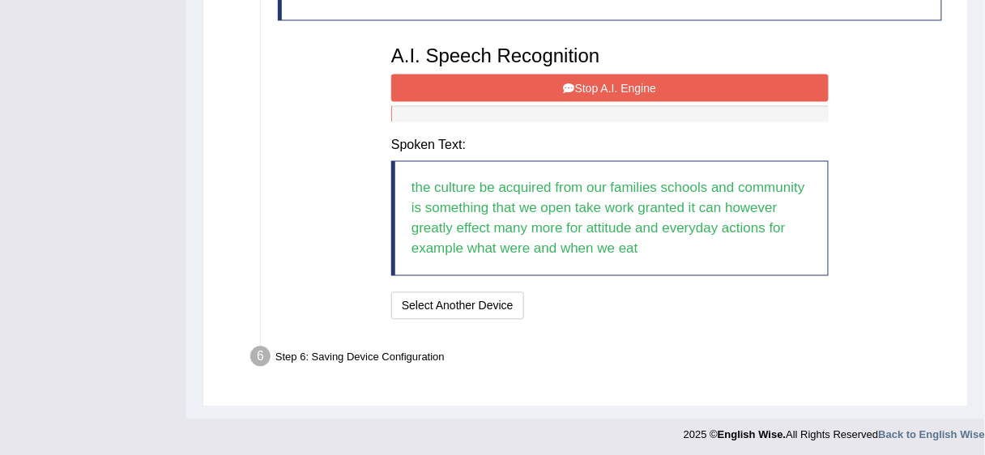
click at [612, 87] on button "Stop A.I. Engine" at bounding box center [609, 89] width 437 height 28
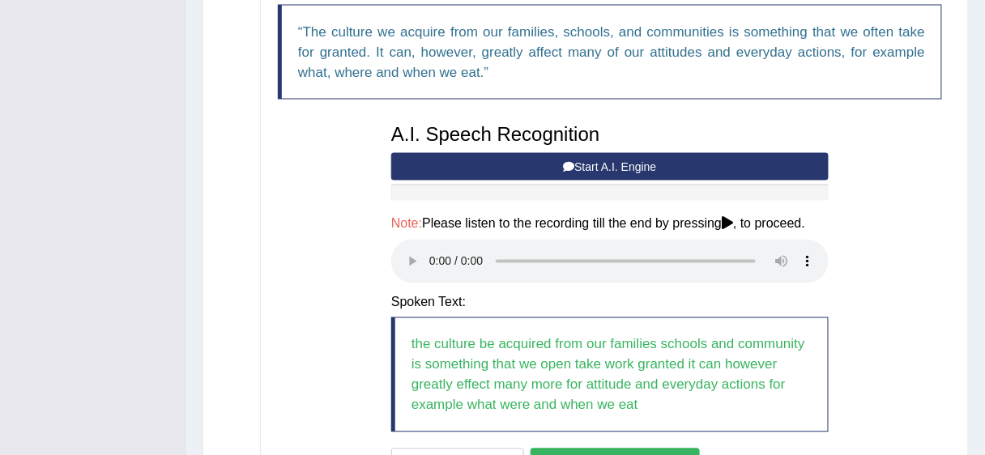
scroll to position [750, 0]
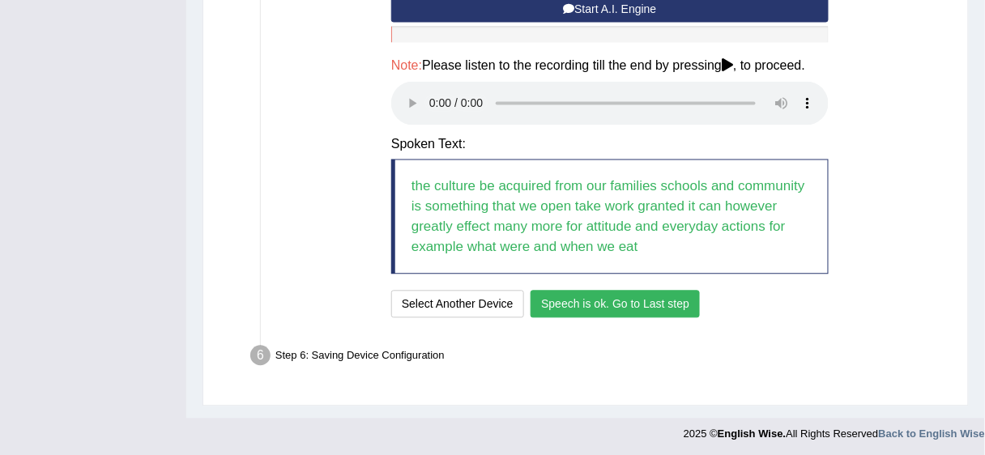
click at [616, 295] on button "Speech is ok. Go to Last step" at bounding box center [615, 305] width 169 height 28
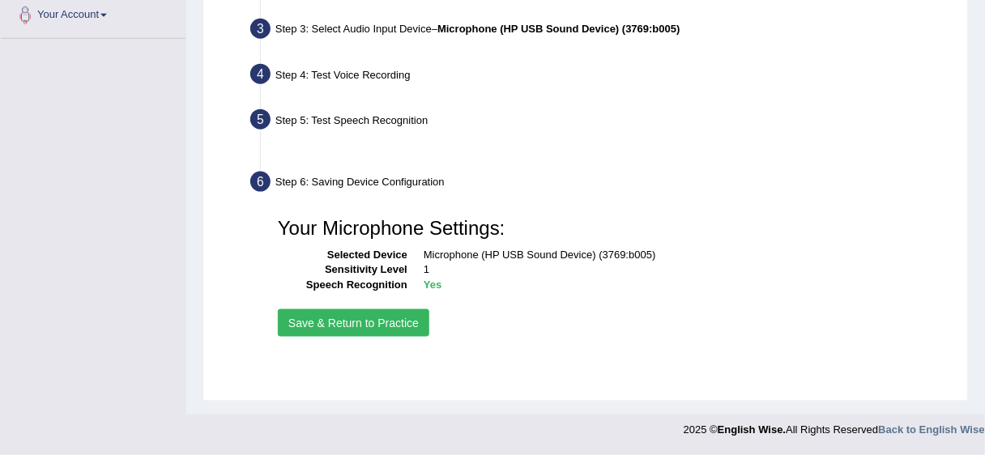
scroll to position [395, 0]
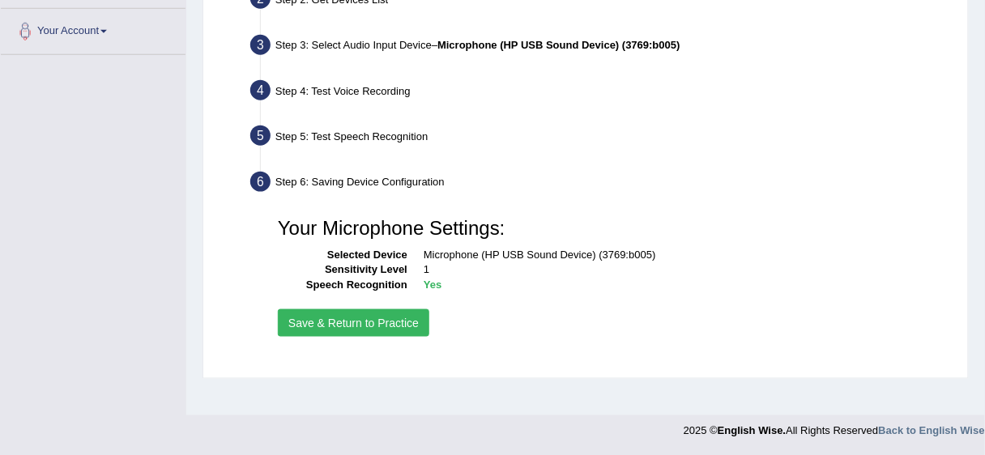
click at [399, 323] on button "Save & Return to Practice" at bounding box center [353, 323] width 151 height 28
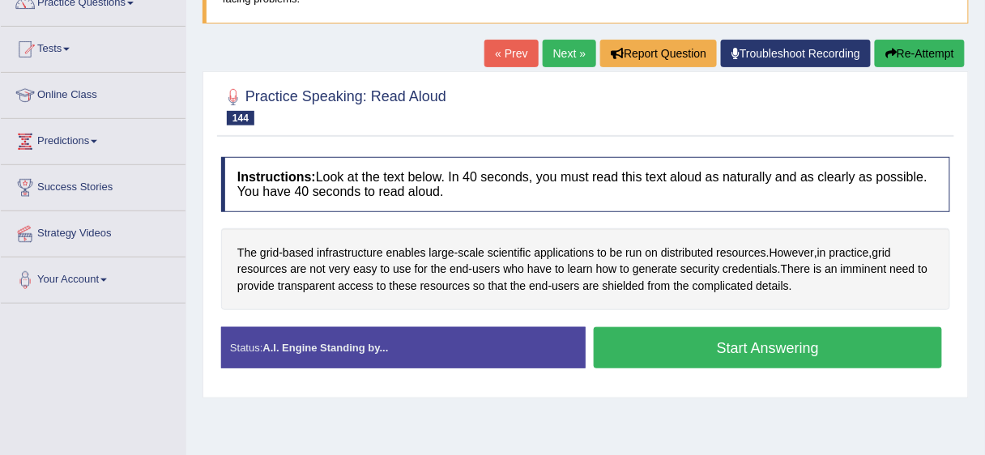
scroll to position [178, 0]
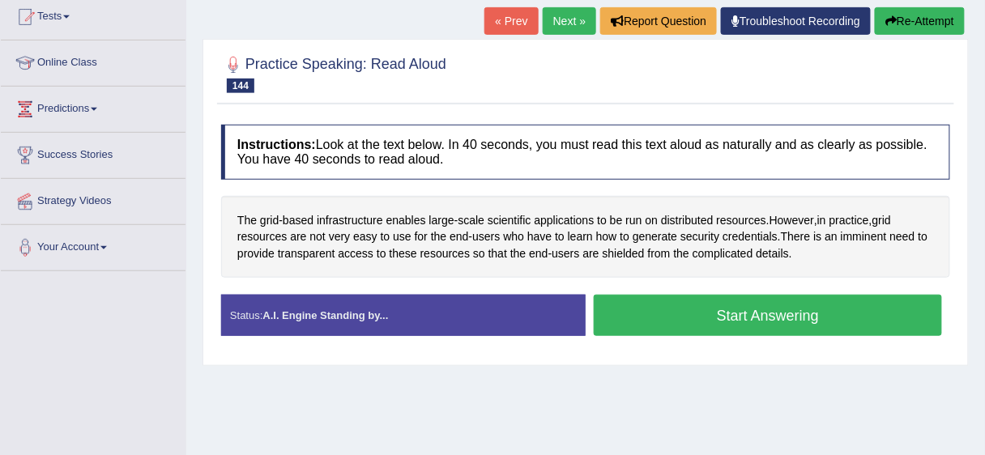
click at [733, 304] on button "Start Answering" at bounding box center [768, 315] width 348 height 41
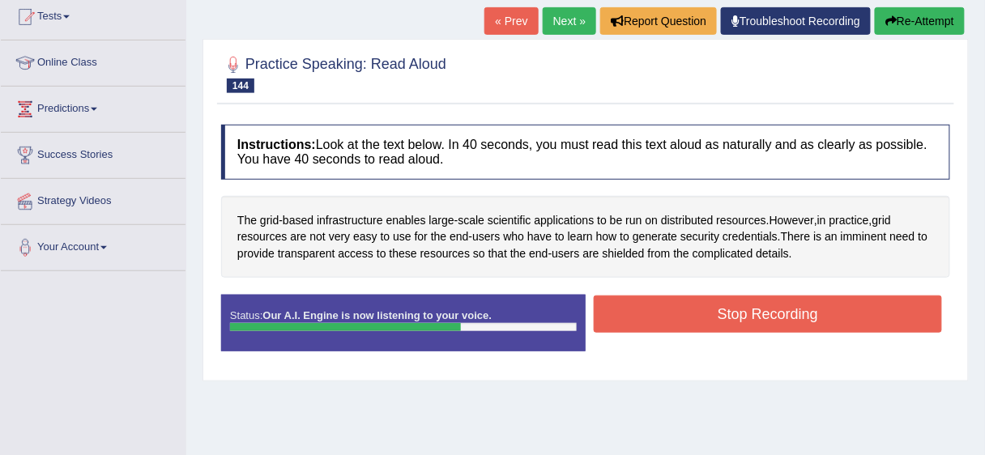
click at [733, 304] on button "Stop Recording" at bounding box center [768, 314] width 348 height 37
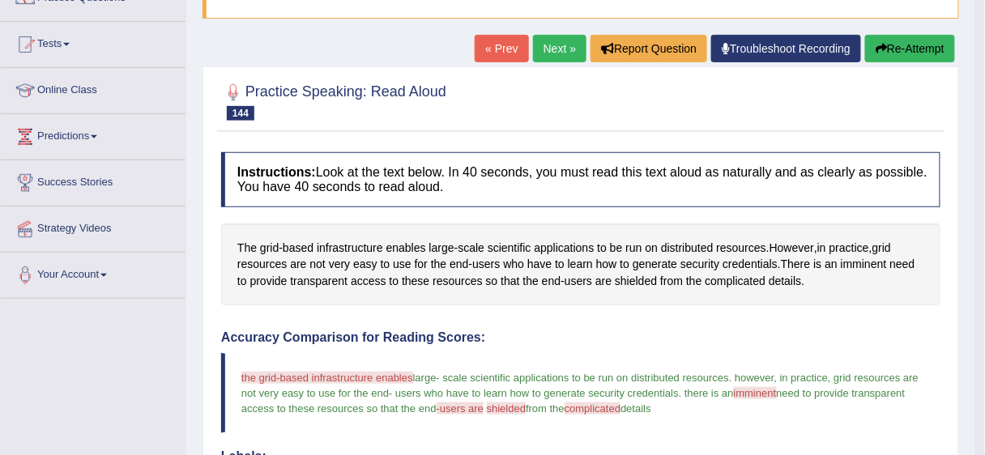
scroll to position [139, 0]
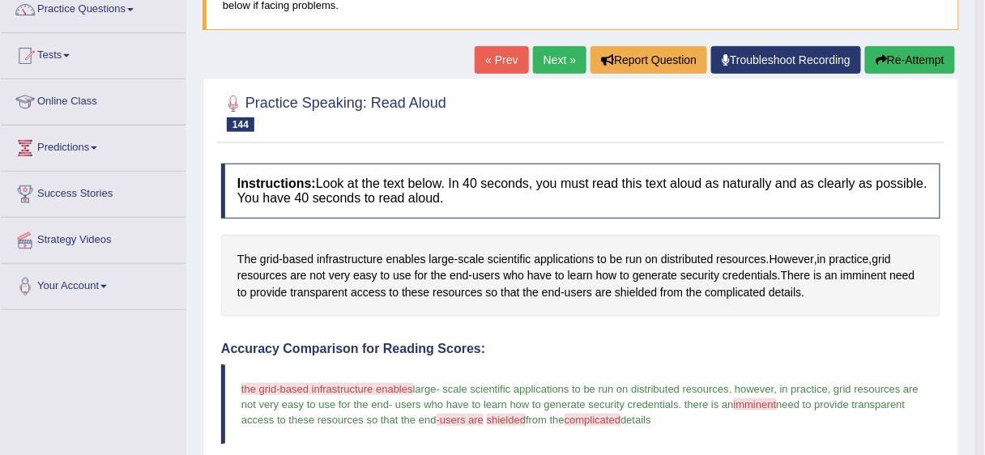
click at [902, 59] on button "Re-Attempt" at bounding box center [910, 60] width 90 height 28
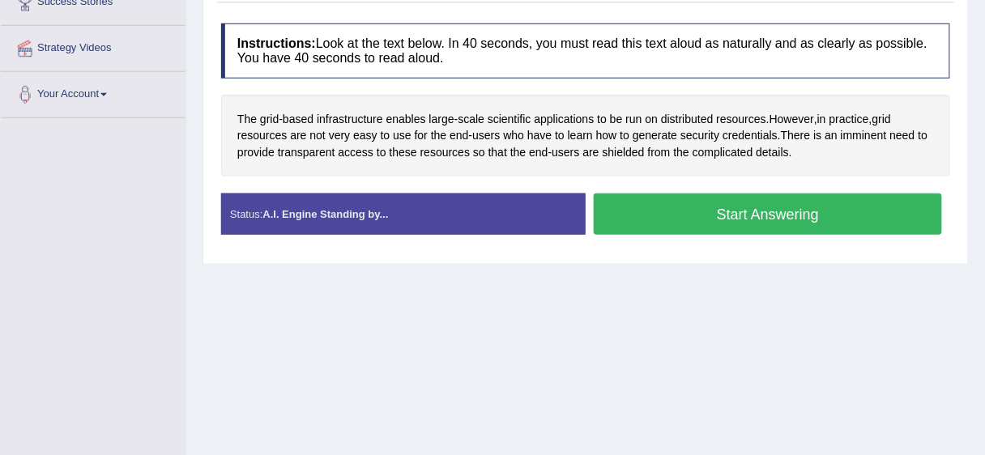
scroll to position [395, 0]
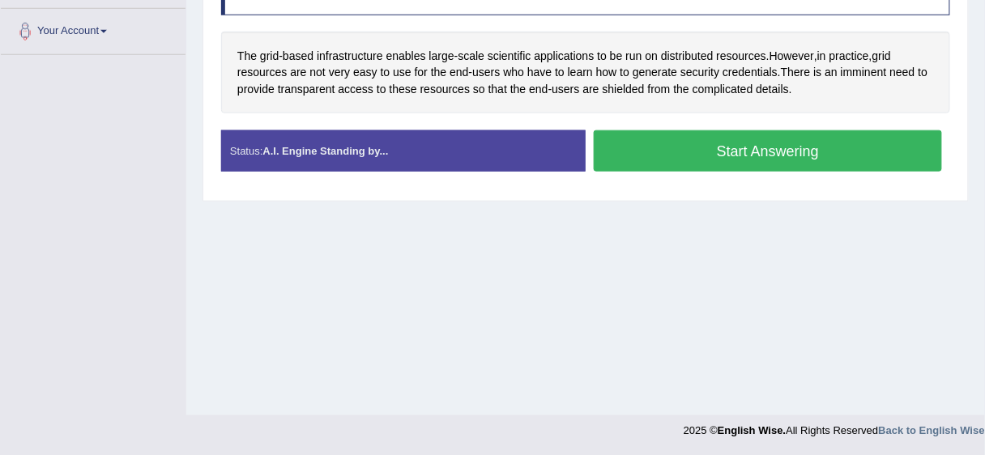
click at [743, 147] on button "Start Answering" at bounding box center [768, 150] width 348 height 41
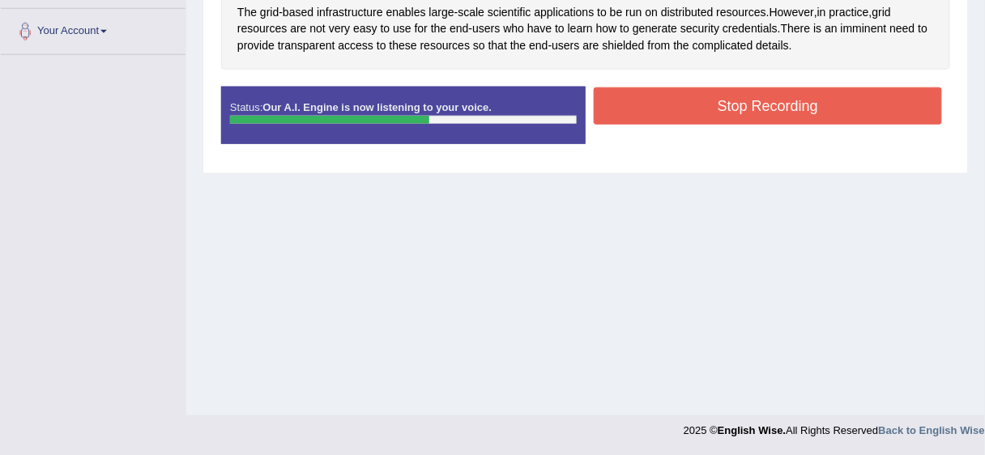
click at [757, 87] on button "Stop Recording" at bounding box center [768, 105] width 348 height 37
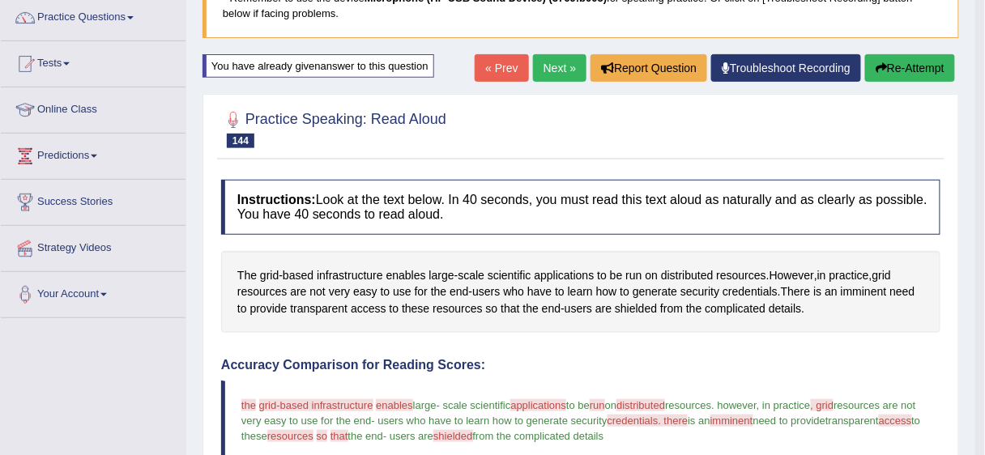
scroll to position [123, 0]
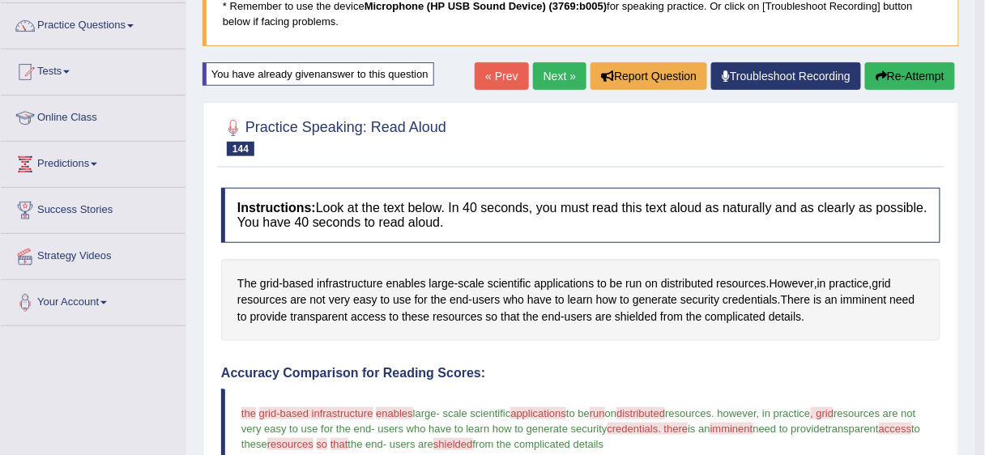
click at [918, 83] on button "Re-Attempt" at bounding box center [910, 76] width 90 height 28
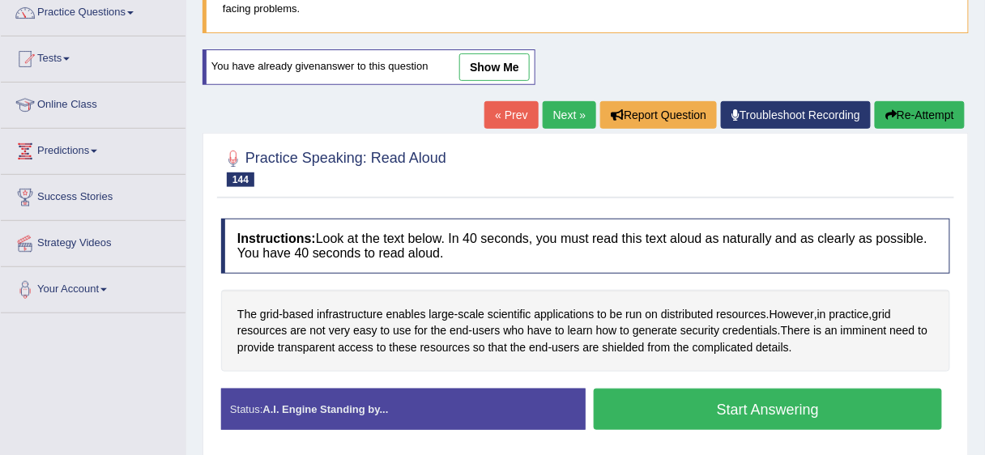
drag, startPoint x: 676, startPoint y: 412, endPoint x: 673, endPoint y: 399, distance: 12.4
click at [676, 412] on button "Start Answering" at bounding box center [768, 409] width 348 height 41
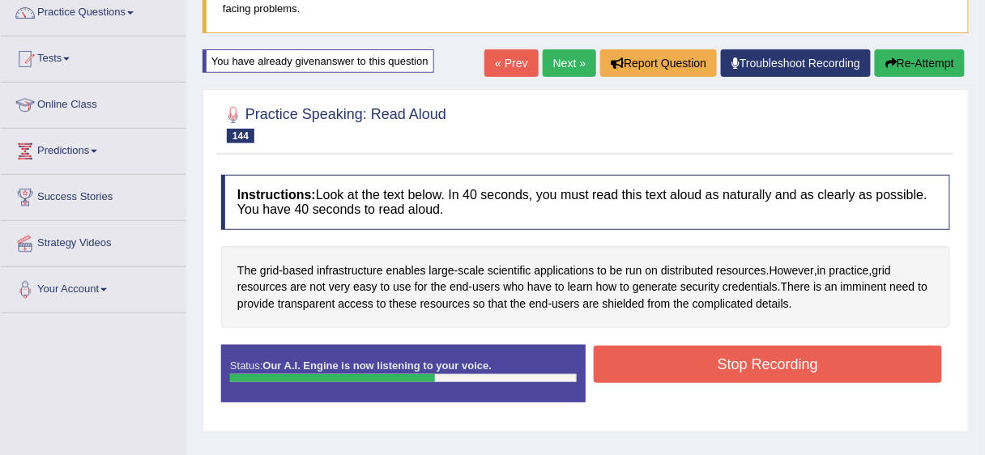
click at [677, 365] on button "Stop Recording" at bounding box center [768, 364] width 348 height 37
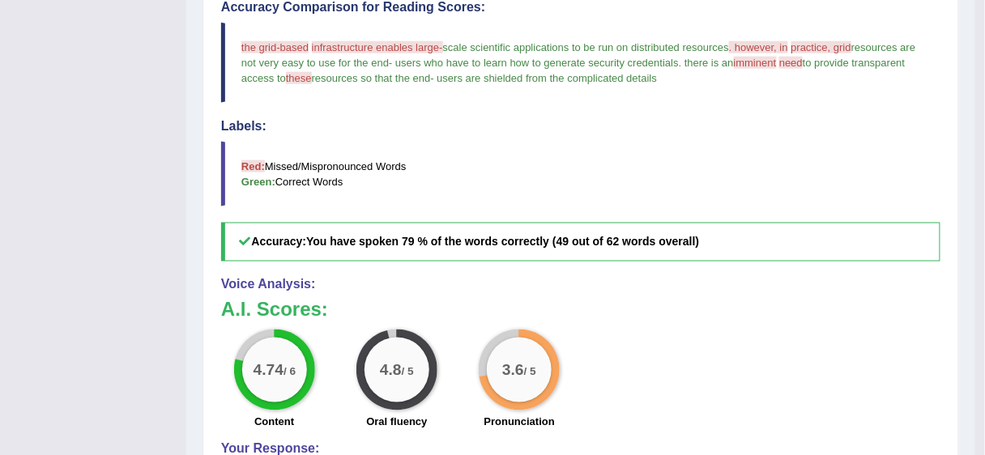
scroll to position [499, 0]
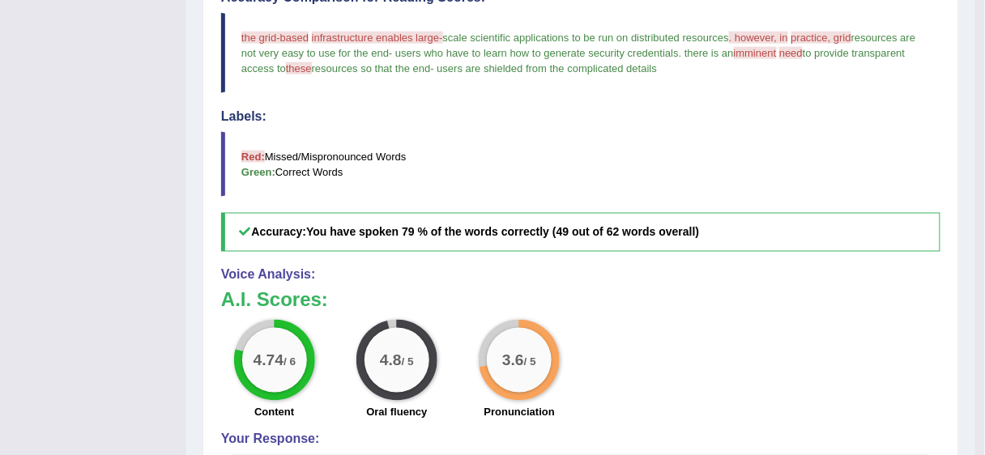
drag, startPoint x: 983, startPoint y: 207, endPoint x: 991, endPoint y: 251, distance: 45.1
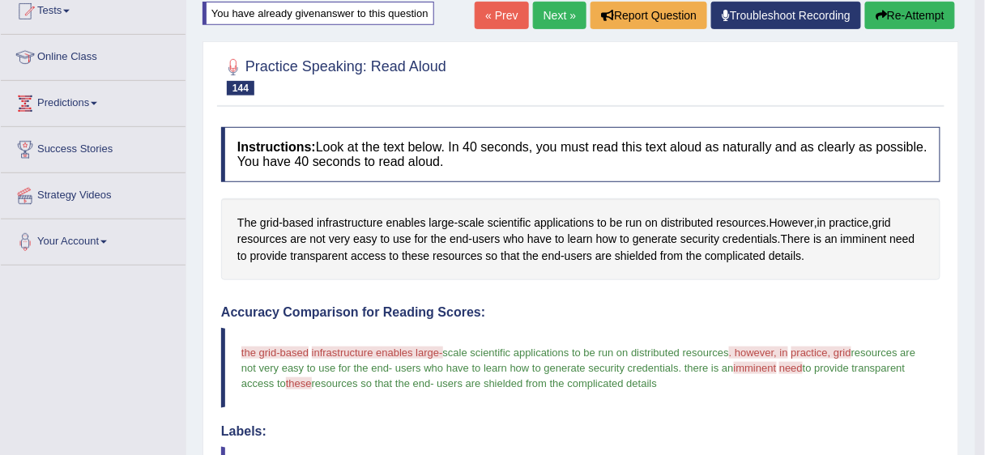
scroll to position [0, 0]
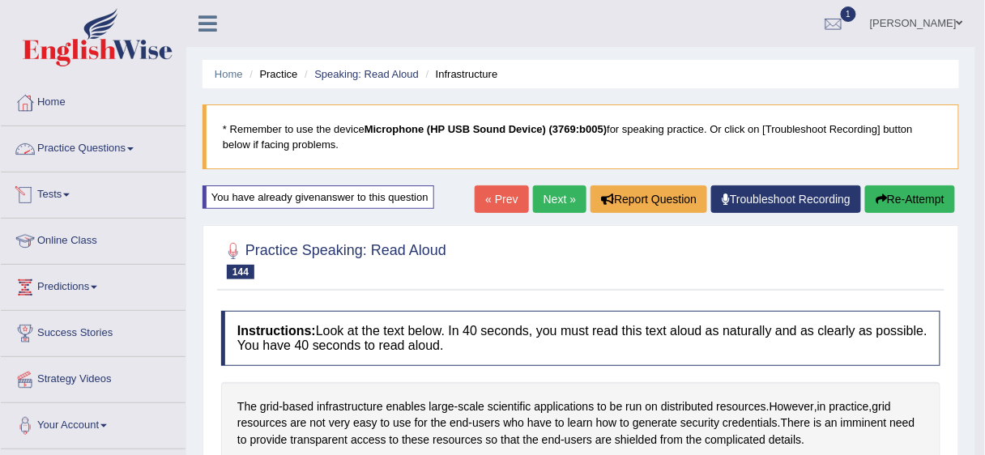
click at [91, 151] on link "Practice Questions" at bounding box center [93, 146] width 185 height 41
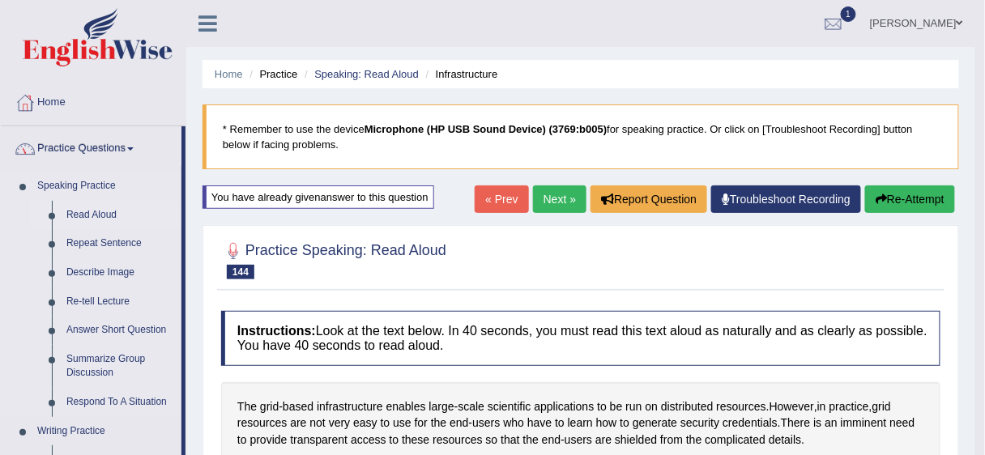
click at [79, 210] on link "Read Aloud" at bounding box center [120, 215] width 122 height 29
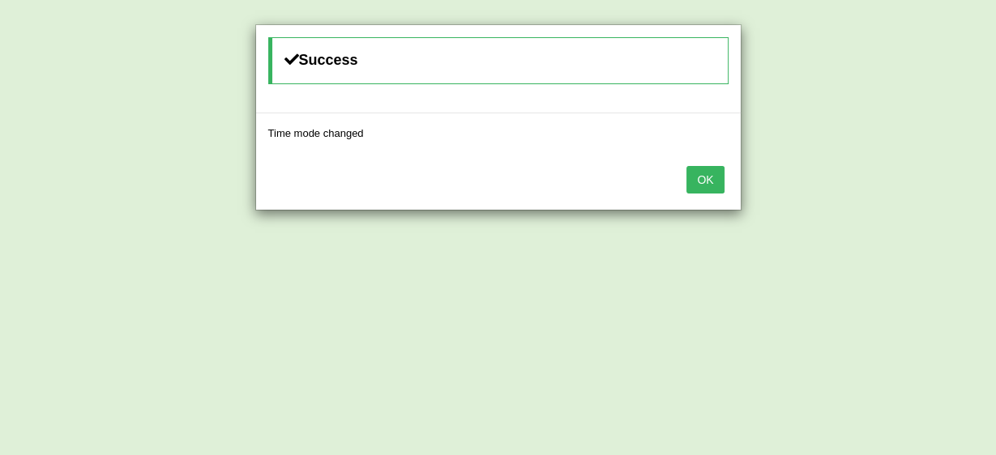
click at [708, 180] on button "OK" at bounding box center [704, 180] width 37 height 28
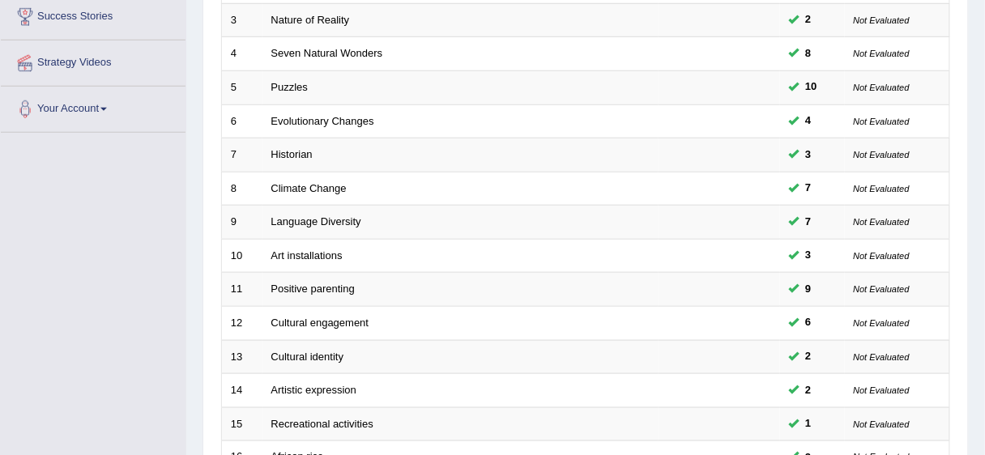
scroll to position [609, 0]
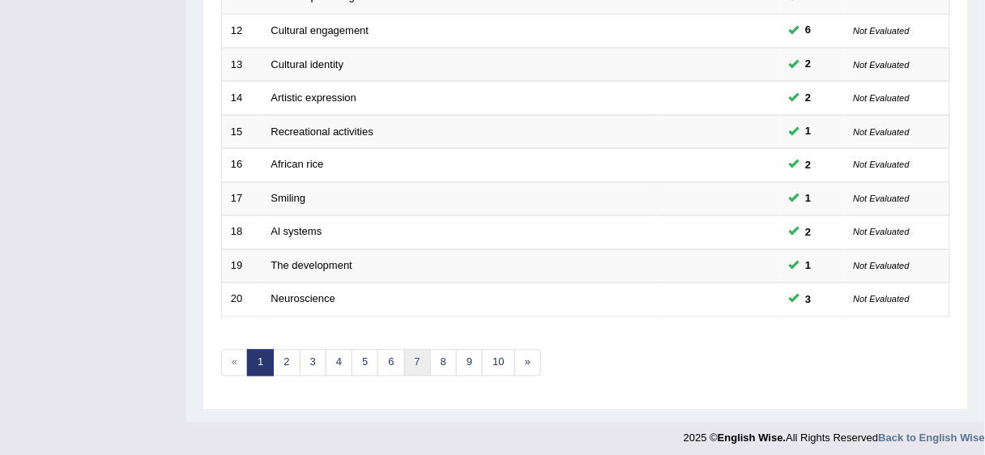
click at [417, 355] on link "7" at bounding box center [417, 363] width 27 height 27
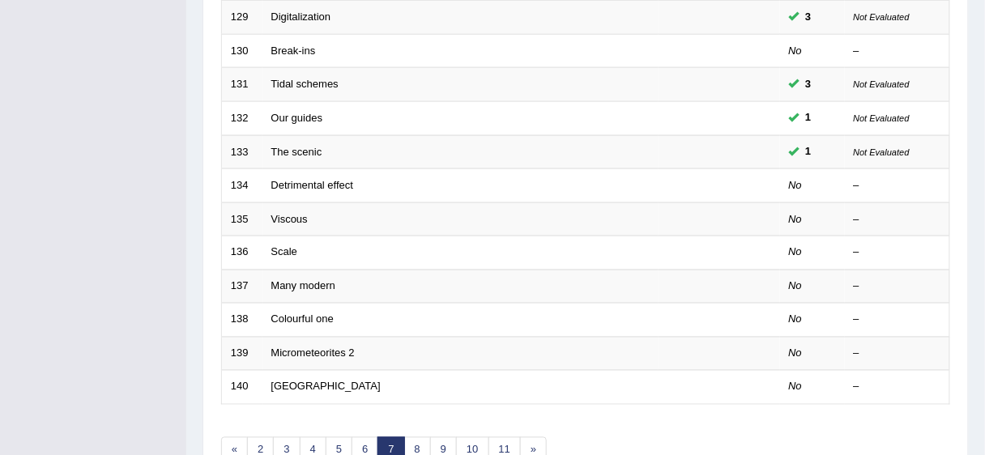
scroll to position [542, 0]
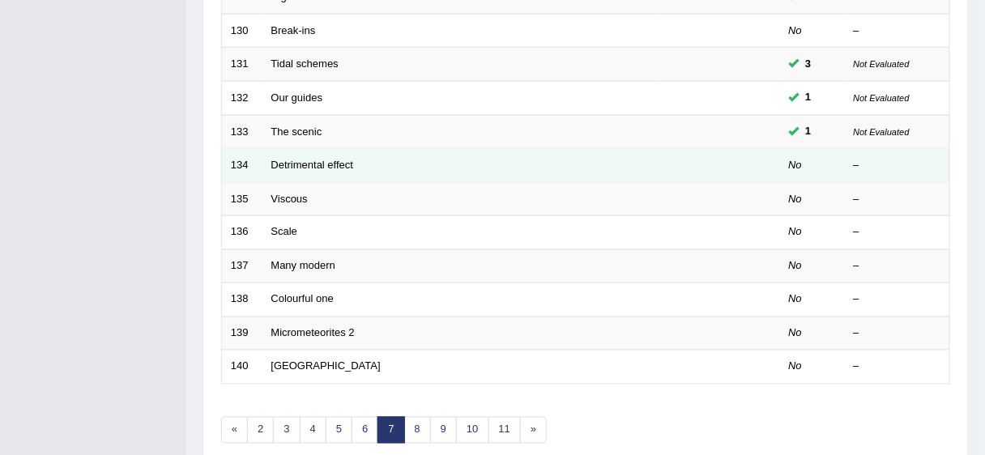
click at [354, 160] on td "Detrimental effect" at bounding box center [460, 166] width 396 height 34
click at [318, 159] on link "Detrimental effect" at bounding box center [312, 165] width 83 height 12
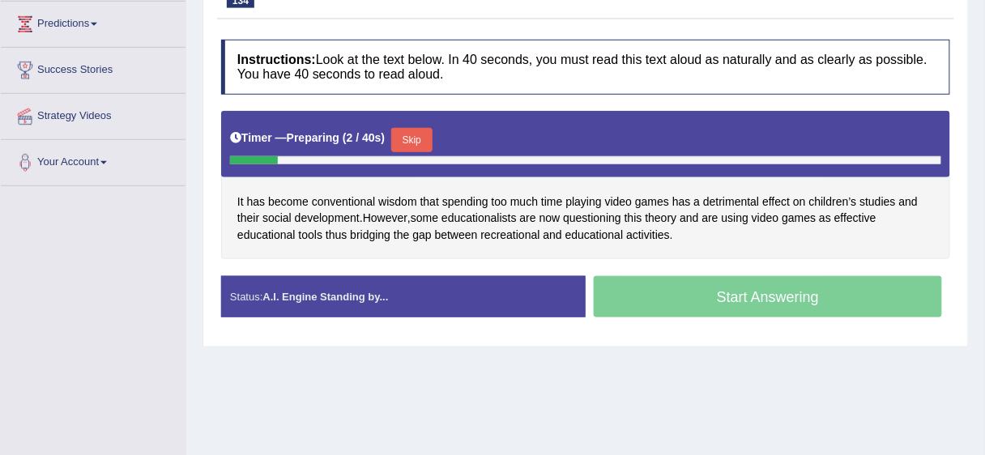
scroll to position [264, 0]
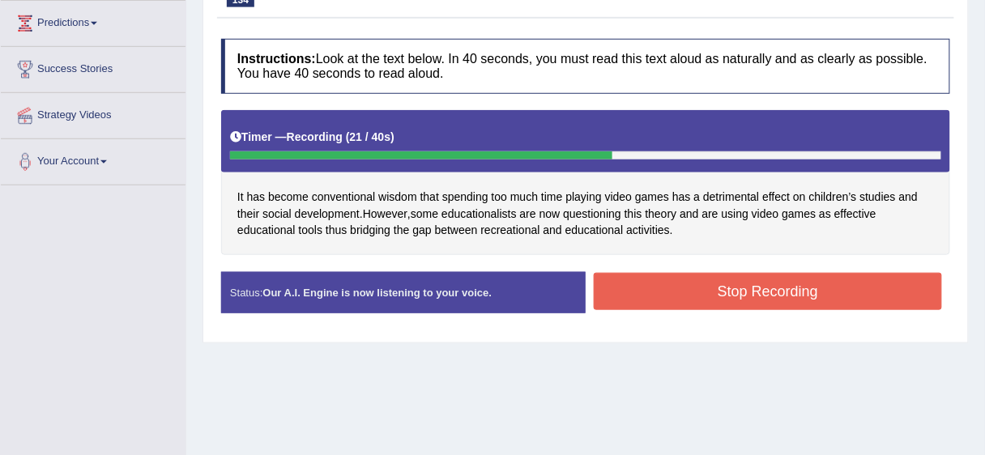
click at [684, 292] on button "Stop Recording" at bounding box center [768, 291] width 348 height 37
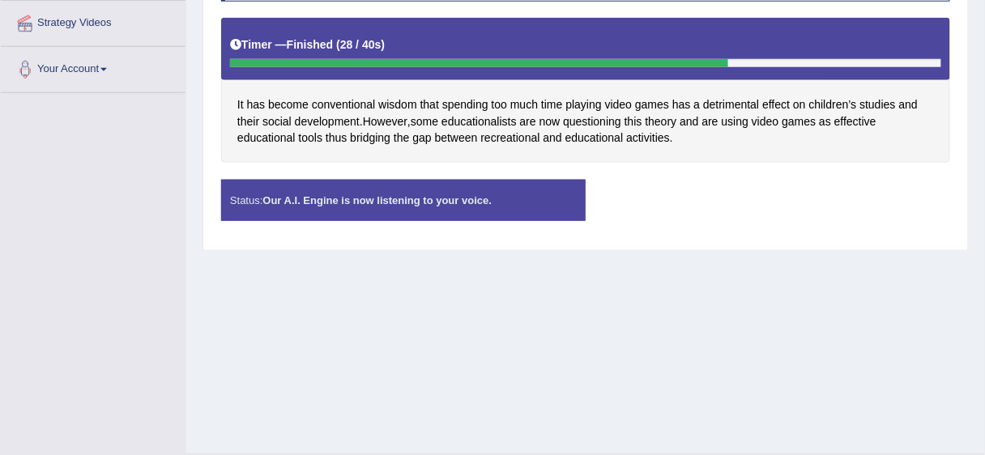
scroll to position [395, 0]
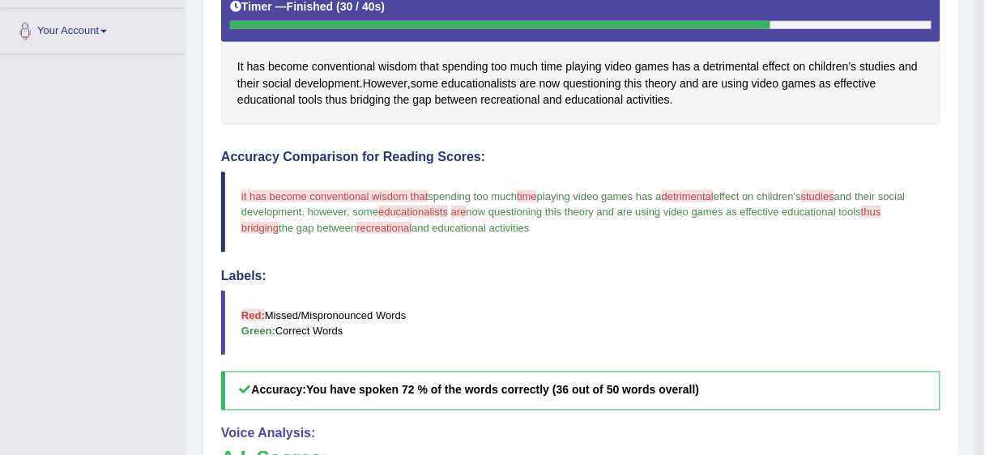
drag, startPoint x: 986, startPoint y: 224, endPoint x: 958, endPoint y: 366, distance: 144.6
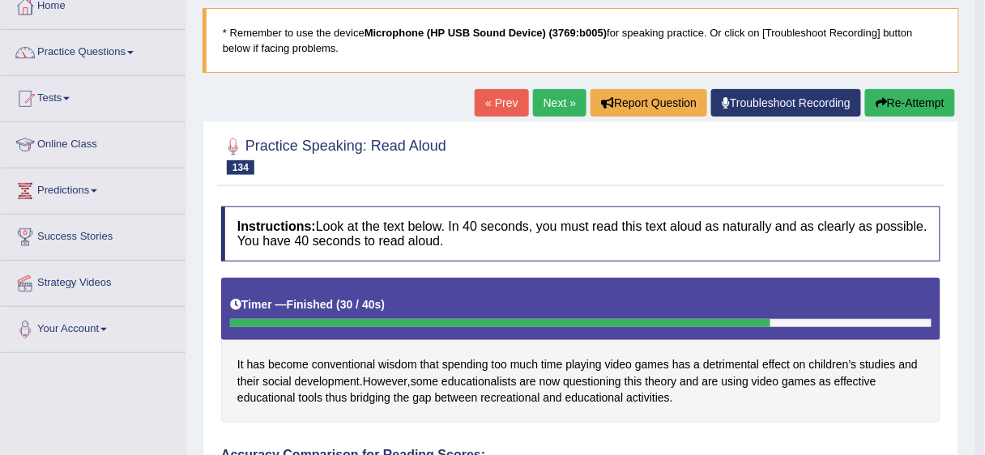
scroll to position [65, 0]
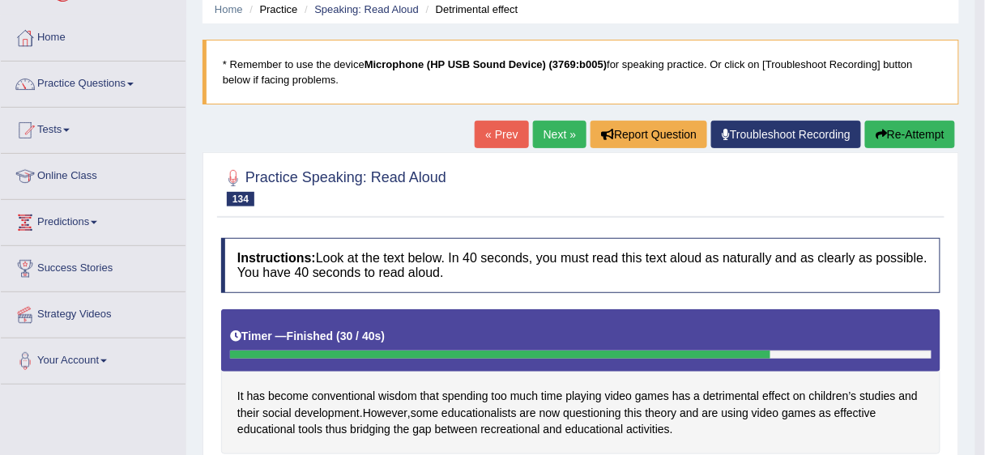
click at [925, 133] on button "Re-Attempt" at bounding box center [910, 135] width 90 height 28
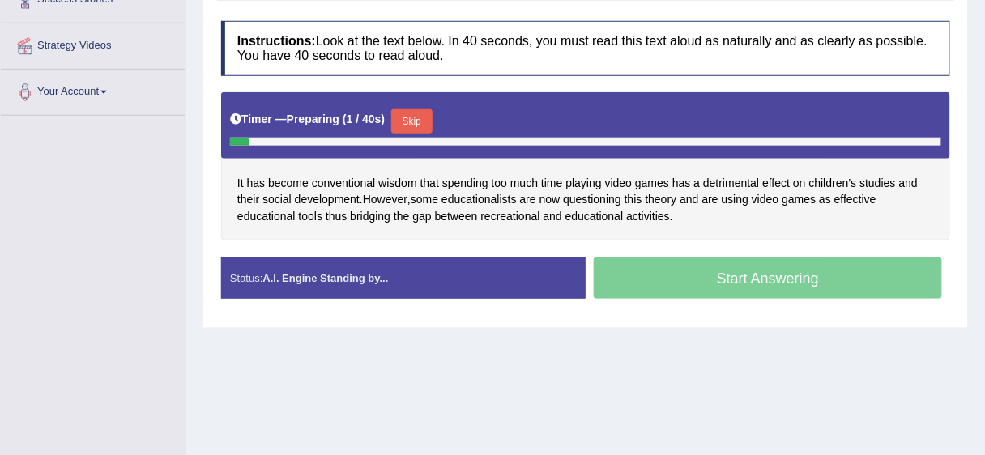
click at [416, 119] on button "Skip" at bounding box center [411, 121] width 41 height 24
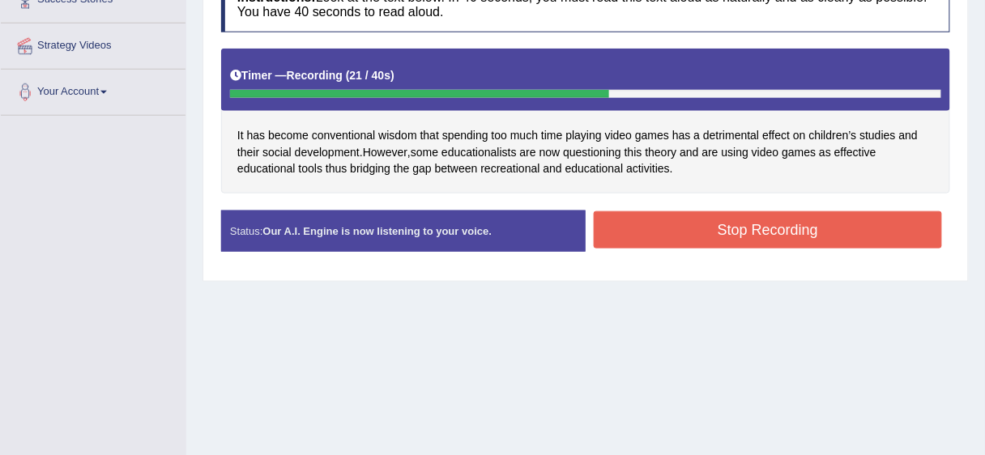
click at [667, 230] on button "Stop Recording" at bounding box center [768, 229] width 348 height 37
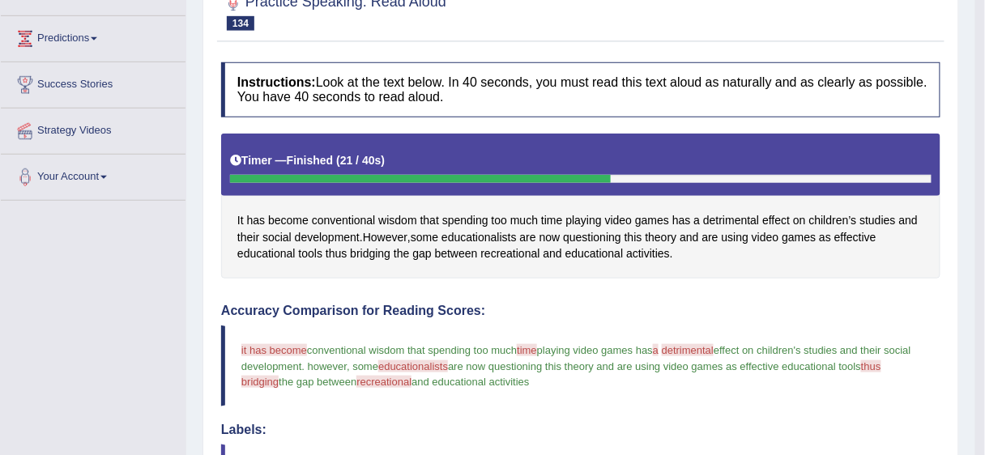
scroll to position [237, 0]
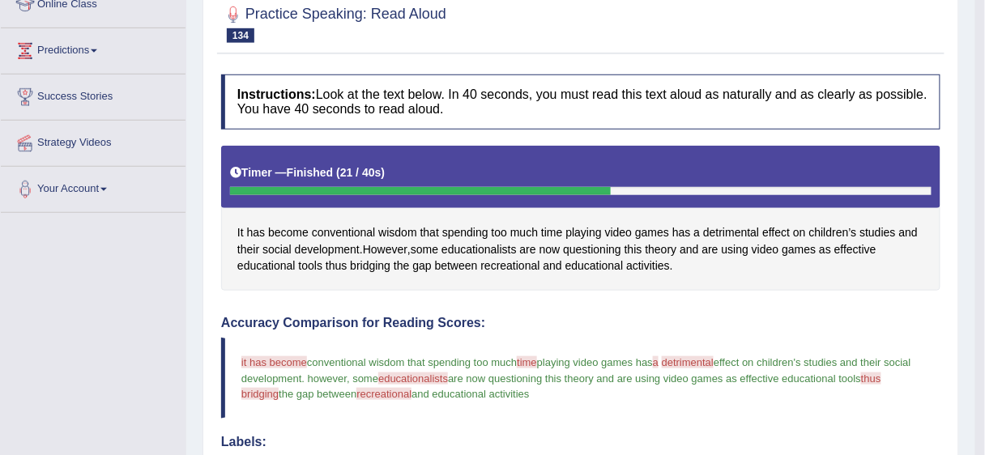
drag, startPoint x: 984, startPoint y: 126, endPoint x: 991, endPoint y: 78, distance: 49.0
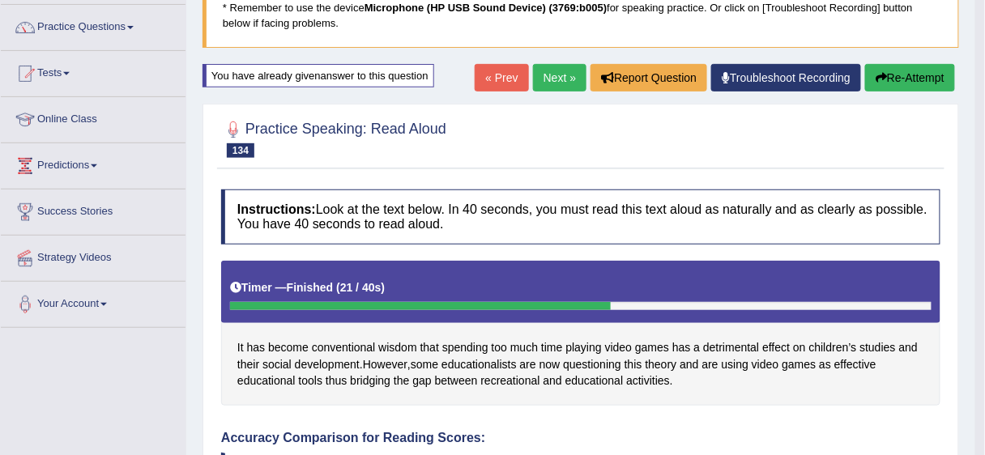
scroll to position [120, 0]
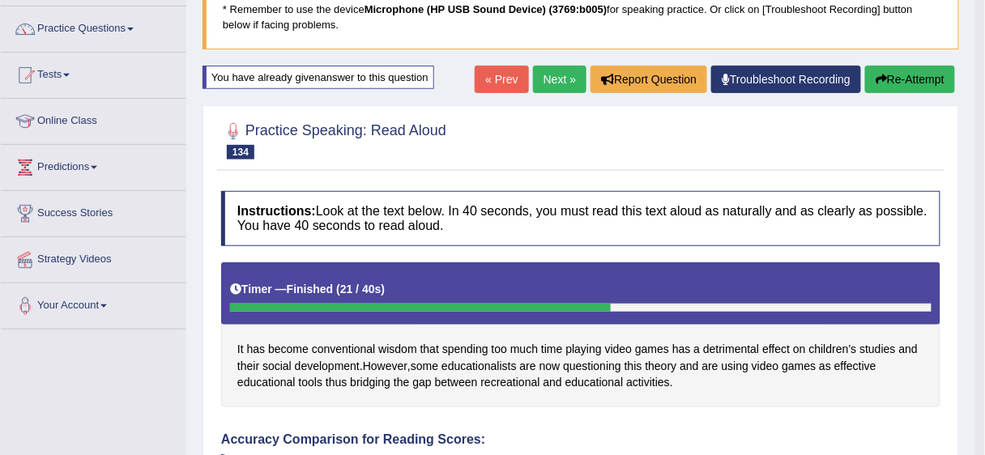
drag, startPoint x: 918, startPoint y: 79, endPoint x: 934, endPoint y: 85, distance: 17.2
click at [917, 80] on button "Re-Attempt" at bounding box center [910, 80] width 90 height 28
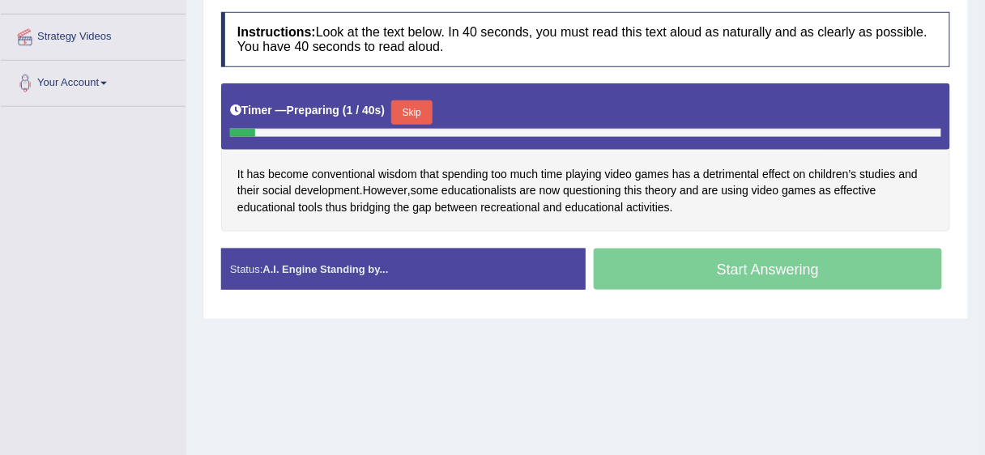
click at [421, 112] on button "Skip" at bounding box center [411, 112] width 41 height 24
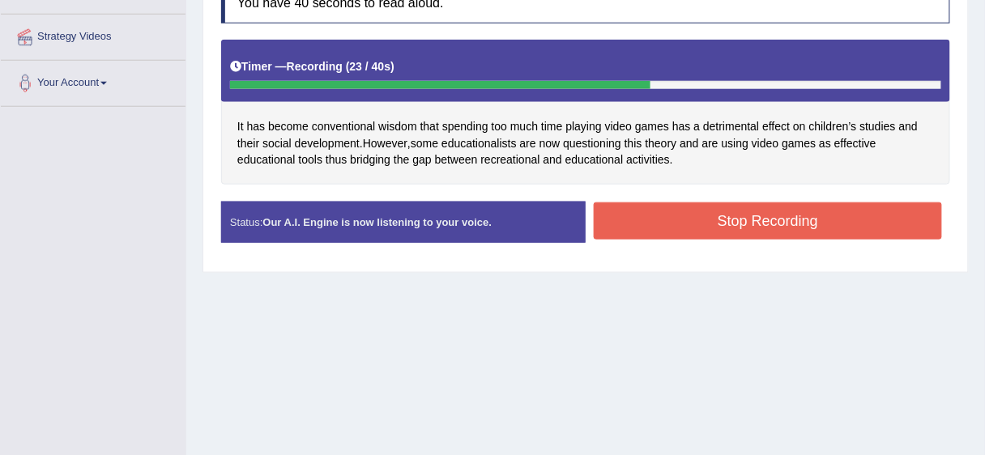
click at [630, 228] on button "Stop Recording" at bounding box center [768, 221] width 348 height 37
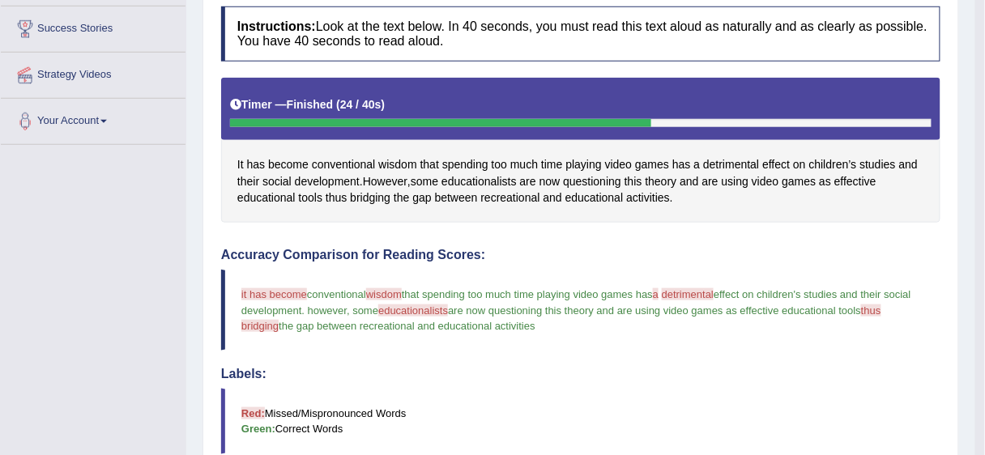
scroll to position [123, 0]
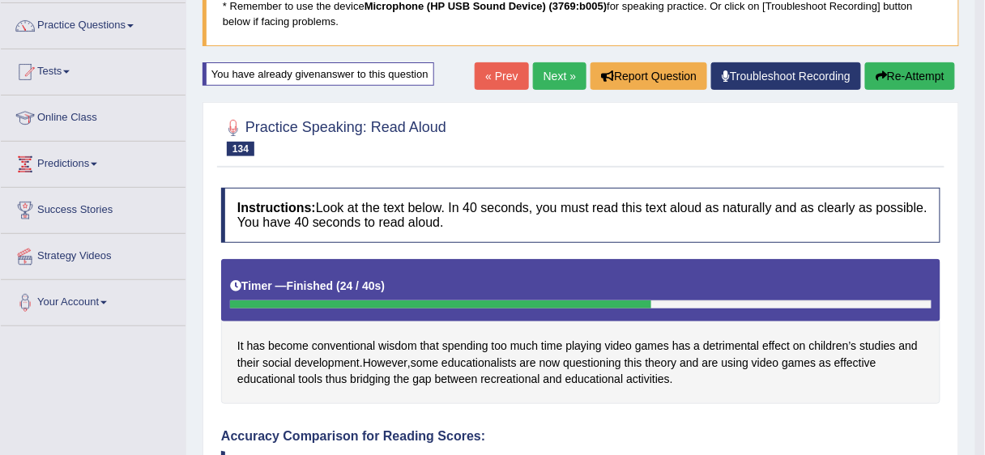
click at [535, 77] on link "Next »" at bounding box center [559, 76] width 53 height 28
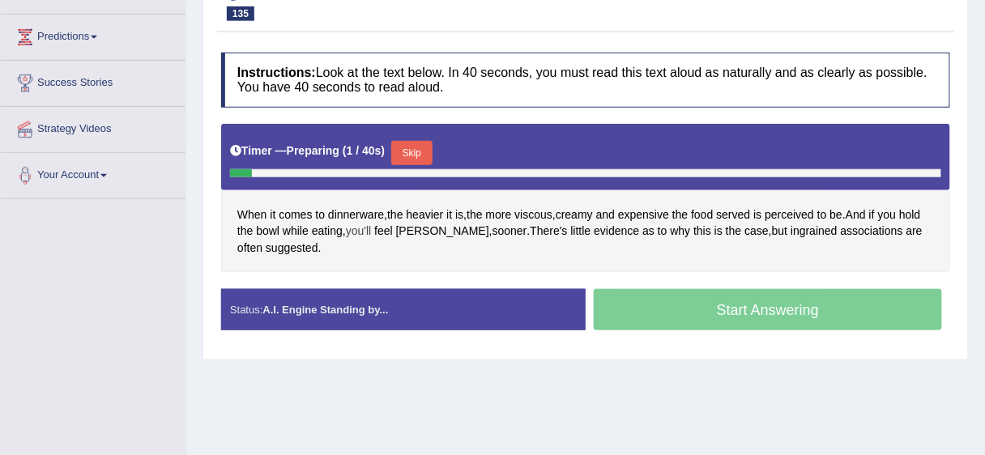
scroll to position [250, 0]
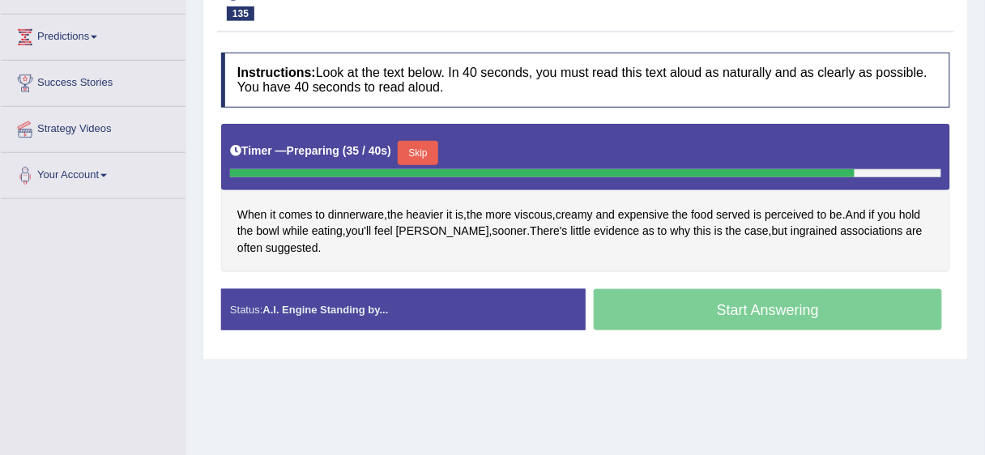
click at [435, 149] on button "Skip" at bounding box center [418, 153] width 41 height 24
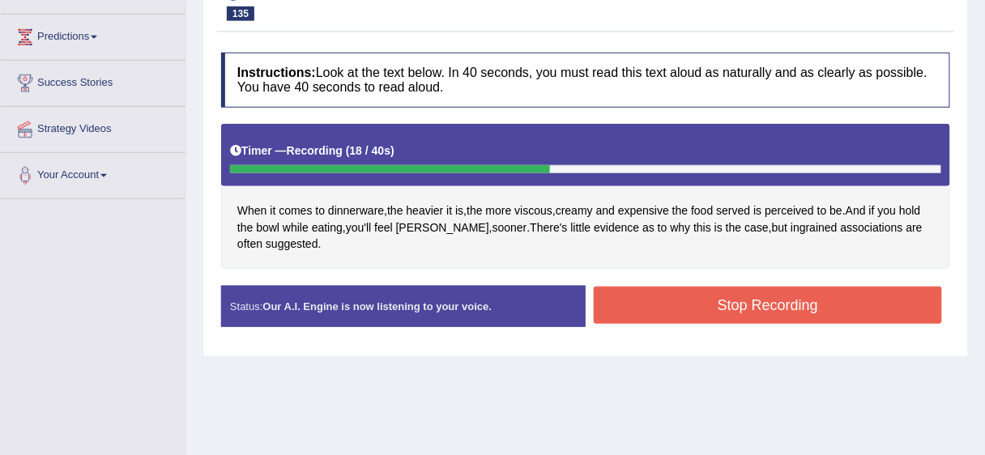
click at [618, 292] on button "Stop Recording" at bounding box center [768, 305] width 348 height 37
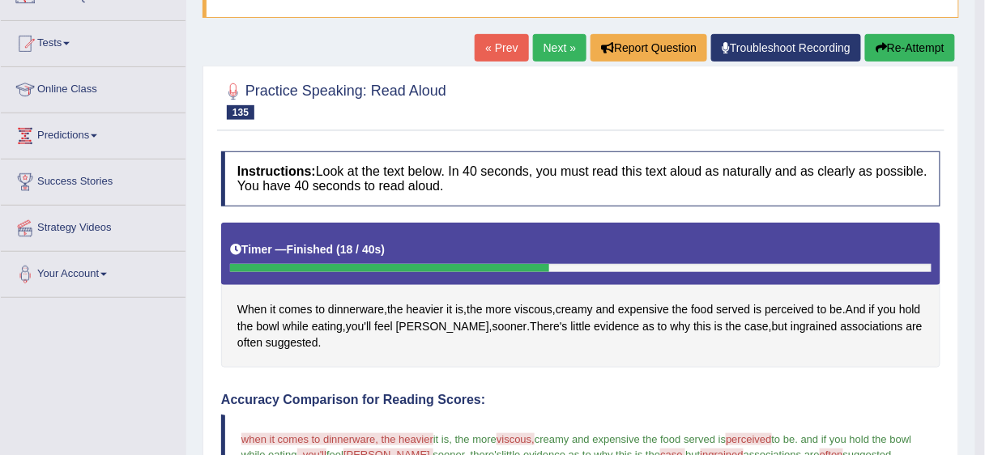
scroll to position [162, 0]
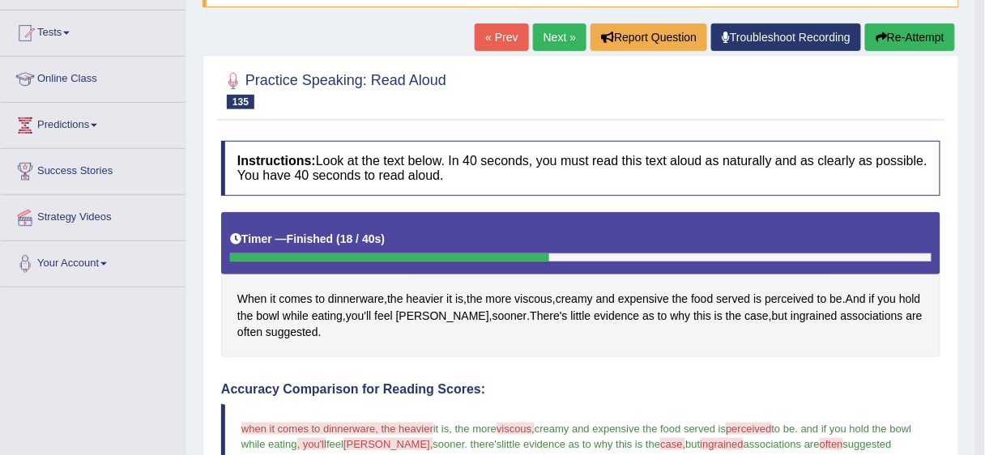
click at [569, 32] on link "Next »" at bounding box center [559, 37] width 53 height 28
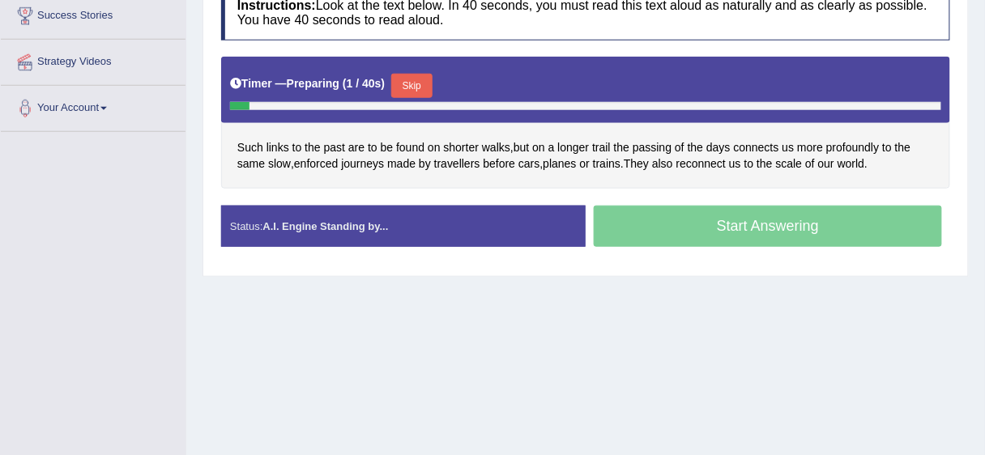
scroll to position [326, 0]
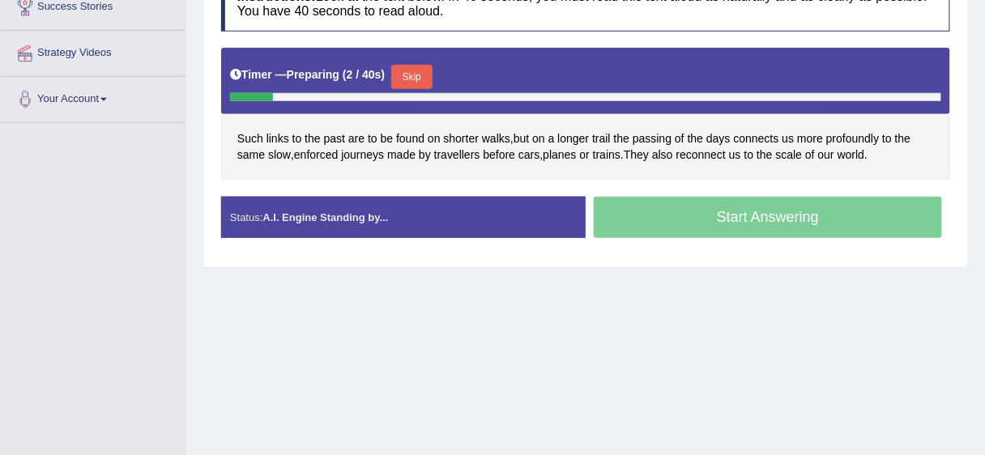
click at [426, 76] on button "Skip" at bounding box center [411, 77] width 41 height 24
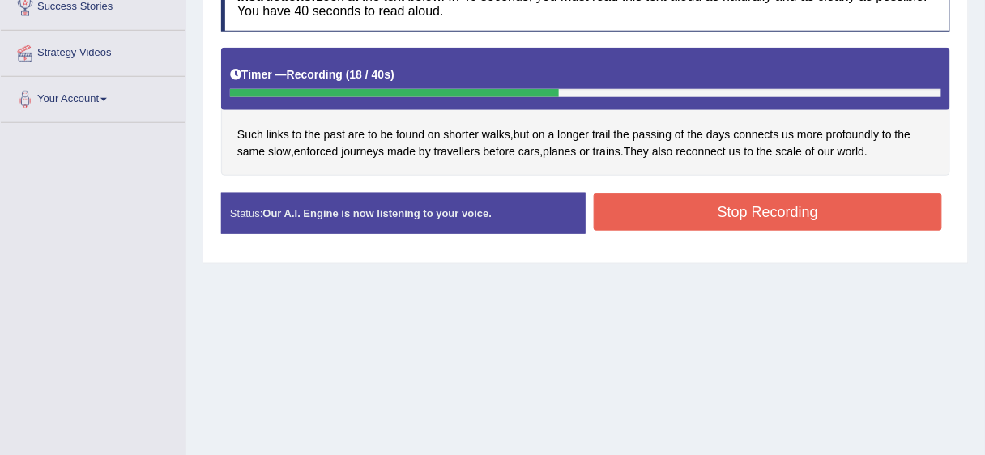
click at [730, 214] on button "Stop Recording" at bounding box center [768, 212] width 348 height 37
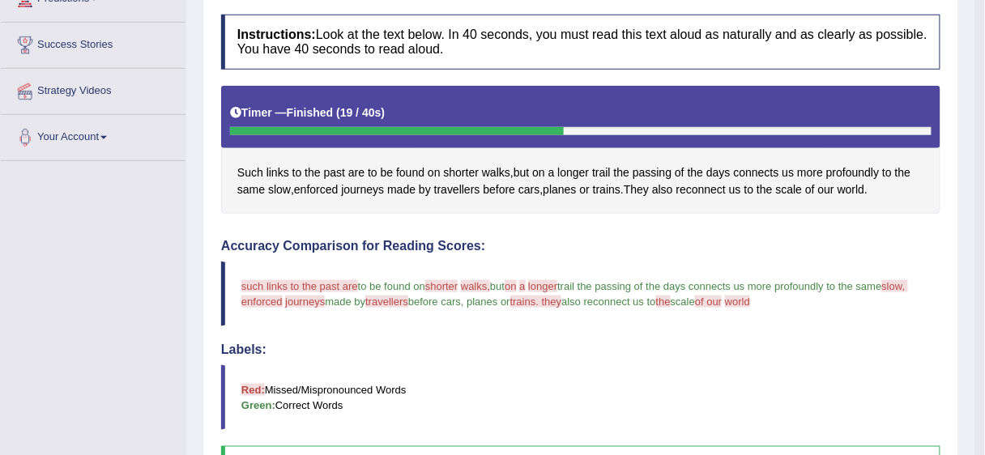
scroll to position [0, 0]
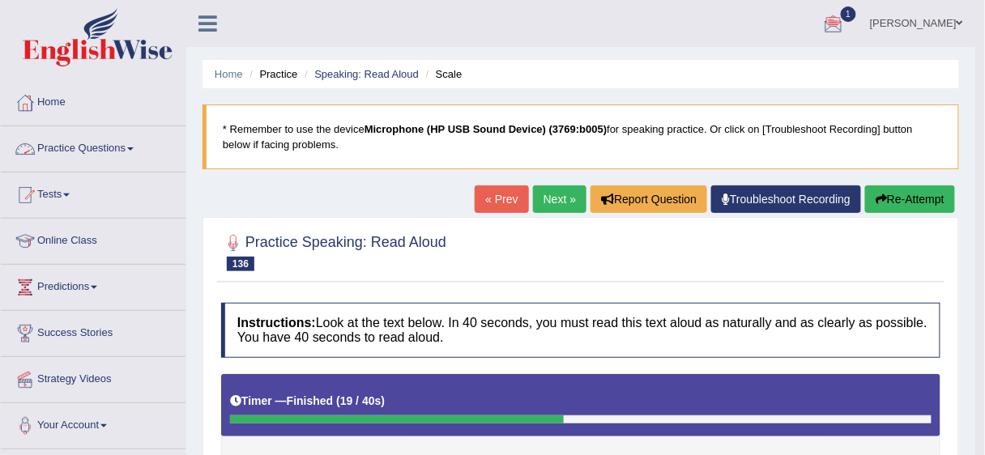
click at [128, 148] on link "Practice Questions" at bounding box center [93, 146] width 185 height 41
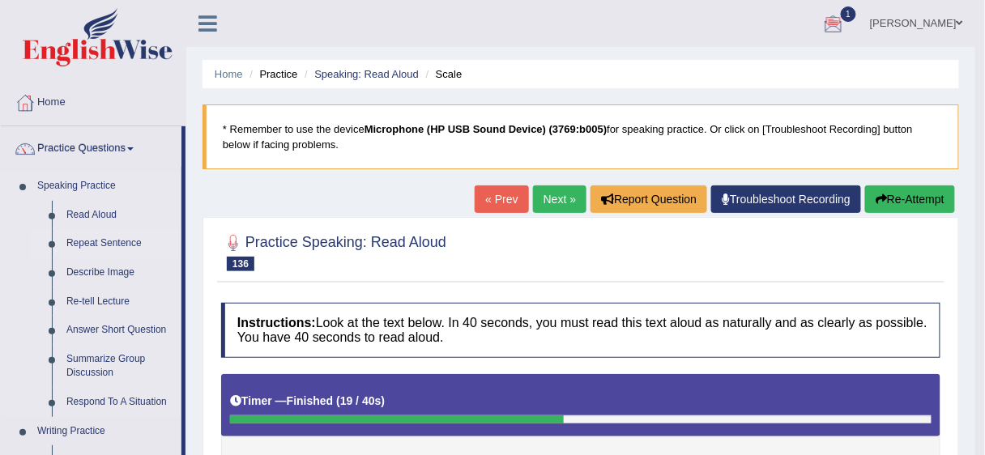
click at [115, 248] on link "Repeat Sentence" at bounding box center [120, 243] width 122 height 29
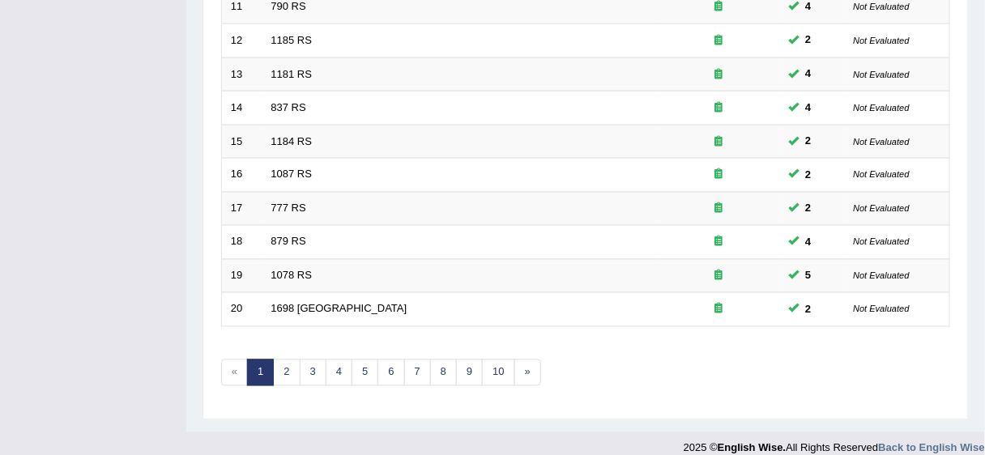
scroll to position [609, 0]
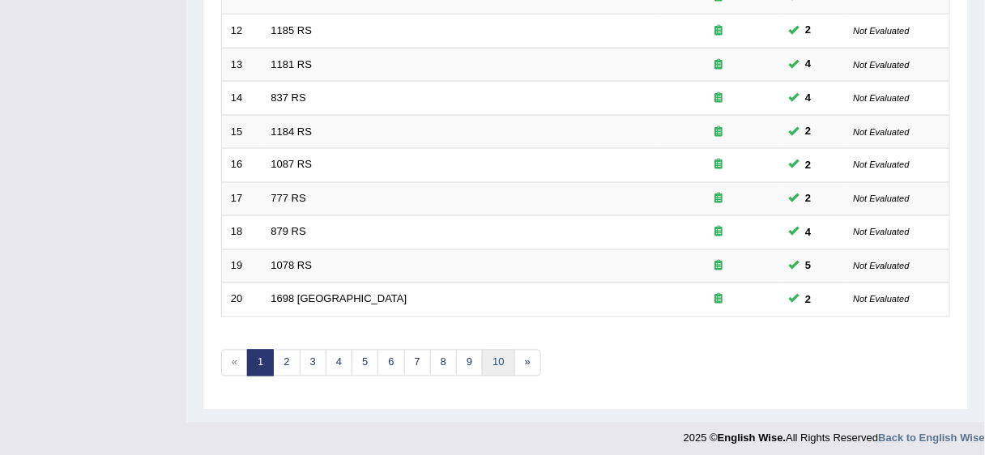
click at [486, 358] on link "10" at bounding box center [498, 363] width 32 height 27
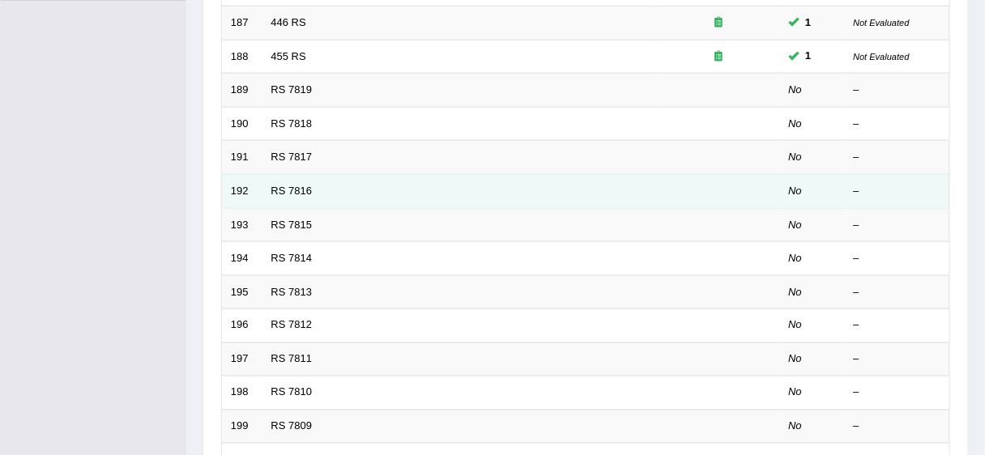
scroll to position [450, 0]
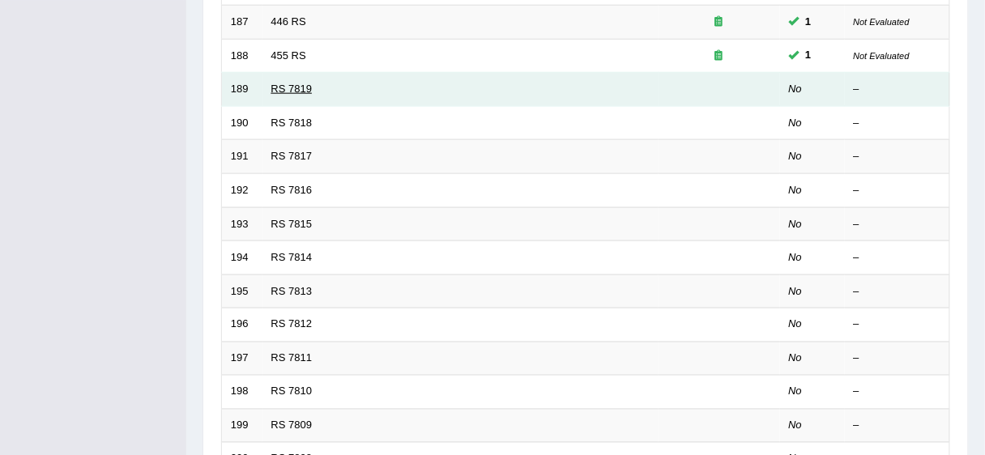
click at [304, 84] on link "RS 7819" at bounding box center [291, 89] width 41 height 12
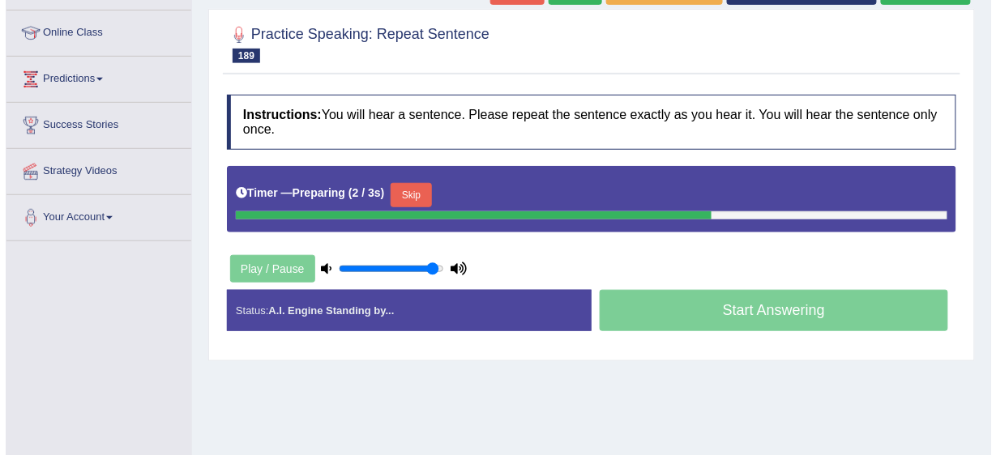
scroll to position [210, 0]
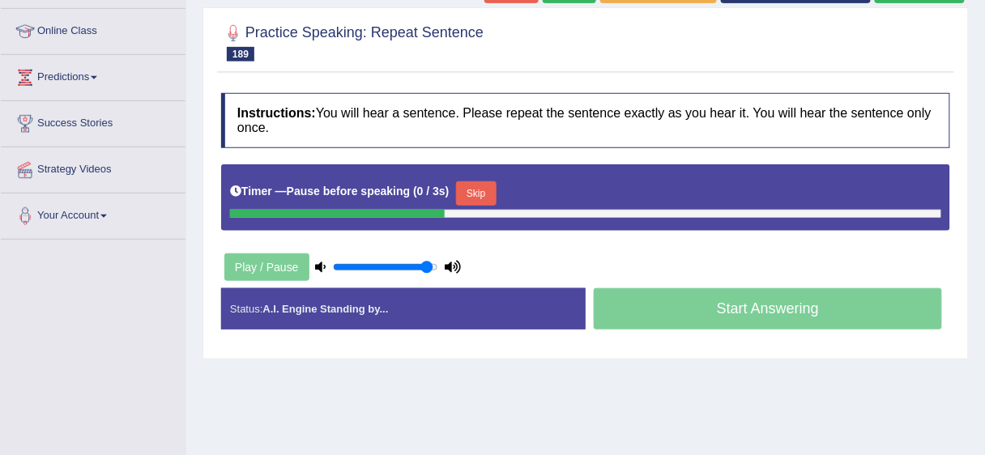
click at [493, 192] on button "Skip" at bounding box center [476, 193] width 41 height 24
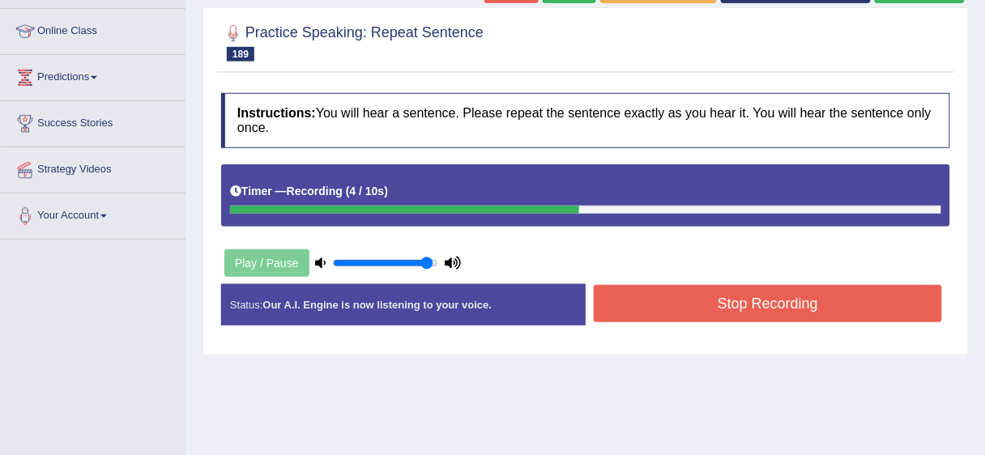
click at [672, 311] on button "Stop Recording" at bounding box center [768, 303] width 348 height 37
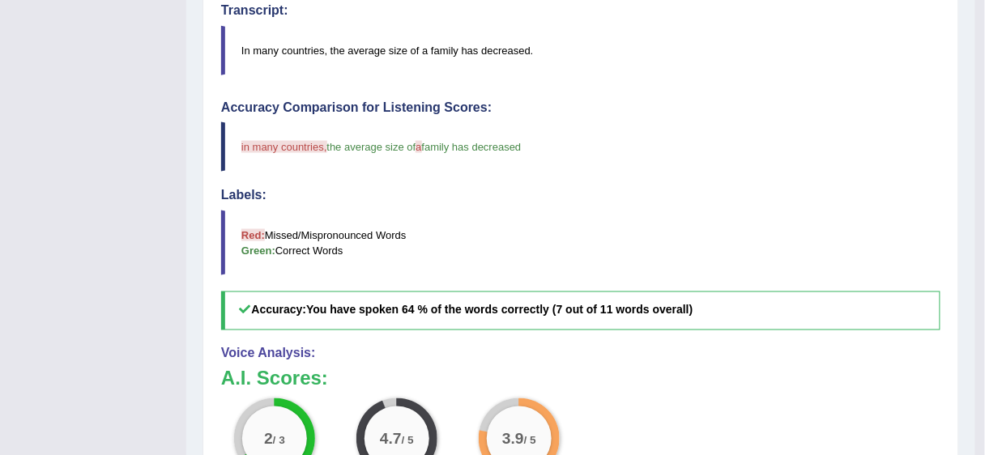
scroll to position [511, 0]
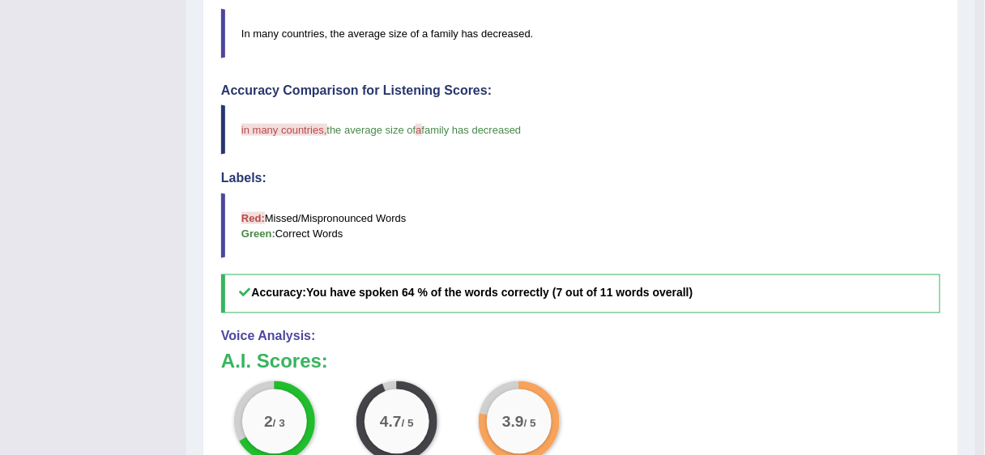
drag, startPoint x: 993, startPoint y: 145, endPoint x: 953, endPoint y: 119, distance: 47.4
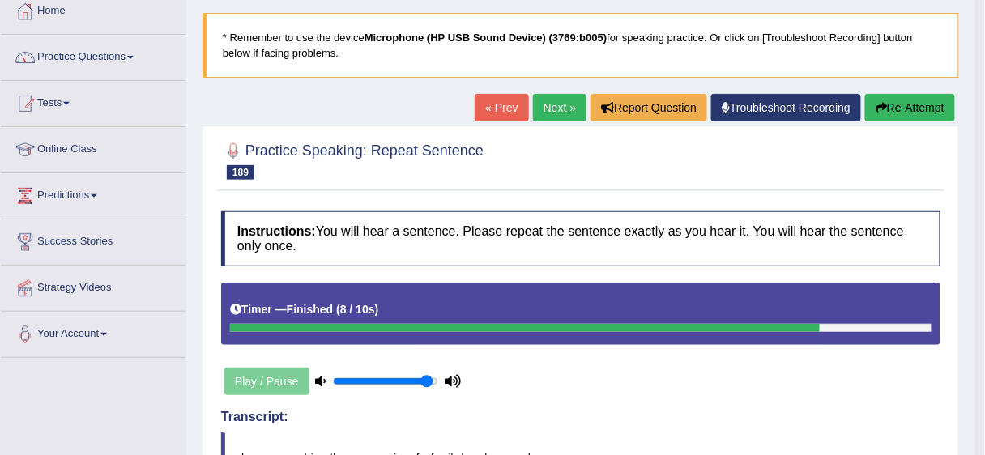
scroll to position [88, 0]
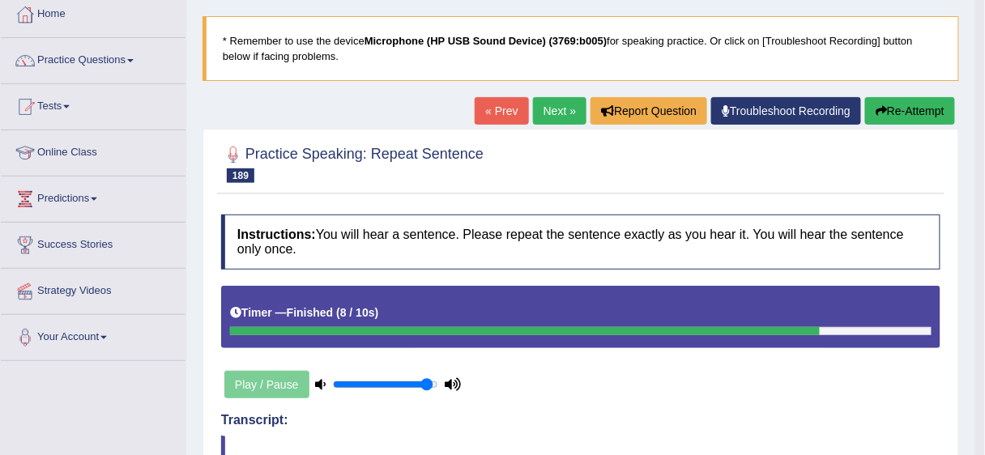
click at [876, 109] on icon "button" at bounding box center [881, 110] width 11 height 11
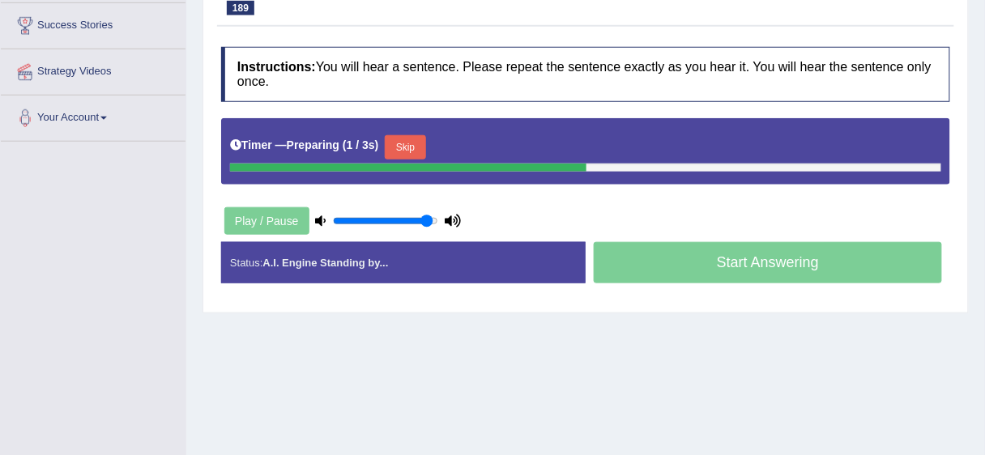
click at [403, 142] on button "Skip" at bounding box center [405, 147] width 41 height 24
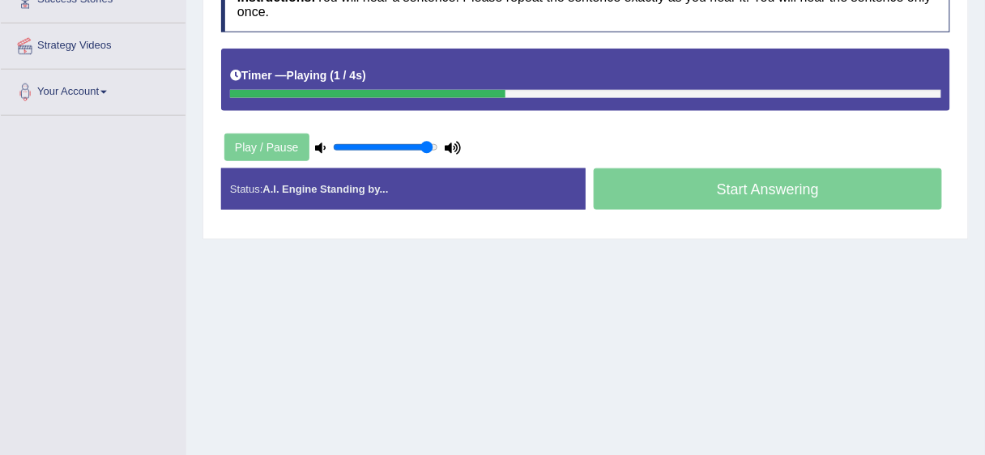
scroll to position [358, 0]
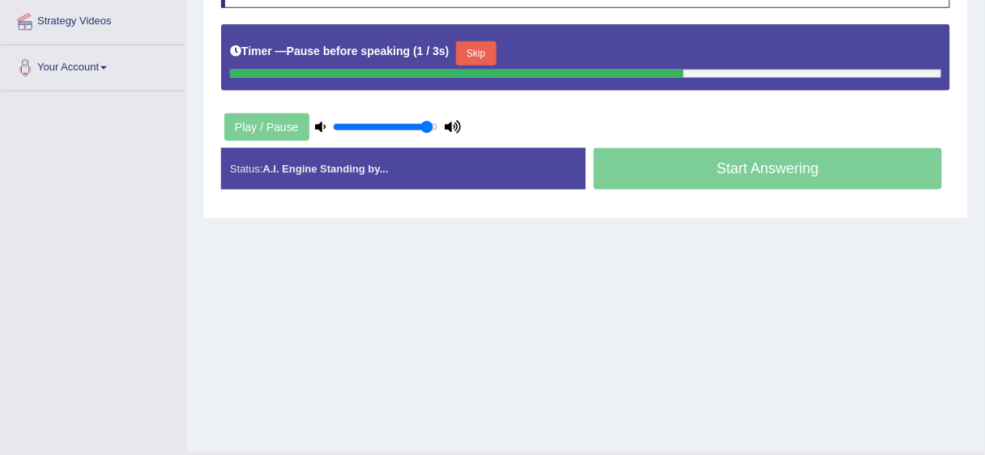
click at [481, 51] on button "Skip" at bounding box center [476, 53] width 41 height 24
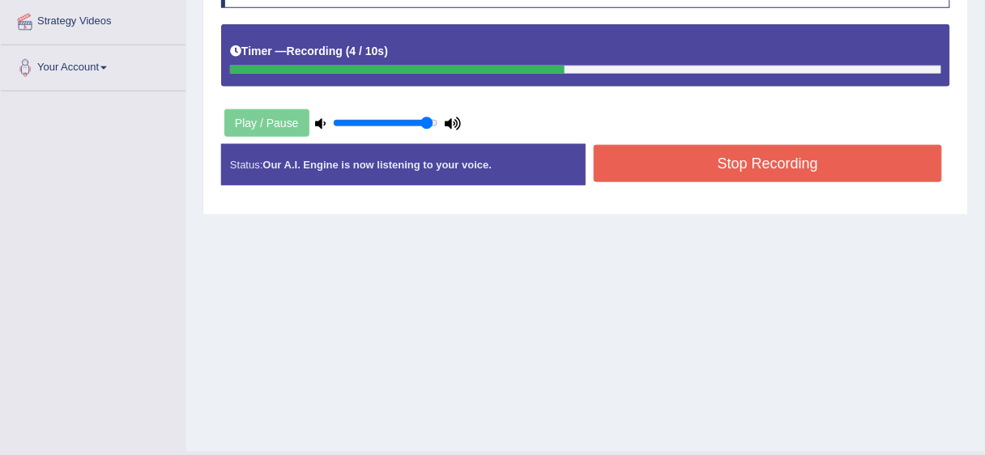
click at [643, 168] on button "Stop Recording" at bounding box center [768, 163] width 348 height 37
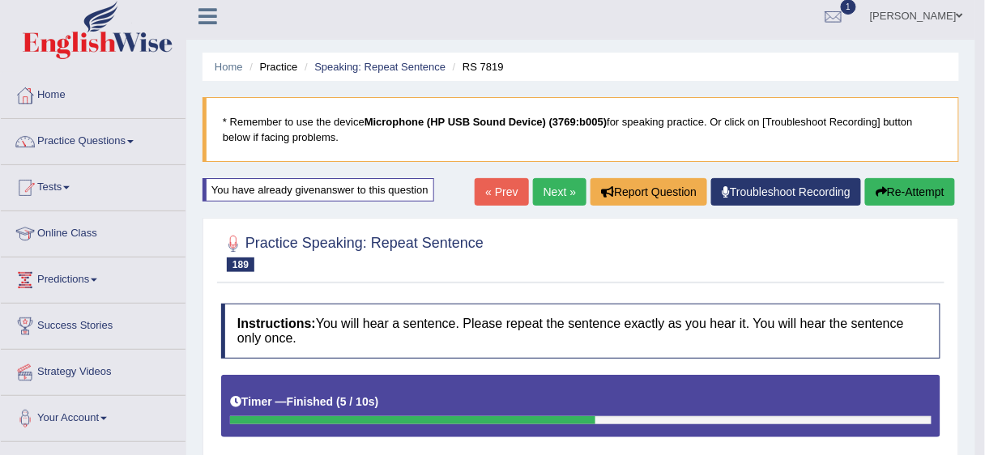
scroll to position [0, 0]
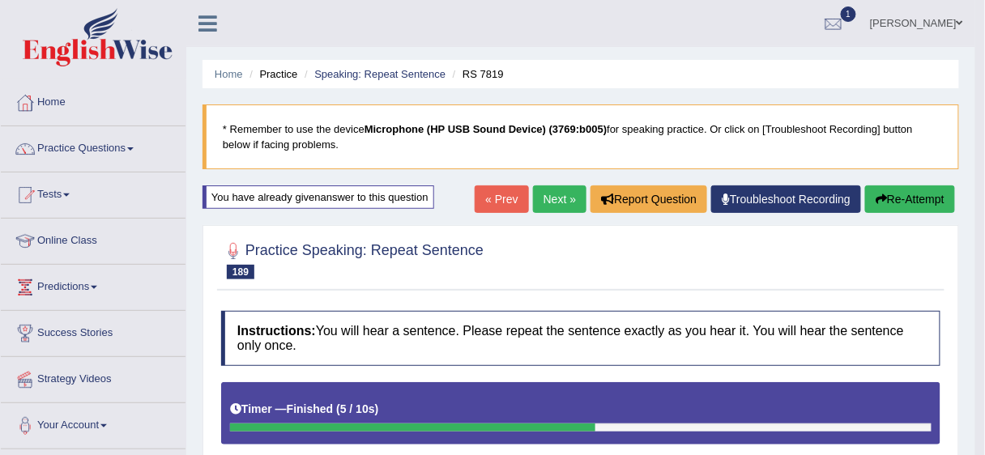
click at [758, 193] on link "Troubleshoot Recording" at bounding box center [786, 200] width 150 height 28
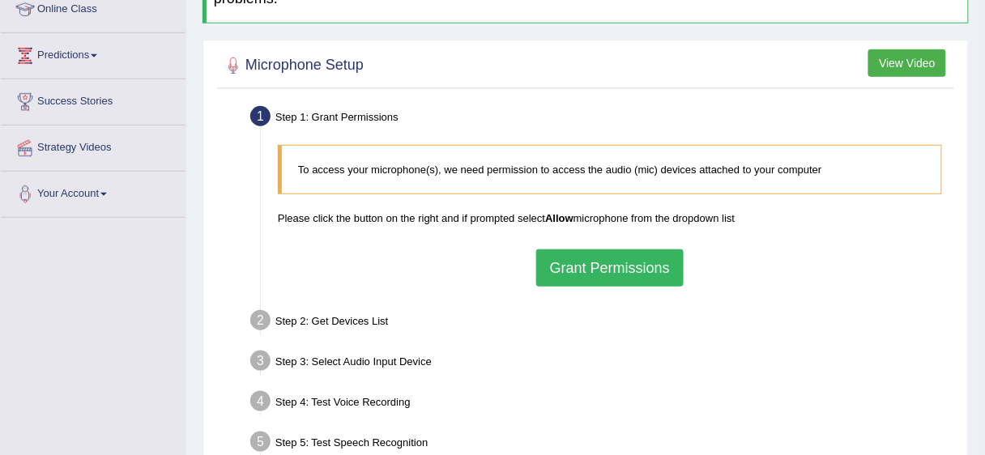
scroll to position [350, 0]
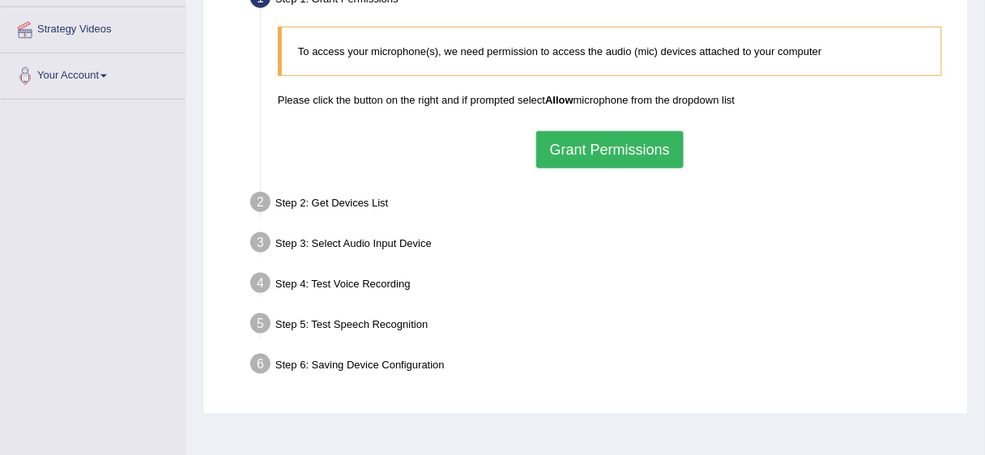
click at [618, 147] on button "Grant Permissions" at bounding box center [609, 149] width 147 height 37
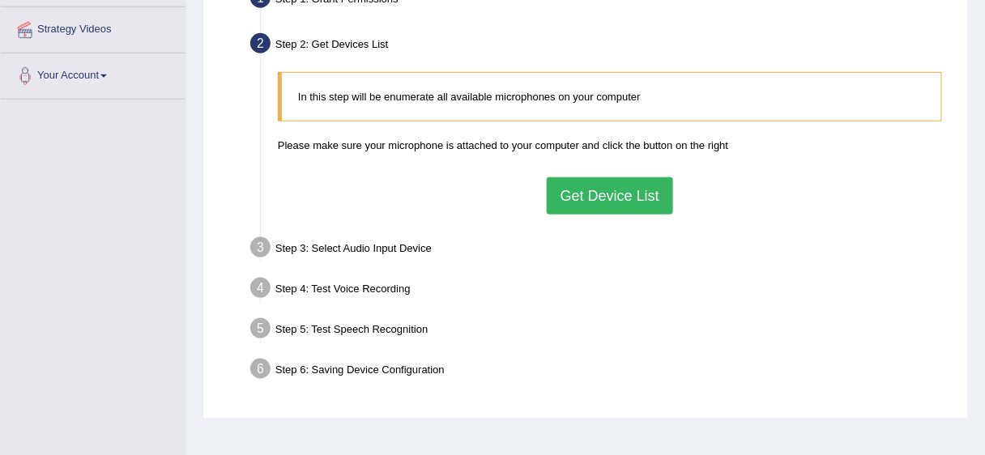
click at [586, 191] on button "Get Device List" at bounding box center [610, 195] width 126 height 37
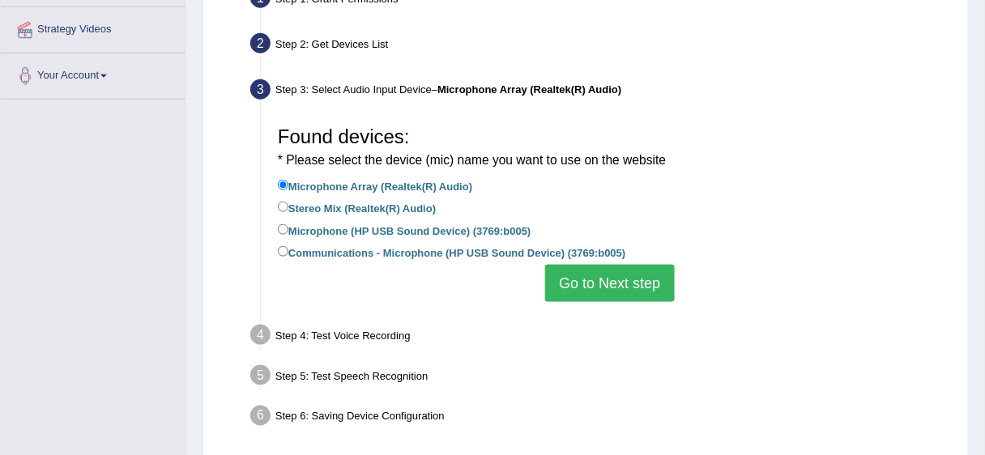
click at [358, 233] on label "Microphone (HP USB Sound Device) (3769:b005)" at bounding box center [405, 230] width 254 height 18
click at [288, 233] on input "Microphone (HP USB Sound Device) (3769:b005)" at bounding box center [283, 229] width 11 height 11
radio input "true"
click at [579, 281] on button "Go to Next step" at bounding box center [609, 283] width 129 height 37
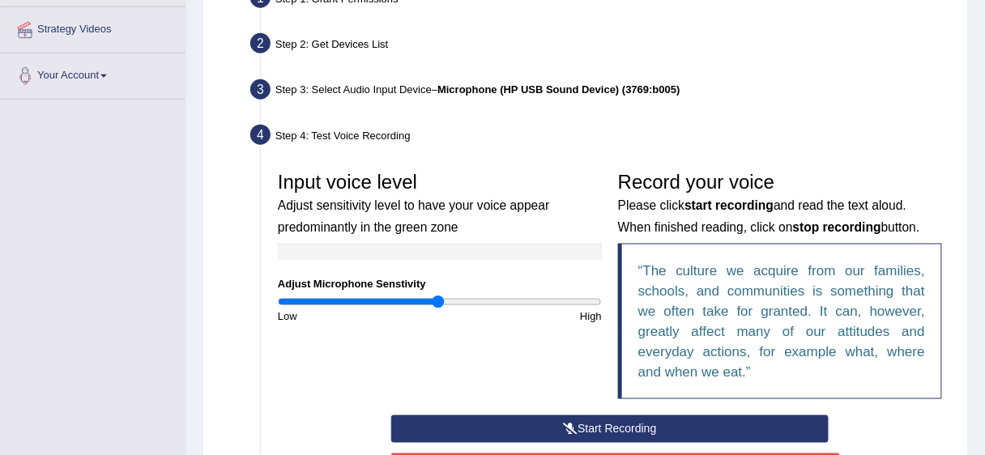
click at [685, 421] on button "Start Recording" at bounding box center [609, 430] width 437 height 28
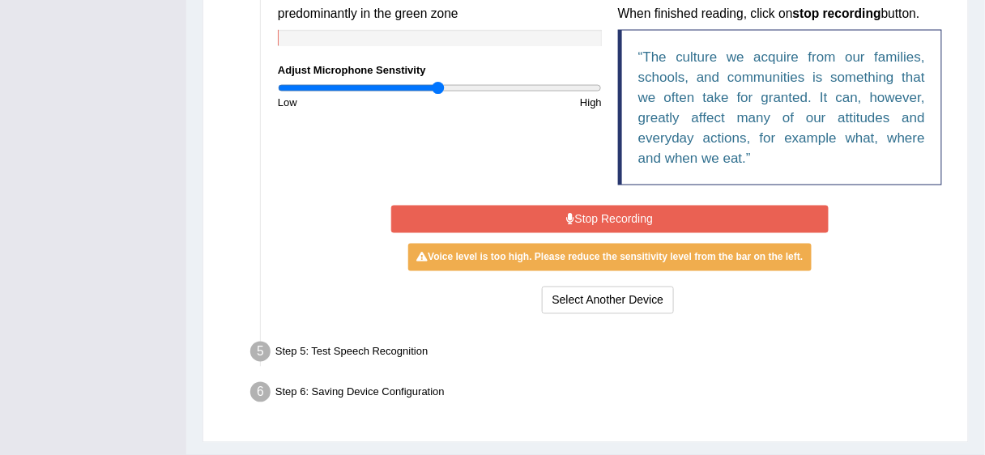
scroll to position [573, 0]
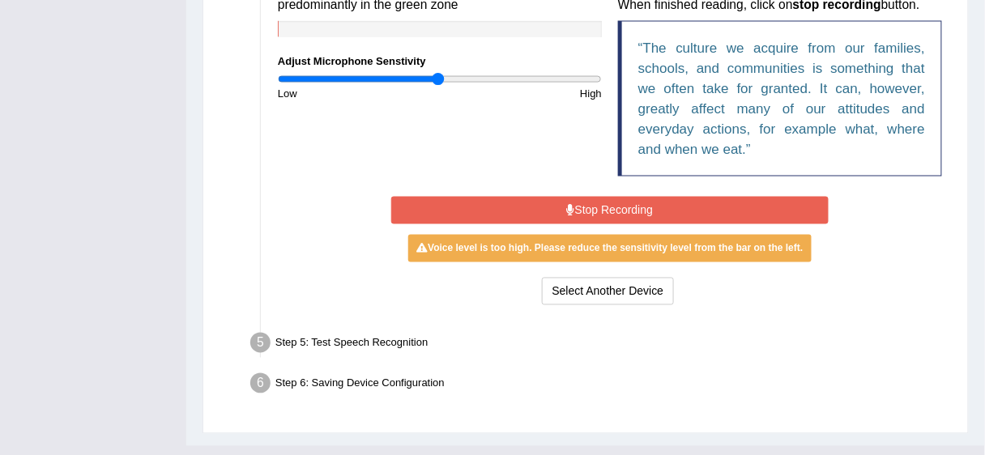
click at [646, 209] on button "Stop Recording" at bounding box center [609, 211] width 437 height 28
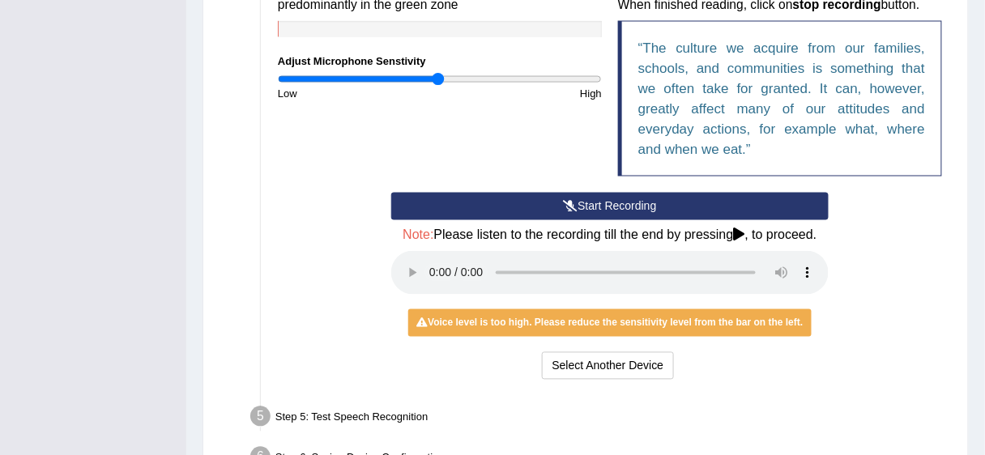
click at [680, 203] on button "Start Recording" at bounding box center [609, 207] width 437 height 28
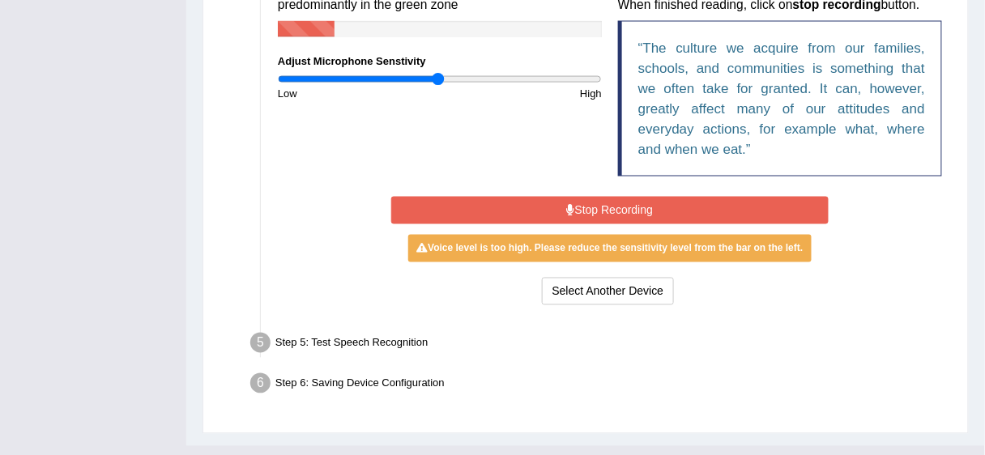
click at [680, 203] on button "Stop Recording" at bounding box center [609, 211] width 437 height 28
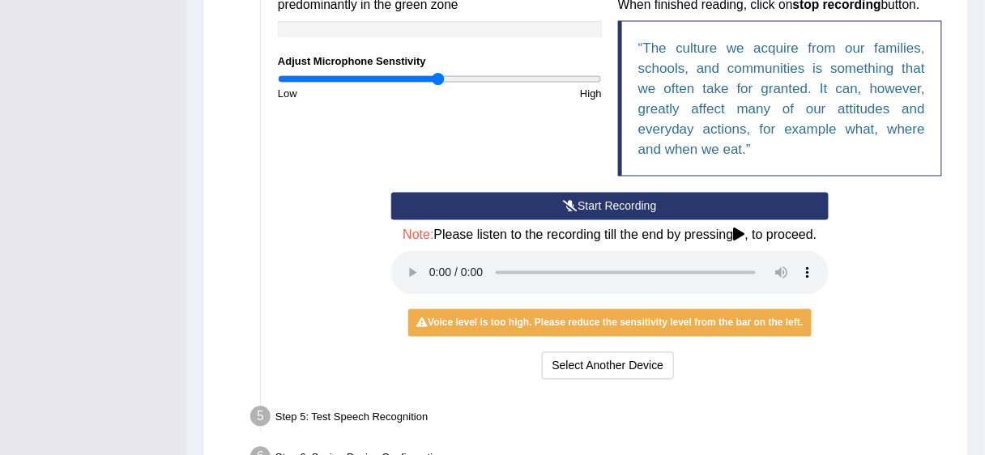
click at [680, 203] on button "Start Recording" at bounding box center [609, 207] width 437 height 28
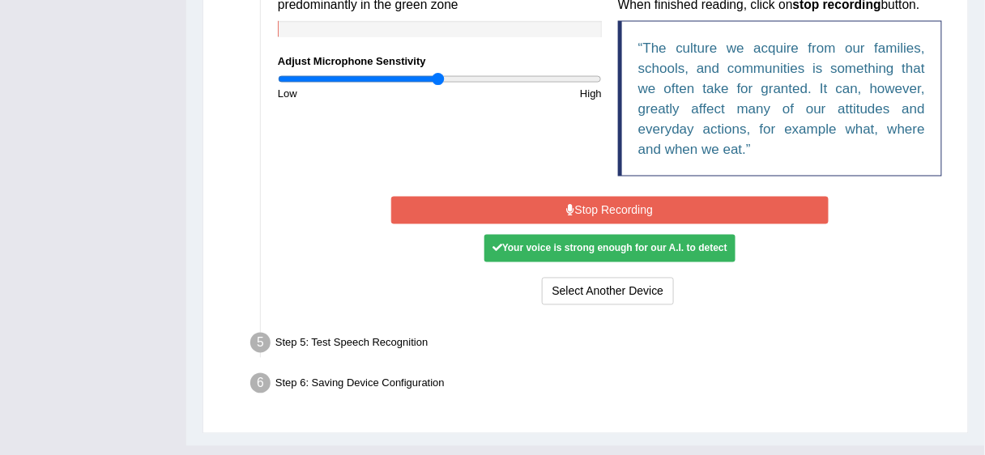
click at [680, 203] on button "Stop Recording" at bounding box center [609, 211] width 437 height 28
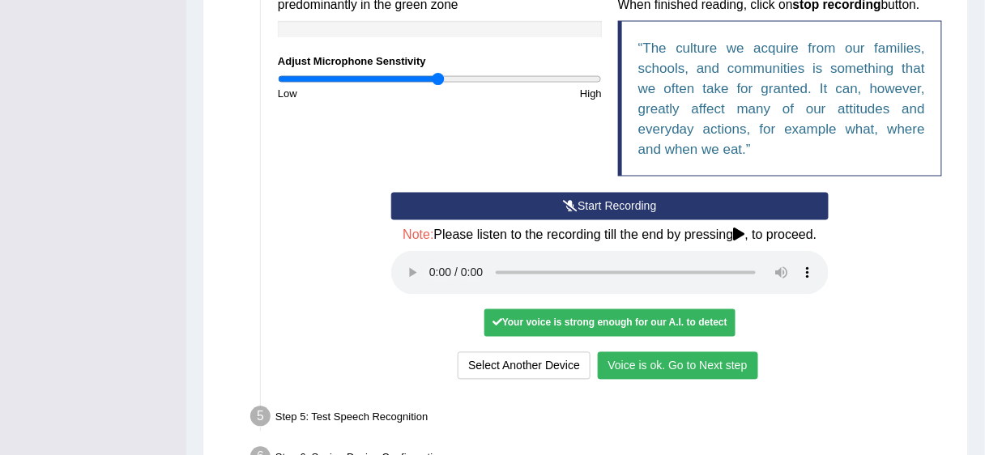
click at [679, 366] on button "Voice is ok. Go to Next step" at bounding box center [678, 366] width 160 height 28
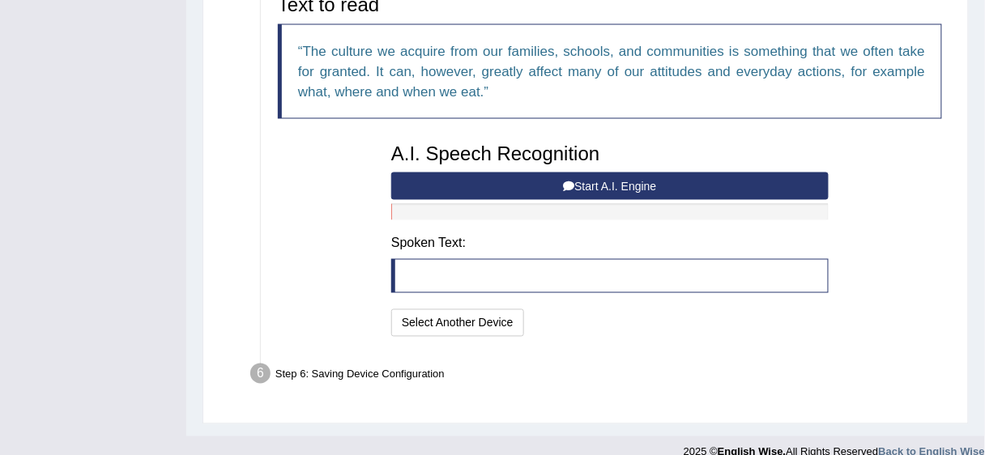
click at [616, 190] on button "Start A.I. Engine" at bounding box center [609, 187] width 437 height 28
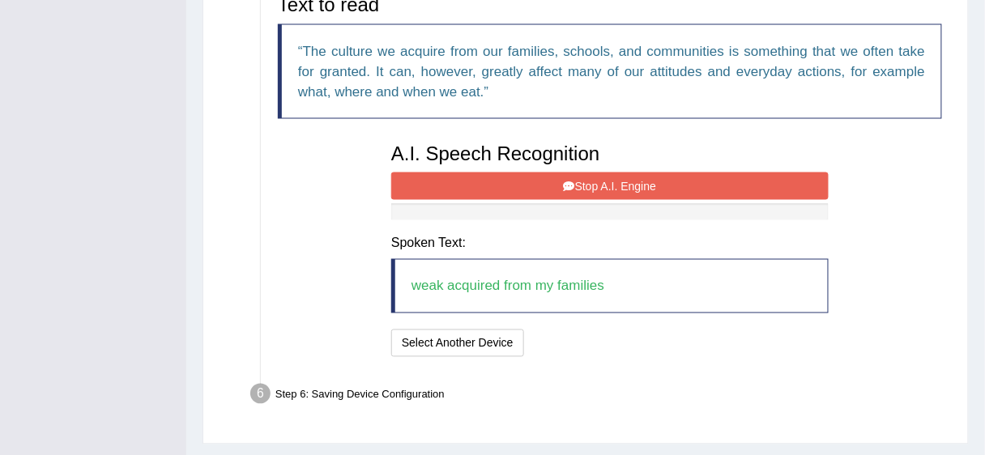
click at [656, 186] on button "Stop A.I. Engine" at bounding box center [609, 187] width 437 height 28
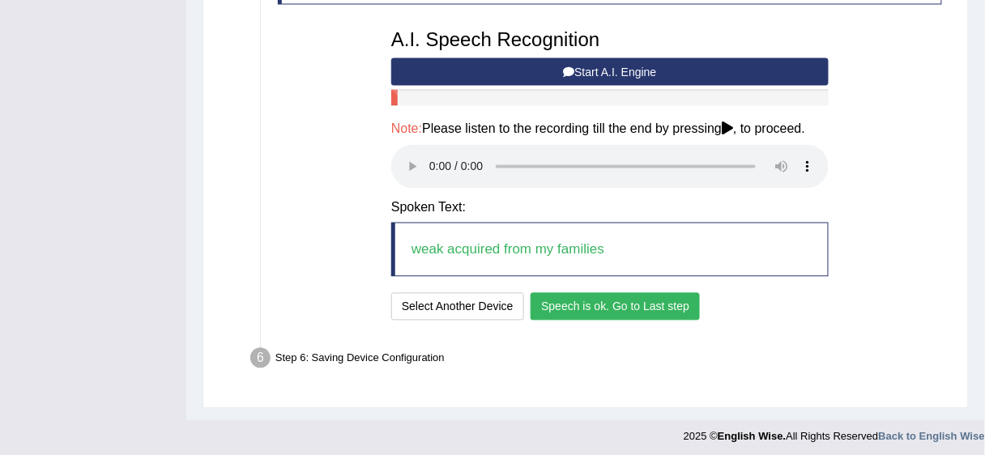
scroll to position [689, 0]
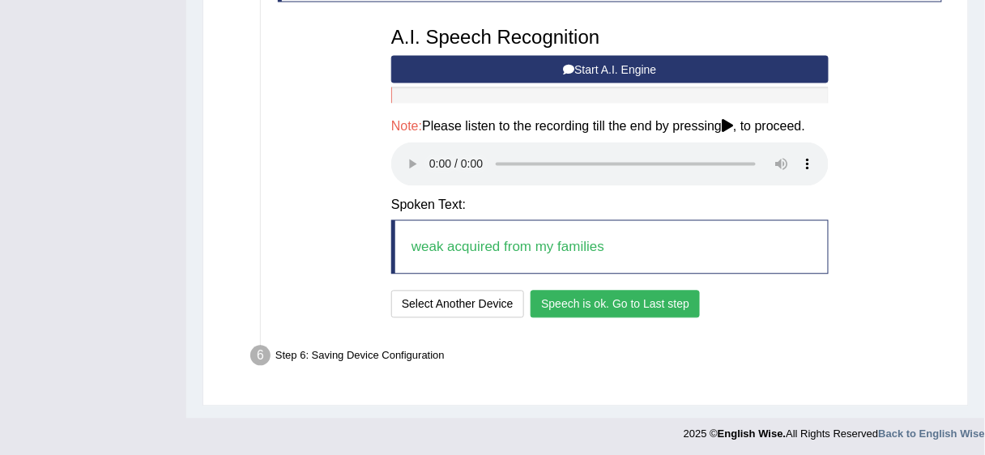
click at [625, 296] on button "Speech is ok. Go to Last step" at bounding box center [615, 305] width 169 height 28
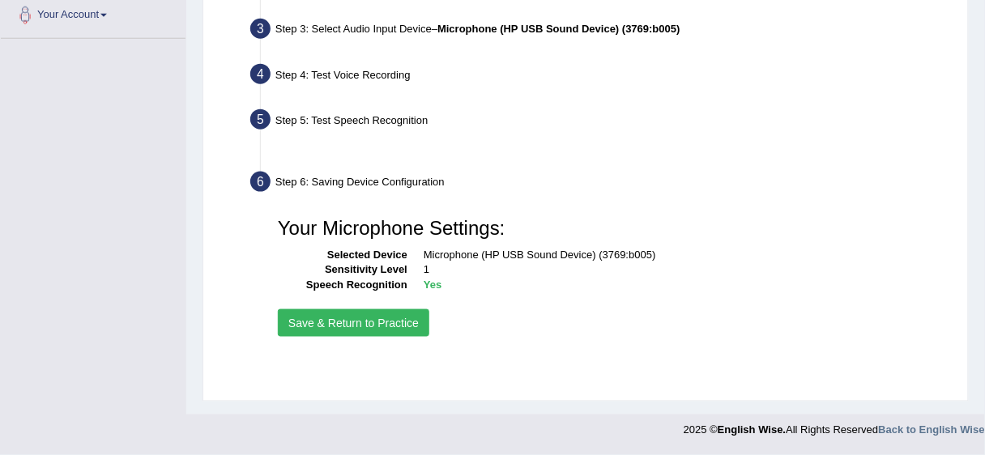
scroll to position [395, 0]
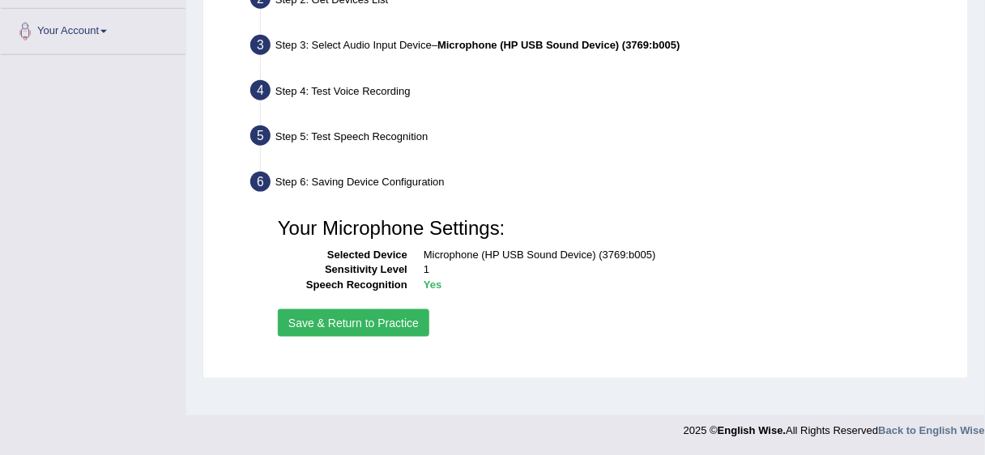
click at [416, 323] on button "Save & Return to Practice" at bounding box center [353, 323] width 151 height 28
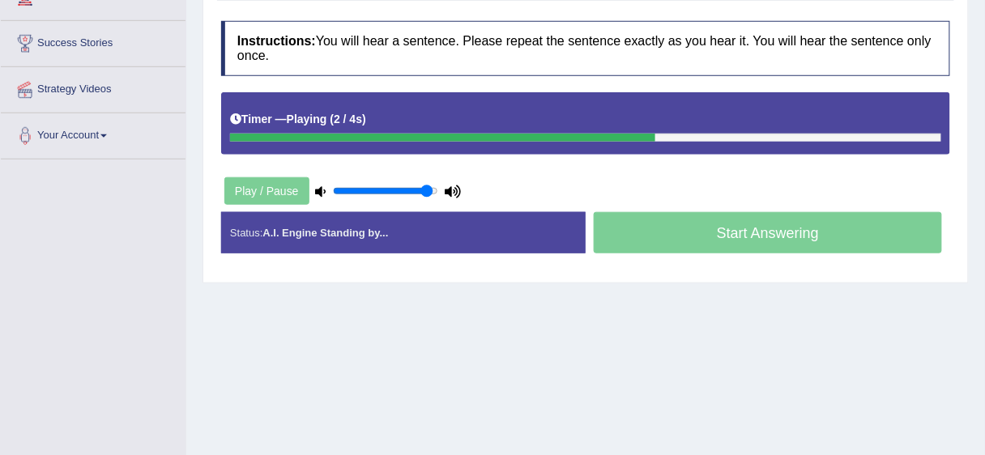
scroll to position [309, 0]
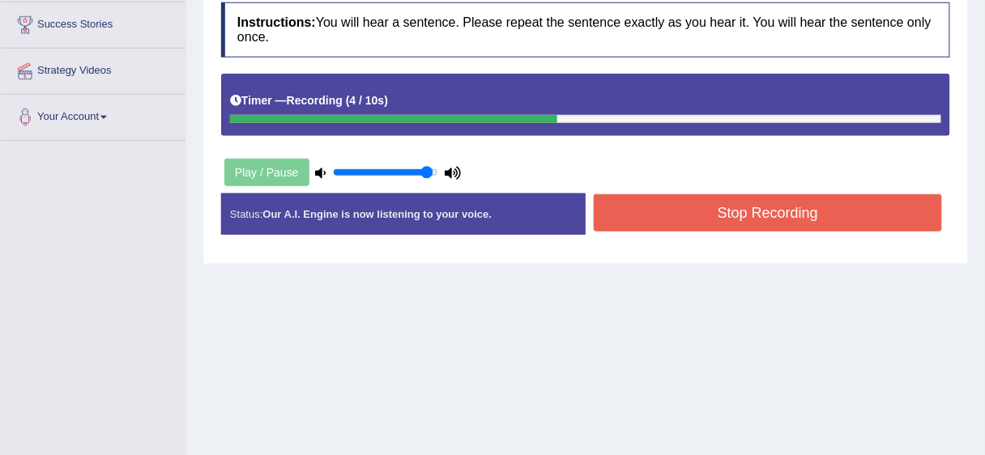
click at [675, 195] on button "Stop Recording" at bounding box center [768, 212] width 348 height 37
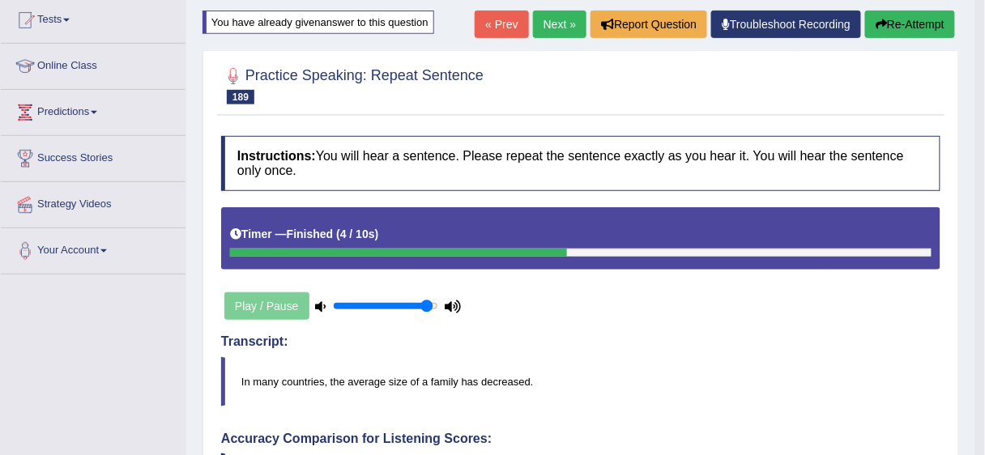
scroll to position [95, 0]
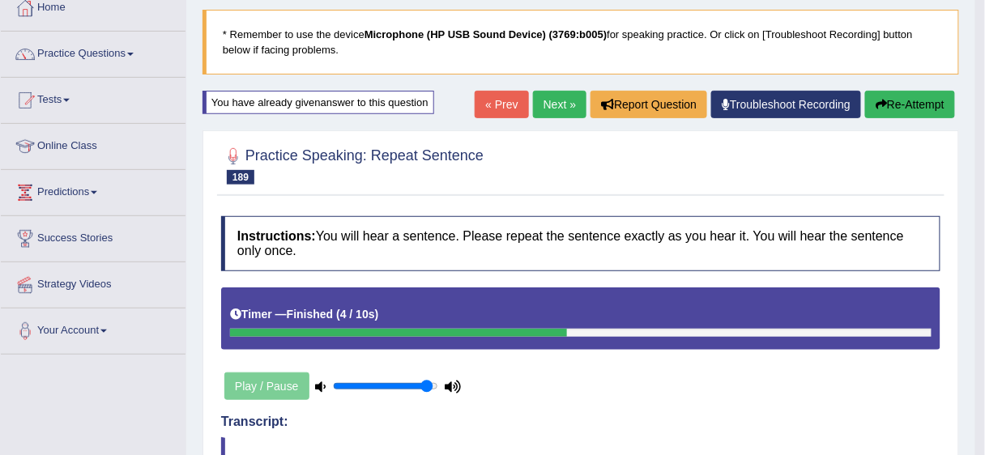
click at [544, 101] on link "Next »" at bounding box center [559, 105] width 53 height 28
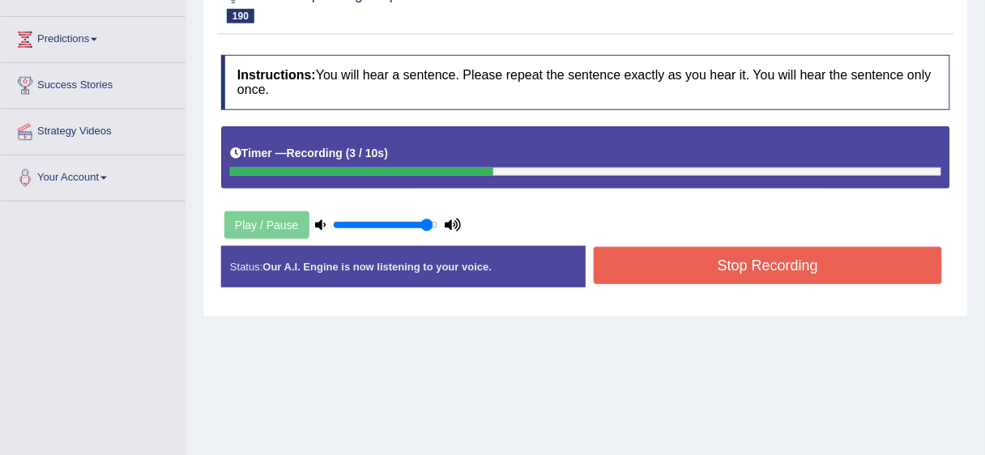
click at [710, 270] on button "Stop Recording" at bounding box center [768, 265] width 348 height 37
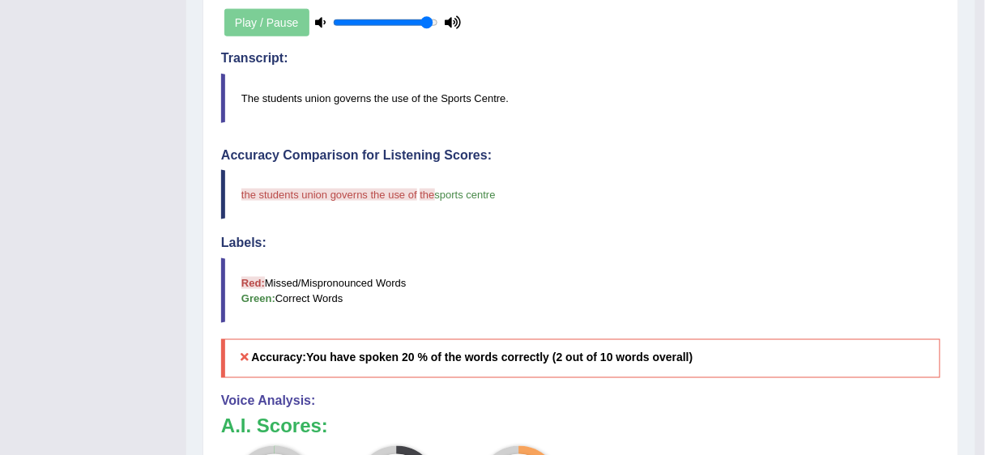
scroll to position [623, 0]
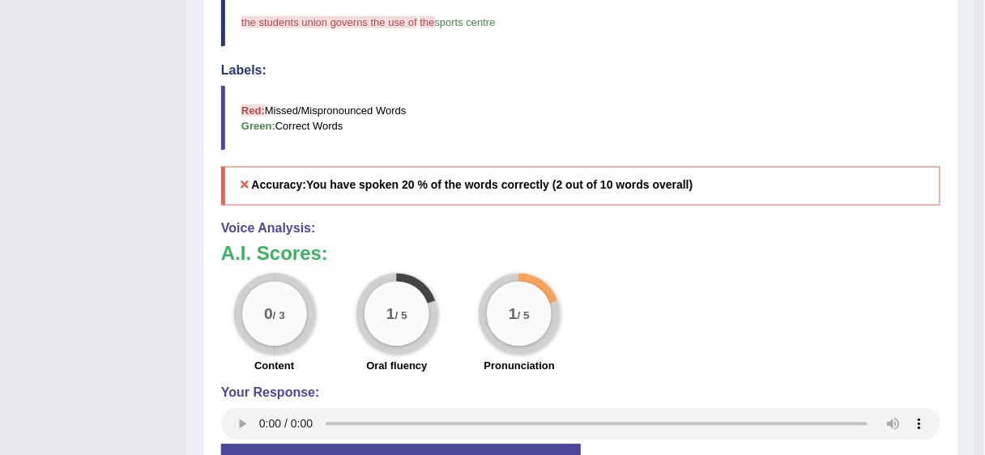
drag, startPoint x: 985, startPoint y: 269, endPoint x: 985, endPoint y: 226, distance: 42.9
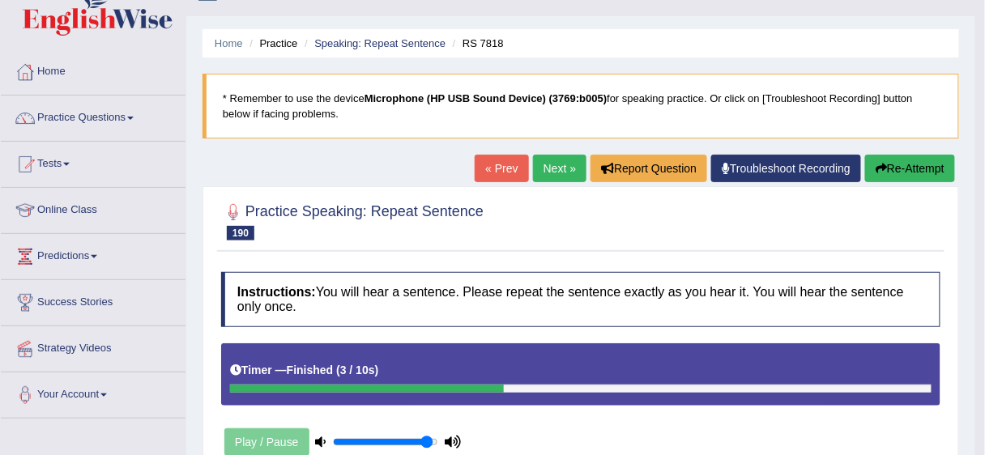
scroll to position [0, 0]
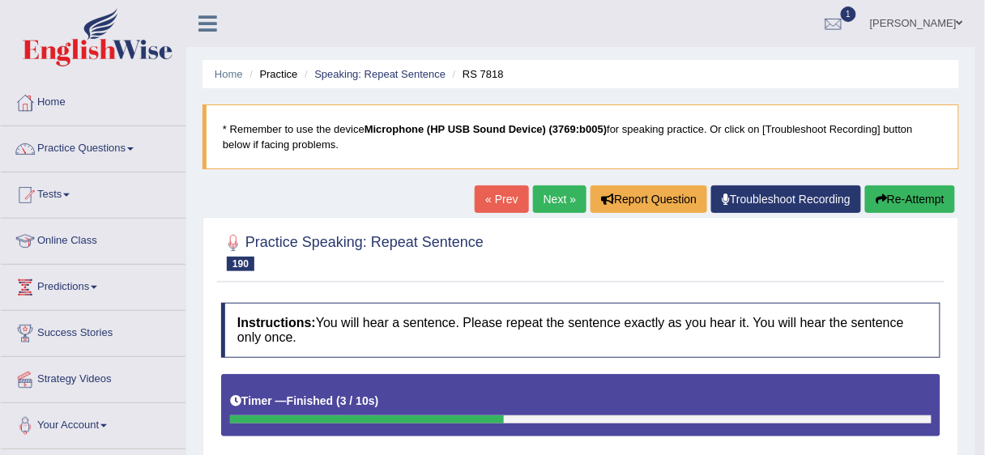
click at [936, 21] on link "[PERSON_NAME]" at bounding box center [916, 21] width 117 height 42
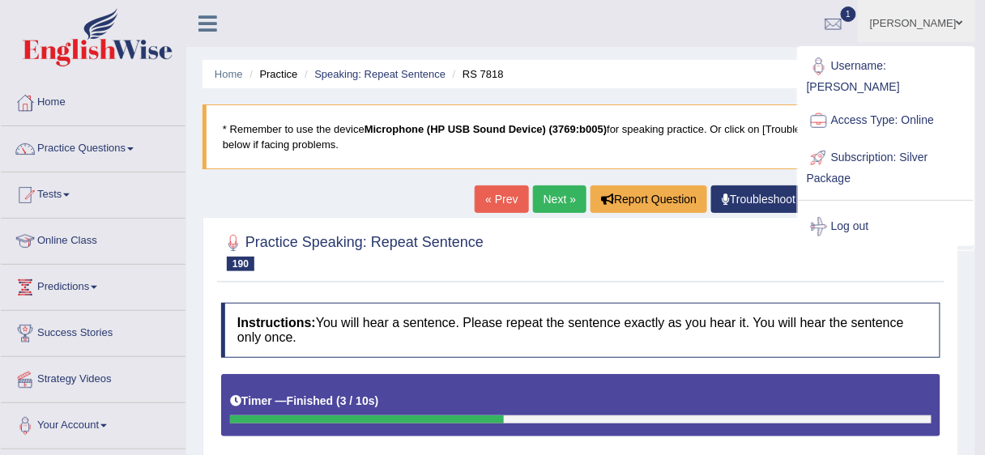
click at [849, 86] on link "Username: [PERSON_NAME]" at bounding box center [886, 75] width 175 height 54
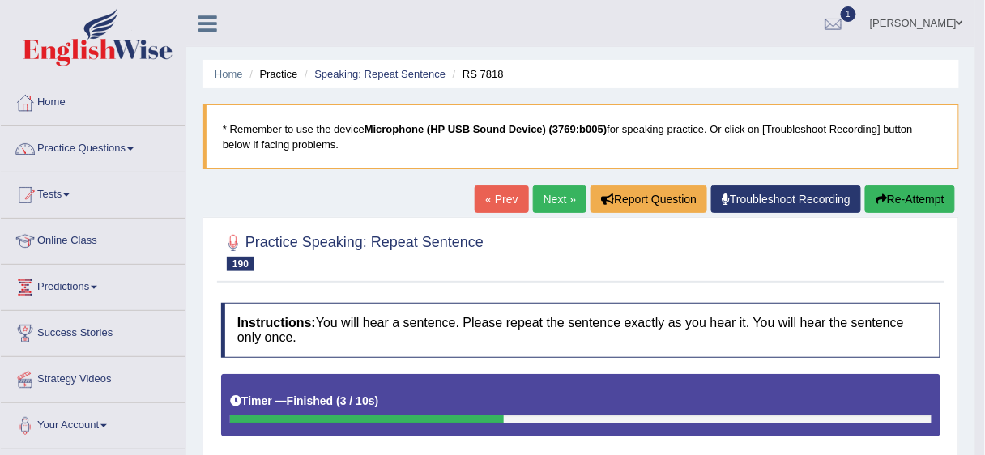
click at [920, 28] on link "[PERSON_NAME]" at bounding box center [916, 21] width 117 height 42
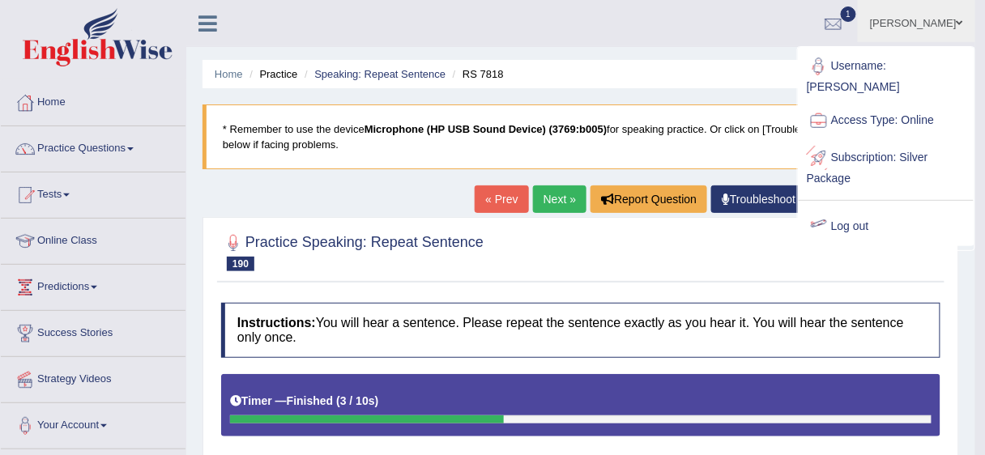
click at [870, 220] on link "Log out" at bounding box center [886, 226] width 175 height 37
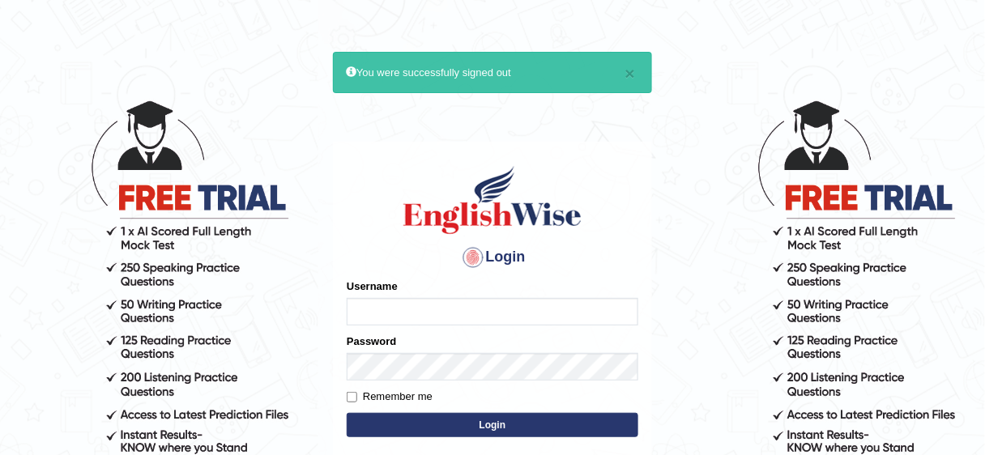
type input "Bakhshish_ewonline"
click at [349, 395] on input "Remember me" at bounding box center [352, 397] width 11 height 11
checkbox input "true"
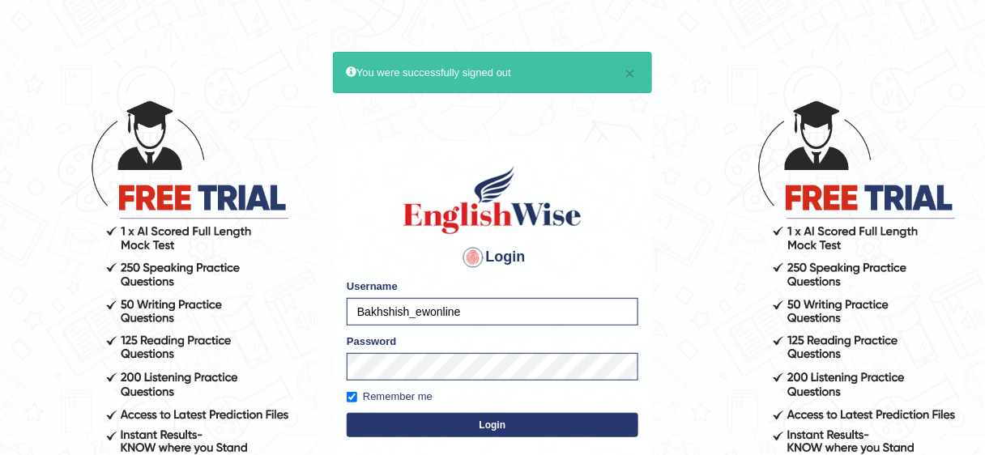
click at [426, 425] on button "Login" at bounding box center [493, 425] width 292 height 24
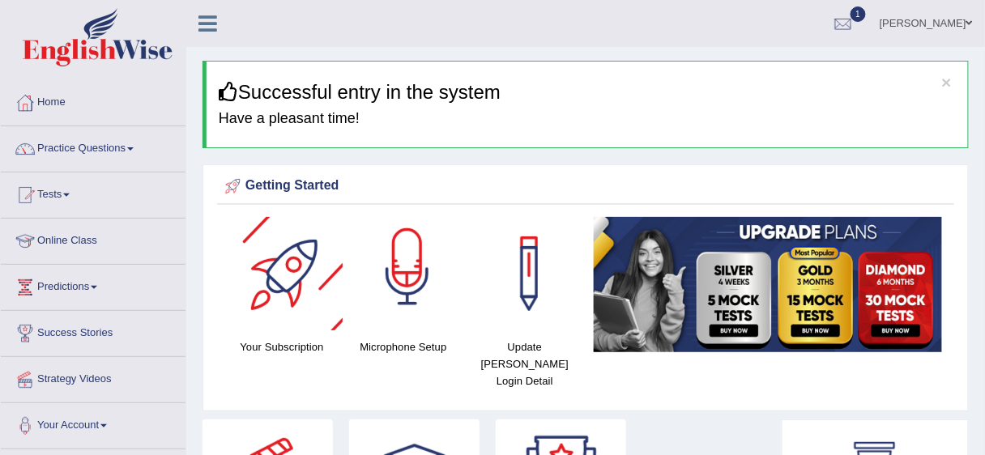
click at [379, 280] on div at bounding box center [407, 273] width 113 height 113
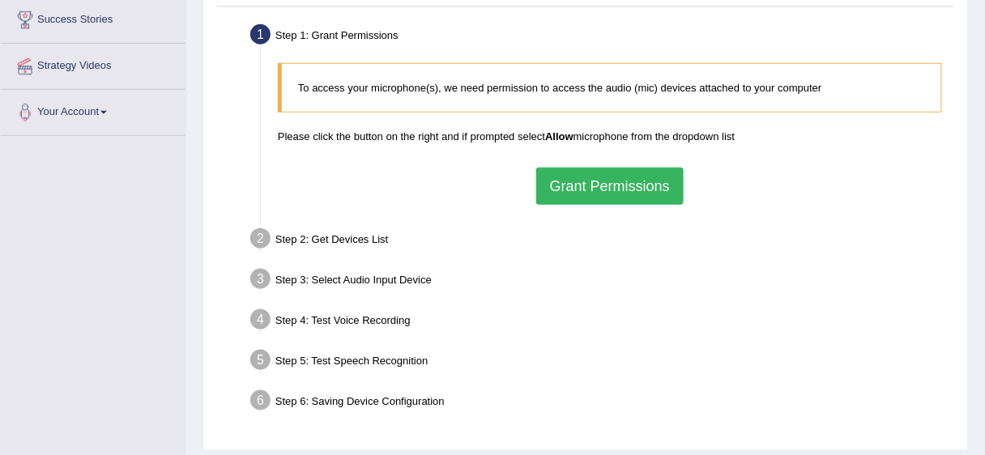
scroll to position [309, 0]
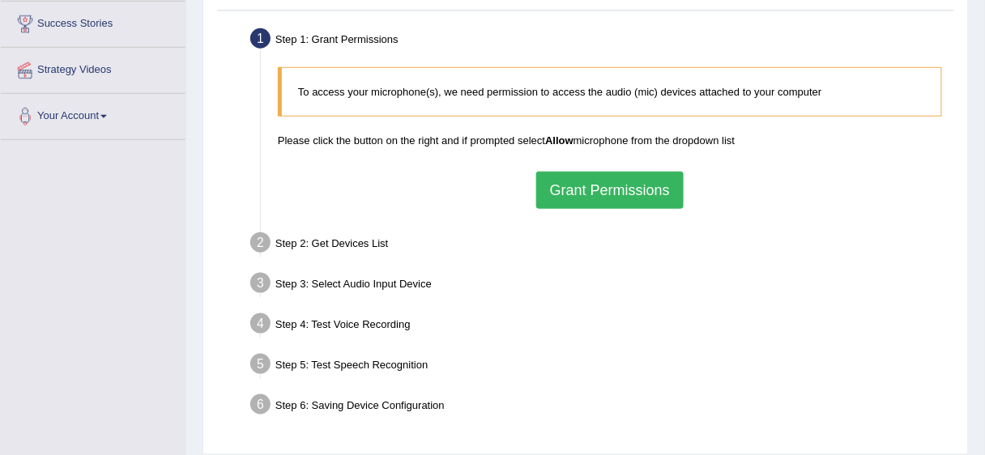
click at [587, 195] on button "Grant Permissions" at bounding box center [609, 190] width 147 height 37
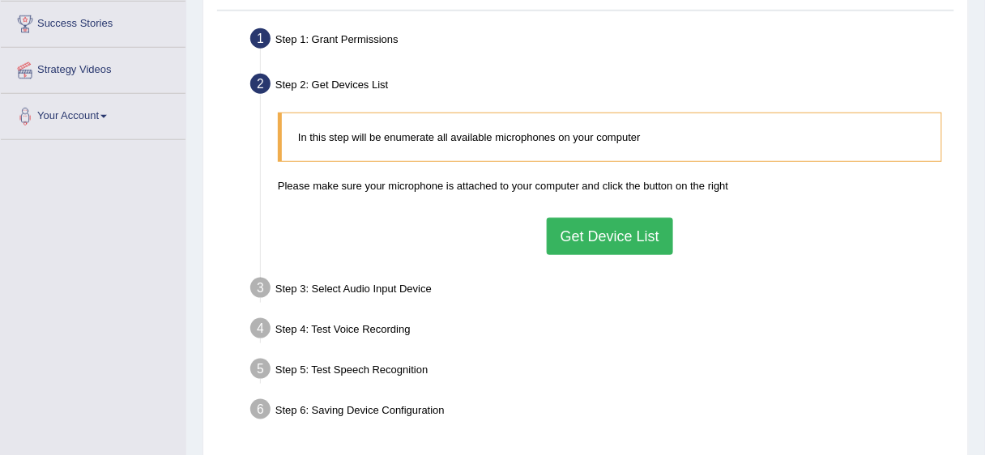
click at [650, 230] on button "Get Device List" at bounding box center [610, 236] width 126 height 37
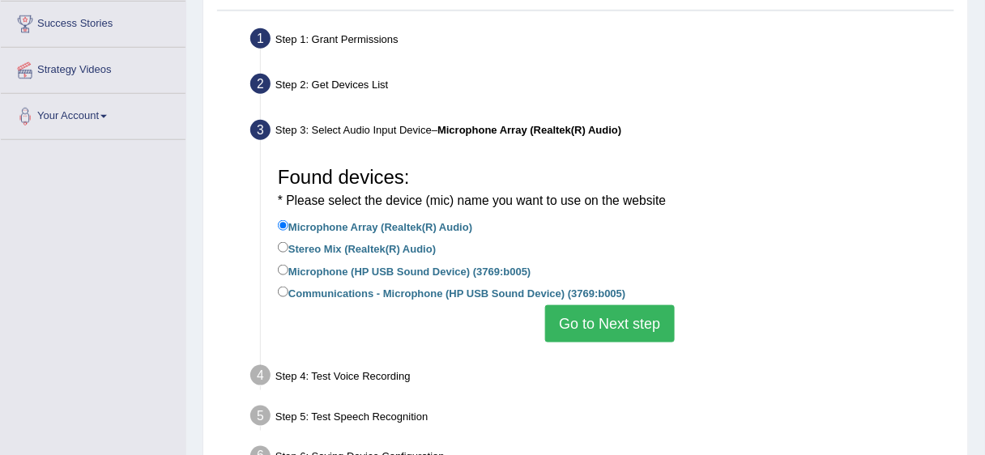
click at [335, 272] on label "Microphone (HP USB Sound Device) (3769:b005)" at bounding box center [405, 271] width 254 height 18
click at [288, 272] on input "Microphone (HP USB Sound Device) (3769:b005)" at bounding box center [283, 270] width 11 height 11
radio input "true"
click at [349, 295] on label "Communications - Microphone (HP USB Sound Device) (3769:b005)" at bounding box center [452, 293] width 348 height 18
click at [288, 295] on input "Communications - Microphone (HP USB Sound Device) (3769:b005)" at bounding box center [283, 292] width 11 height 11
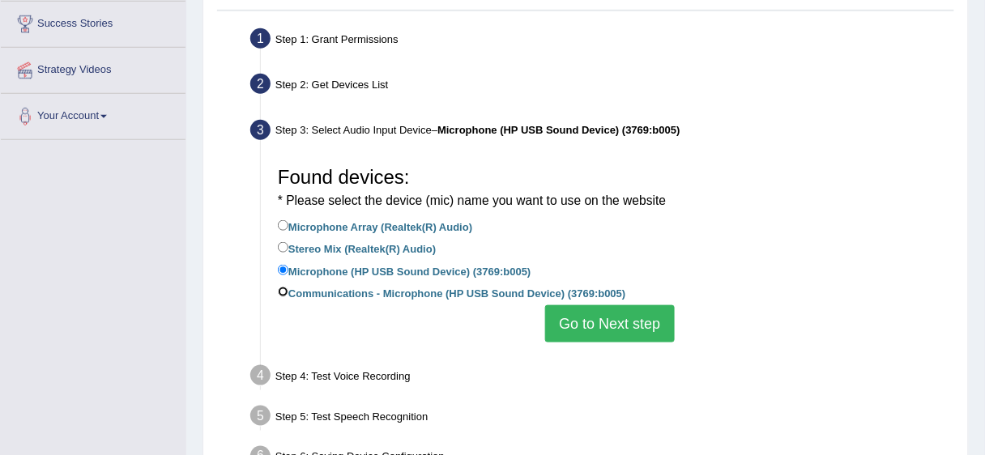
radio input "true"
click at [585, 322] on button "Go to Next step" at bounding box center [609, 323] width 129 height 37
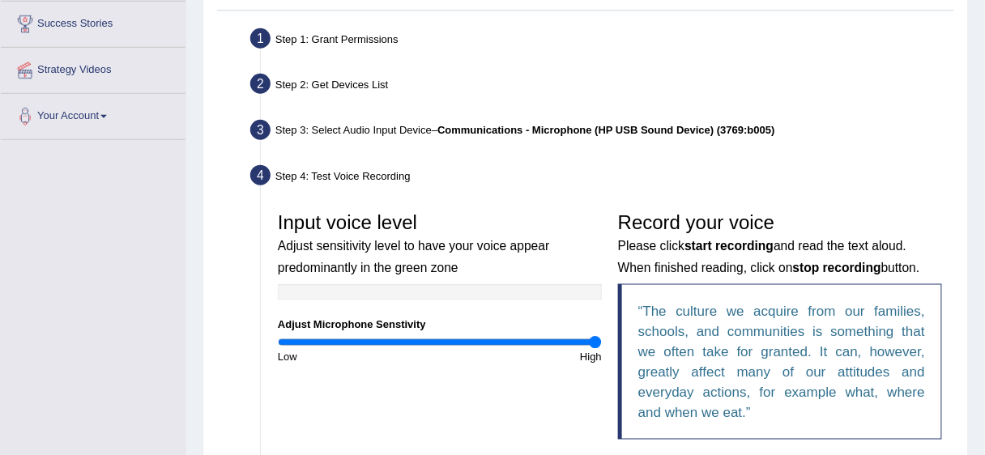
drag, startPoint x: 441, startPoint y: 343, endPoint x: 833, endPoint y: 306, distance: 393.9
click at [602, 343] on input "range" at bounding box center [440, 342] width 324 height 13
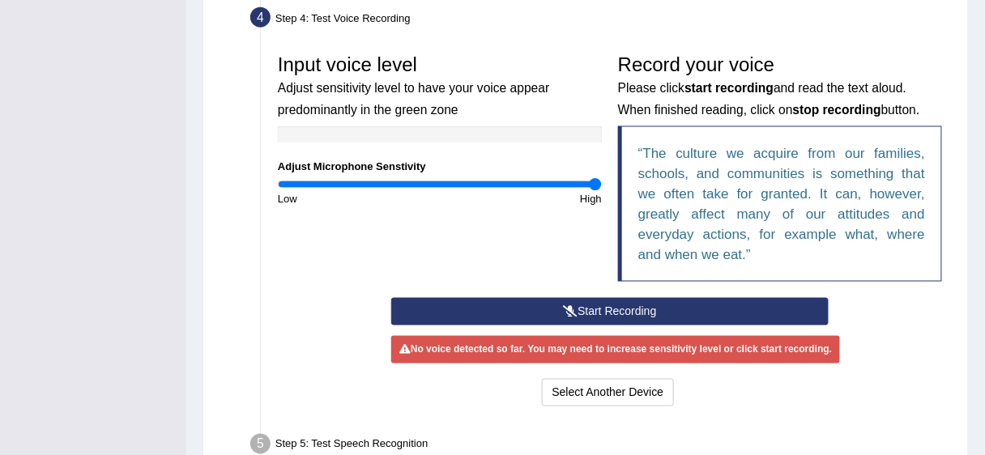
scroll to position [489, 0]
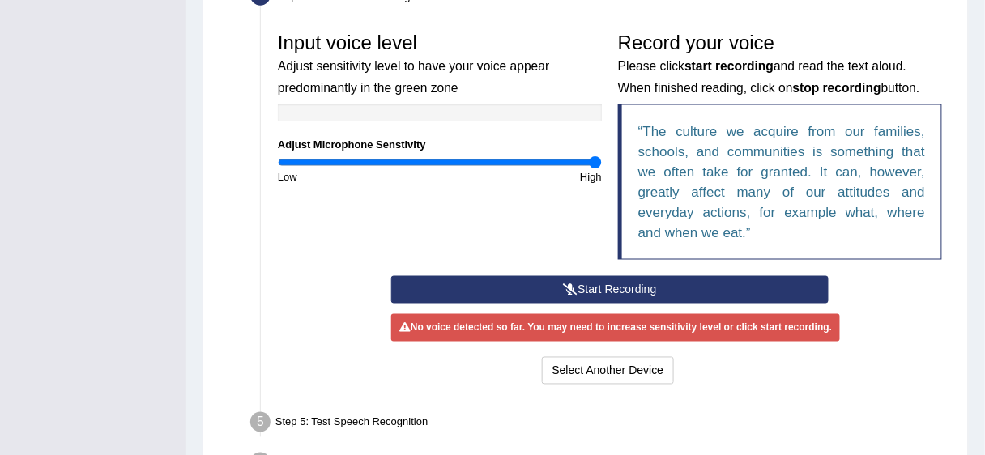
click at [636, 288] on button "Start Recording" at bounding box center [609, 290] width 437 height 28
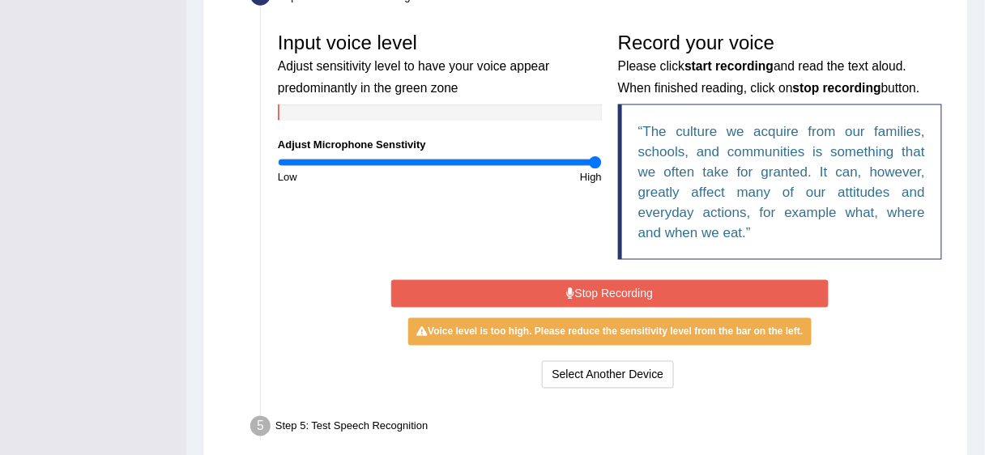
click at [544, 292] on button "Stop Recording" at bounding box center [609, 294] width 437 height 28
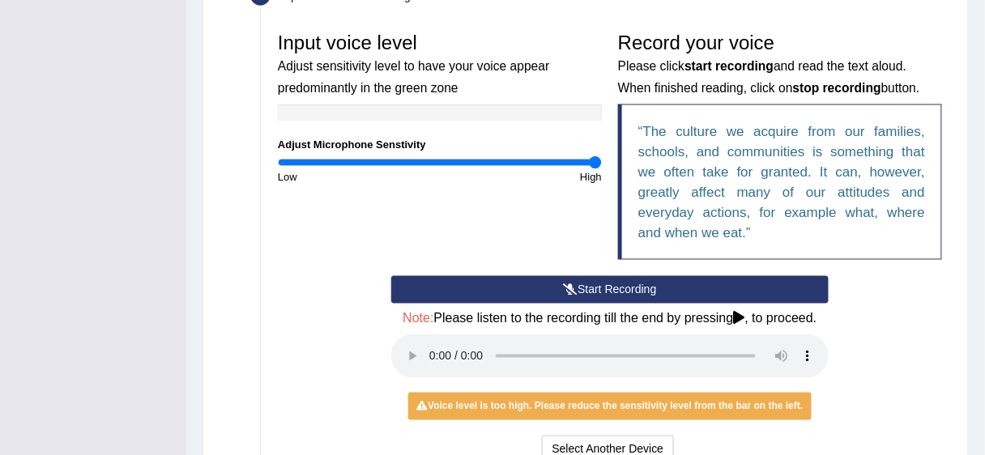
drag, startPoint x: 587, startPoint y: 167, endPoint x: 544, endPoint y: 176, distance: 43.8
click at [442, 169] on div "High" at bounding box center [525, 176] width 170 height 15
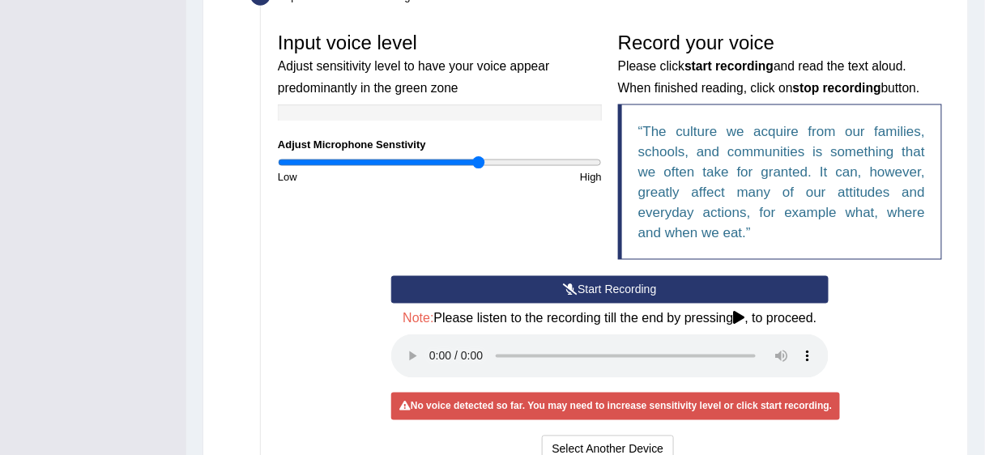
drag, startPoint x: 596, startPoint y: 162, endPoint x: 479, endPoint y: 164, distance: 117.5
click at [479, 164] on input "range" at bounding box center [440, 162] width 324 height 13
click at [531, 280] on button "Start Recording" at bounding box center [609, 290] width 437 height 28
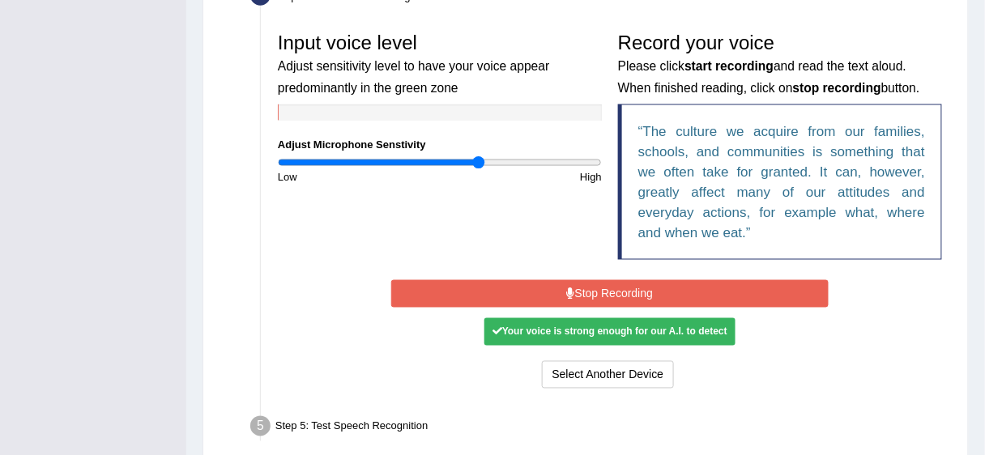
click at [540, 292] on button "Stop Recording" at bounding box center [609, 294] width 437 height 28
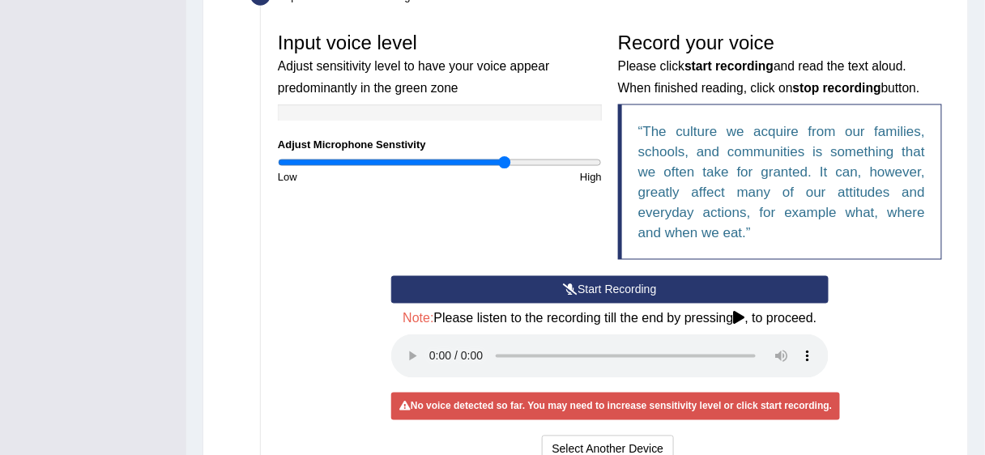
drag, startPoint x: 473, startPoint y: 158, endPoint x: 502, endPoint y: 160, distance: 29.3
click at [502, 160] on input "range" at bounding box center [440, 162] width 324 height 13
click at [533, 283] on button "Start Recording" at bounding box center [609, 290] width 437 height 28
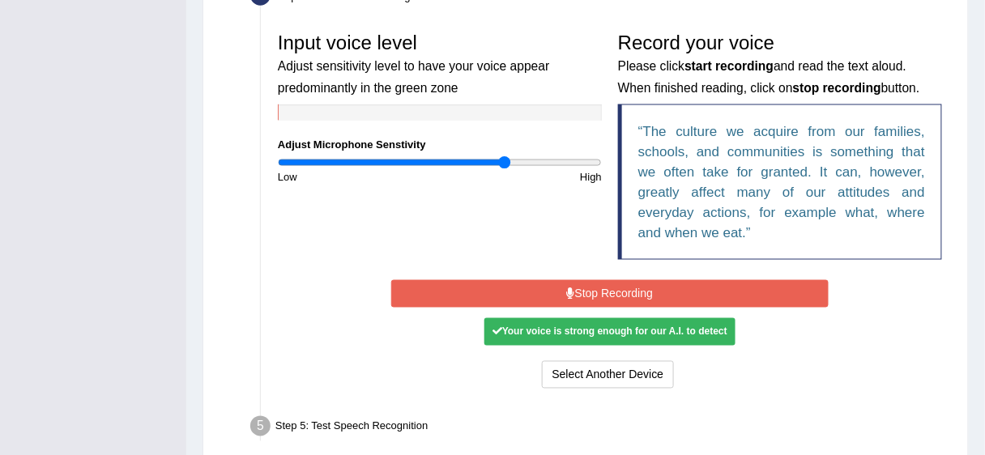
click at [560, 276] on div "Start Recording Stop Recording Note: Please listen to the recording till the en…" at bounding box center [610, 334] width 454 height 117
click at [557, 288] on button "Stop Recording" at bounding box center [609, 294] width 437 height 28
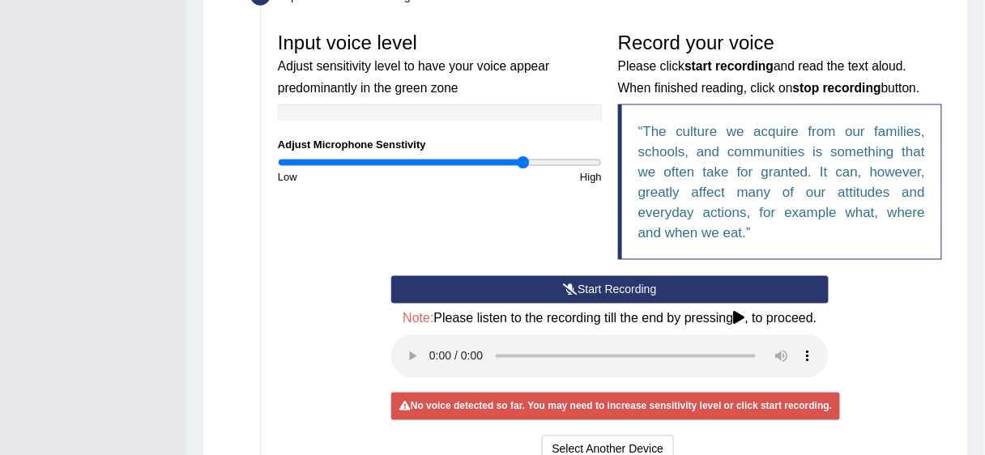
drag, startPoint x: 506, startPoint y: 161, endPoint x: 524, endPoint y: 169, distance: 19.6
click at [524, 169] on input "range" at bounding box center [440, 162] width 324 height 13
click at [543, 284] on button "Start Recording" at bounding box center [609, 290] width 437 height 28
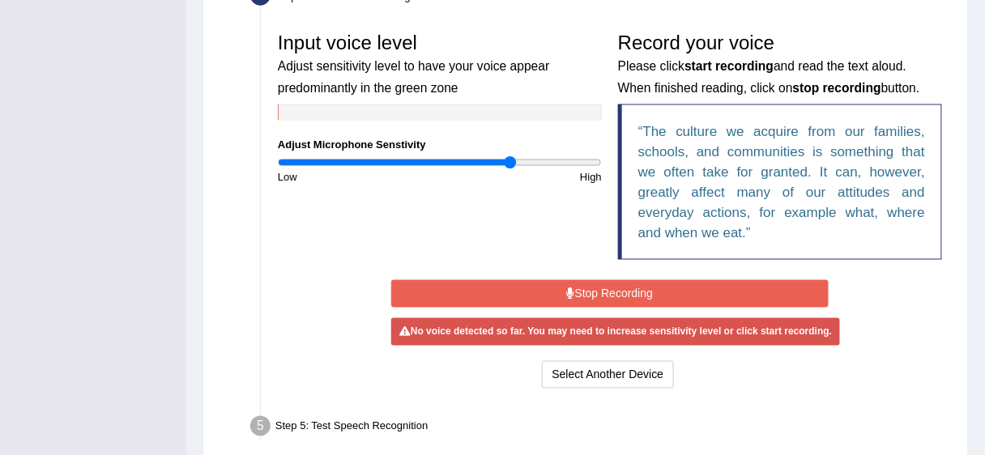
drag, startPoint x: 524, startPoint y: 166, endPoint x: 509, endPoint y: 166, distance: 15.4
type input "1.46"
click at [509, 166] on input "range" at bounding box center [440, 162] width 324 height 13
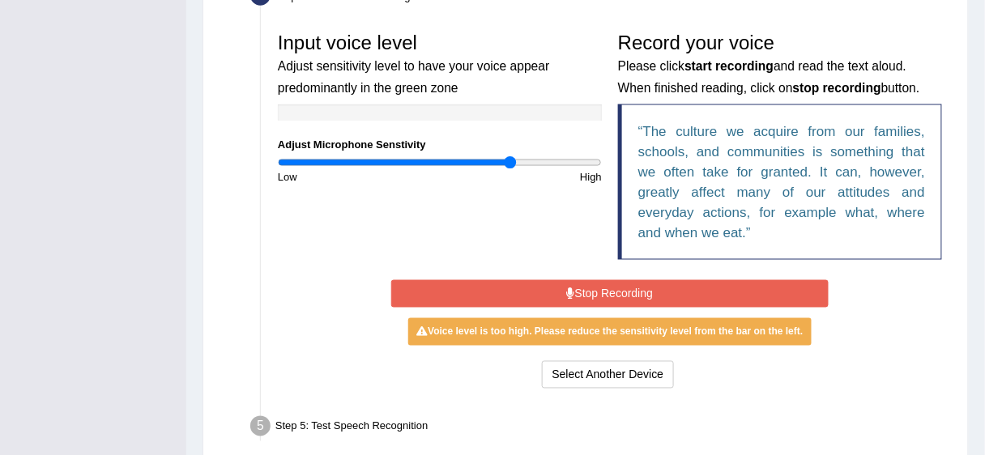
click at [547, 288] on button "Stop Recording" at bounding box center [609, 294] width 437 height 28
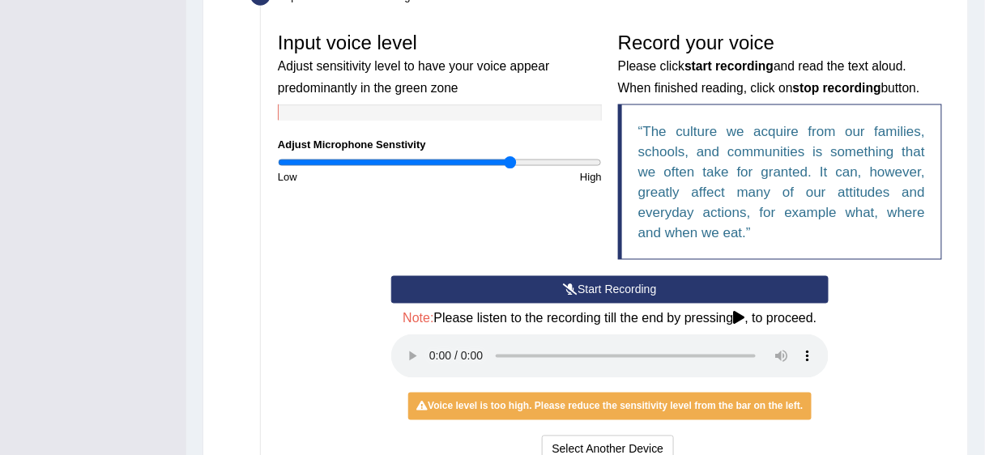
click at [547, 288] on button "Start Recording" at bounding box center [609, 290] width 437 height 28
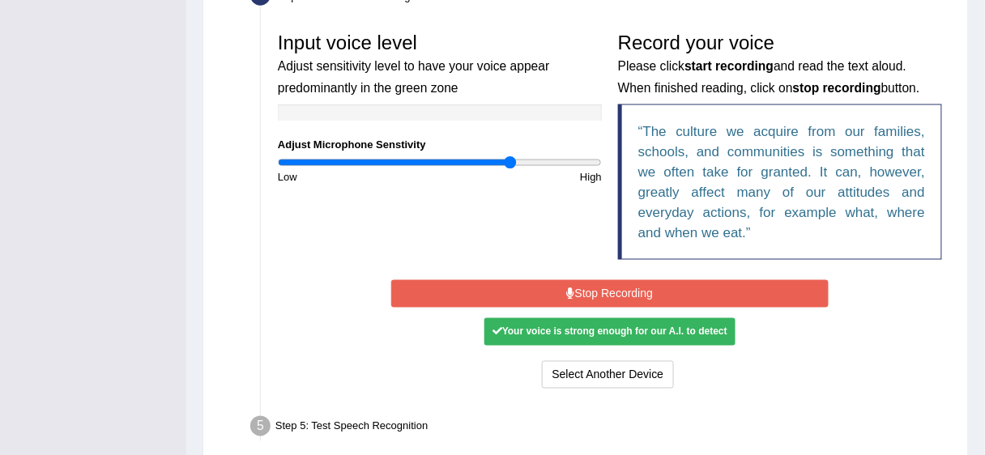
click at [591, 292] on button "Stop Recording" at bounding box center [609, 294] width 437 height 28
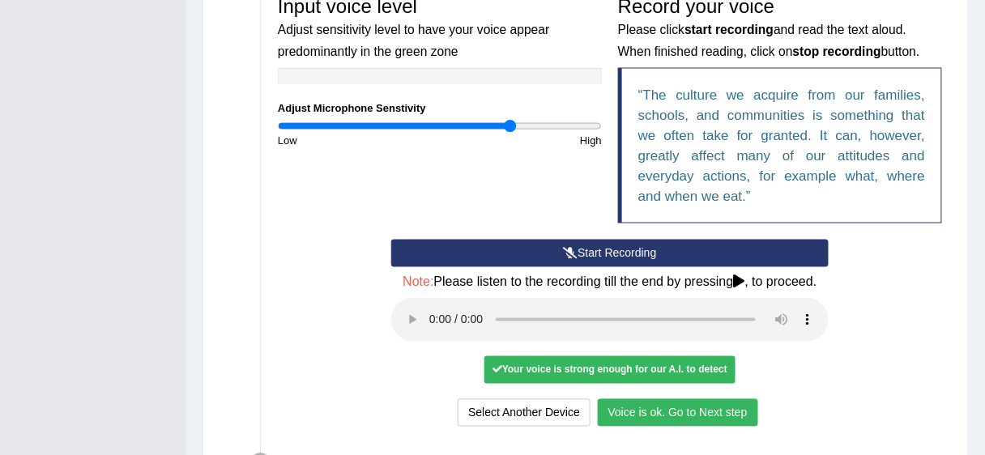
scroll to position [675, 0]
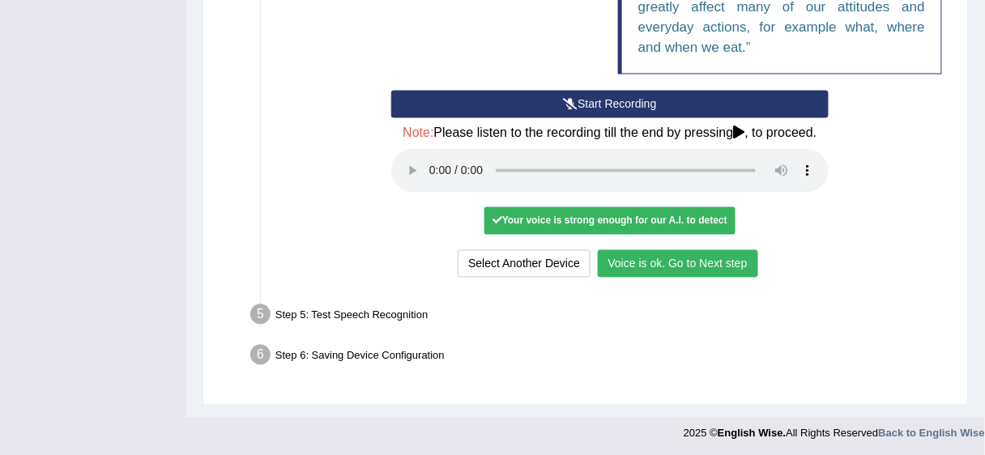
click at [716, 266] on button "Voice is ok. Go to Next step" at bounding box center [678, 264] width 160 height 28
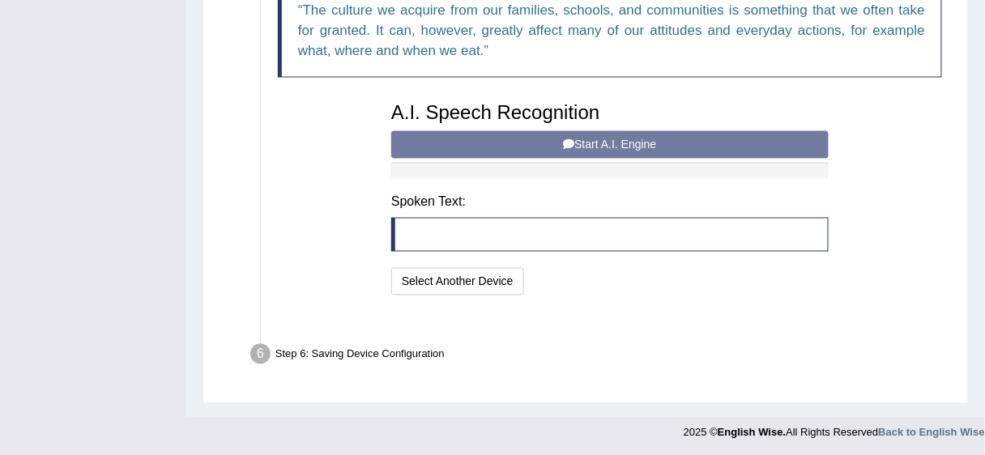
scroll to position [590, 0]
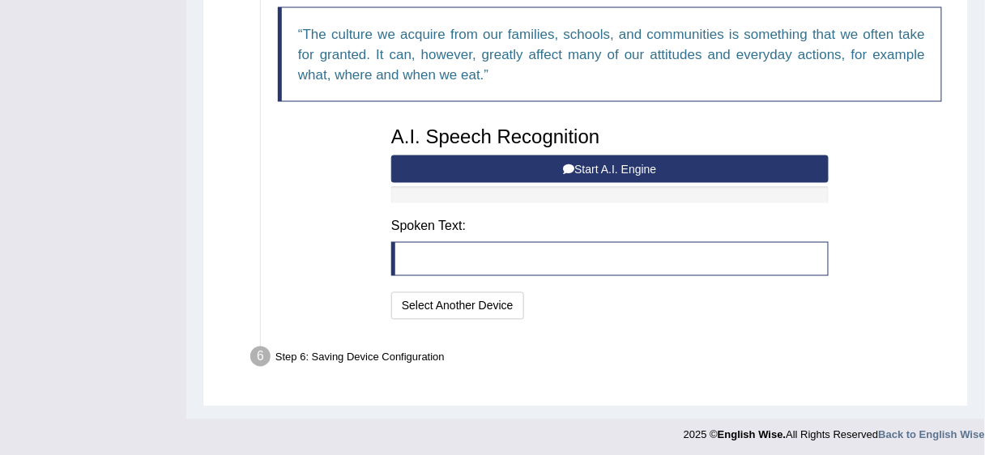
click at [678, 165] on button "Start A.I. Engine" at bounding box center [609, 170] width 437 height 28
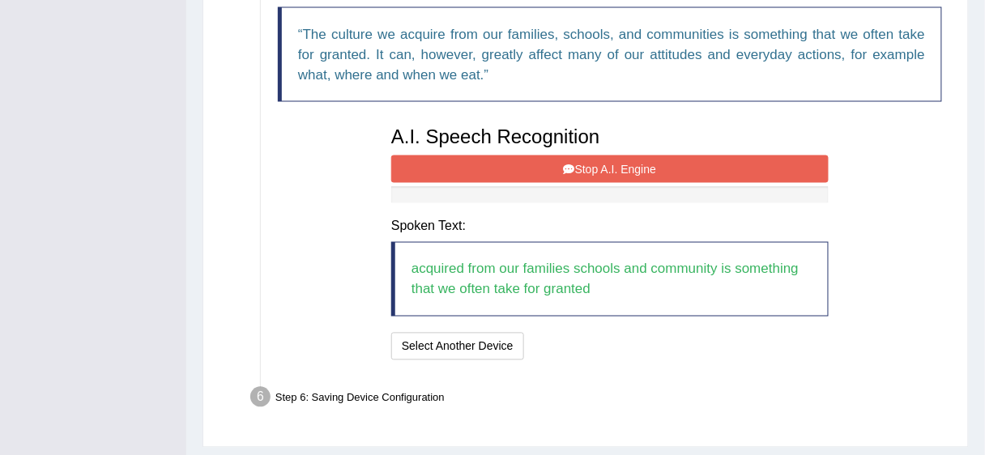
click at [660, 160] on button "Stop A.I. Engine" at bounding box center [609, 170] width 437 height 28
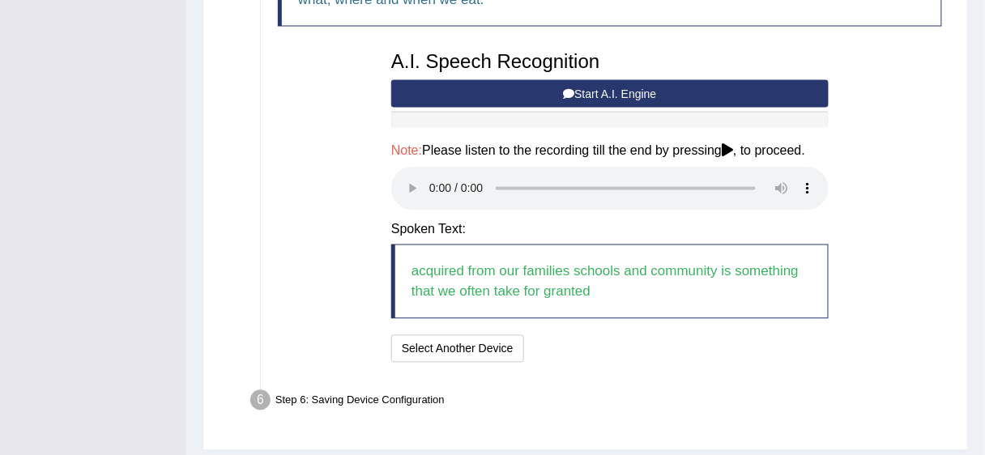
scroll to position [667, 0]
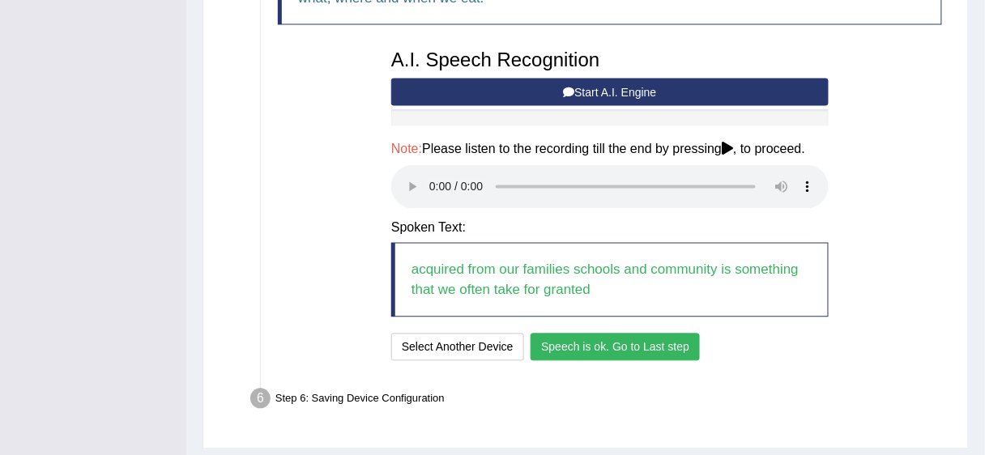
click at [639, 343] on button "Speech is ok. Go to Last step" at bounding box center [615, 348] width 169 height 28
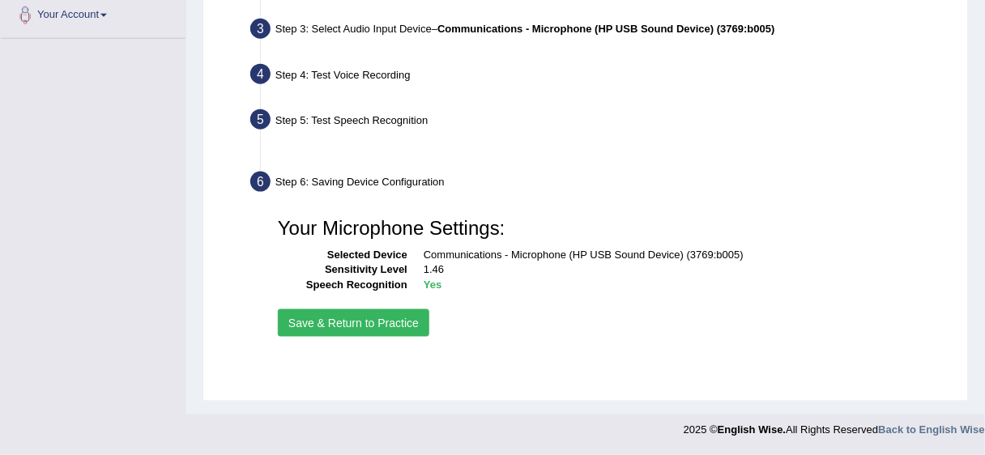
scroll to position [395, 0]
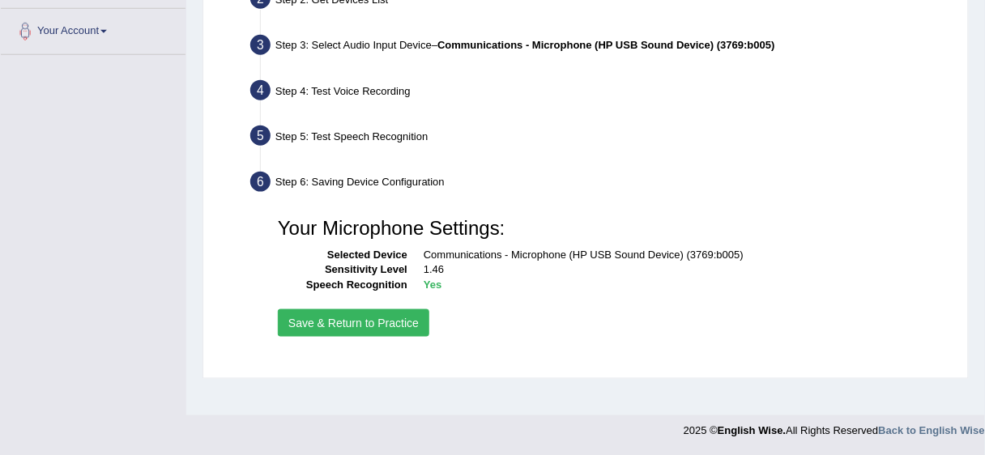
click at [368, 318] on button "Save & Return to Practice" at bounding box center [353, 323] width 151 height 28
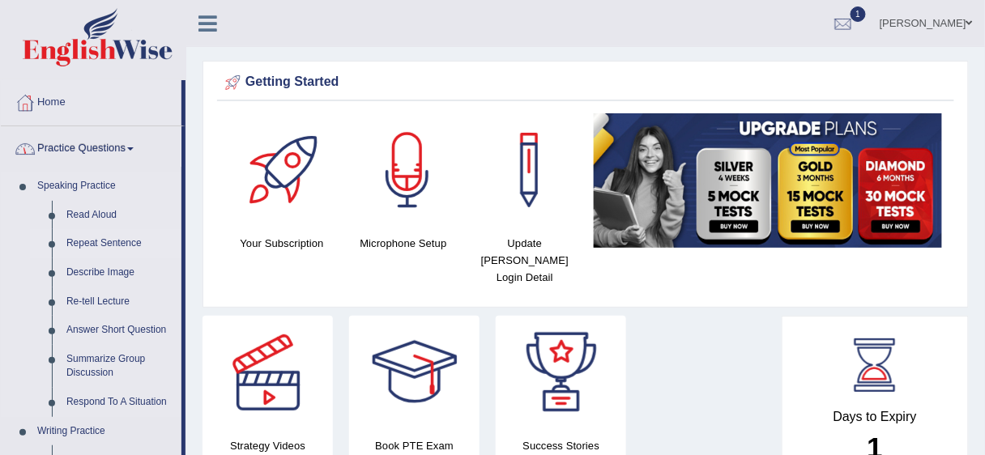
click at [75, 241] on link "Repeat Sentence" at bounding box center [120, 243] width 122 height 29
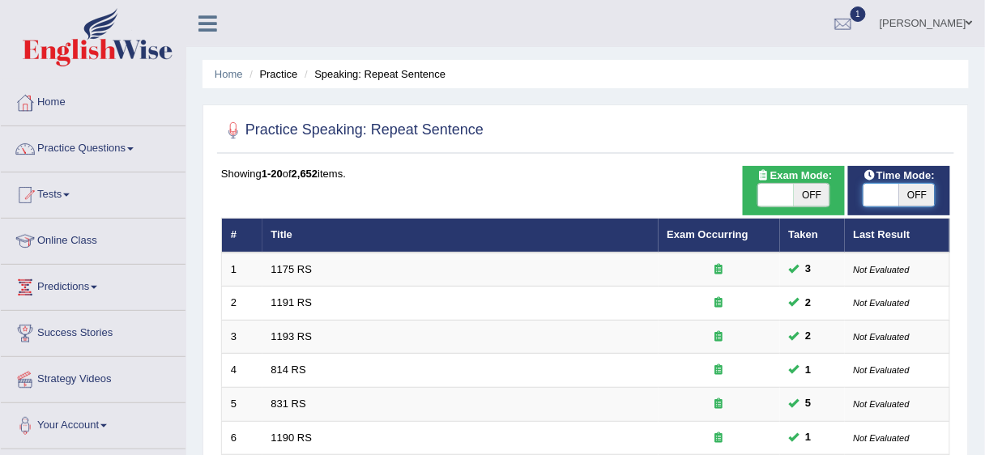
click at [892, 198] on span at bounding box center [882, 195] width 36 height 23
checkbox input "true"
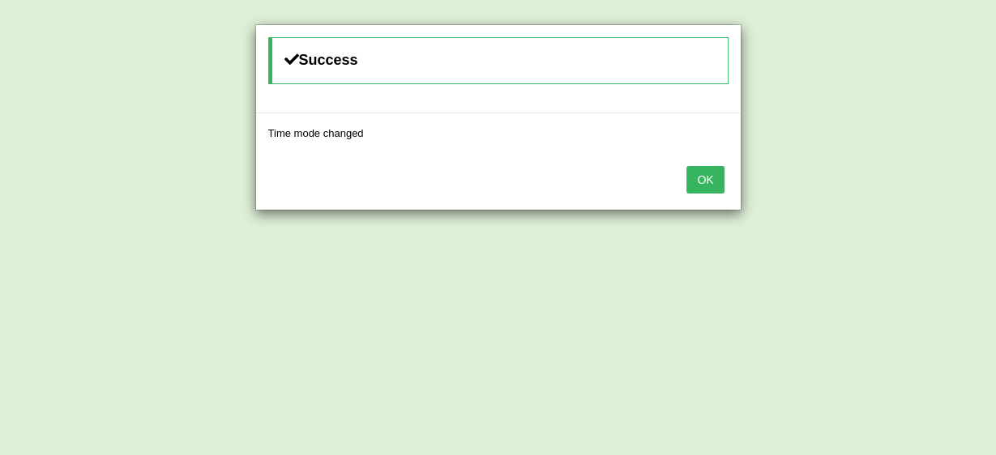
click at [710, 182] on button "OK" at bounding box center [704, 180] width 37 height 28
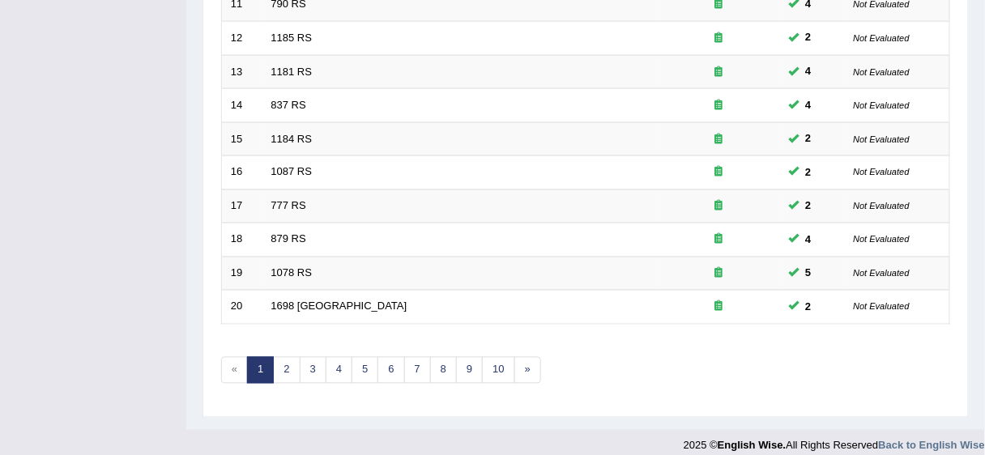
scroll to position [604, 0]
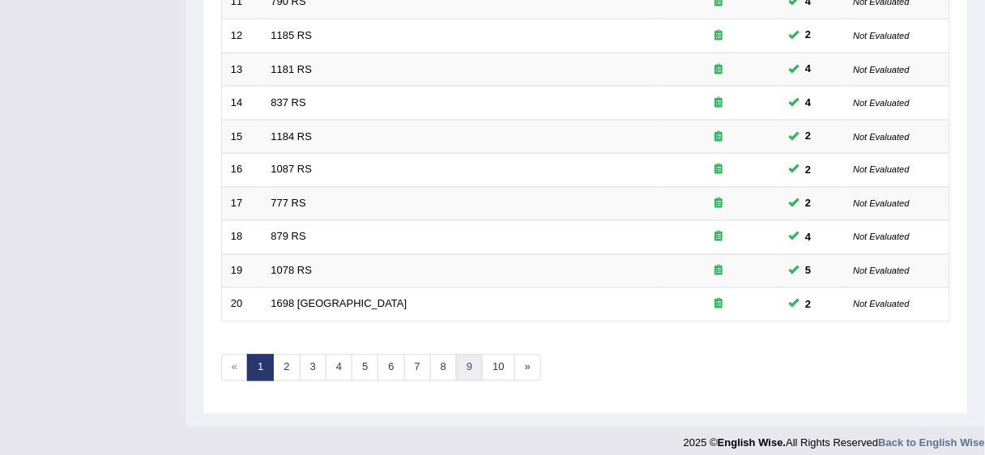
click at [456, 360] on link "9" at bounding box center [469, 368] width 27 height 27
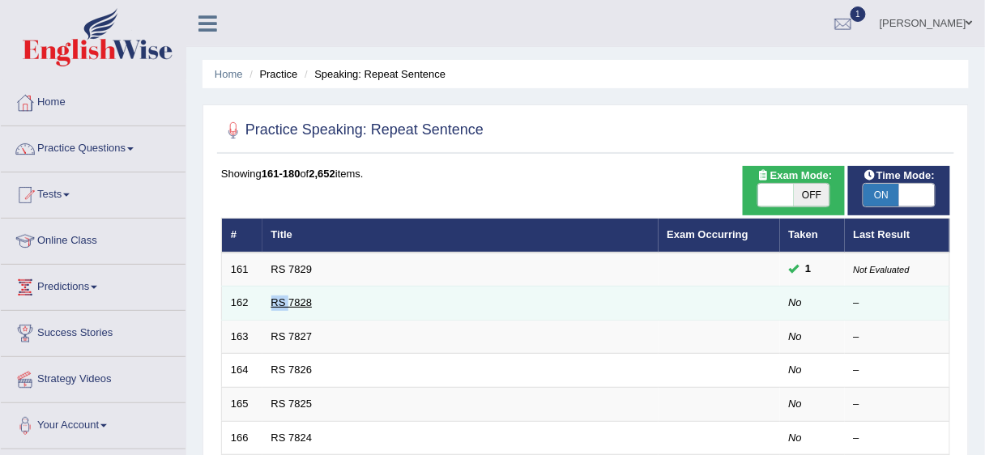
click at [295, 301] on link "RS 7828" at bounding box center [291, 302] width 41 height 12
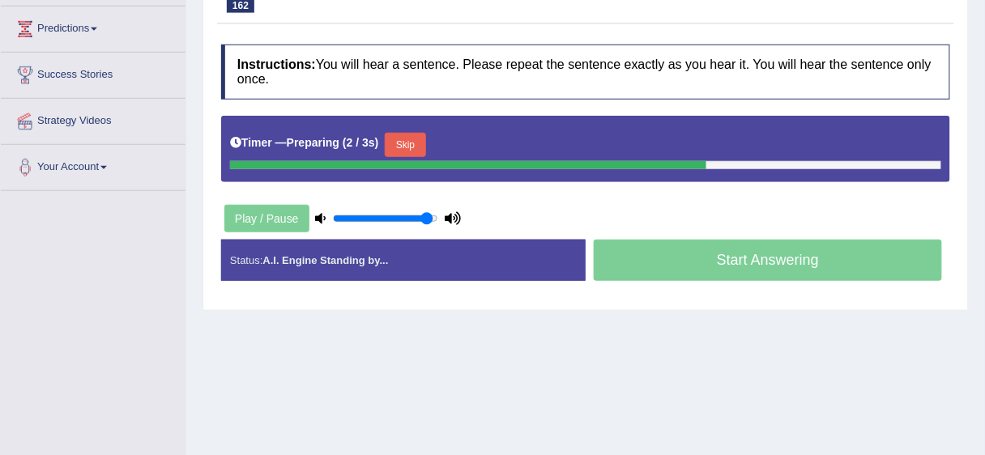
scroll to position [259, 0]
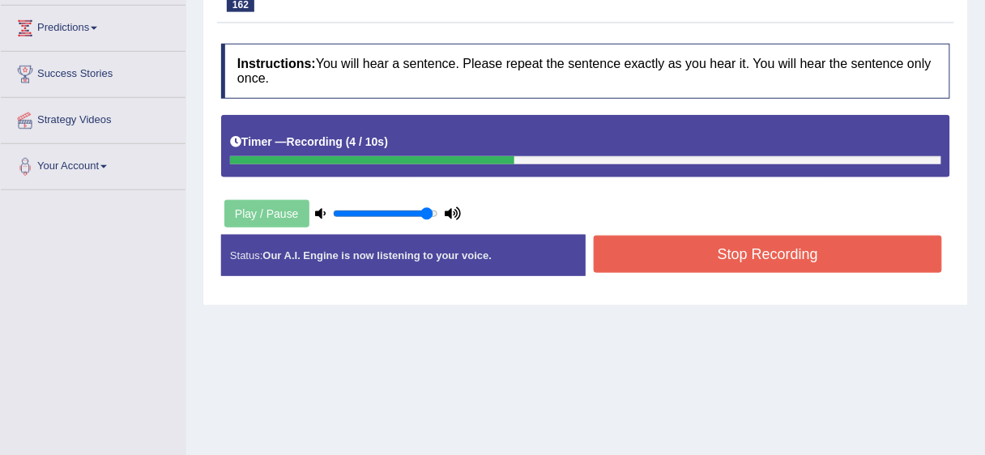
click at [740, 266] on button "Stop Recording" at bounding box center [768, 254] width 348 height 37
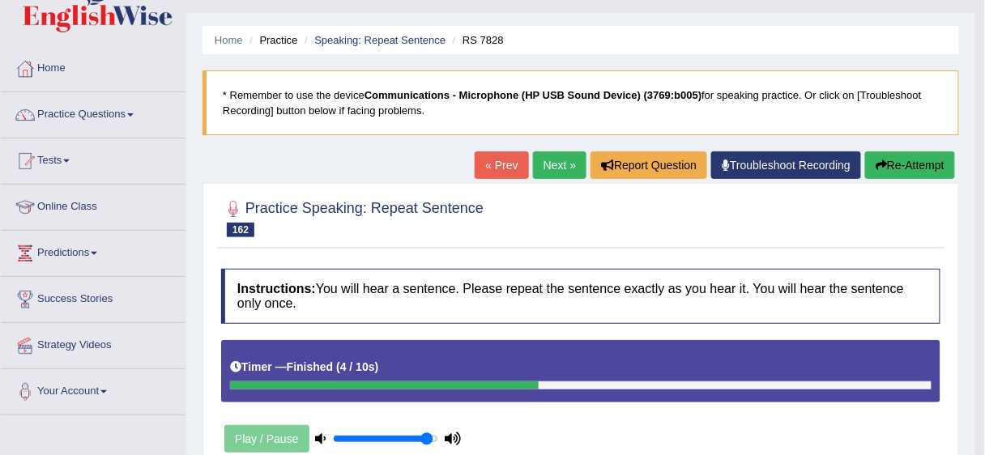
scroll to position [0, 0]
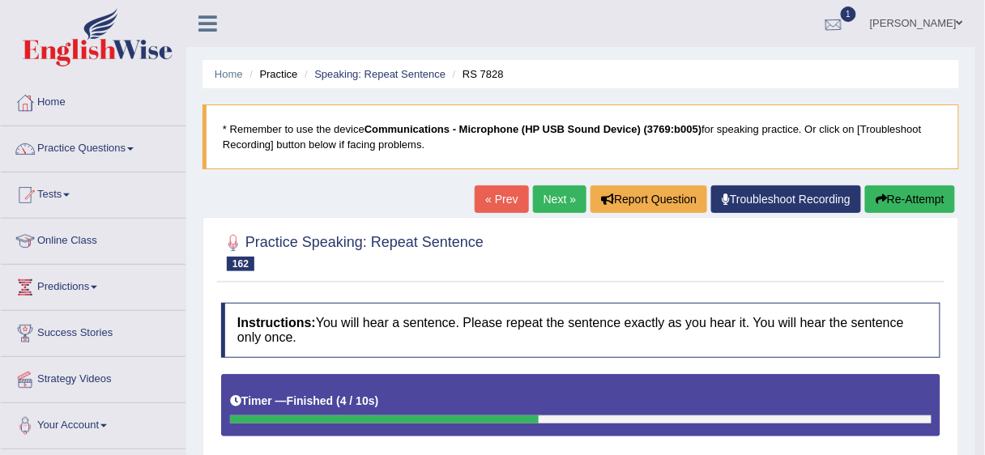
click at [838, 12] on div at bounding box center [833, 24] width 24 height 24
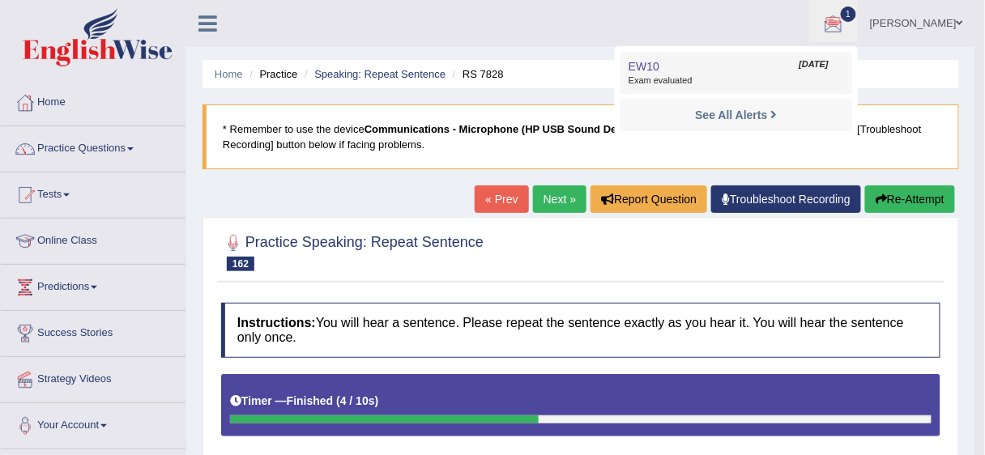
click at [743, 75] on span "Exam evaluated" at bounding box center [736, 81] width 215 height 13
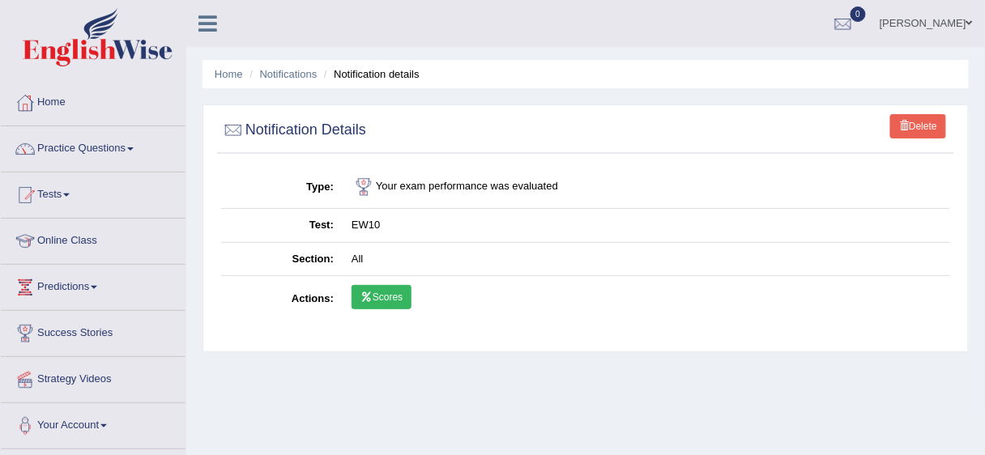
click at [381, 297] on link "Scores" at bounding box center [382, 297] width 60 height 24
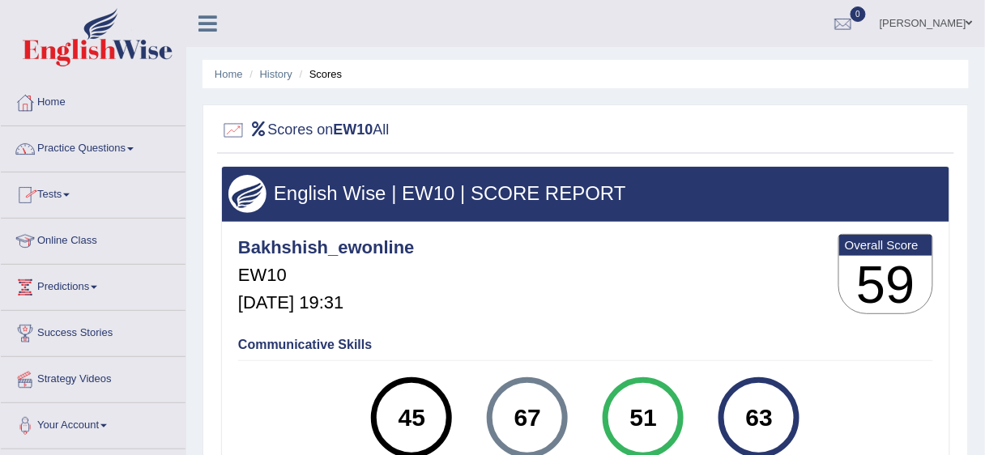
click at [106, 147] on link "Practice Questions" at bounding box center [93, 146] width 185 height 41
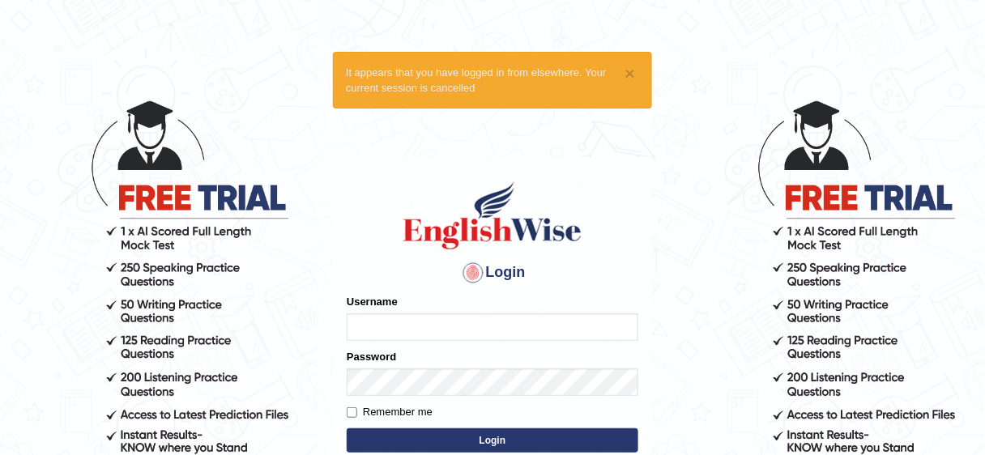
type input "Bakhshish_ewonline"
